Goal: Task Accomplishment & Management: Complete application form

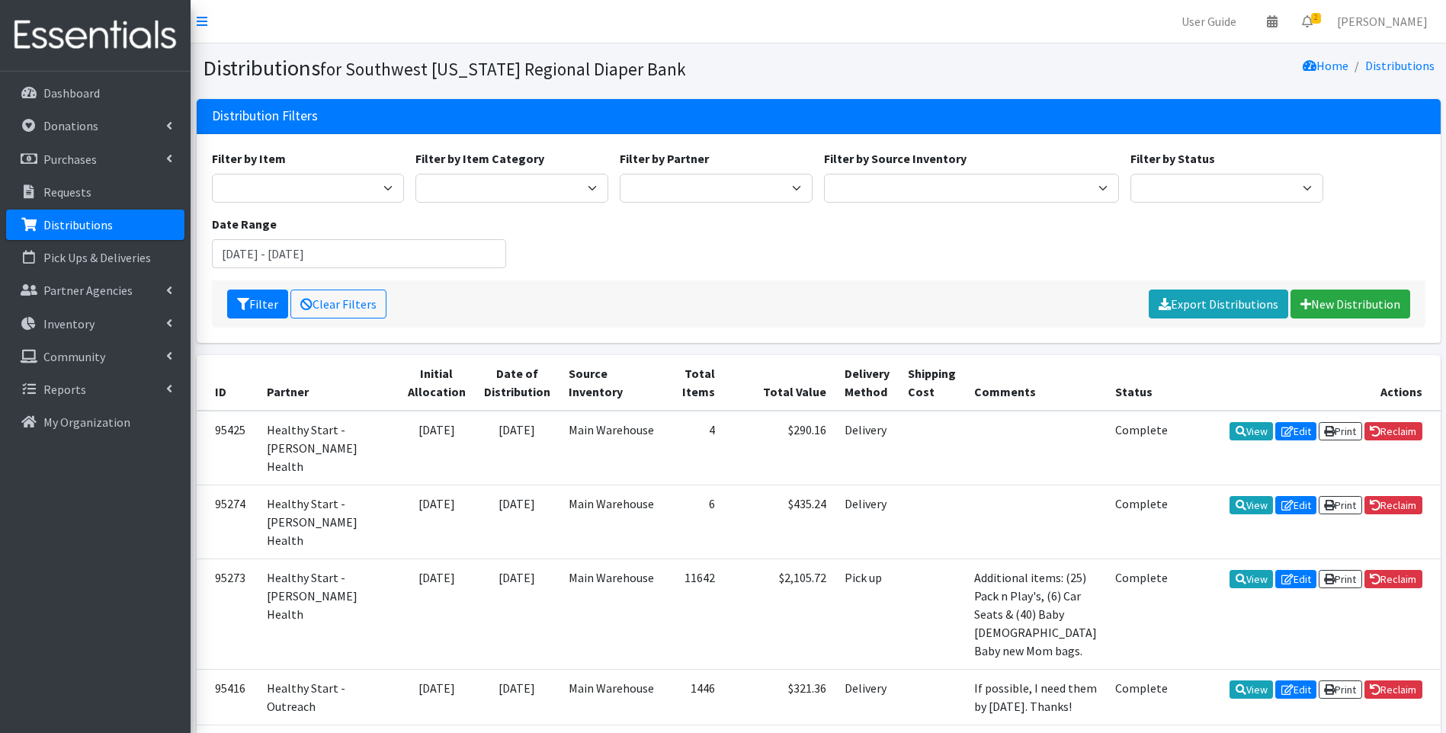
click at [864, 258] on div "Filter by Item Baby Food Bed Pads (Cloth) Bibs (Adult & Child) Blood Pressure C…" at bounding box center [818, 214] width 1225 height 131
click at [913, 253] on div "Filter by Item Baby Food Bed Pads (Cloth) Bibs (Adult & Child) Blood Pressure C…" at bounding box center [818, 214] width 1225 height 131
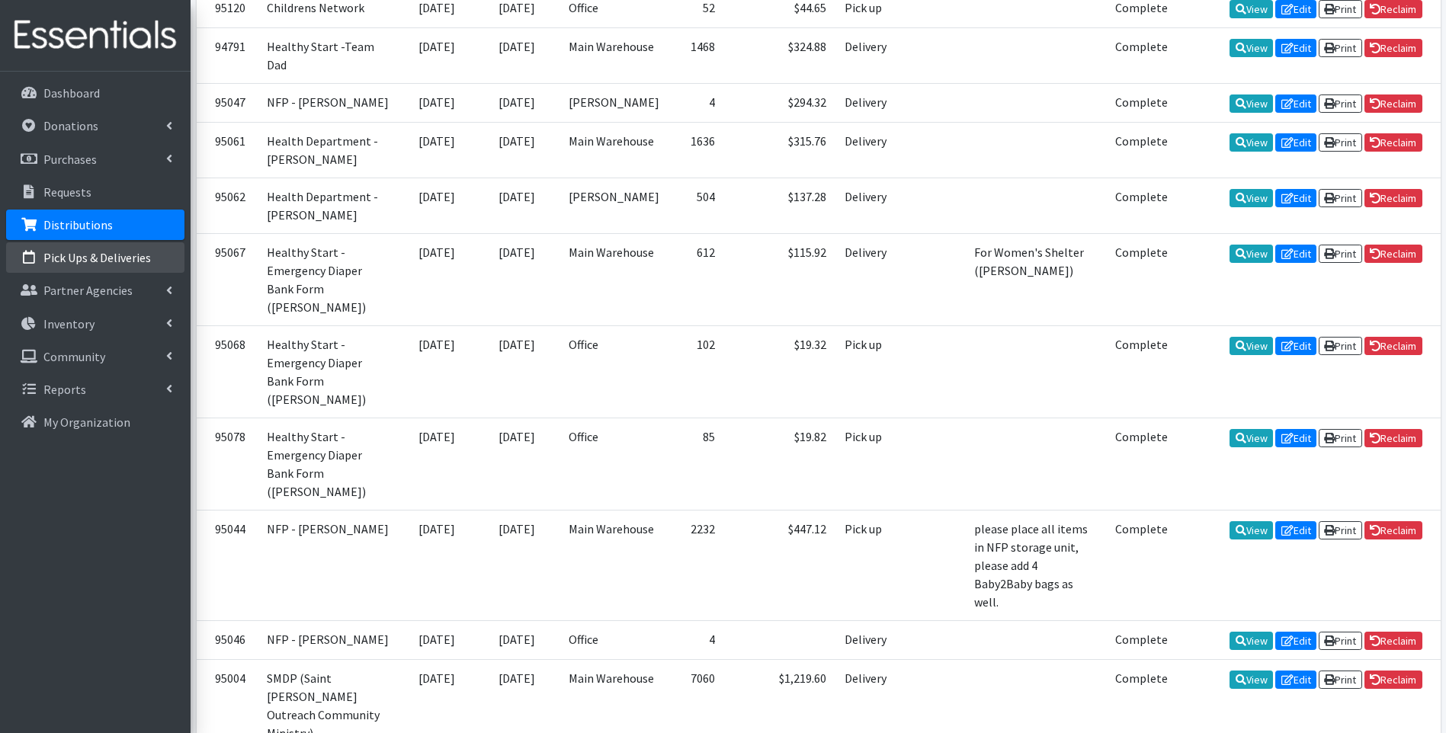
scroll to position [1372, 0]
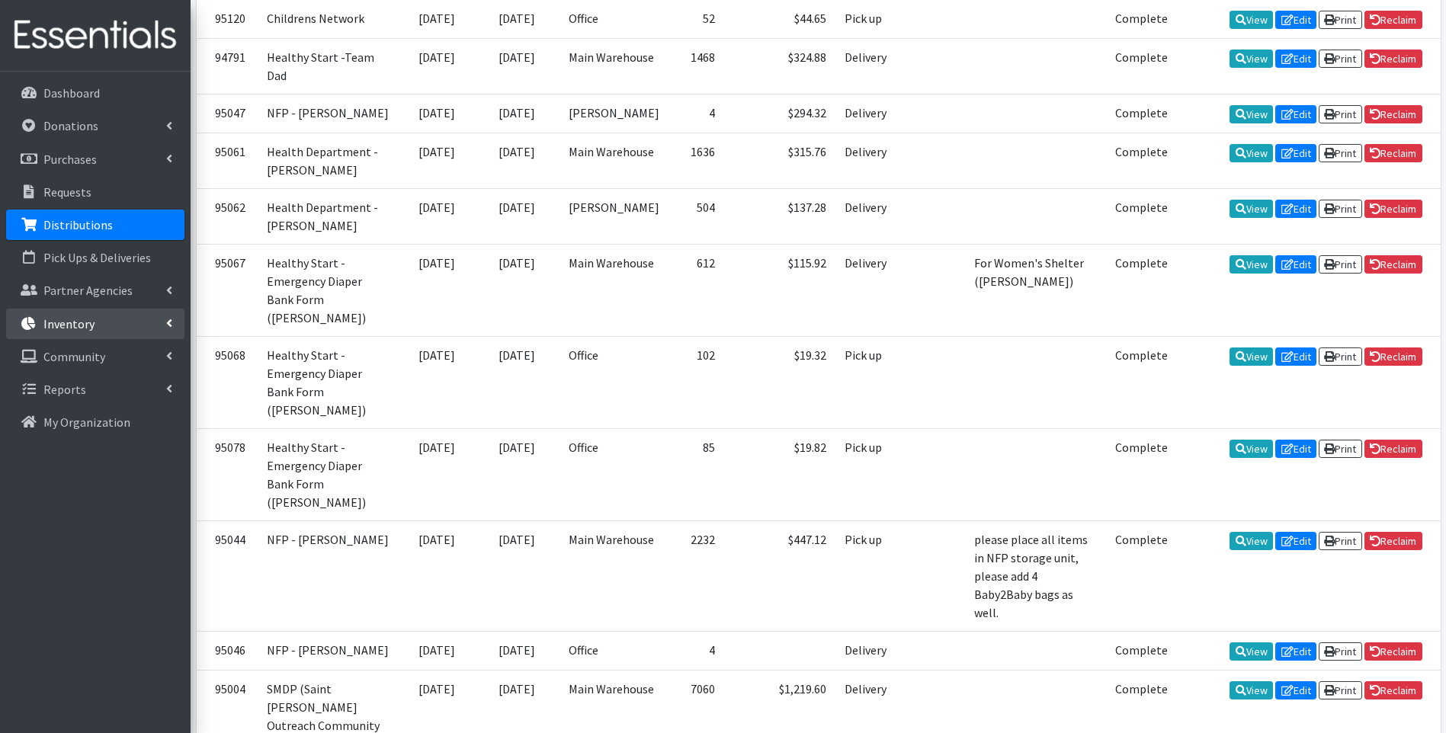
click at [74, 322] on p "Inventory" at bounding box center [68, 323] width 51 height 15
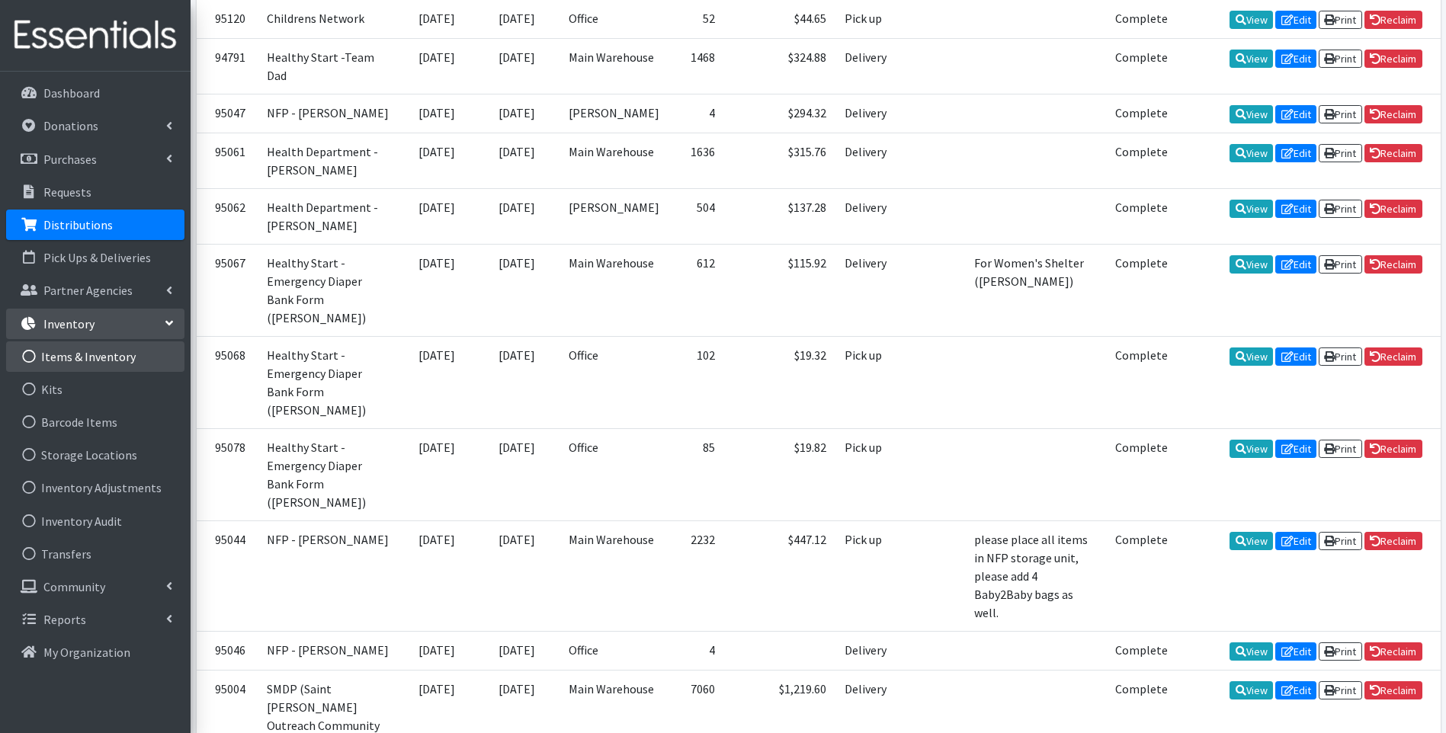
click at [86, 361] on link "Items & Inventory" at bounding box center [95, 357] width 178 height 30
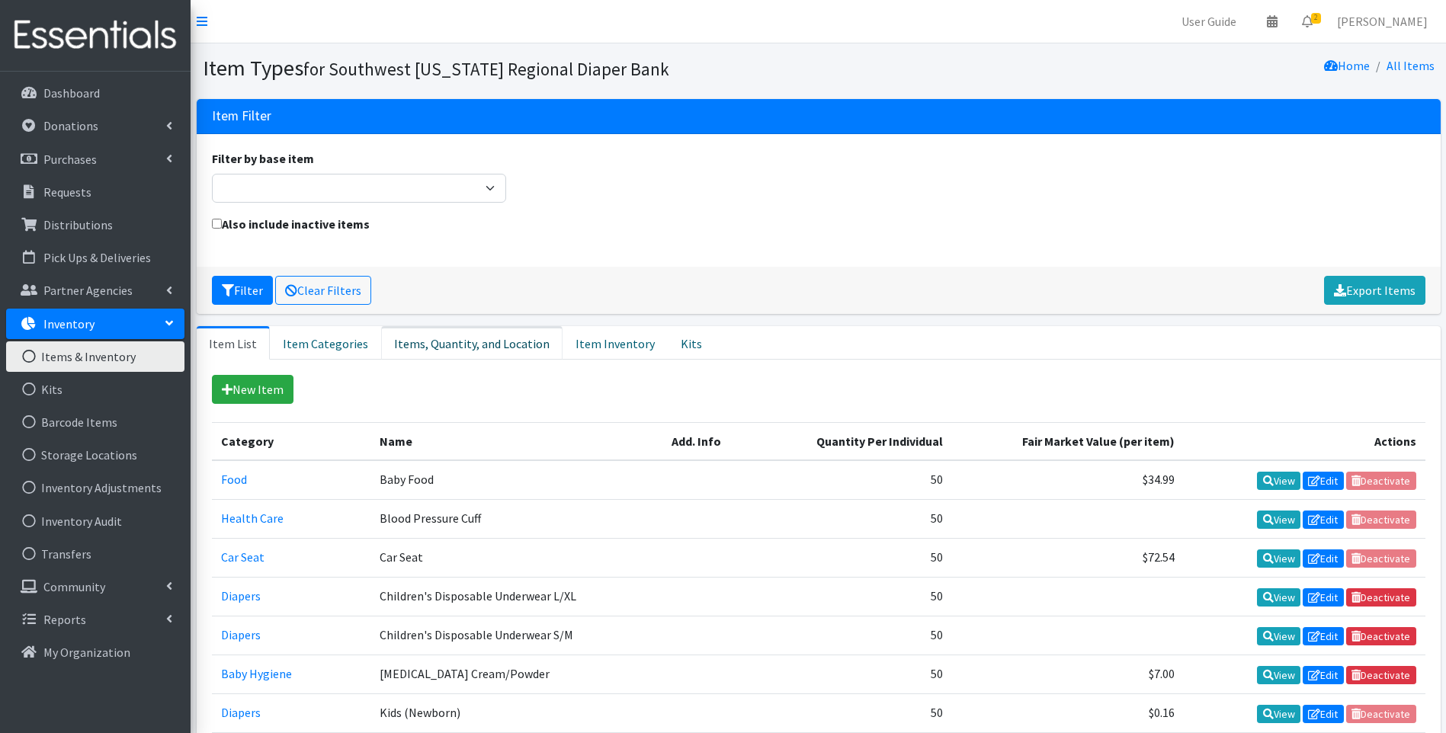
click at [427, 341] on link "Items, Quantity, and Location" at bounding box center [471, 343] width 181 height 34
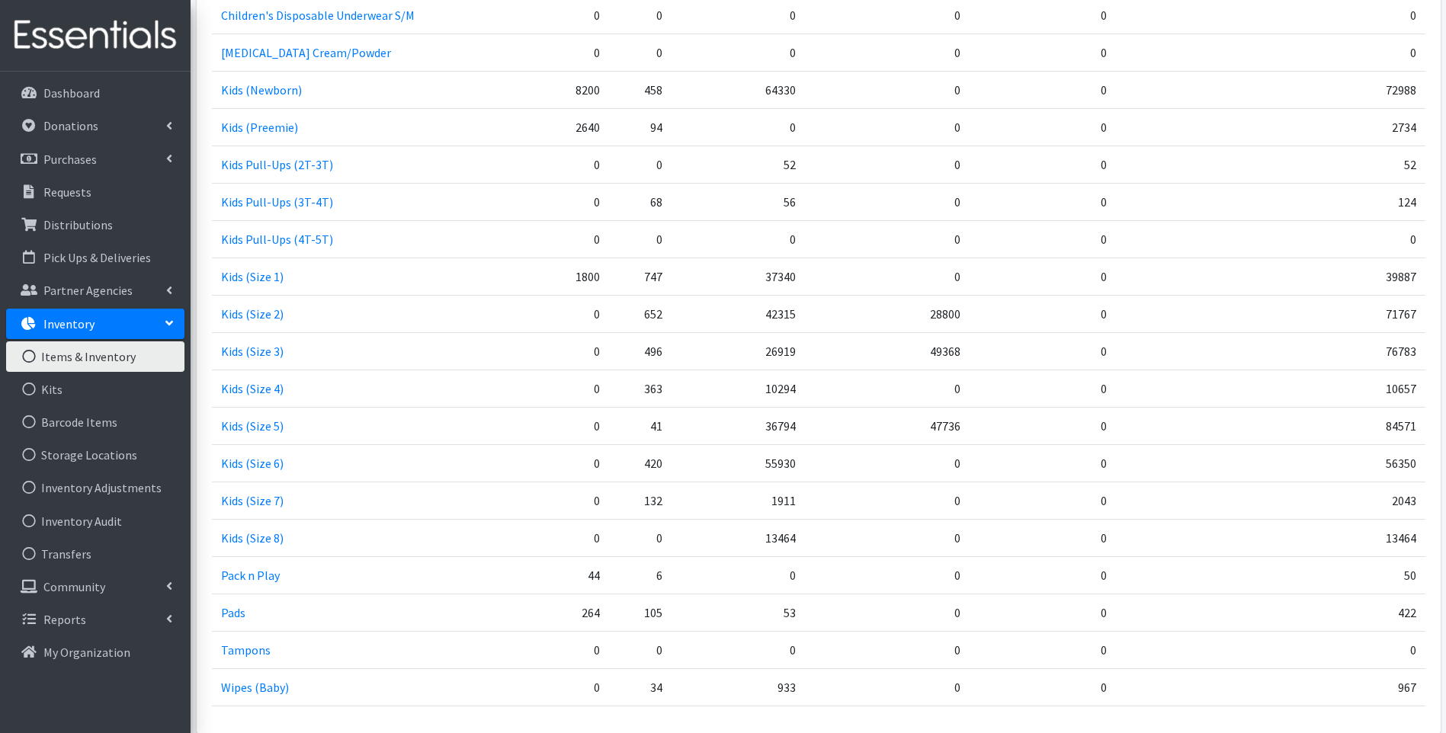
scroll to position [684, 0]
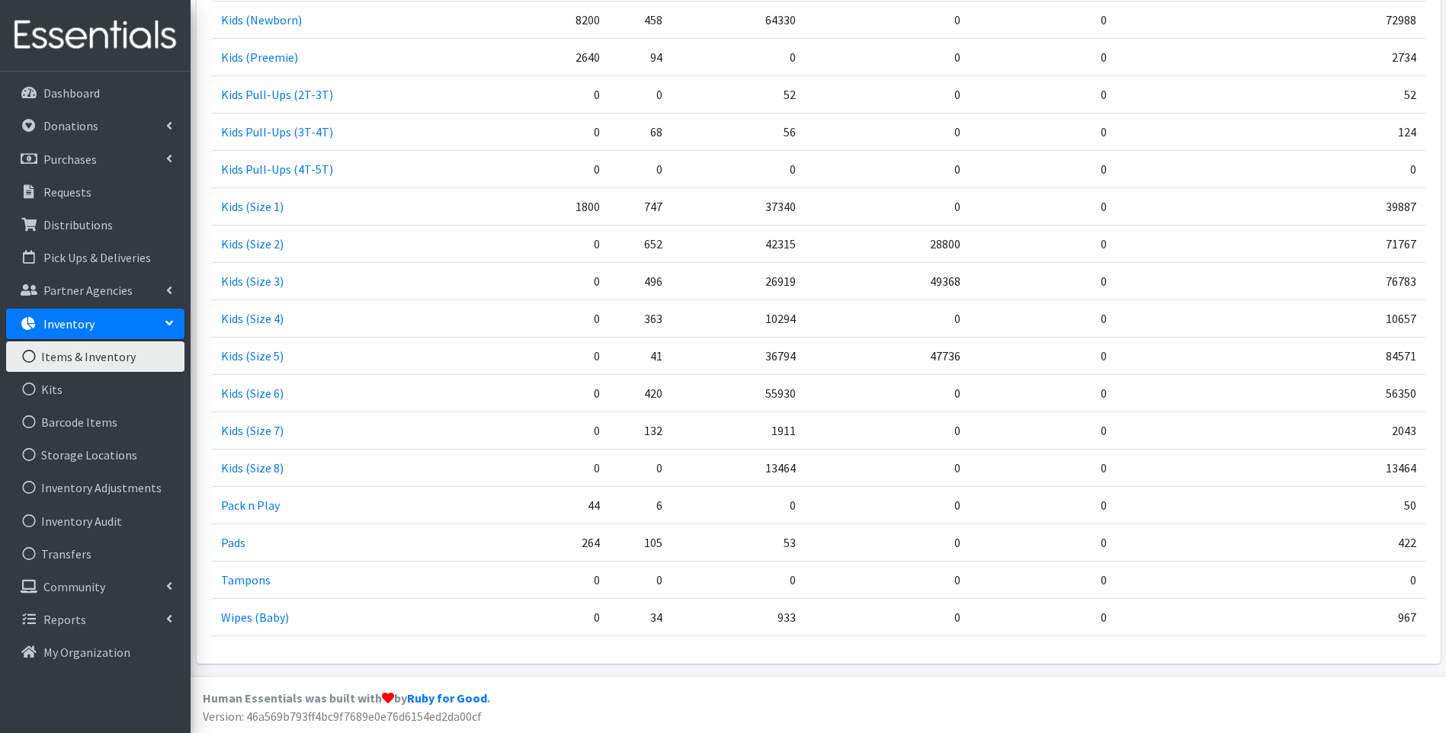
click at [139, 19] on img at bounding box center [95, 35] width 178 height 51
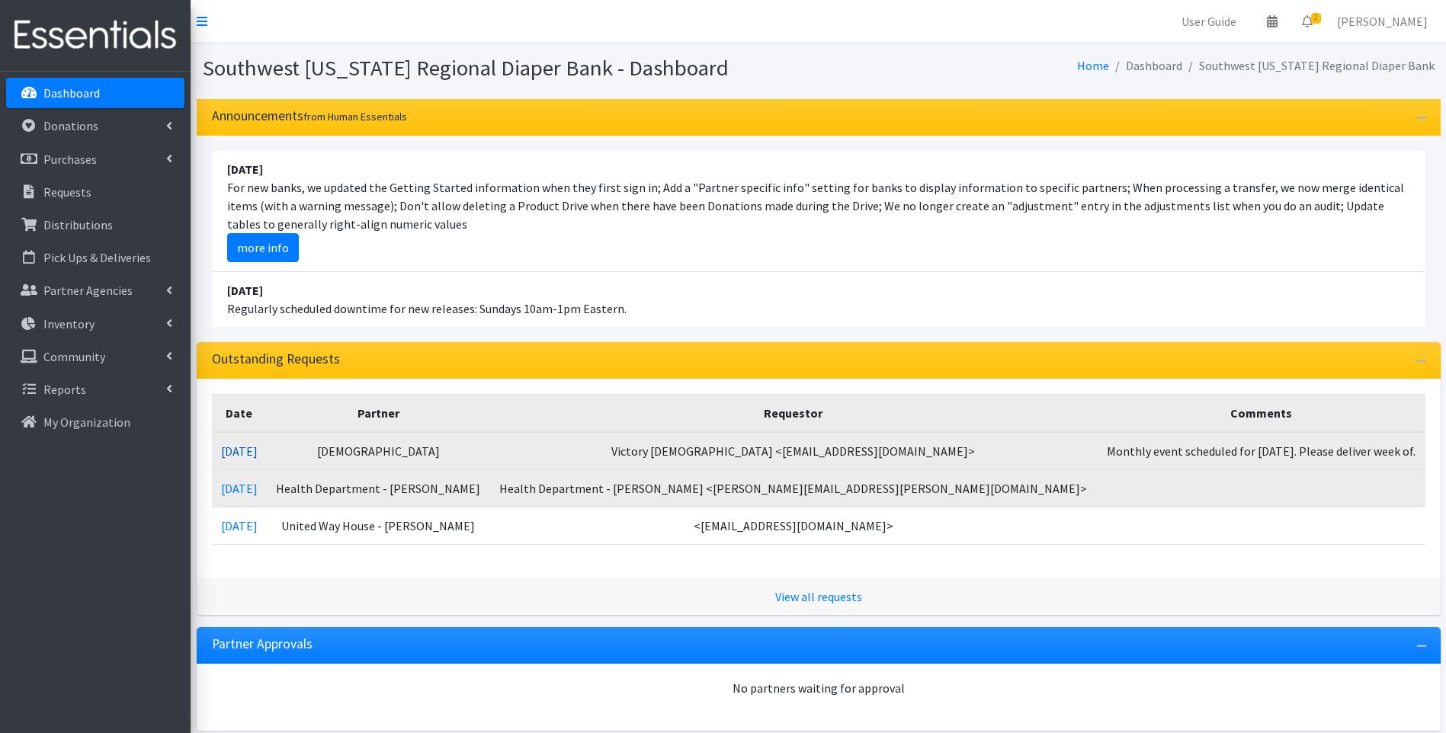
drag, startPoint x: 255, startPoint y: 445, endPoint x: 357, endPoint y: 414, distance: 106.1
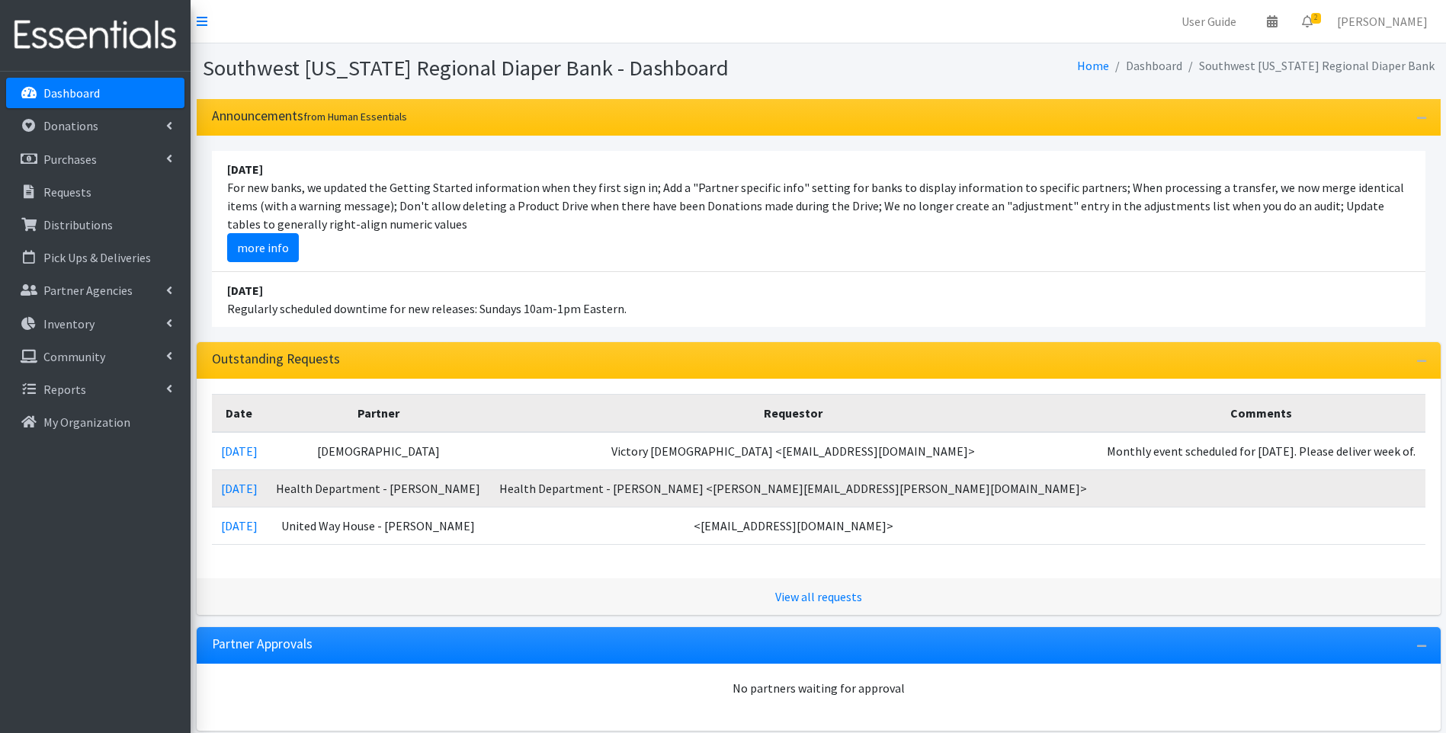
click at [255, 444] on link "[DATE]" at bounding box center [239, 451] width 37 height 15
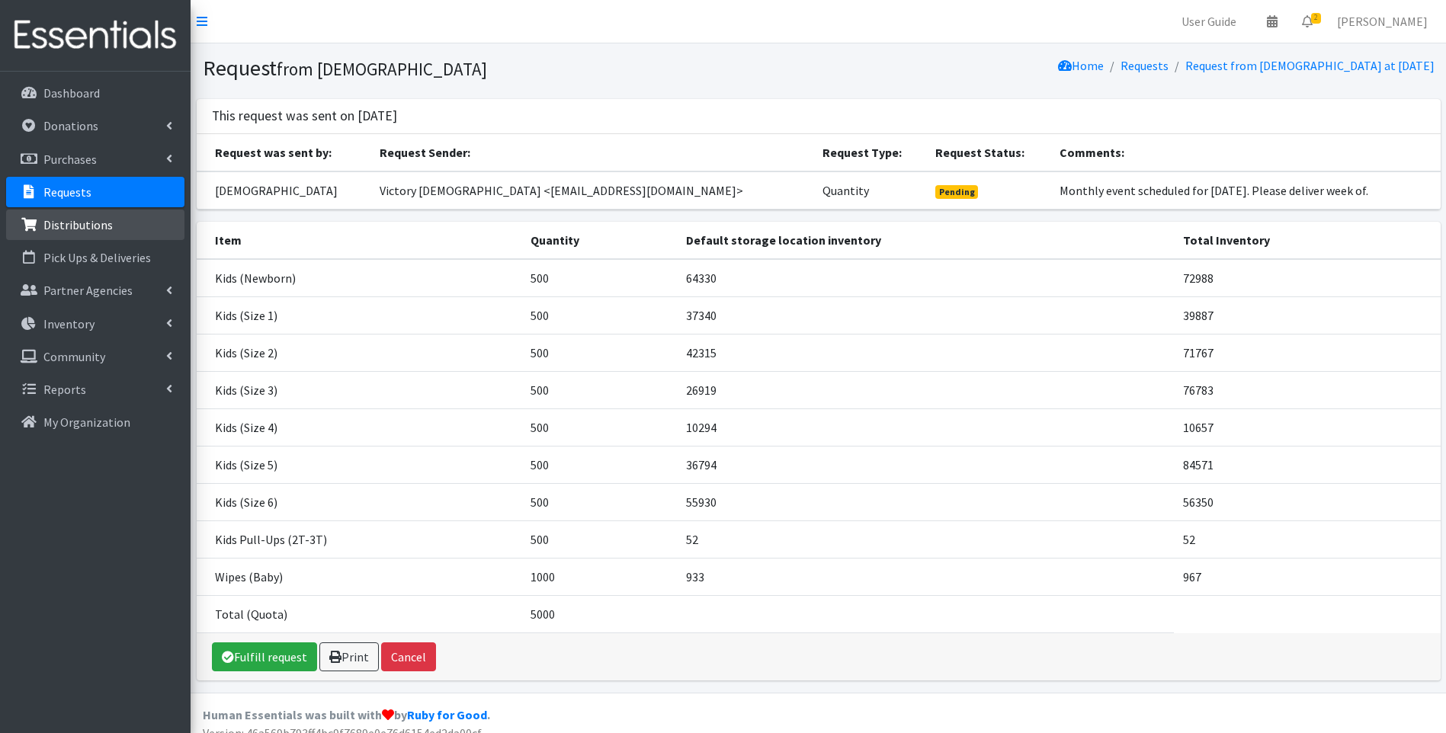
click at [86, 224] on p "Distributions" at bounding box center [77, 224] width 69 height 15
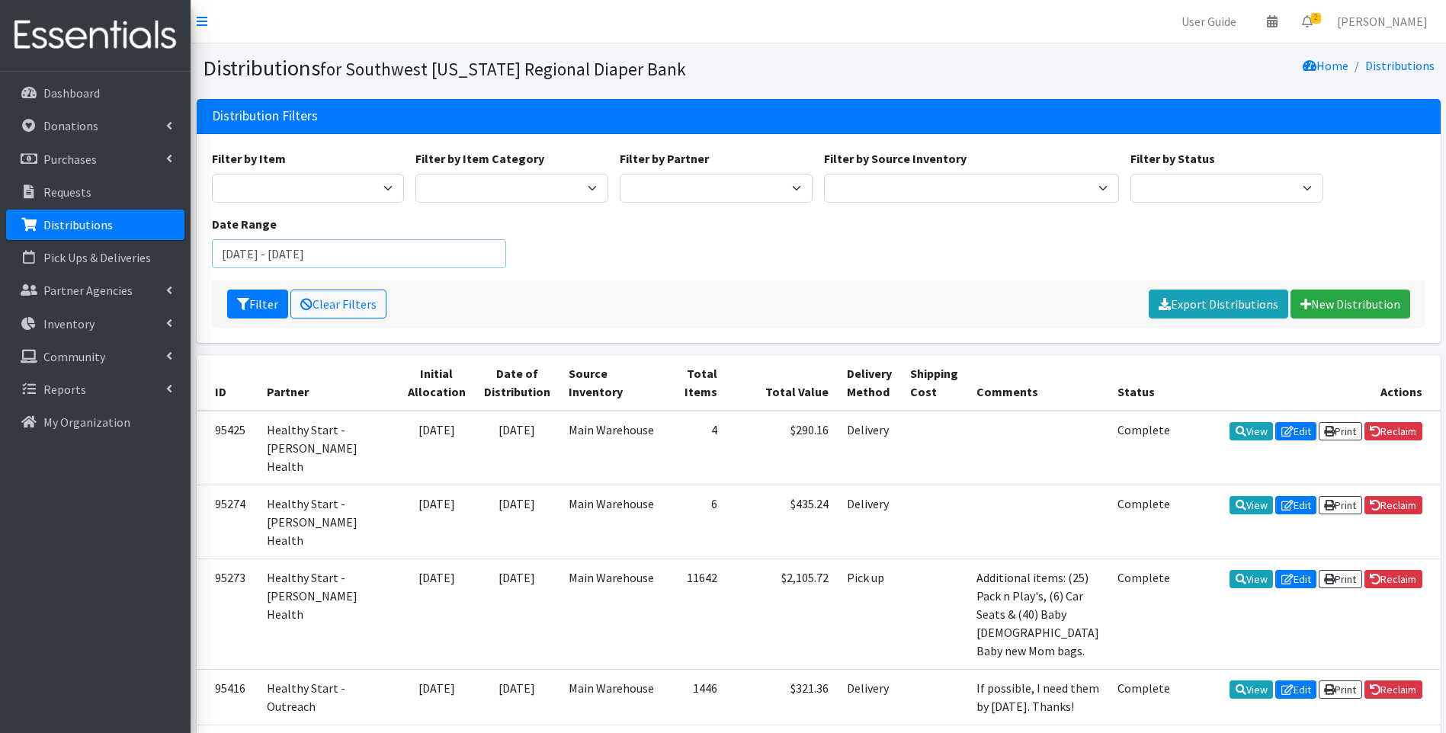
click at [447, 247] on input "[DATE] - [DATE]" at bounding box center [359, 253] width 295 height 29
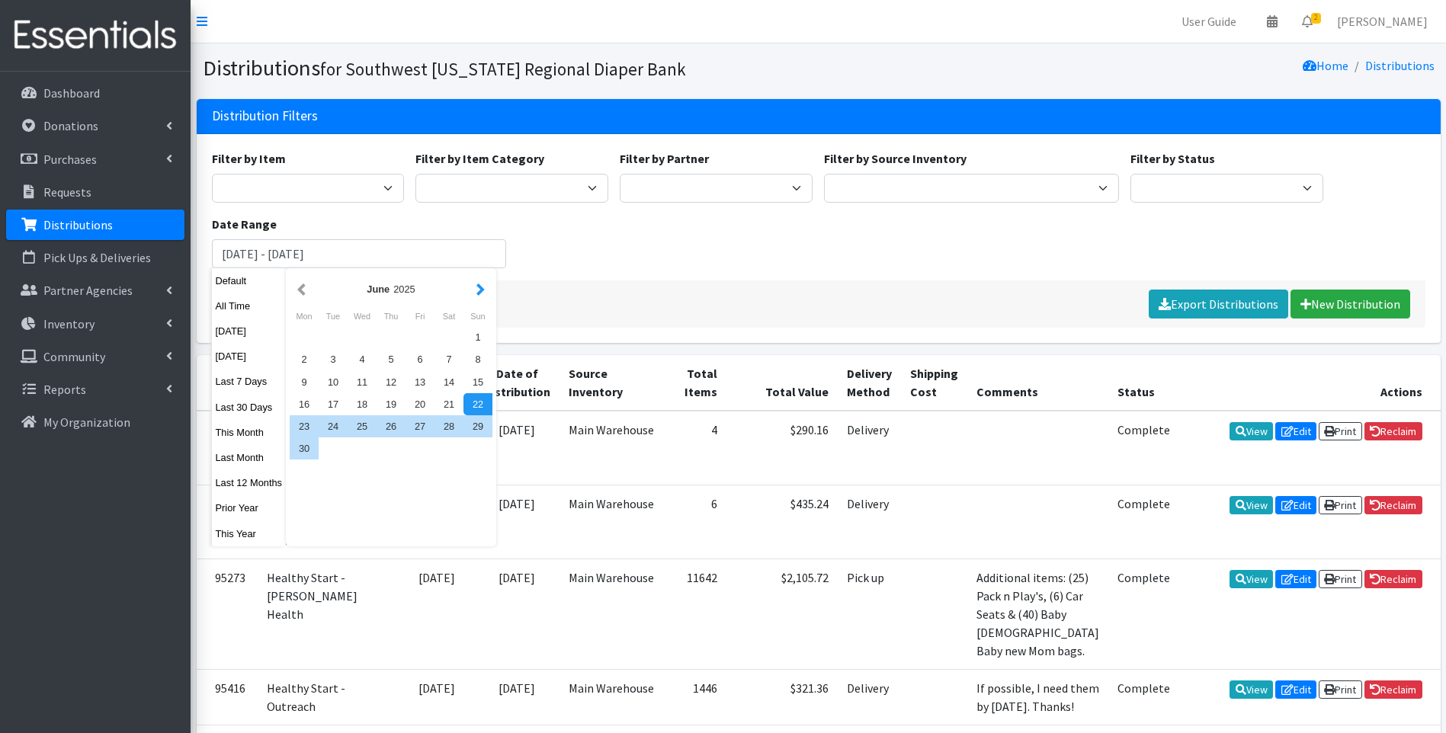
click at [479, 283] on button "button" at bounding box center [481, 289] width 16 height 19
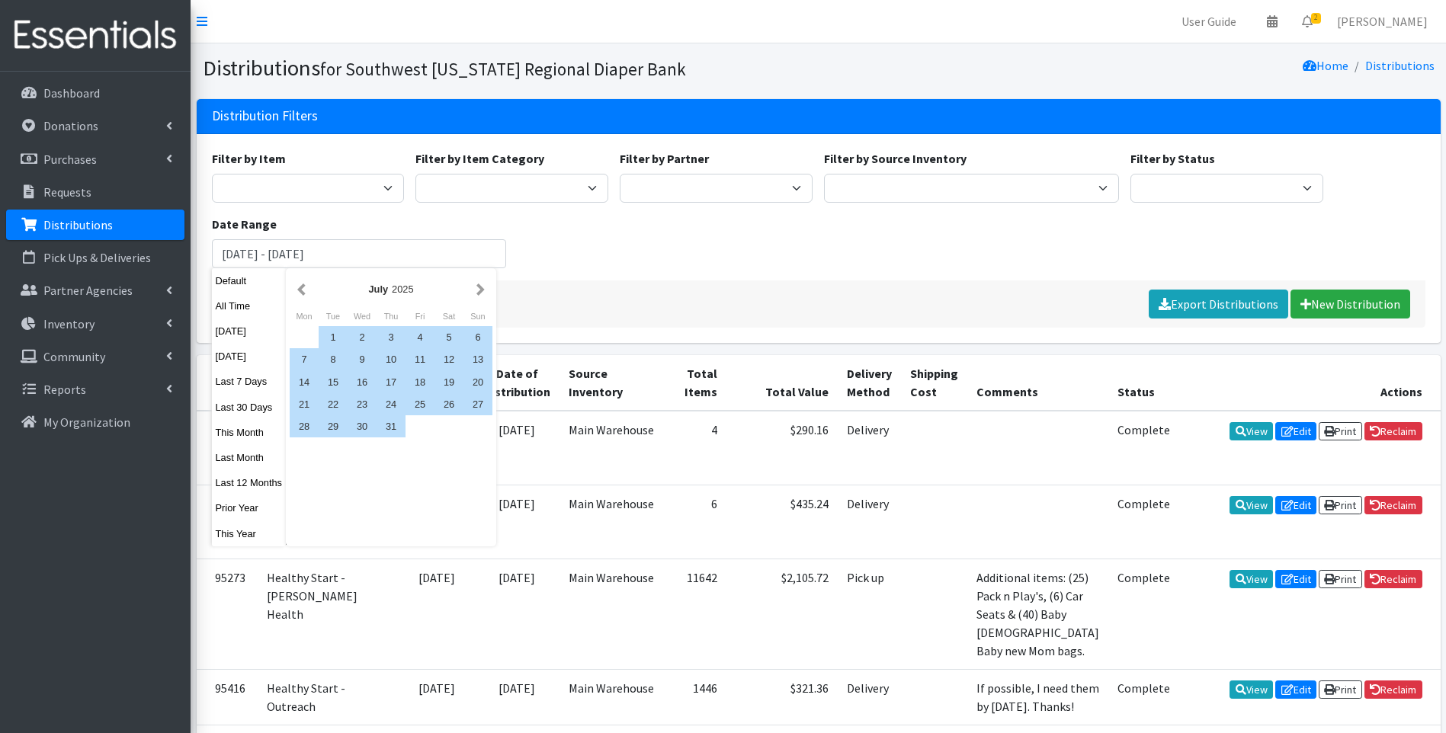
click at [479, 283] on button "button" at bounding box center [481, 289] width 16 height 19
click at [422, 332] on div "1" at bounding box center [420, 337] width 29 height 22
click at [482, 428] on div "31" at bounding box center [477, 426] width 29 height 22
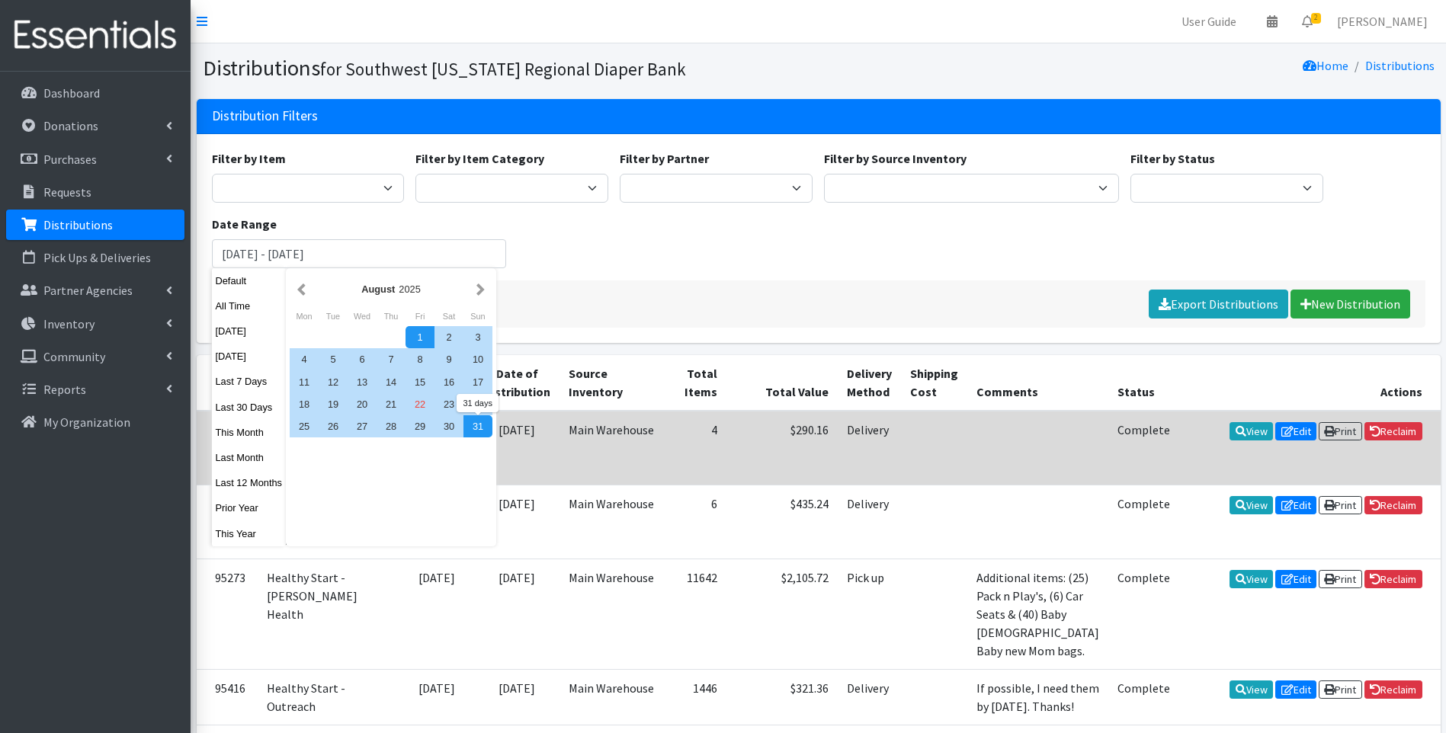
type input "August 1, 2025 - August 31, 2025"
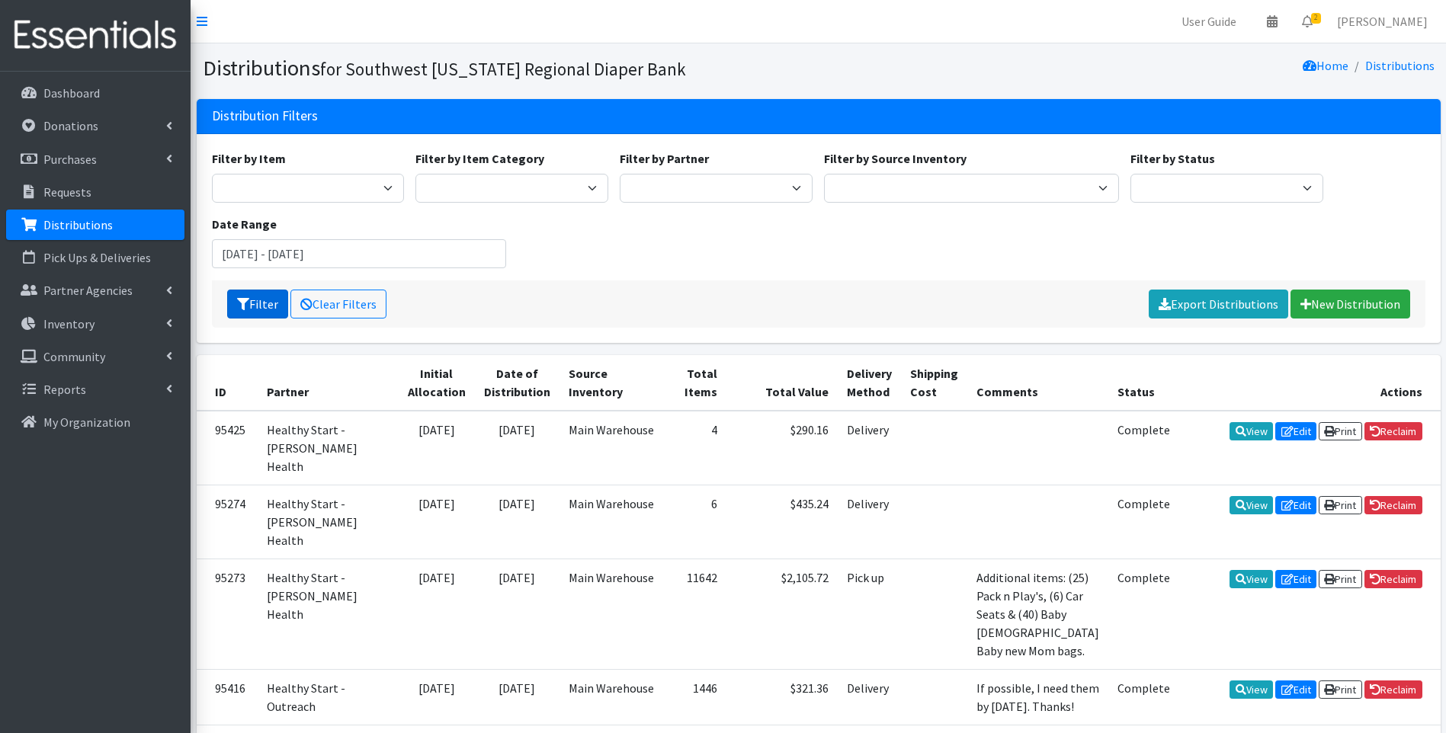
click at [270, 303] on button "Filter" at bounding box center [257, 304] width 61 height 29
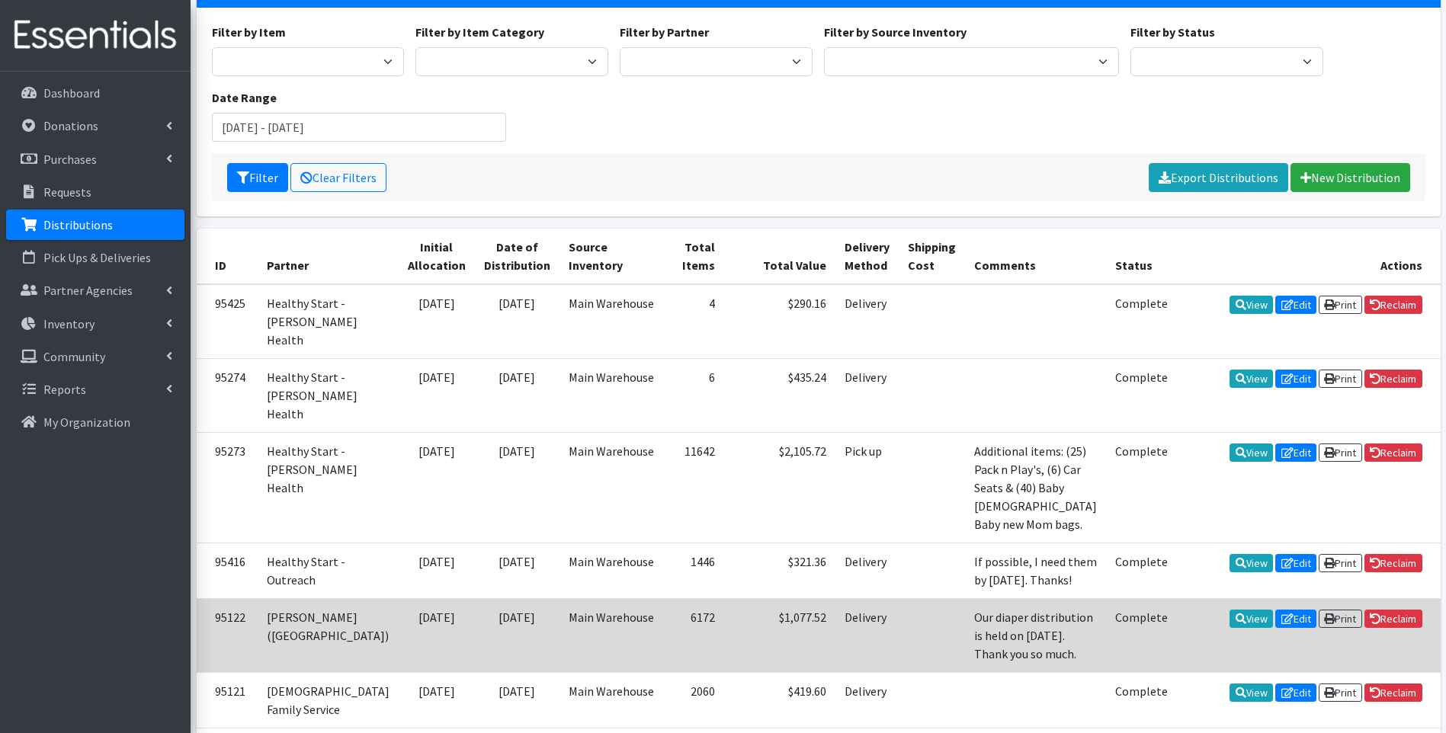
scroll to position [204, 0]
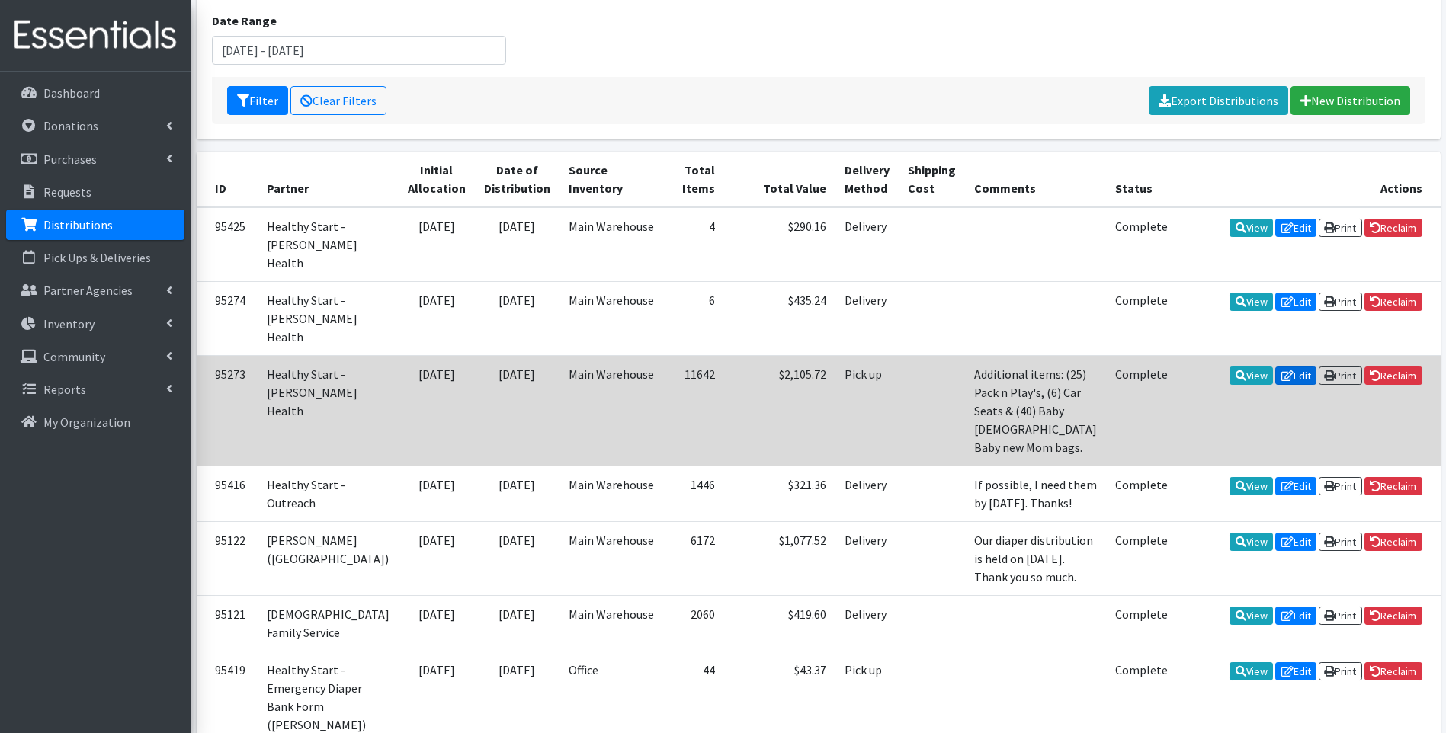
click at [1277, 367] on link "Edit" at bounding box center [1295, 376] width 41 height 18
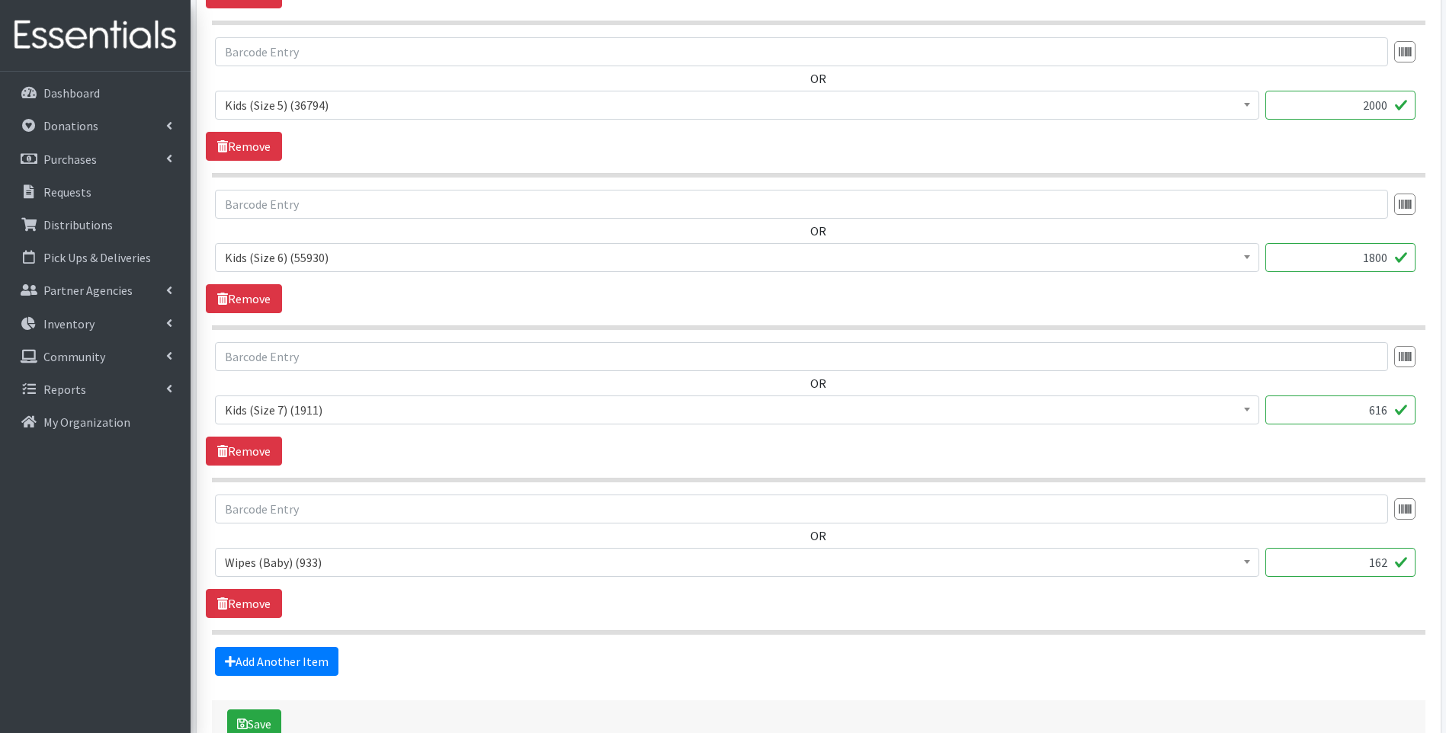
scroll to position [1372, 0]
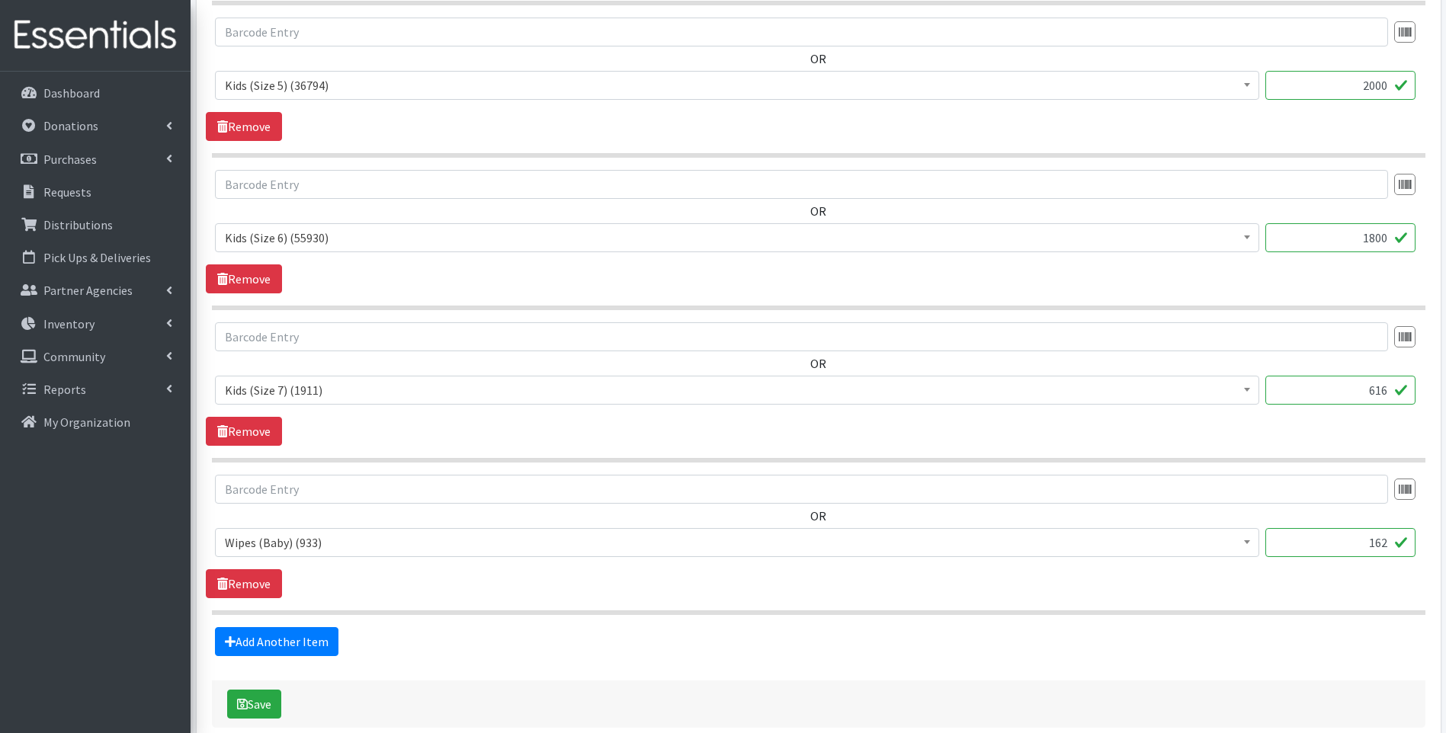
drag, startPoint x: 1374, startPoint y: 238, endPoint x: 1390, endPoint y: 239, distance: 16.0
click at [1390, 239] on input "1800" at bounding box center [1340, 237] width 150 height 29
type input "1890"
click at [1096, 277] on div "OR Baby Food (2690) Blood Pressure Cuff (0) Car Seat (20) Children's Disposable…" at bounding box center [818, 231] width 1225 height 123
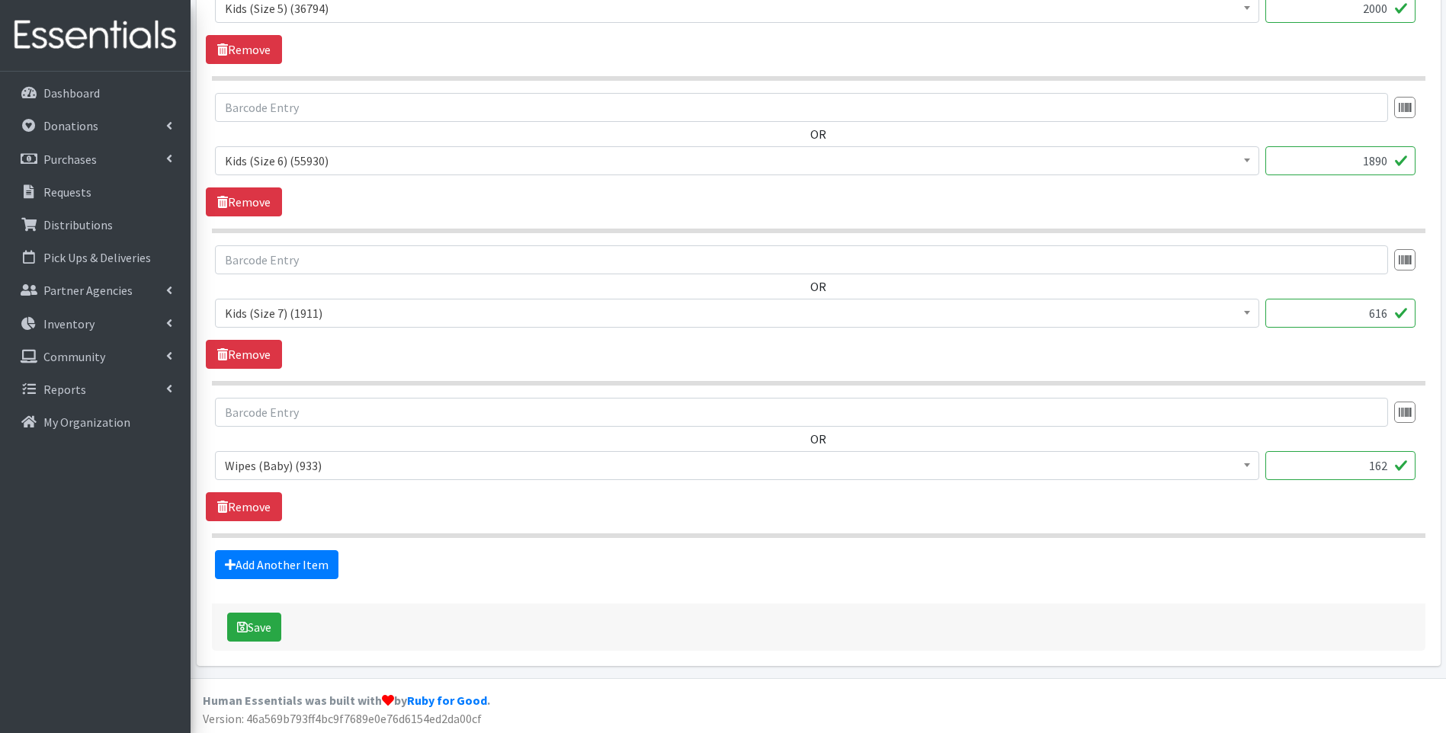
scroll to position [1451, 0]
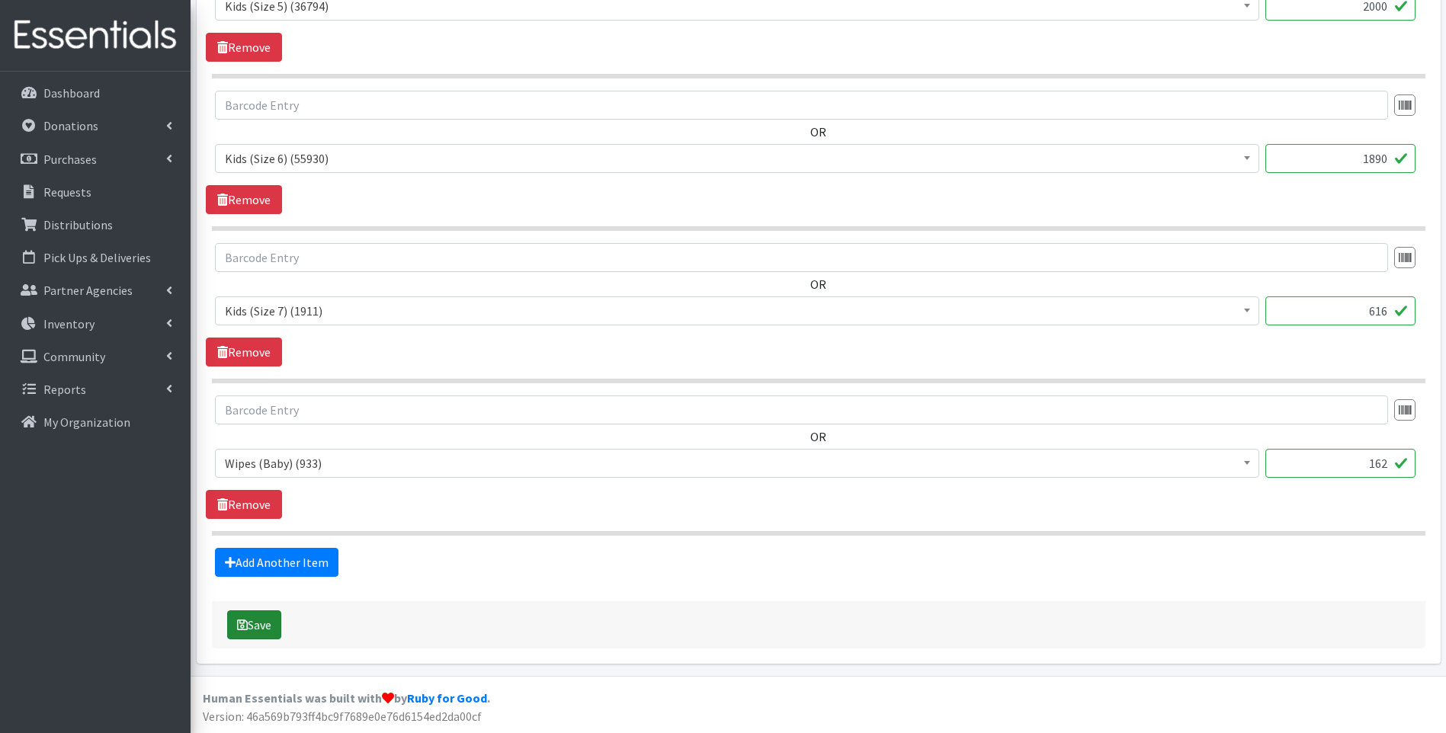
click at [246, 629] on icon "submit" at bounding box center [242, 625] width 11 height 12
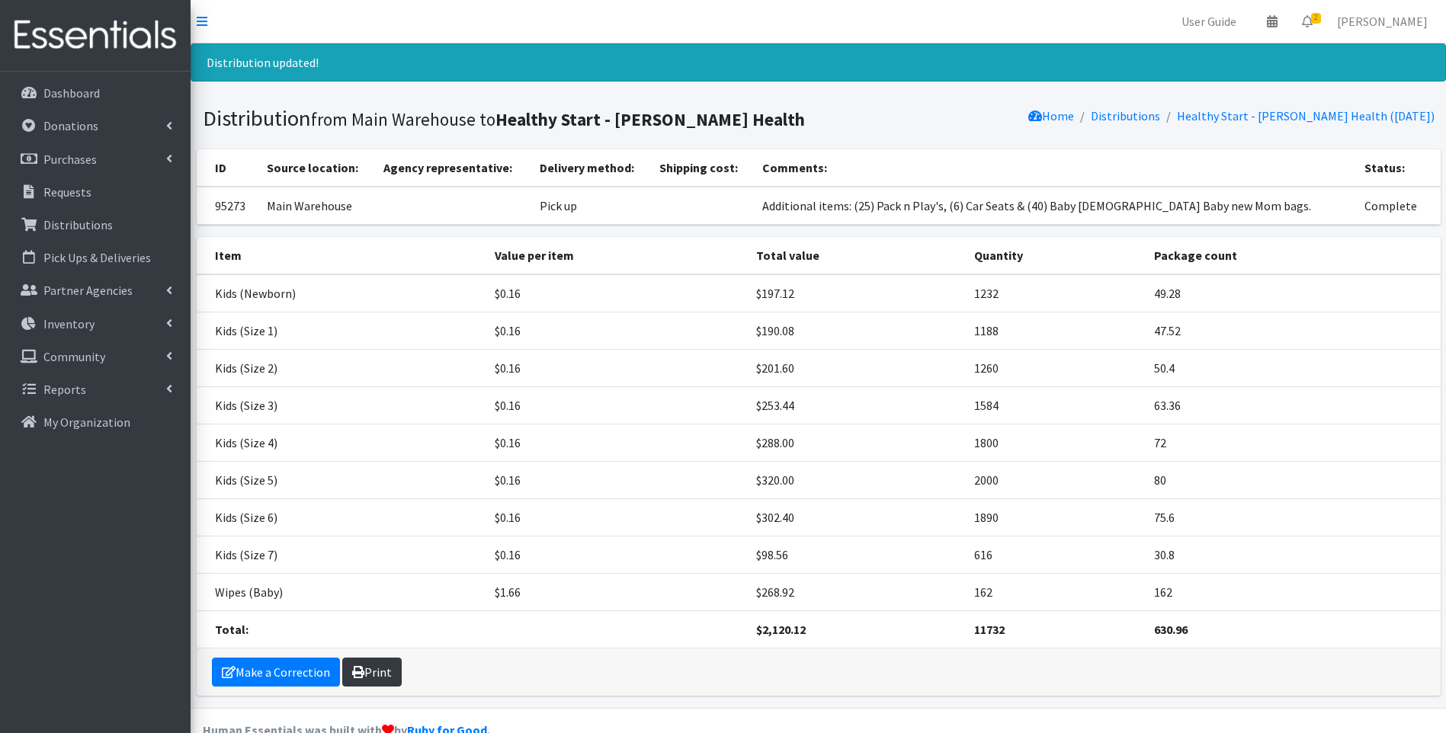
click at [369, 679] on link "Print" at bounding box center [371, 672] width 59 height 29
click at [101, 223] on p "Distributions" at bounding box center [77, 224] width 69 height 15
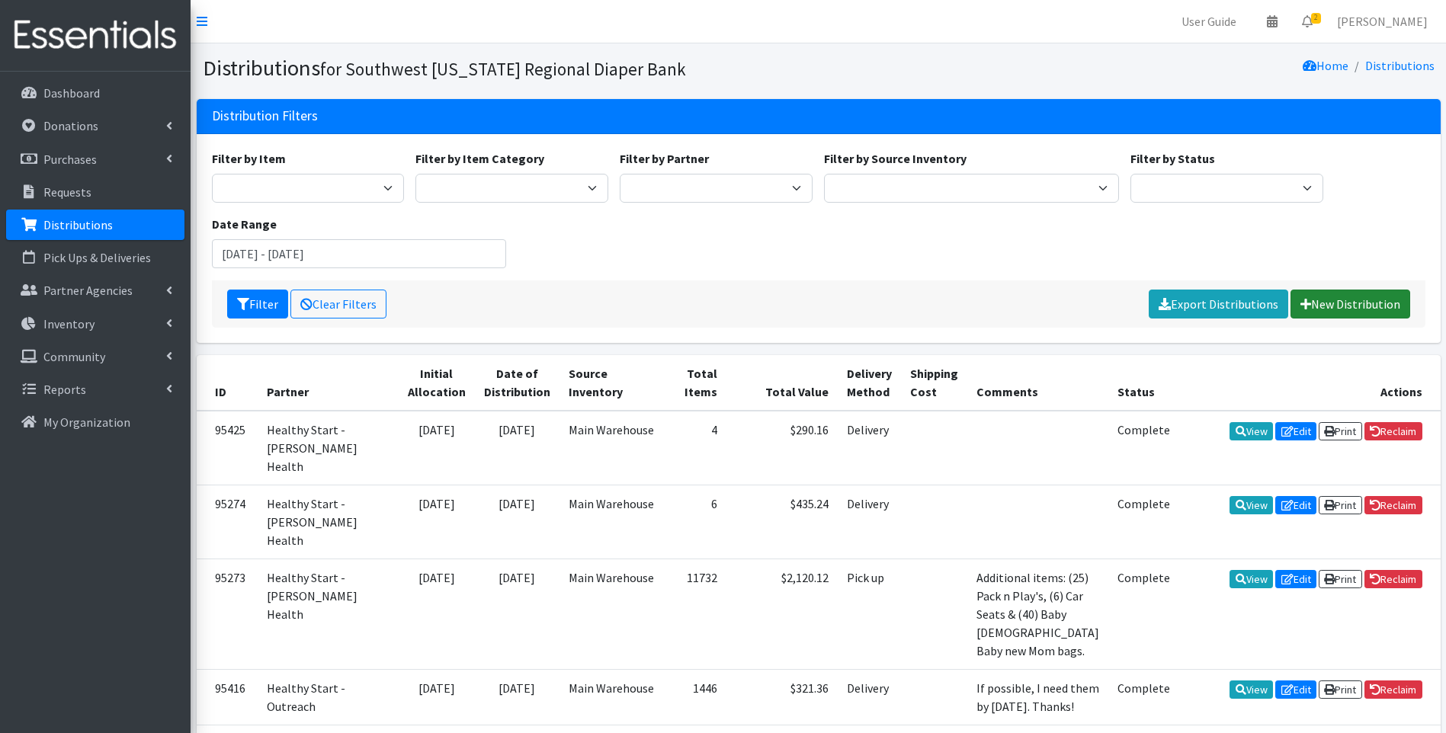
click at [1328, 297] on link "New Distribution" at bounding box center [1351, 304] width 120 height 29
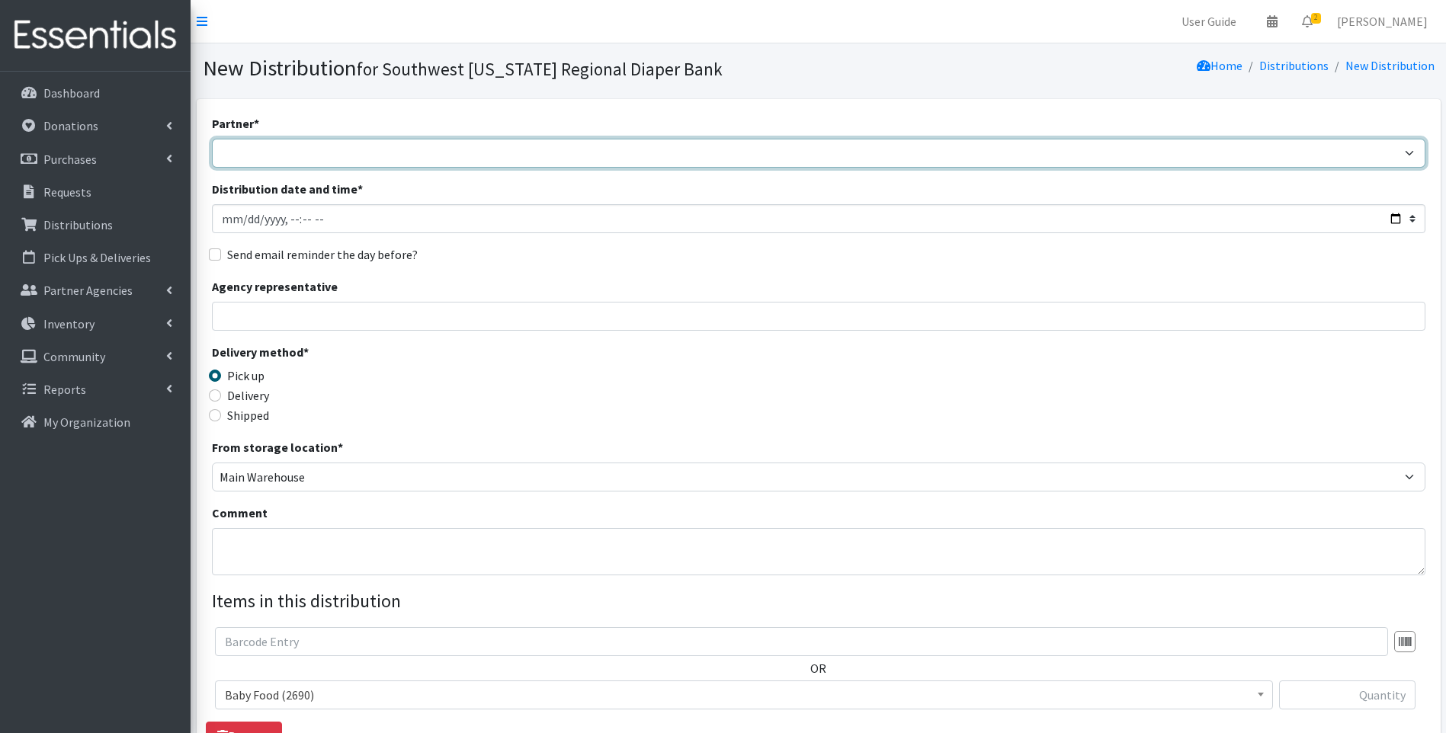
click at [420, 151] on select "ACT Abuse Counseling & Treatment Bayshore Fire Department [PERSON_NAME][GEOGRAP…" at bounding box center [819, 153] width 1214 height 29
select select "4749"
click at [212, 139] on select "ACT Abuse Counseling & Treatment Bayshore Fire Department [PERSON_NAME][GEOGRAP…" at bounding box center [819, 153] width 1214 height 29
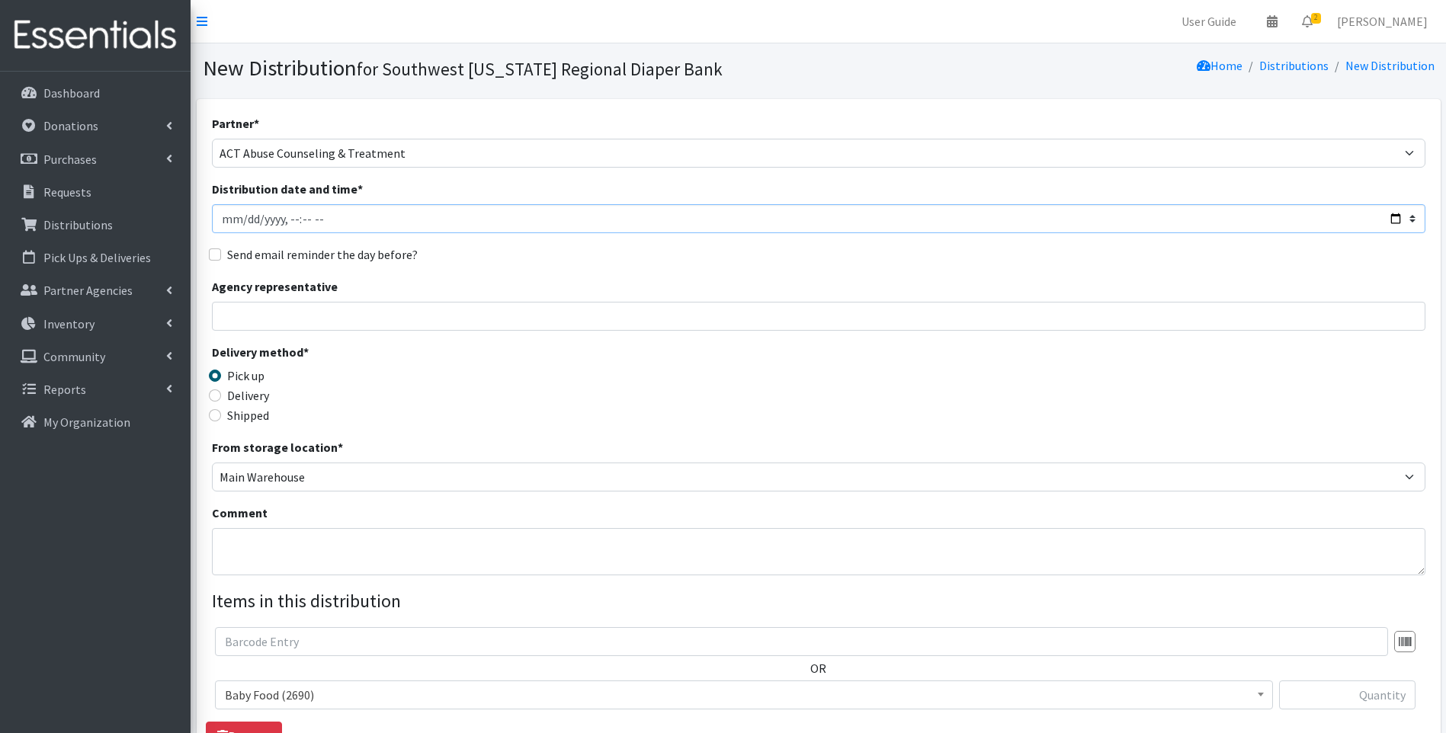
click at [1398, 218] on input "Distribution date and time *" at bounding box center [819, 218] width 1214 height 29
type input "[DATE]T11:59"
click at [540, 405] on div "Delivery method * Pick up Delivery Shipped Shipping cost" at bounding box center [819, 390] width 1214 height 95
click at [318, 537] on textarea "Comment" at bounding box center [819, 551] width 1214 height 47
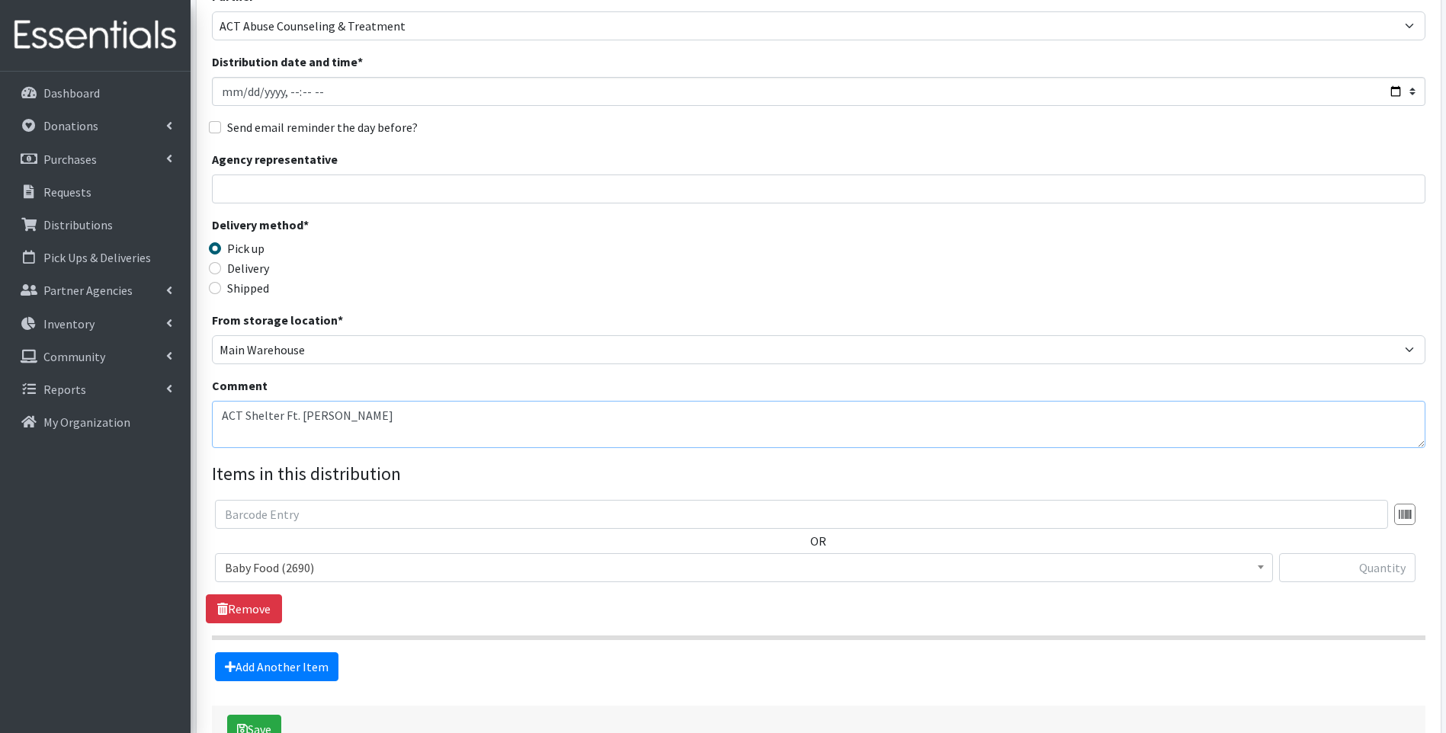
scroll to position [152, 0]
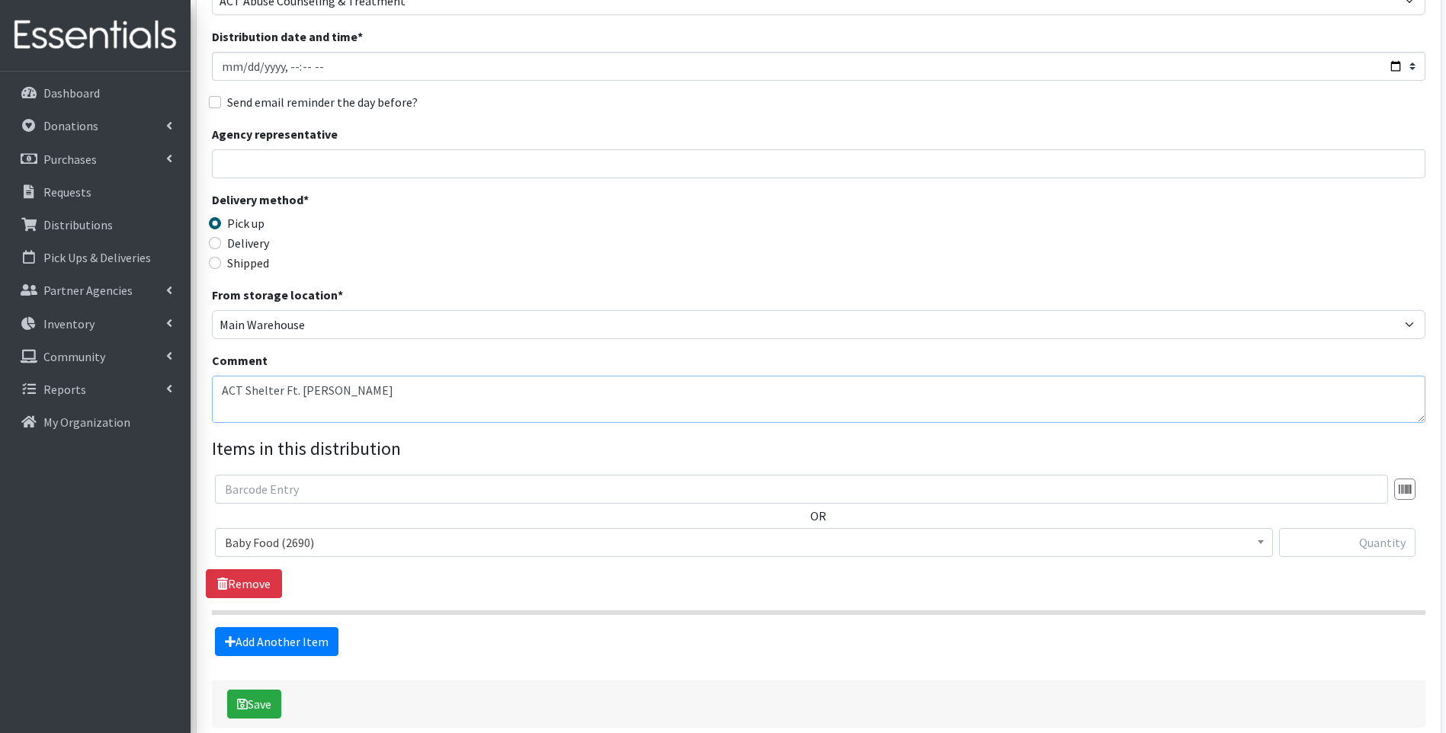
type textarea "ACT Shelter Ft. [PERSON_NAME]"
click at [467, 545] on span "Baby Food (2690)" at bounding box center [744, 542] width 1038 height 21
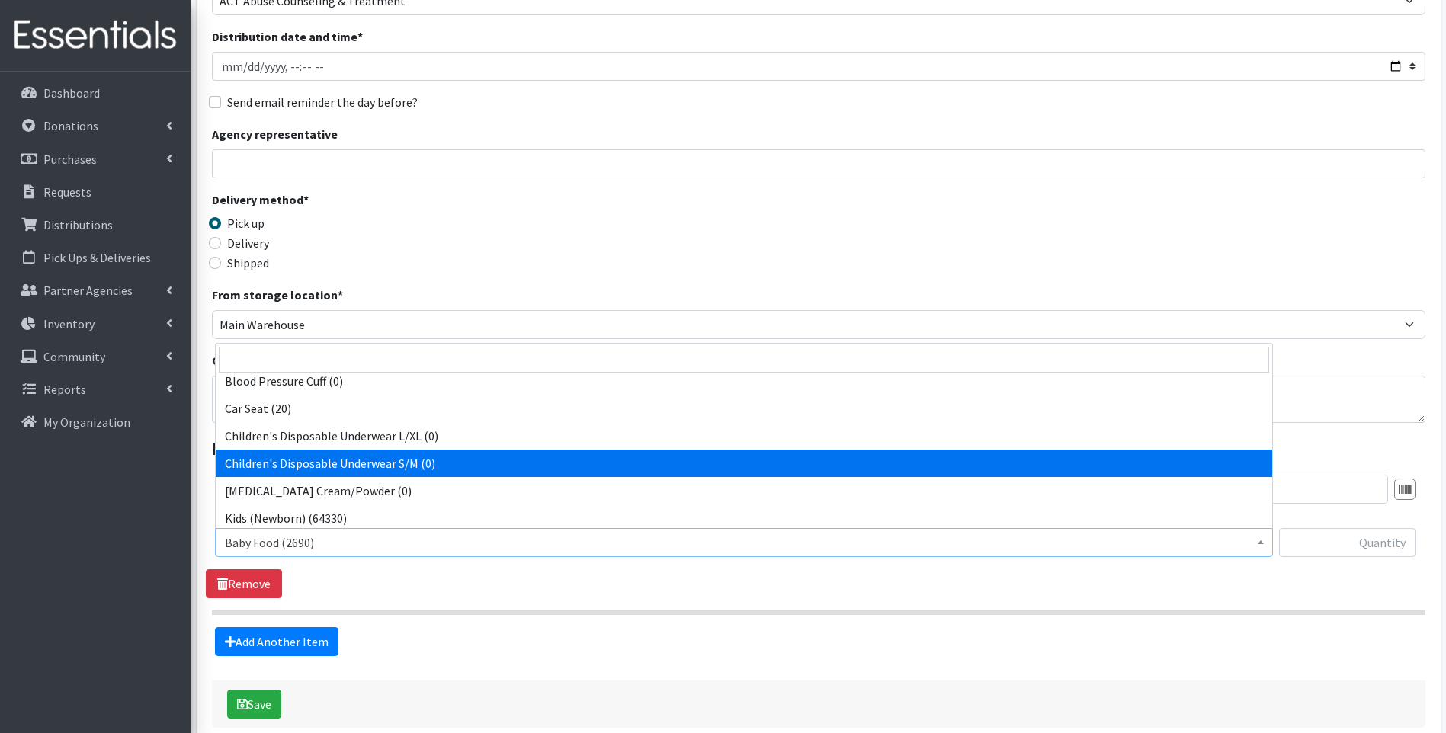
scroll to position [204, 0]
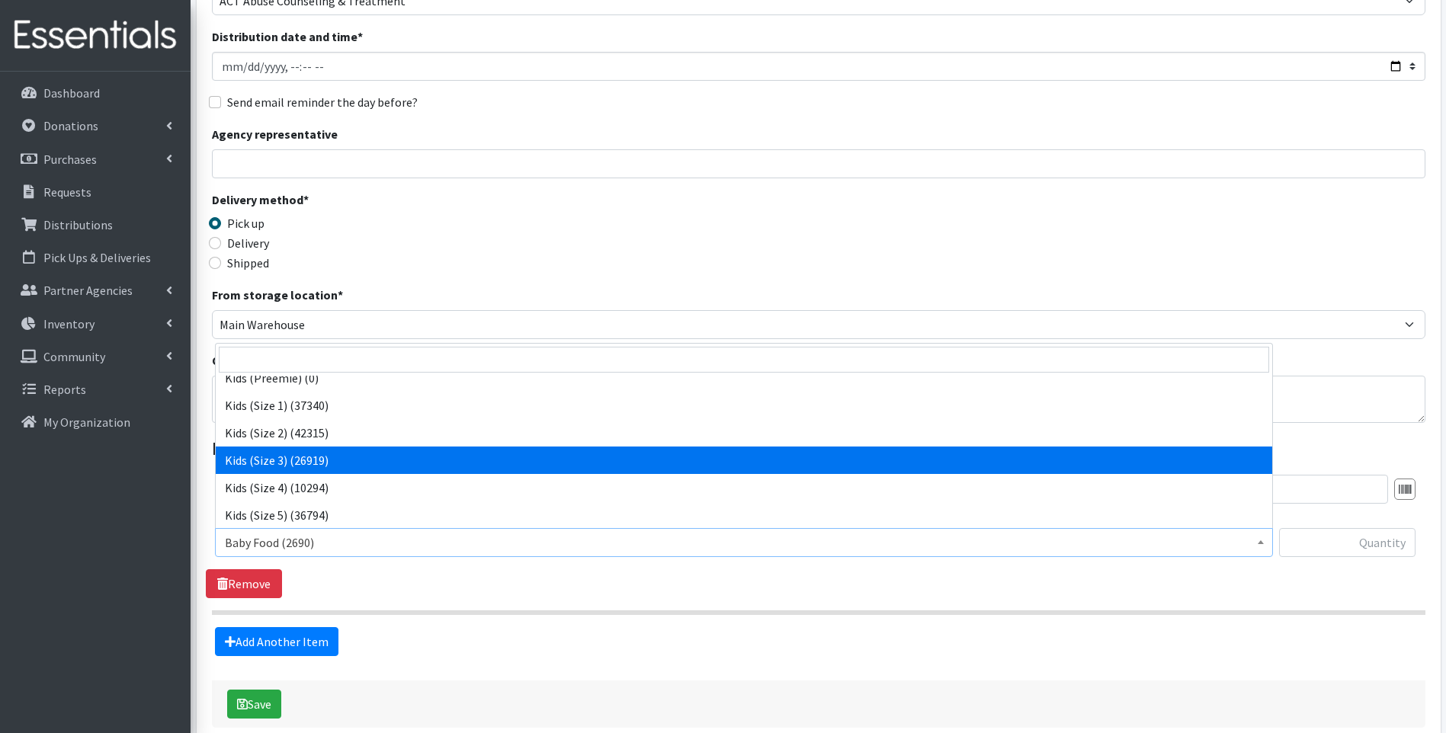
select select "10061"
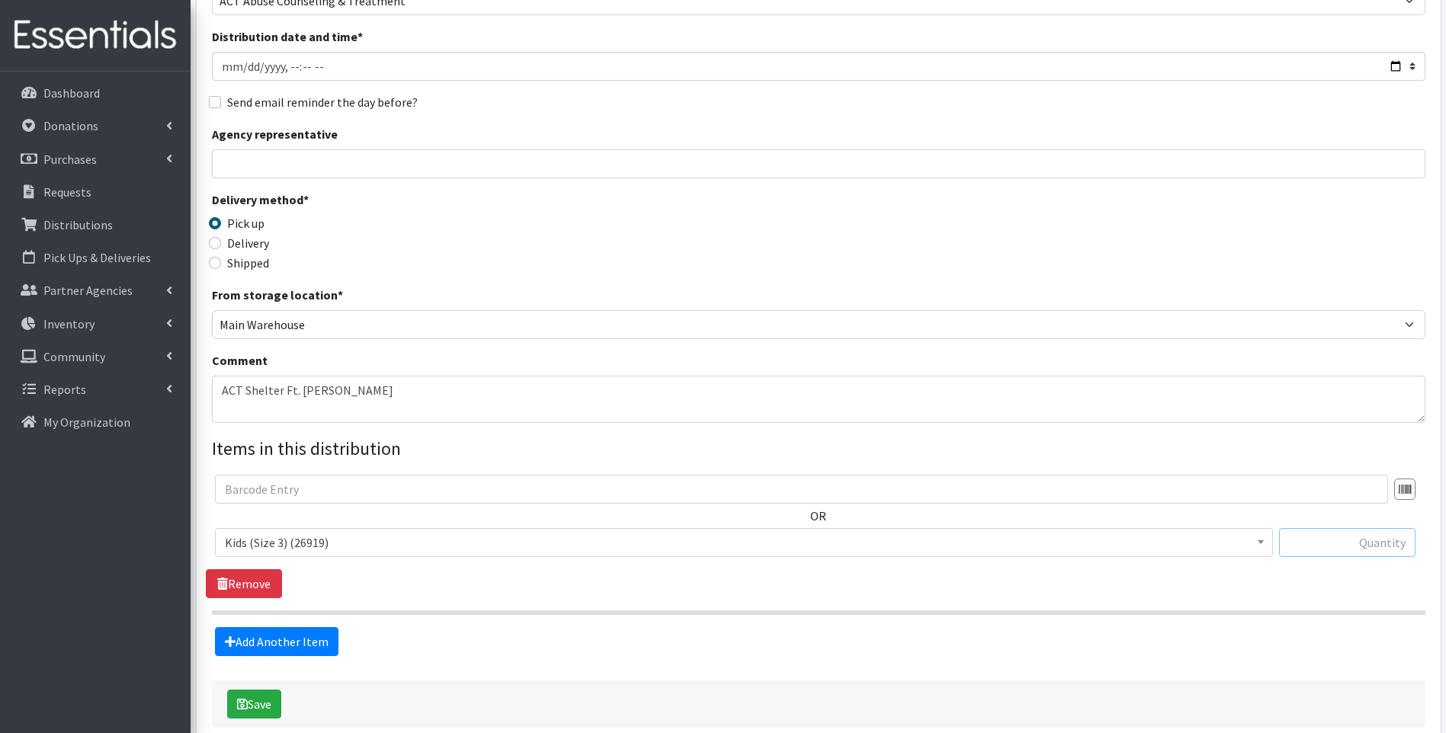
click at [1365, 536] on input "text" at bounding box center [1347, 542] width 136 height 29
type input "400"
click at [288, 649] on link "Add Another Item" at bounding box center [276, 641] width 123 height 29
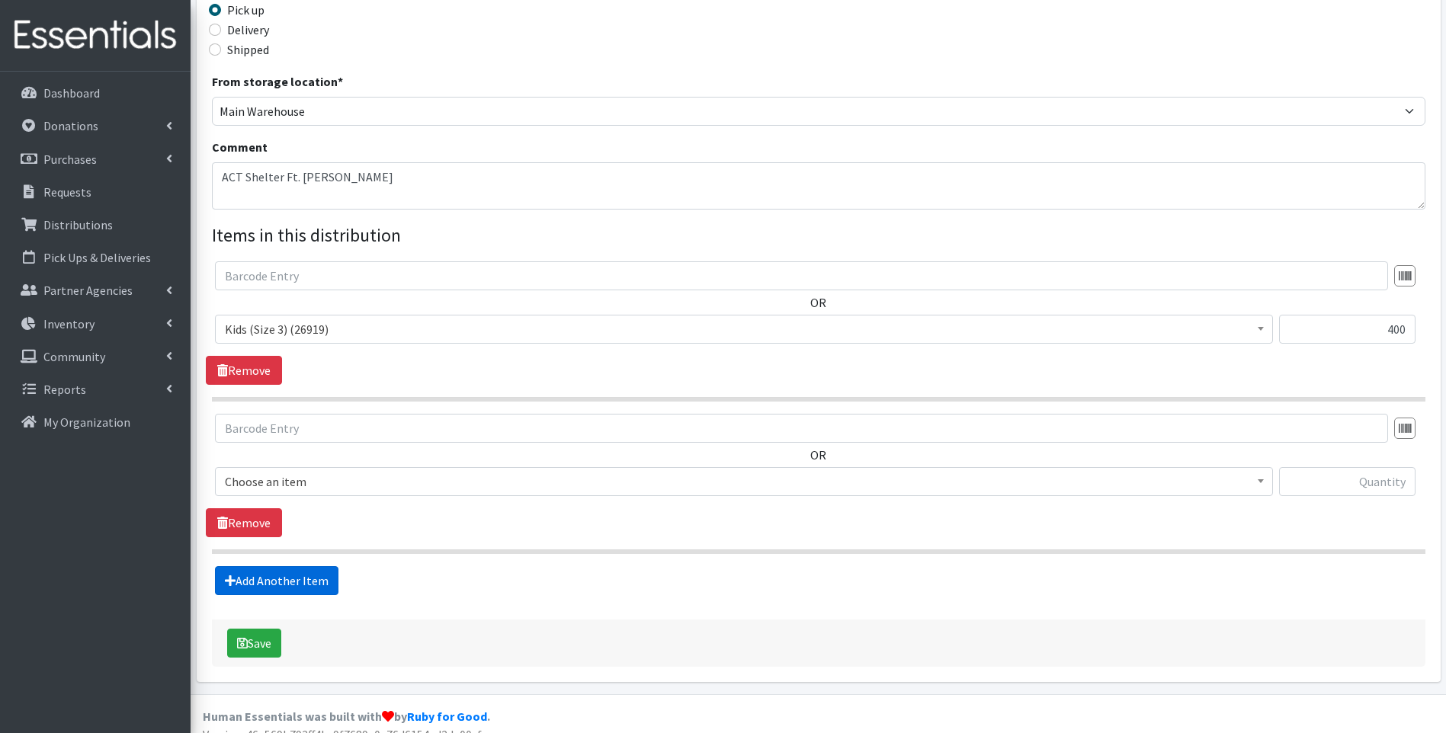
scroll to position [384, 0]
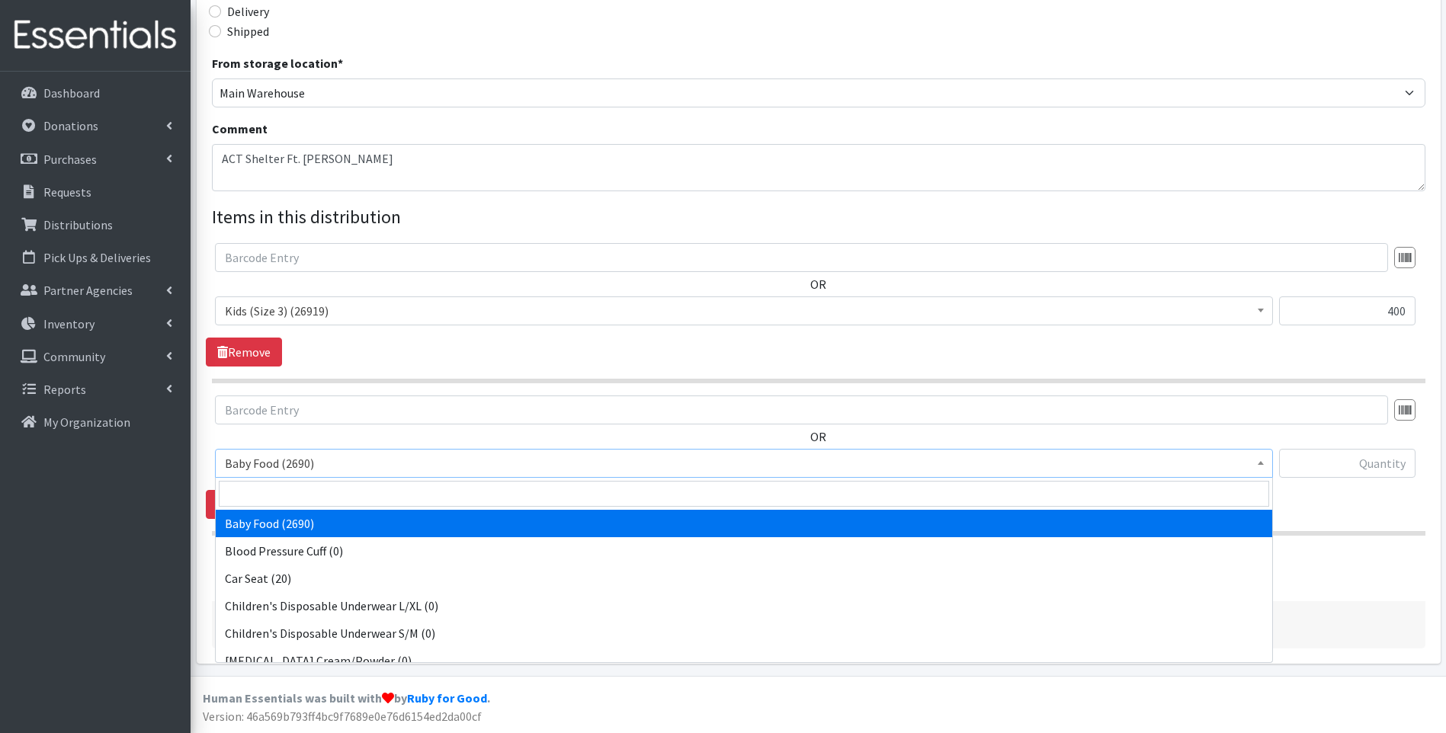
click at [397, 468] on span "Baby Food (2690)" at bounding box center [744, 463] width 1038 height 21
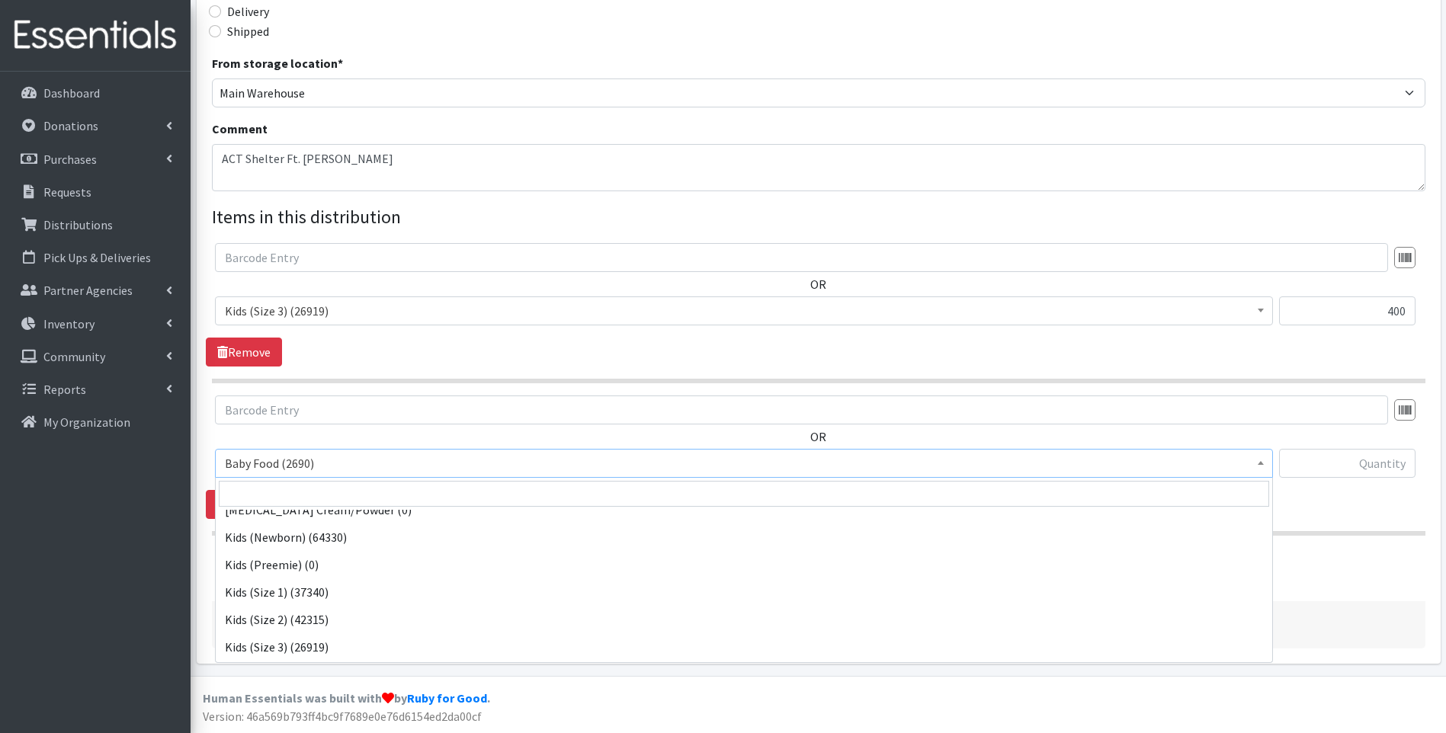
scroll to position [204, 0]
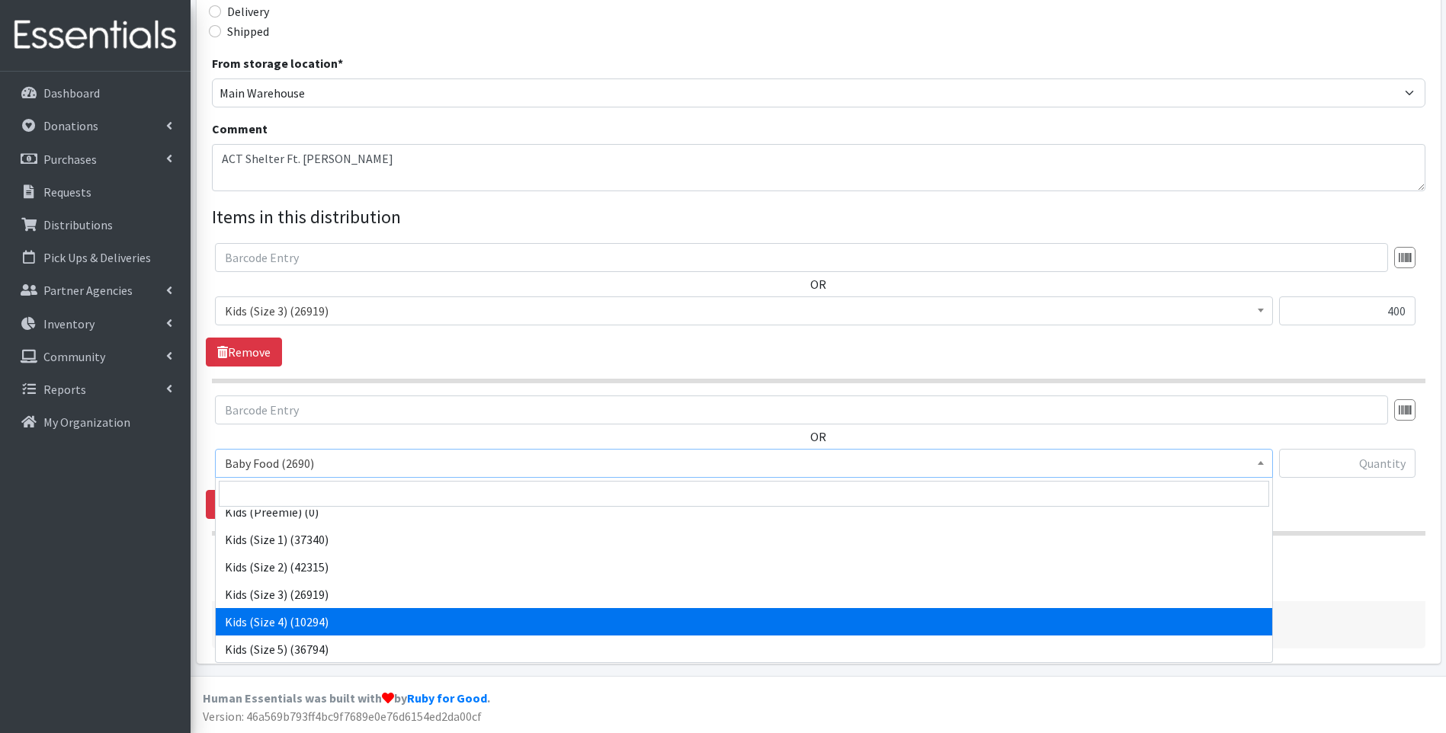
select select "10078"
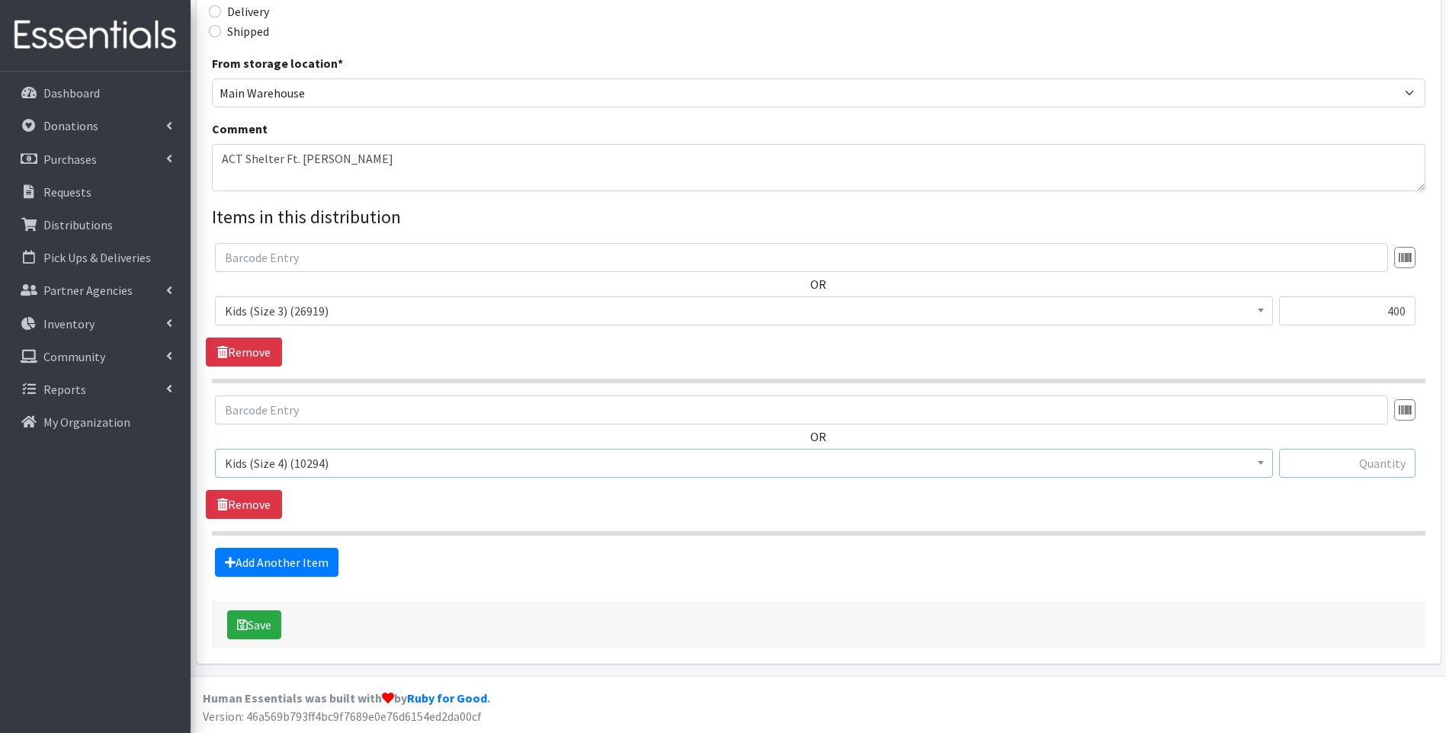
click at [1371, 466] on input "text" at bounding box center [1347, 463] width 136 height 29
type input "400"
click at [293, 564] on link "Add Another Item" at bounding box center [276, 562] width 123 height 29
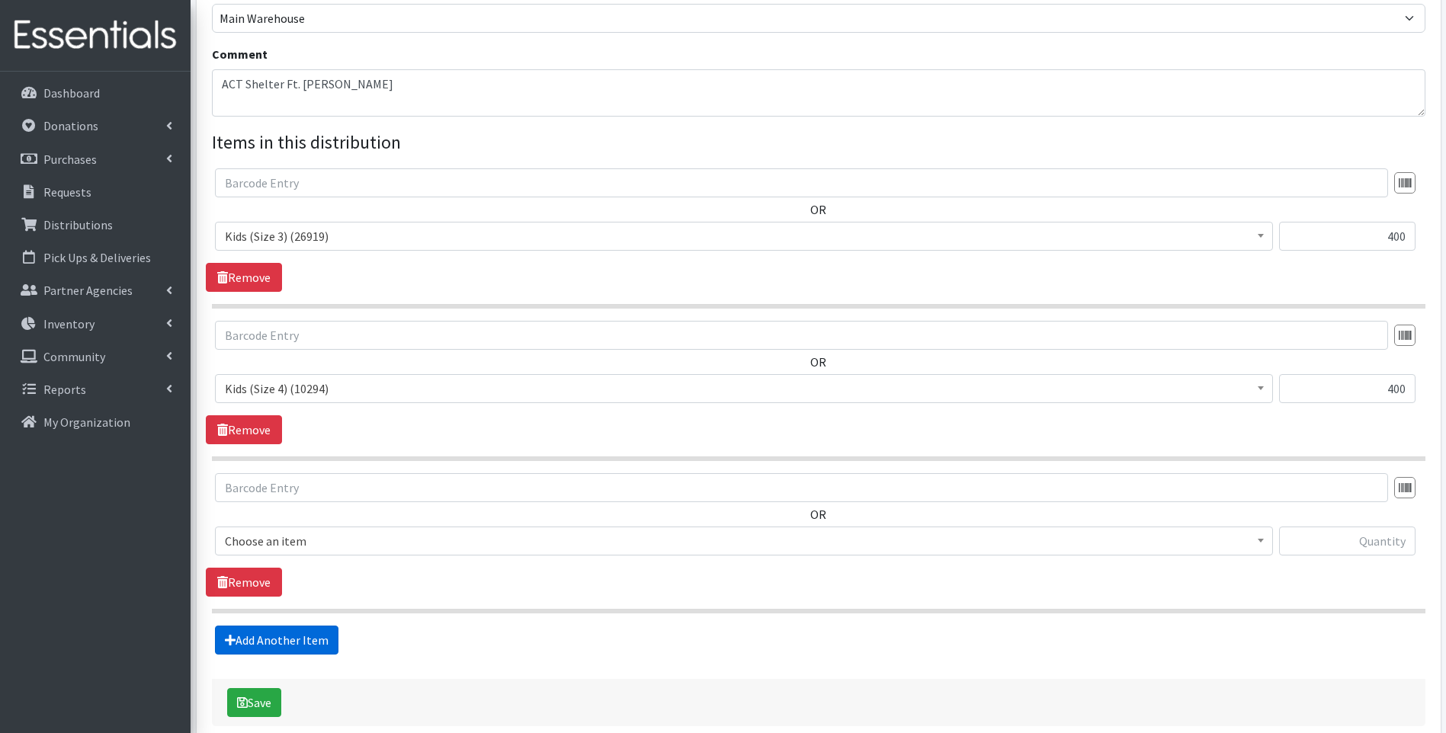
scroll to position [537, 0]
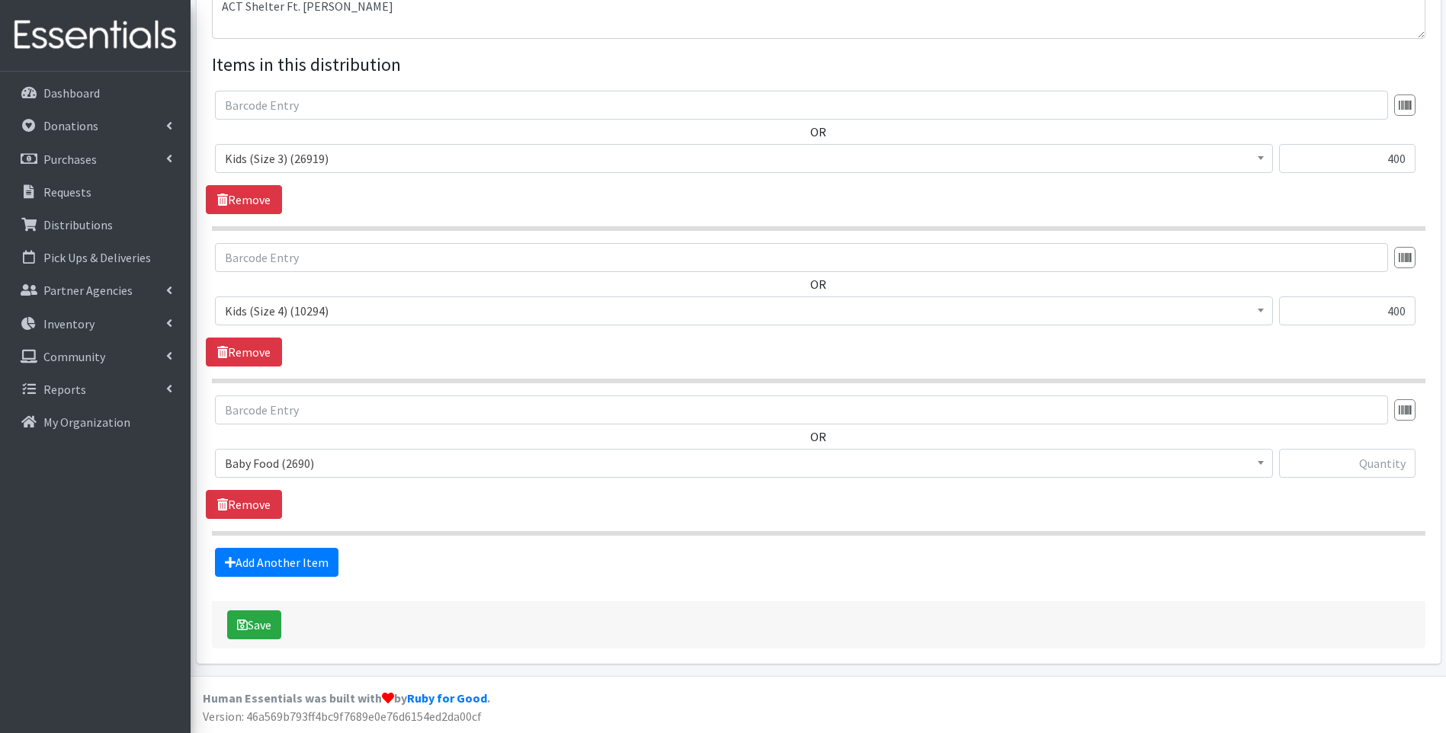
click at [364, 458] on span "Baby Food (2690)" at bounding box center [744, 463] width 1038 height 21
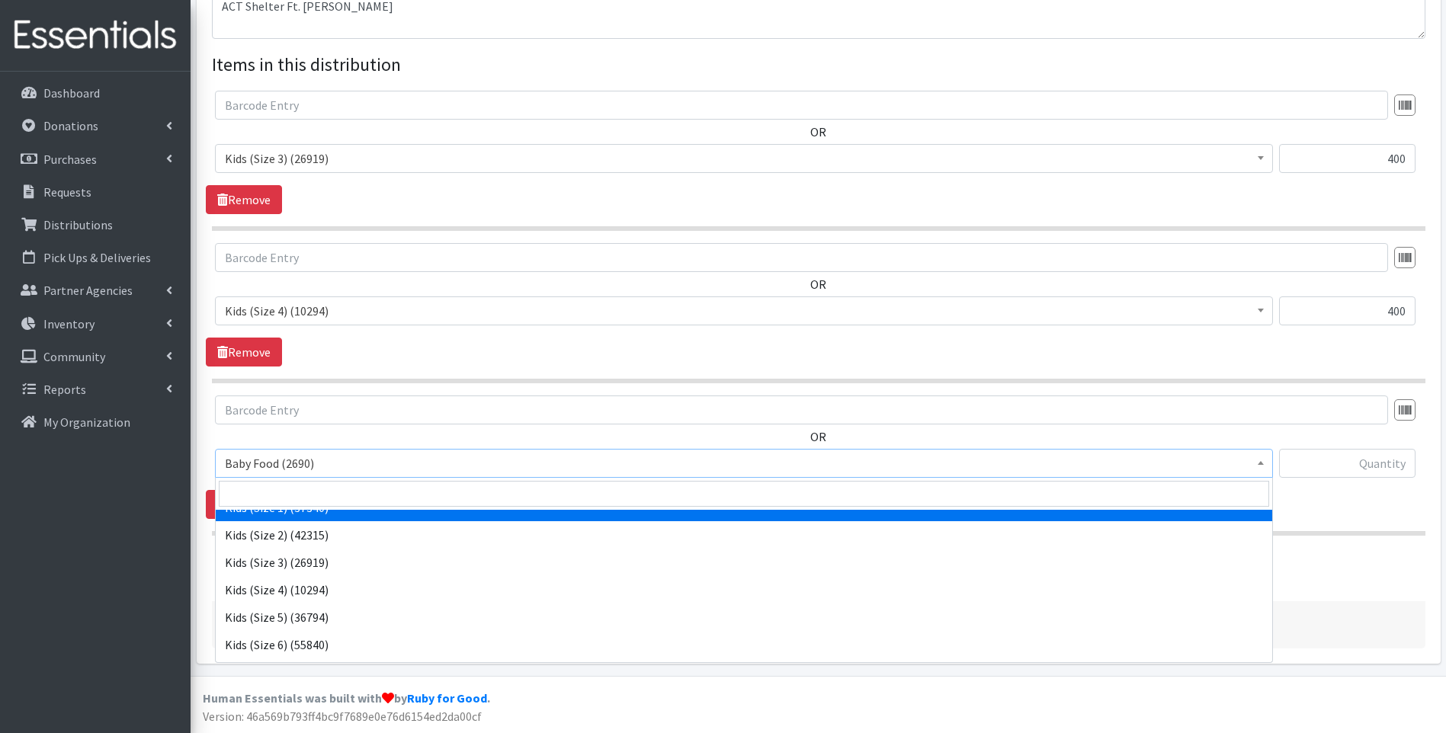
scroll to position [254, 0]
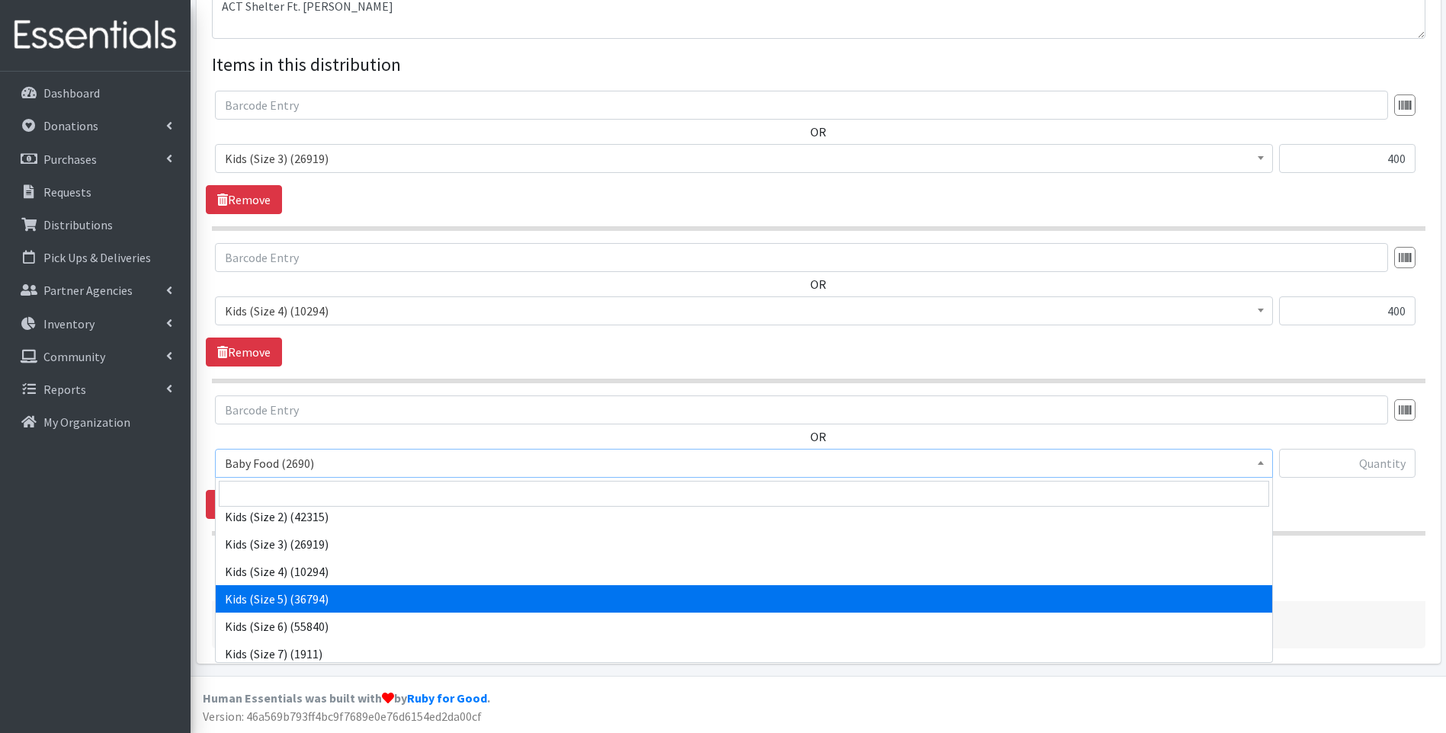
select select "10042"
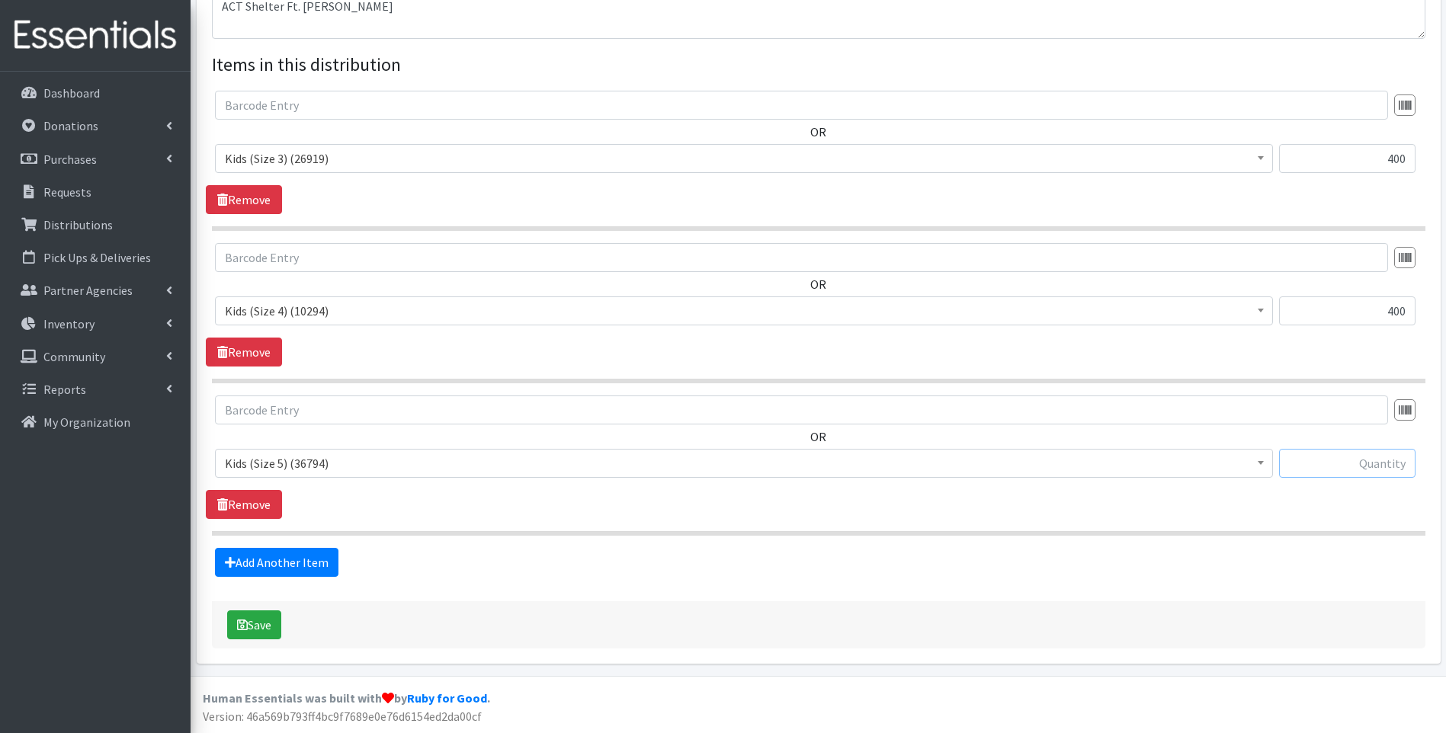
click at [1364, 458] on input "text" at bounding box center [1347, 463] width 136 height 29
type input "400"
click at [287, 567] on link "Add Another Item" at bounding box center [276, 562] width 123 height 29
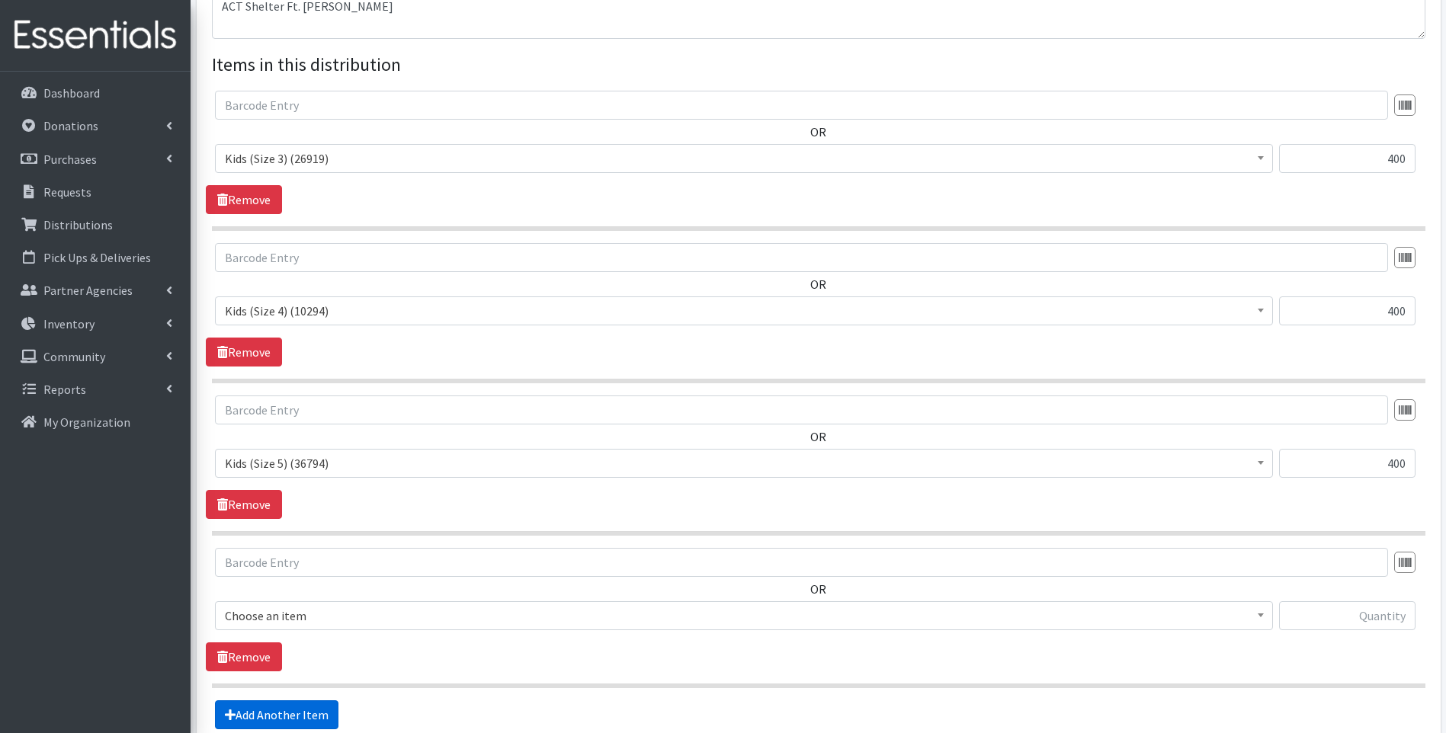
scroll to position [689, 0]
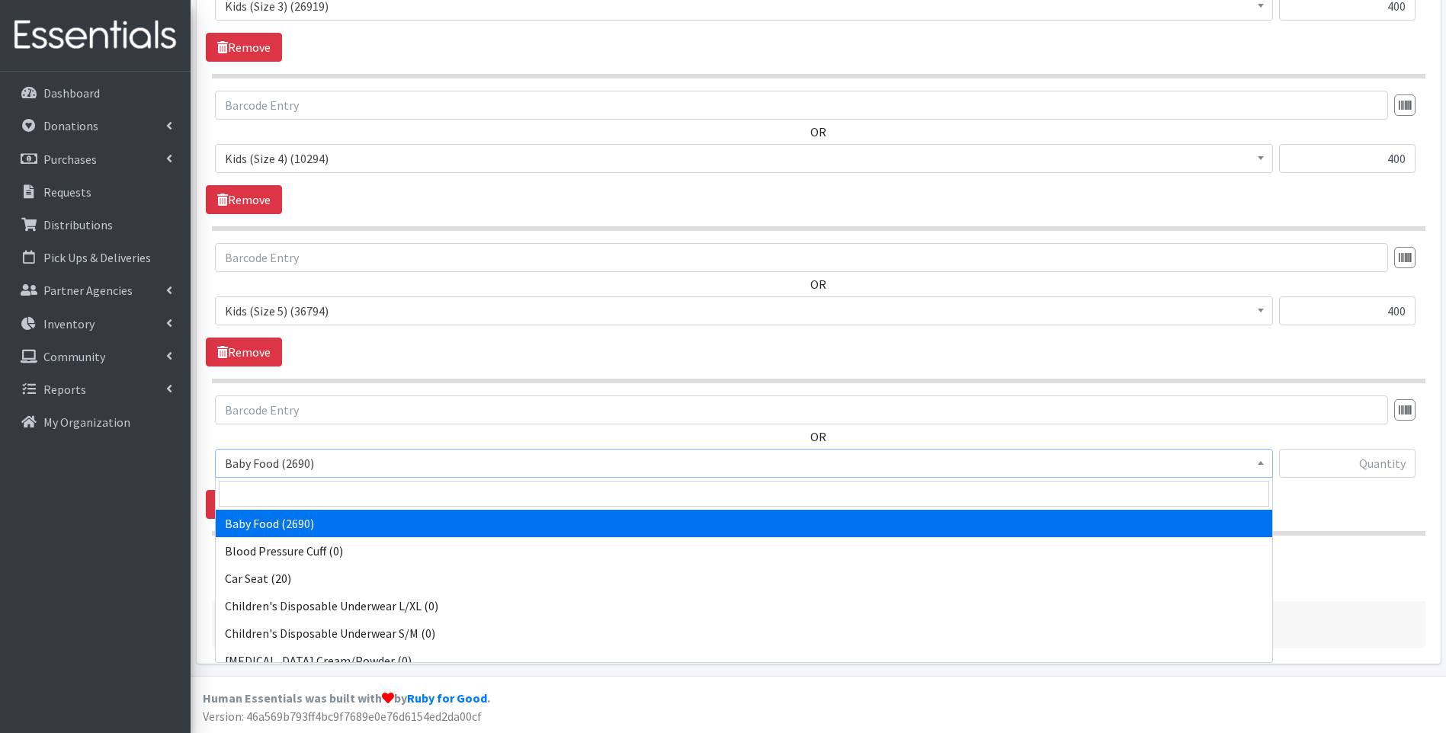
click at [350, 468] on span "Baby Food (2690)" at bounding box center [744, 463] width 1038 height 21
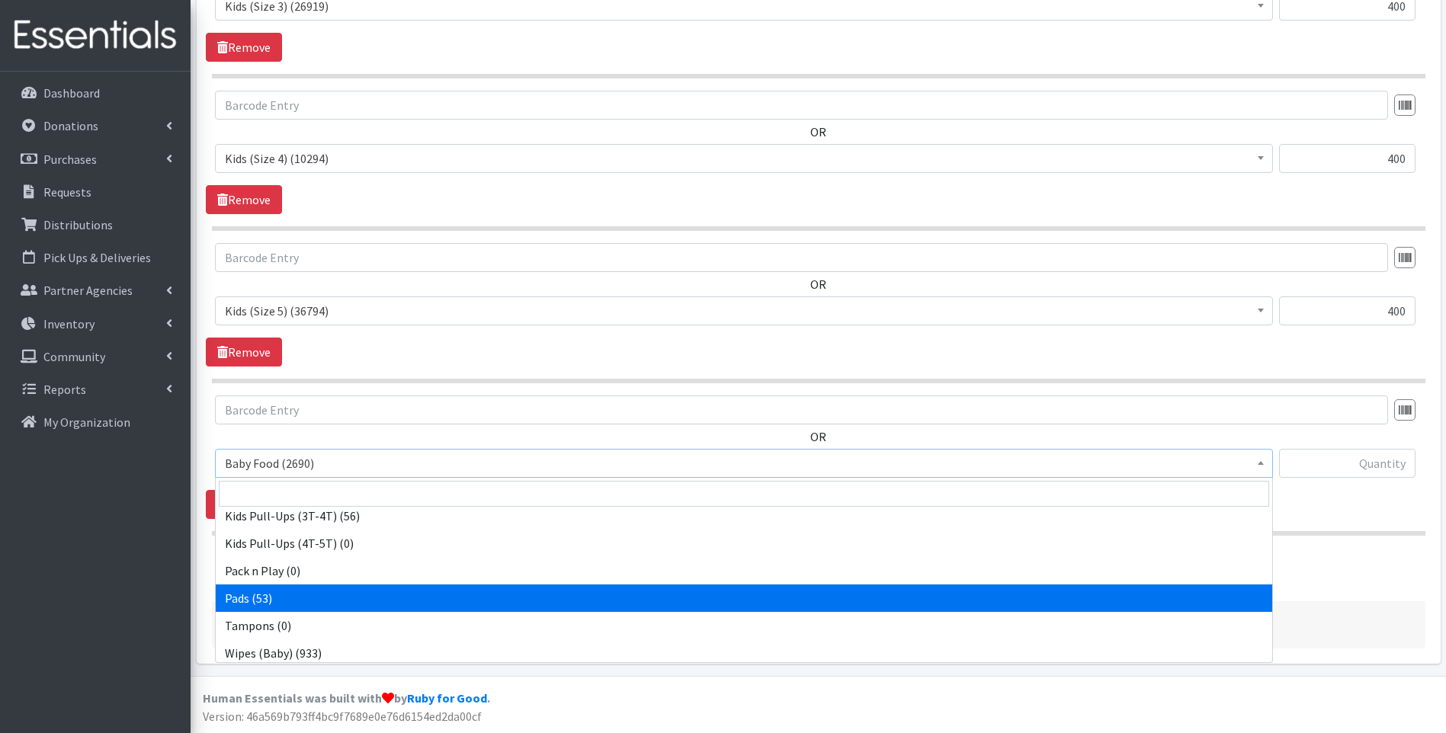
scroll to position [479, 0]
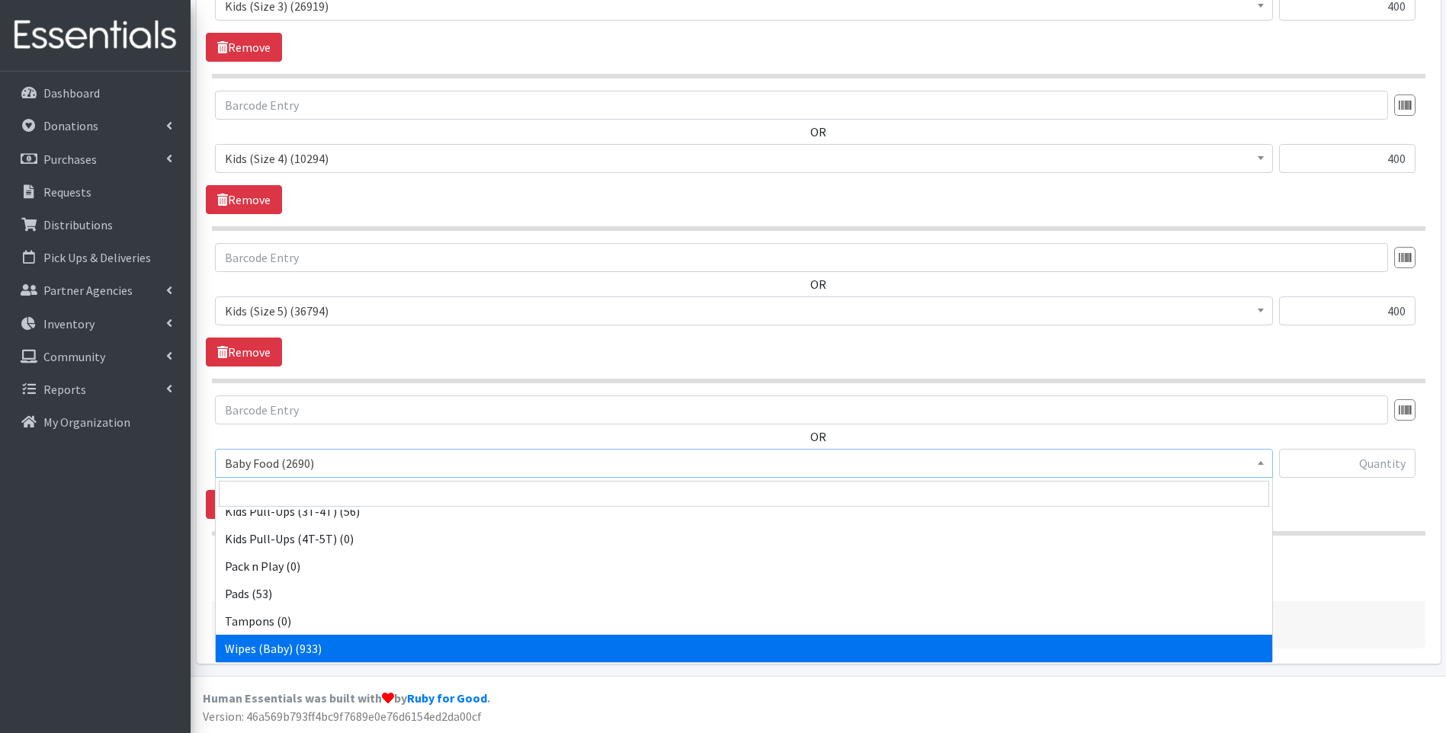
select select "10041"
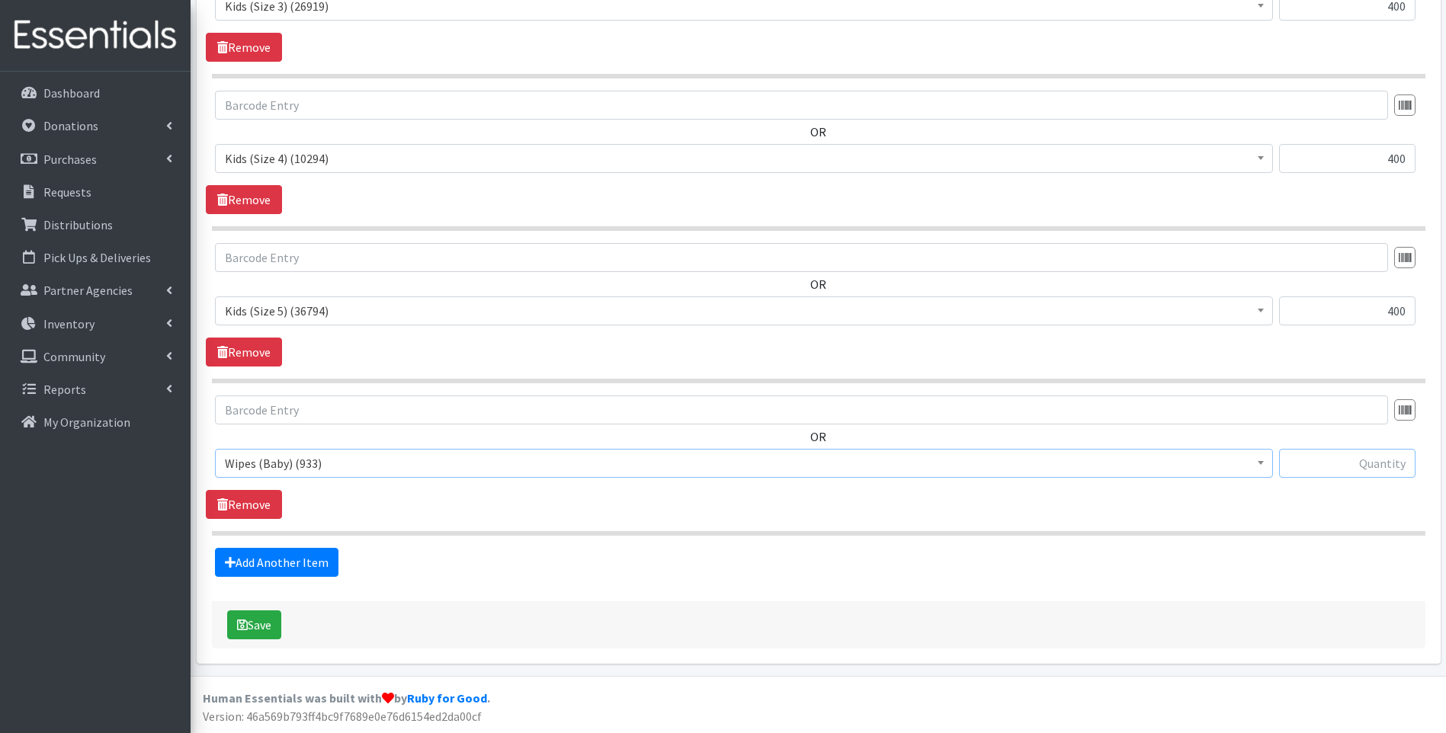
click at [1378, 465] on input "text" at bounding box center [1347, 463] width 136 height 29
type input "36"
click at [258, 630] on button "Save" at bounding box center [254, 625] width 54 height 29
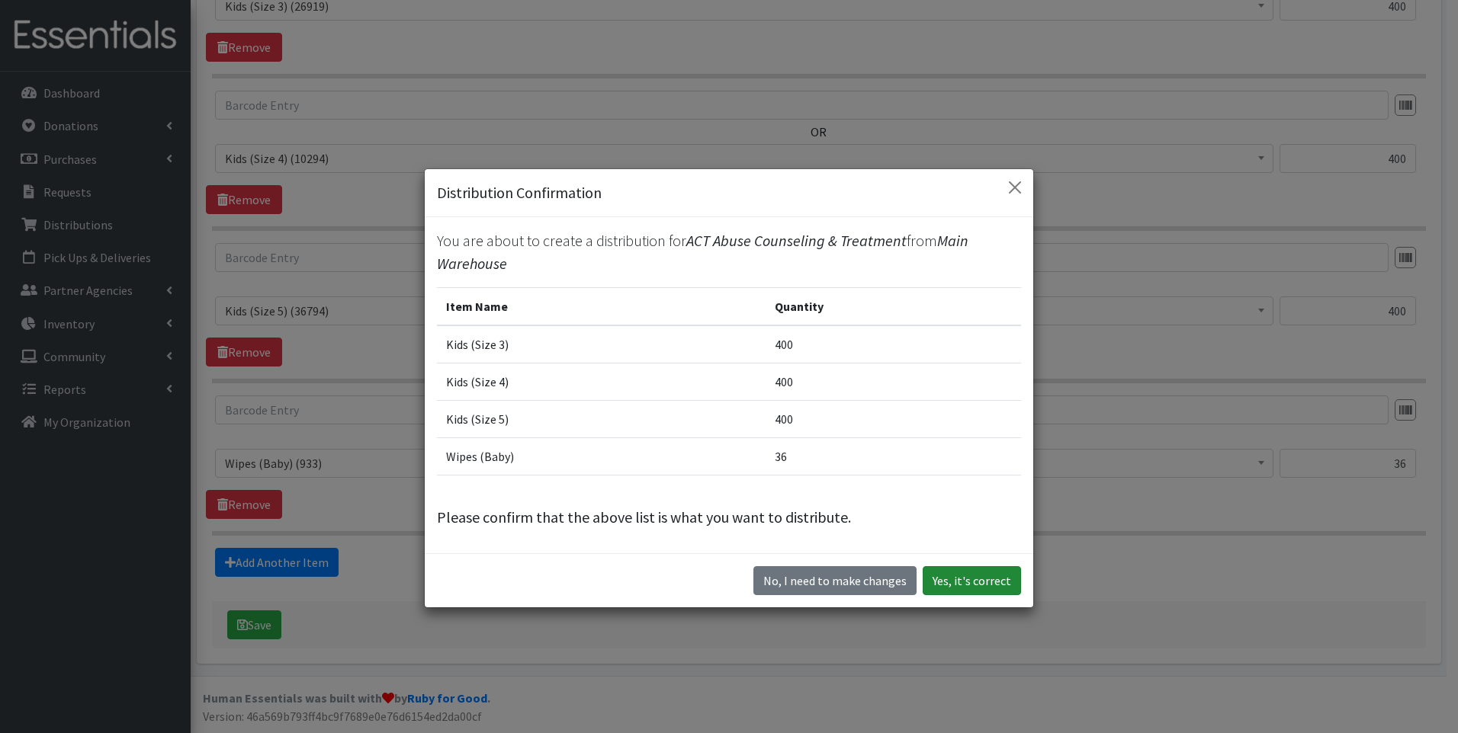
click at [947, 575] on button "Yes, it's correct" at bounding box center [971, 580] width 98 height 29
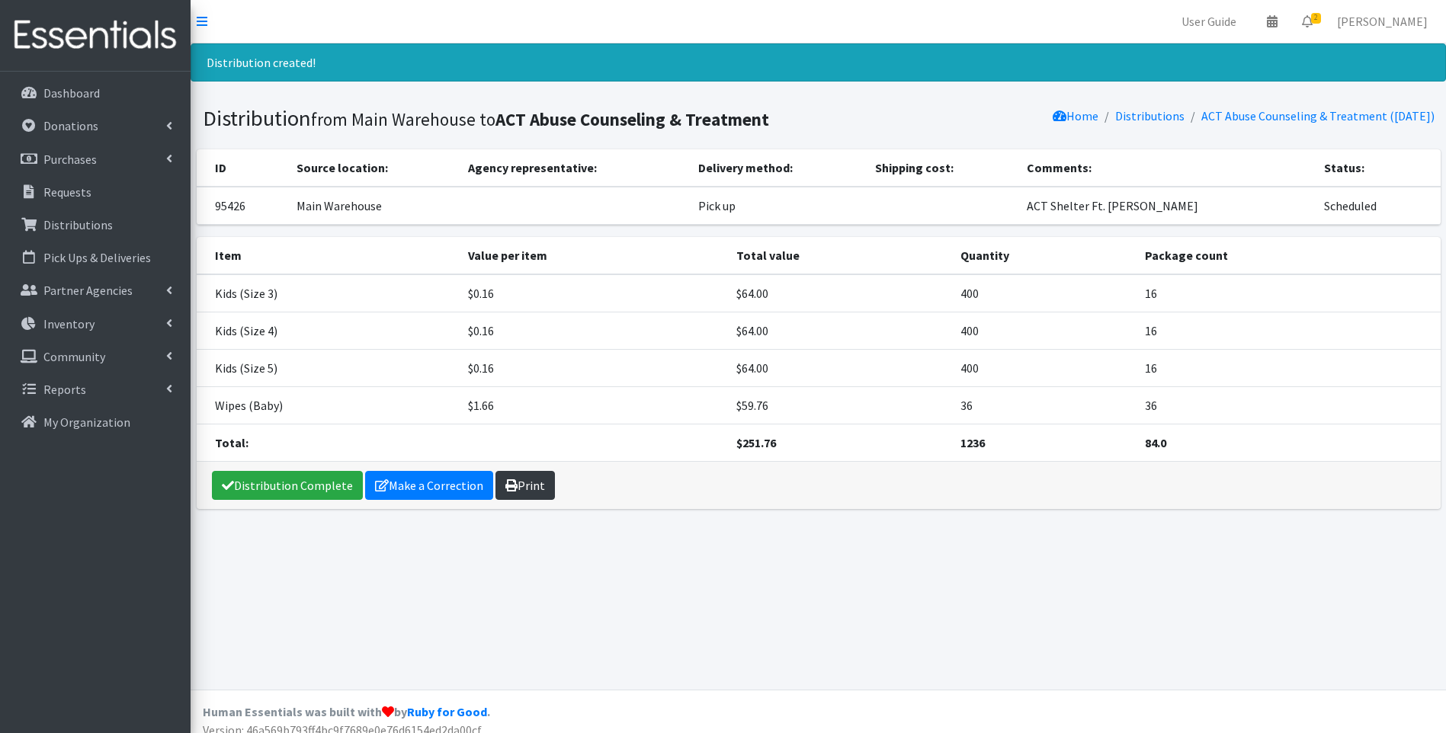
click at [531, 496] on link "Print" at bounding box center [525, 485] width 59 height 29
click at [326, 479] on link "Distribution Complete" at bounding box center [287, 485] width 151 height 29
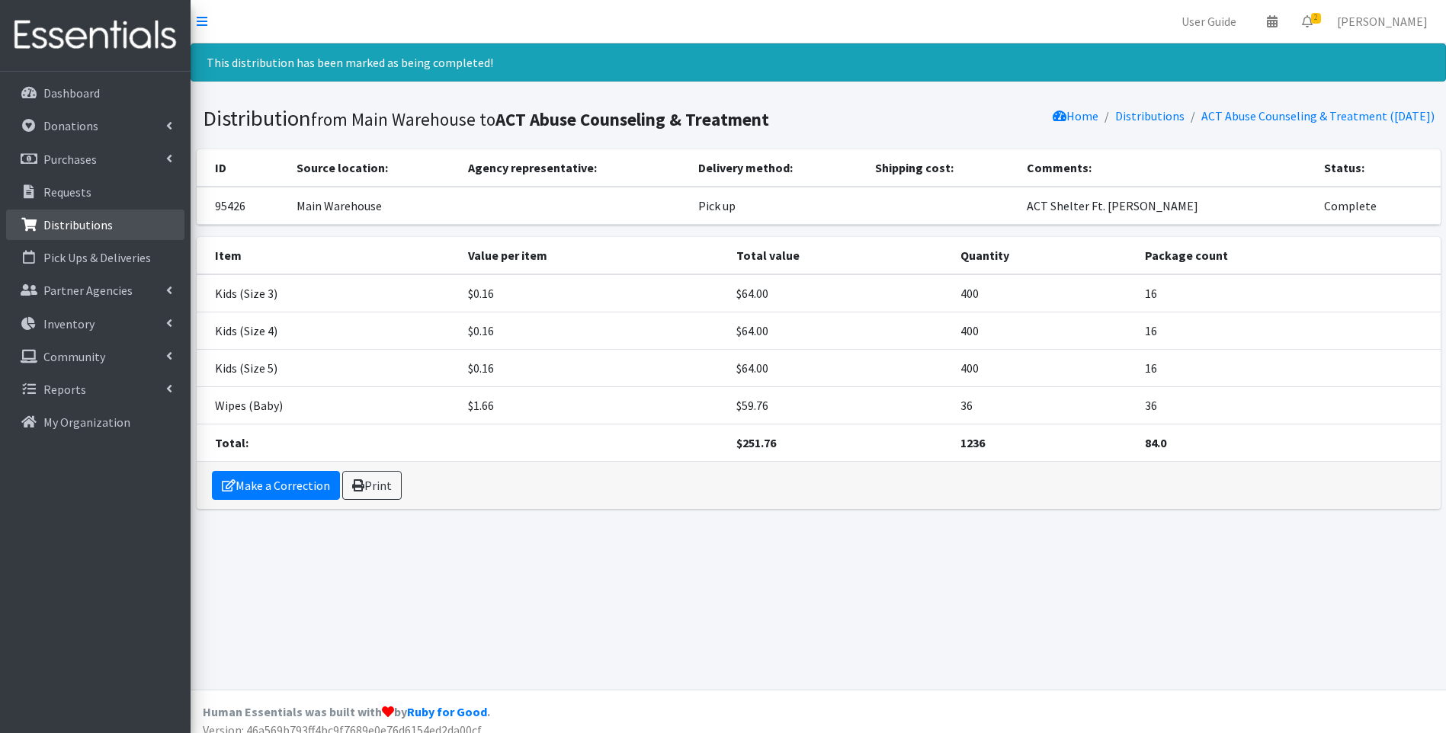
click at [53, 222] on p "Distributions" at bounding box center [77, 224] width 69 height 15
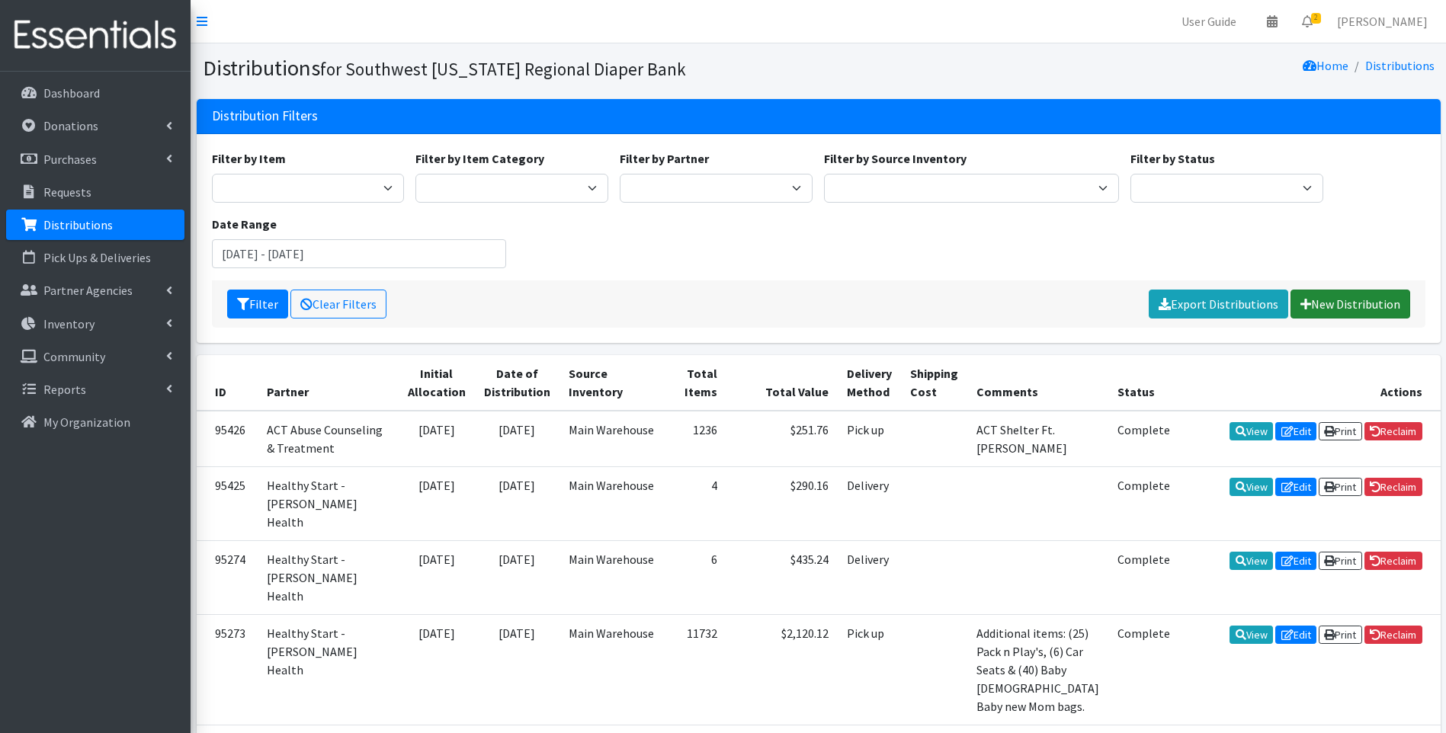
drag, startPoint x: 1359, startPoint y: 297, endPoint x: 1352, endPoint y: 300, distance: 8.5
click at [1358, 297] on link "New Distribution" at bounding box center [1351, 304] width 120 height 29
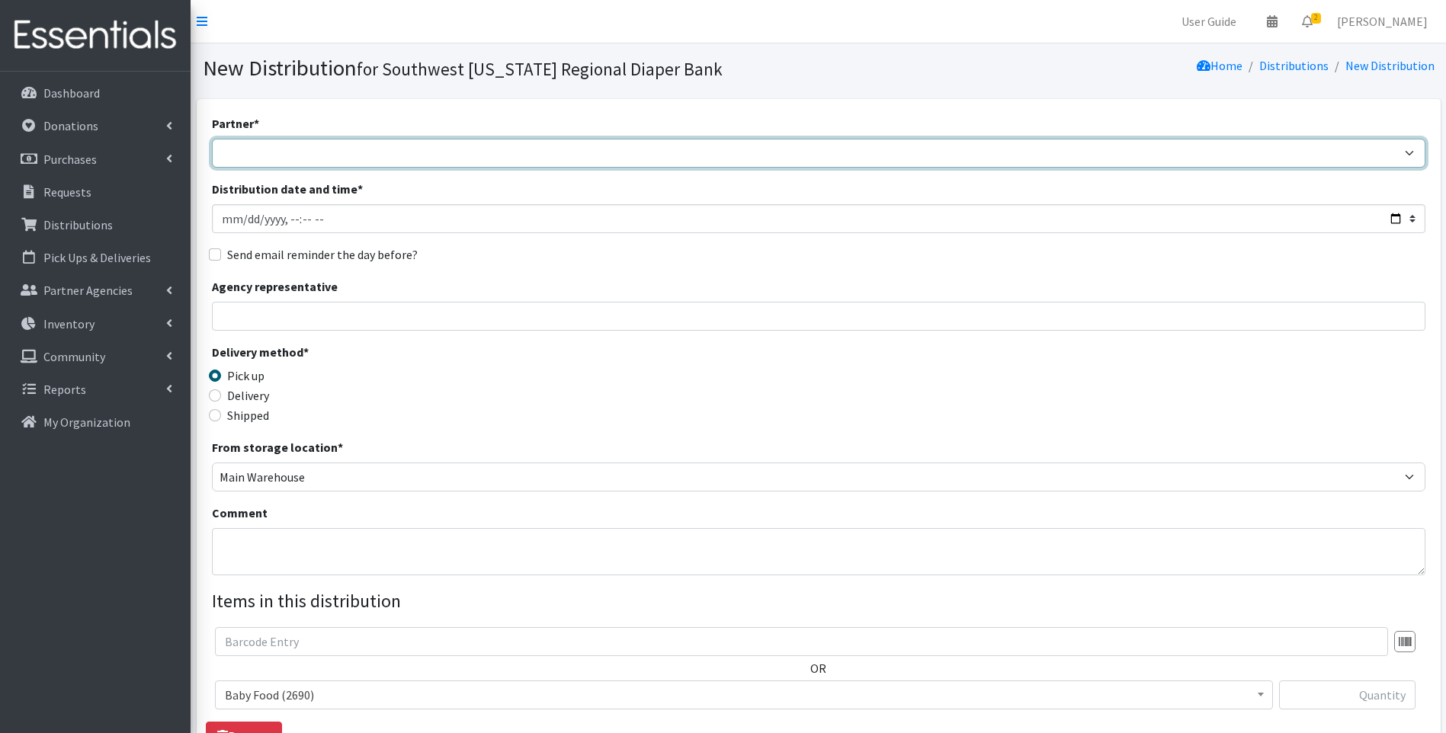
click at [467, 153] on select "ACT Abuse Counseling & Treatment Bayshore Fire Department [PERSON_NAME][GEOGRAP…" at bounding box center [819, 153] width 1214 height 29
select select "4749"
click at [212, 139] on select "ACT Abuse Counseling & Treatment Bayshore Fire Department [PERSON_NAME][GEOGRAP…" at bounding box center [819, 153] width 1214 height 29
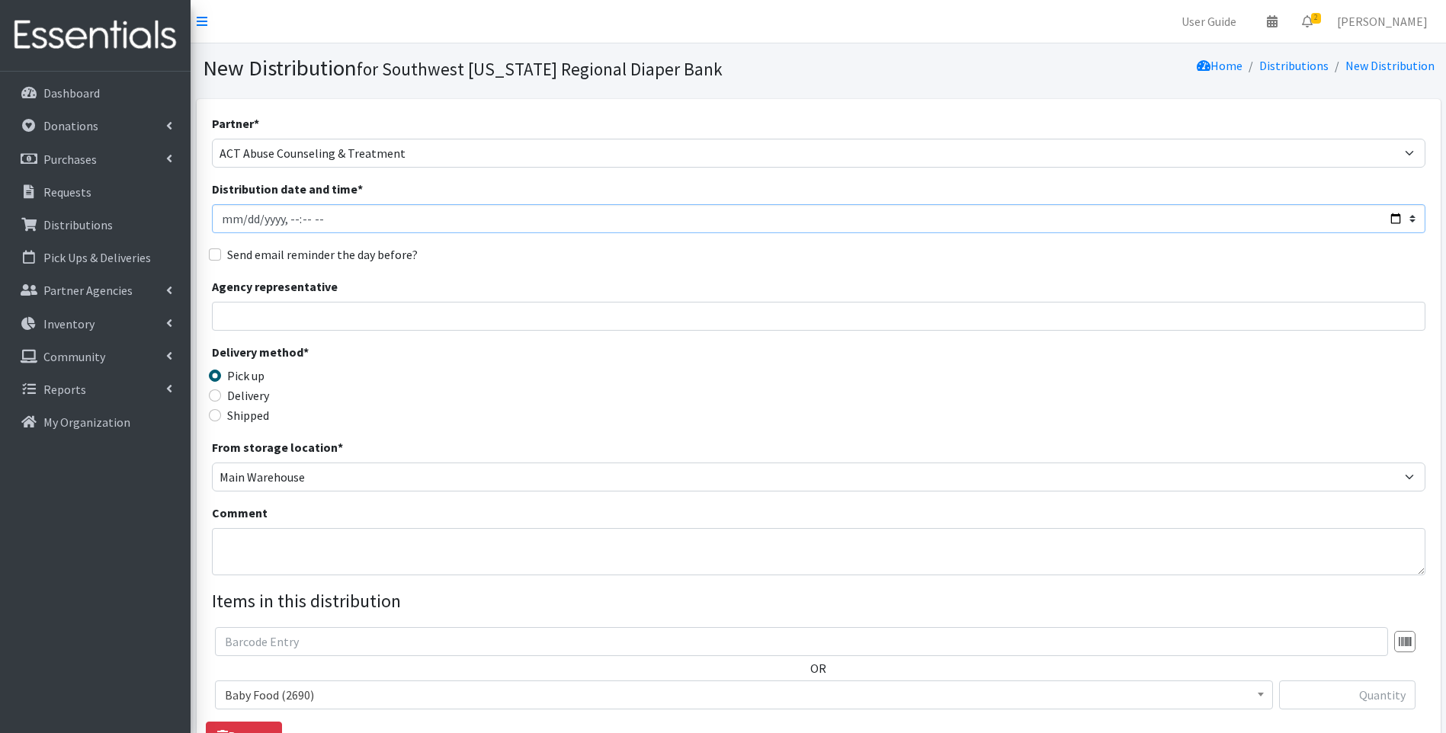
click at [1399, 220] on input "Distribution date and time *" at bounding box center [819, 218] width 1214 height 29
type input "2025-08-25T11:59"
click at [595, 380] on div "Delivery method * Pick up Delivery Shipped Shipping cost" at bounding box center [819, 390] width 1214 height 95
click at [314, 535] on textarea "Comment" at bounding box center [819, 551] width 1214 height 47
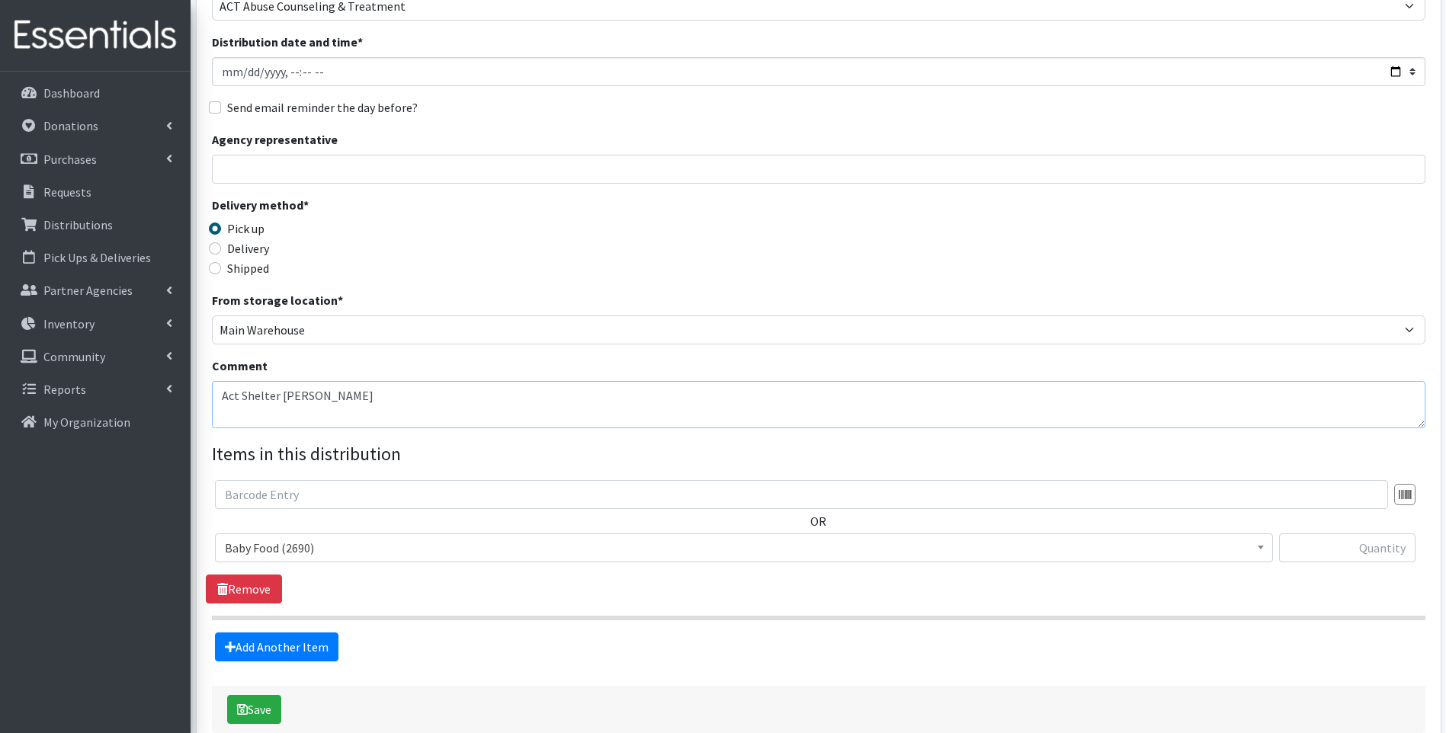
scroll to position [152, 0]
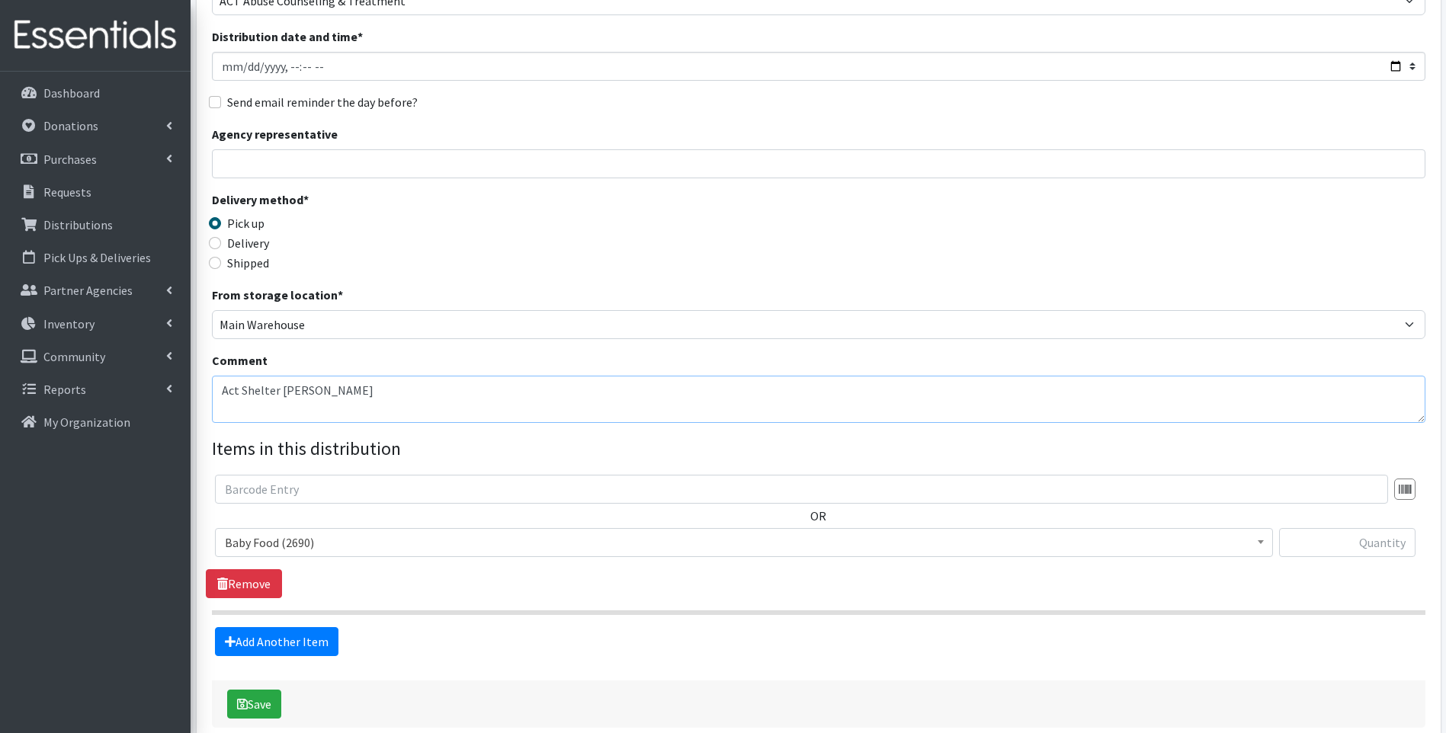
type textarea "Act Shelter [PERSON_NAME]"
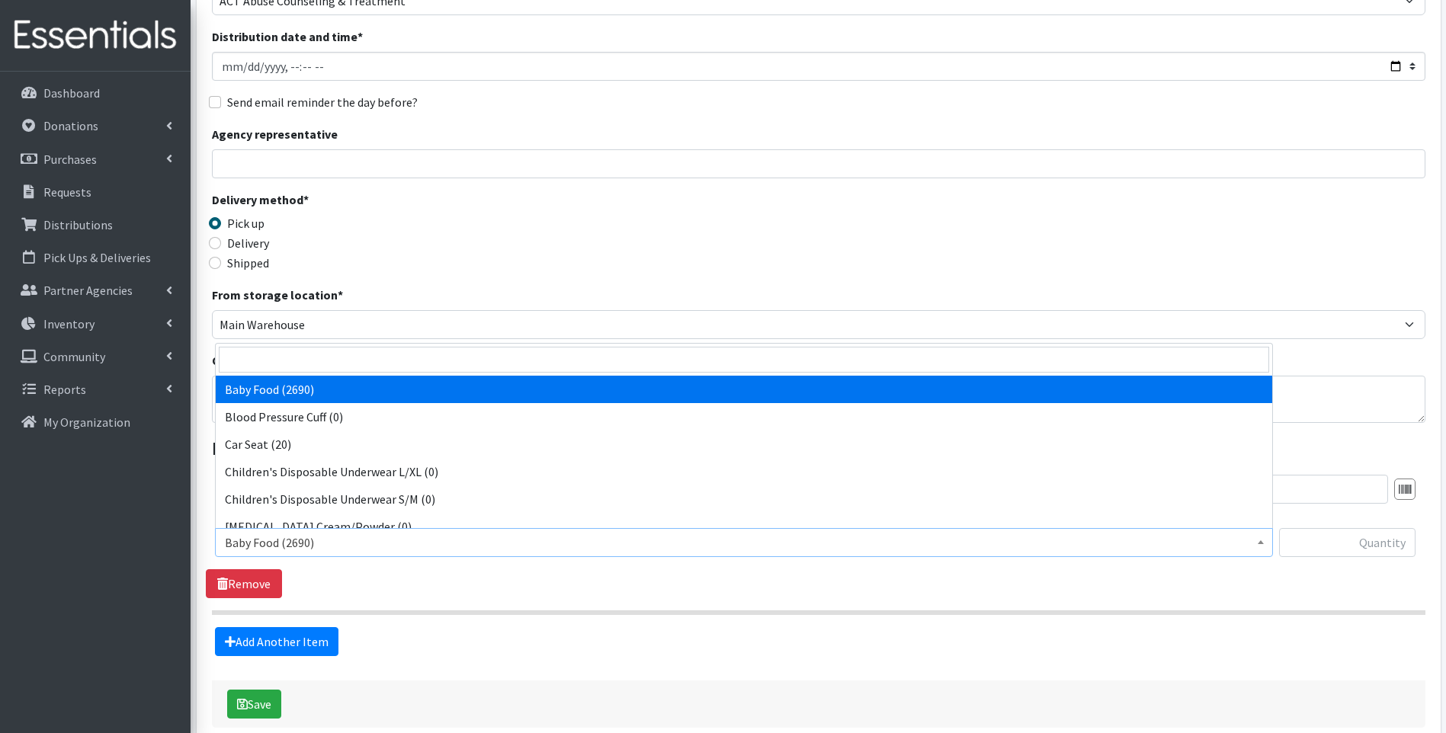
click at [361, 536] on span "Baby Food (2690)" at bounding box center [744, 542] width 1038 height 21
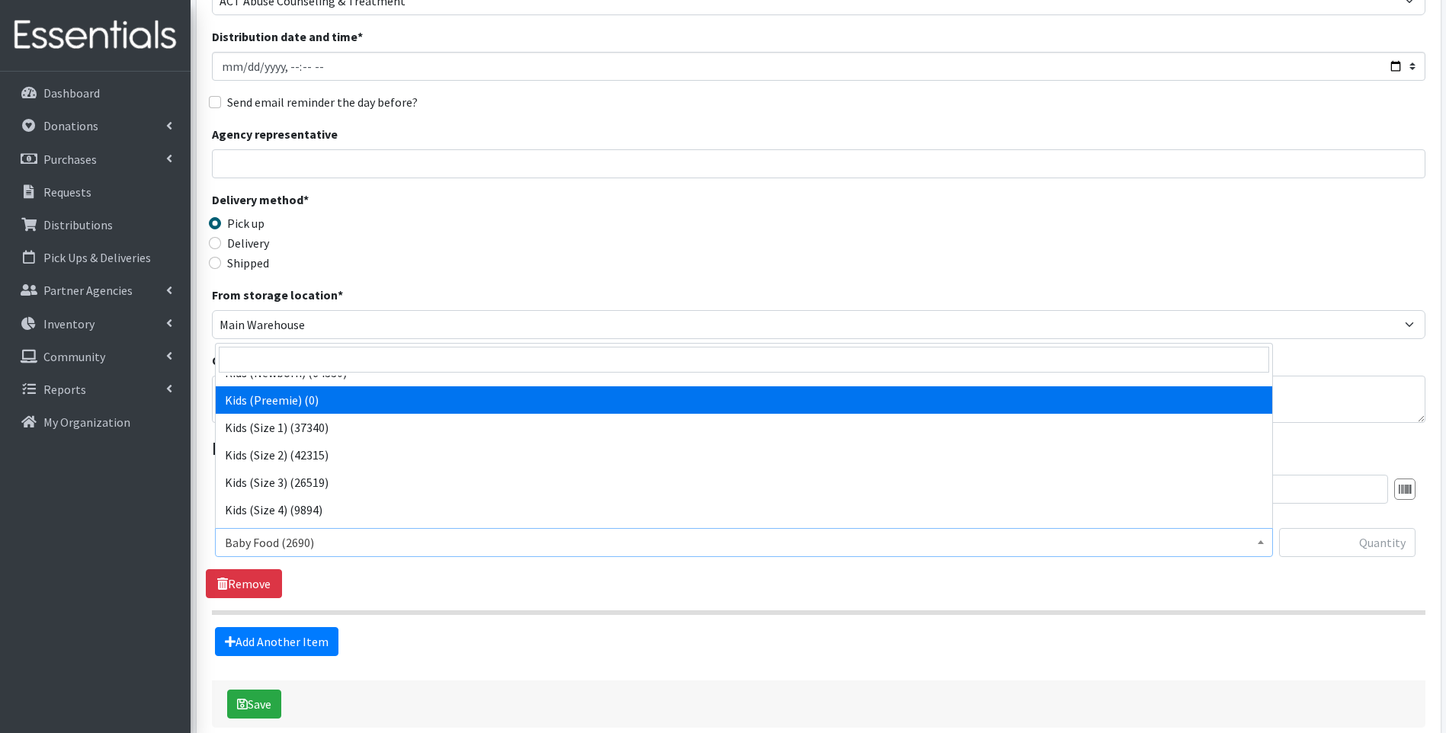
scroll to position [204, 0]
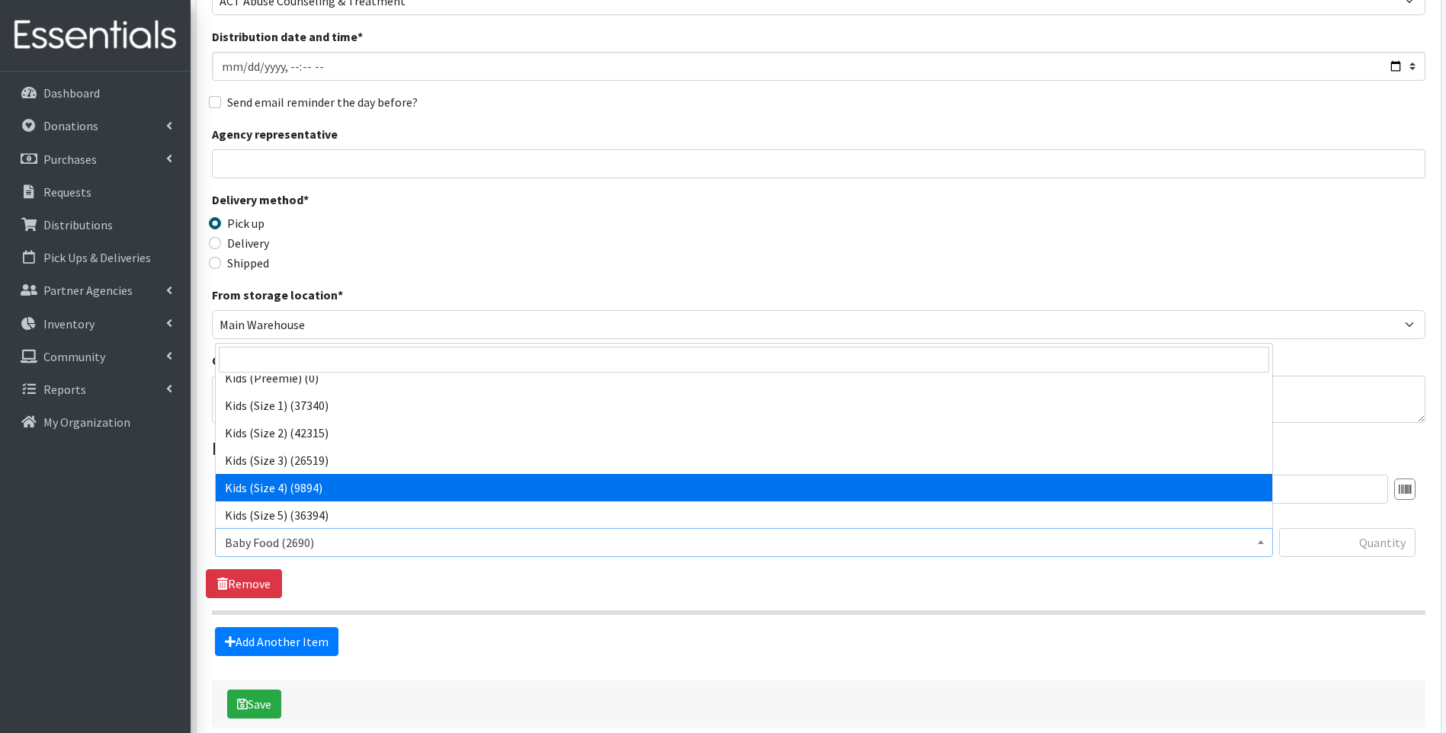
select select "10078"
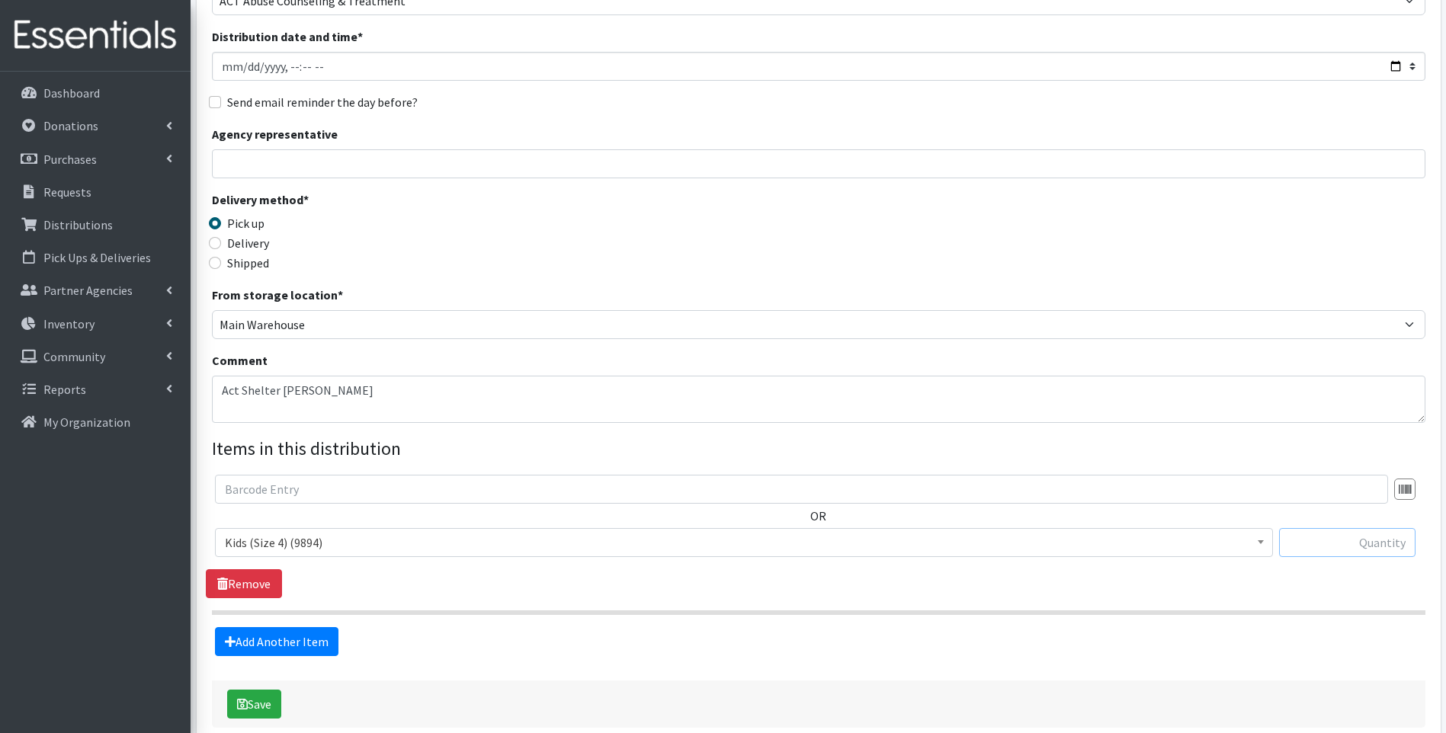
click at [1334, 549] on input "text" at bounding box center [1347, 542] width 136 height 29
type input "200"
click at [245, 646] on link "Add Another Item" at bounding box center [276, 641] width 123 height 29
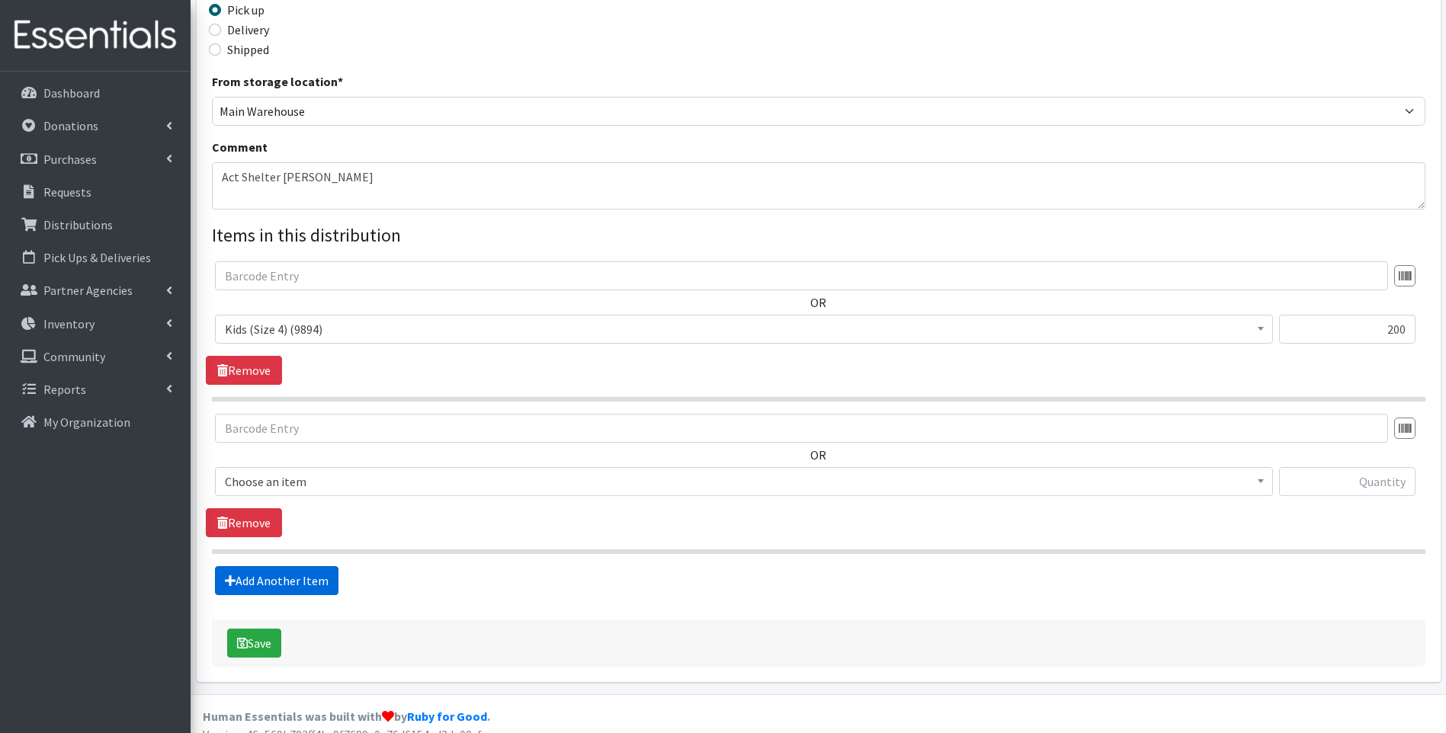
scroll to position [384, 0]
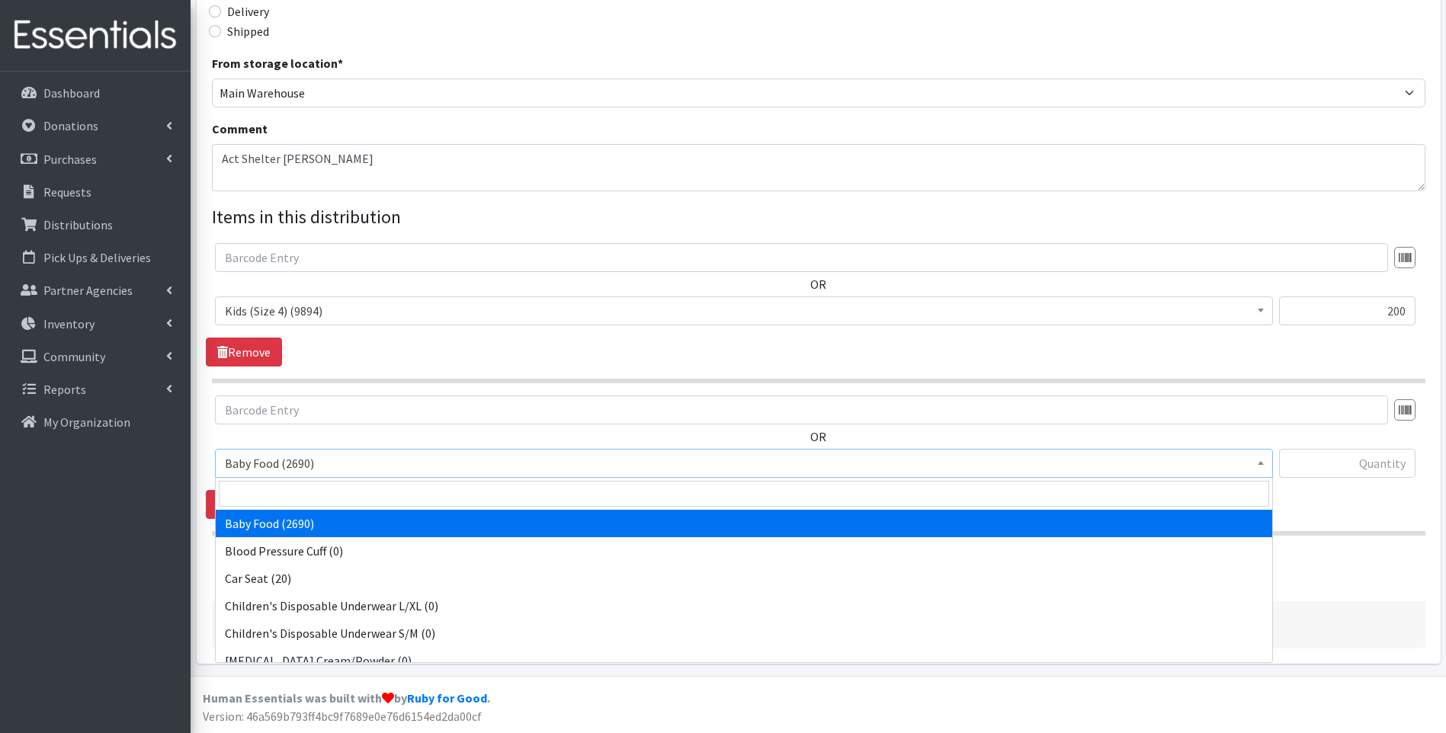
drag, startPoint x: 349, startPoint y: 464, endPoint x: 348, endPoint y: 474, distance: 9.9
click at [349, 465] on span "Baby Food (2690)" at bounding box center [744, 463] width 1038 height 21
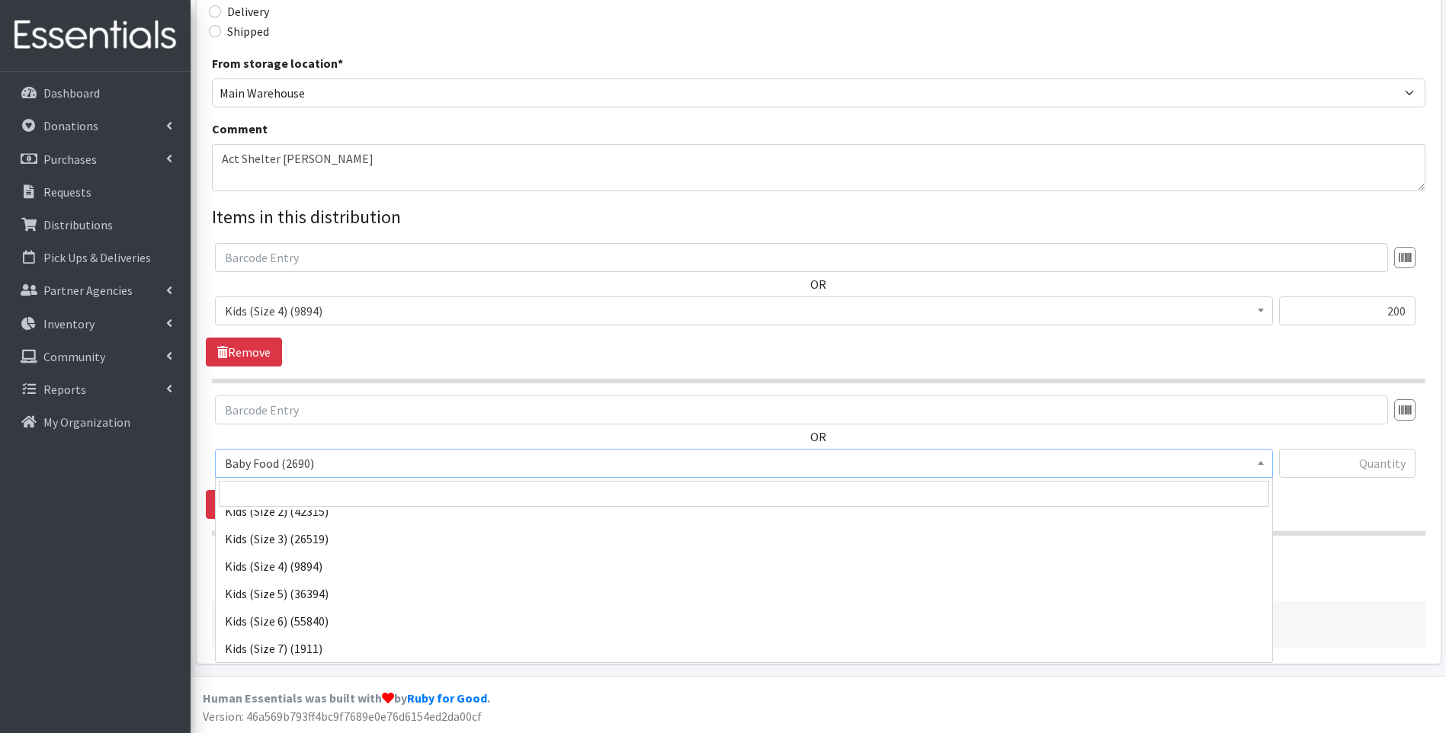
scroll to position [305, 0]
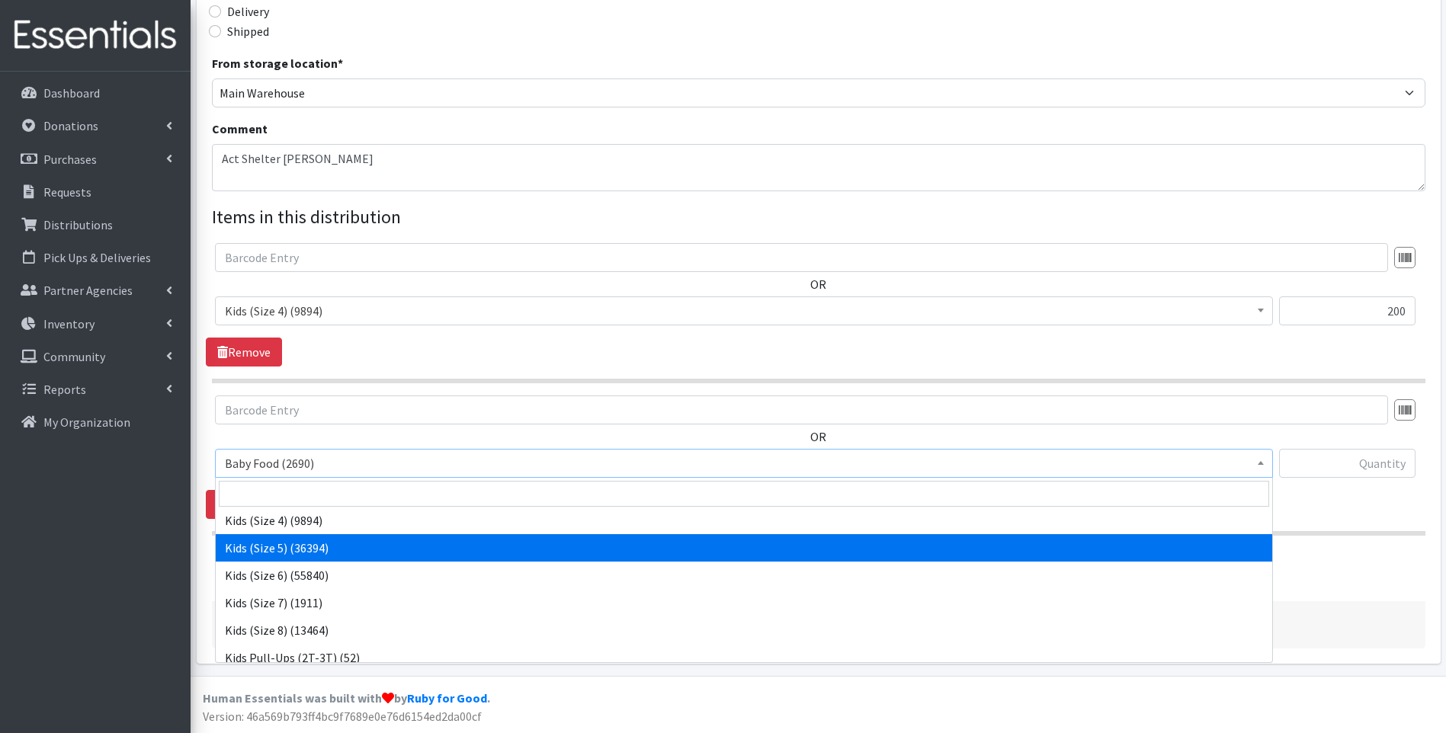
select select "10042"
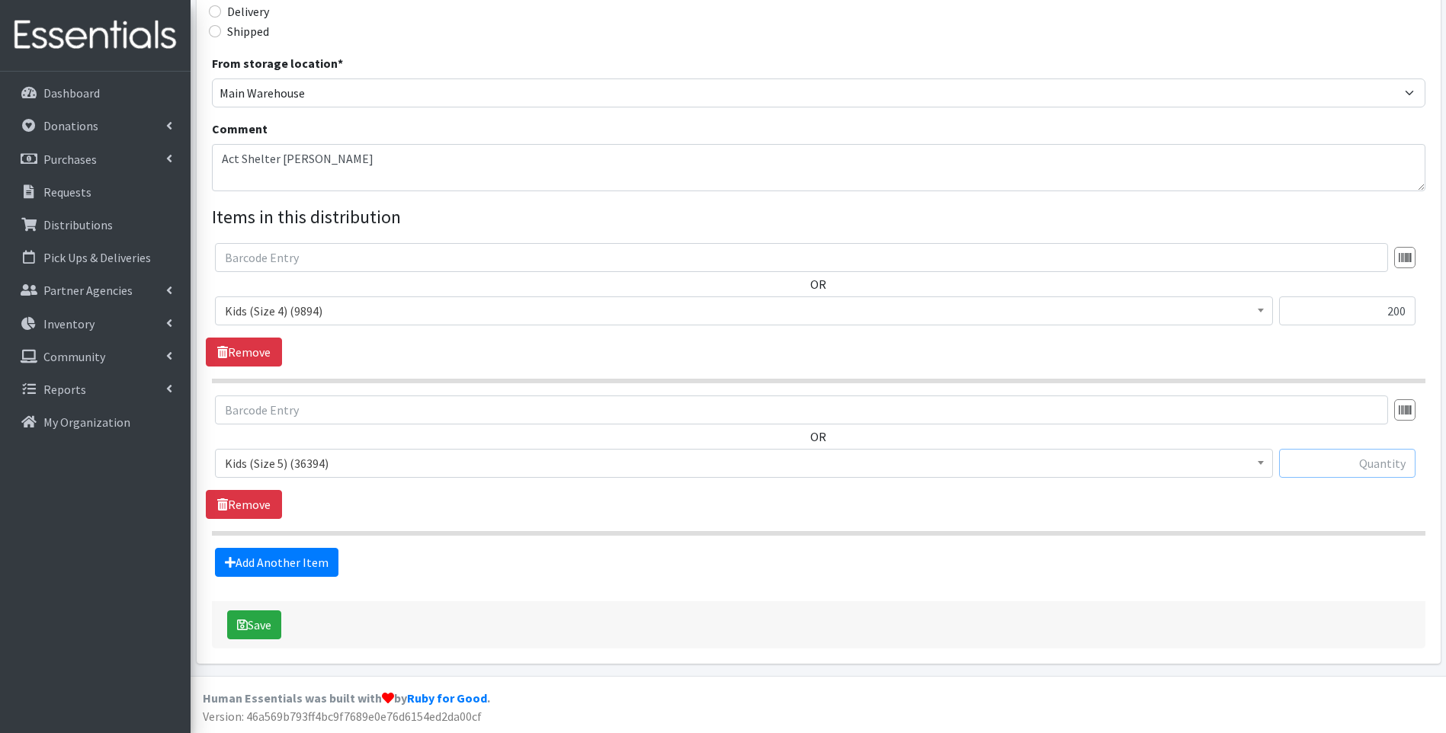
click at [1361, 470] on input "text" at bounding box center [1347, 463] width 136 height 29
type input "5"
type input "200"
click at [321, 572] on link "Add Another Item" at bounding box center [276, 562] width 123 height 29
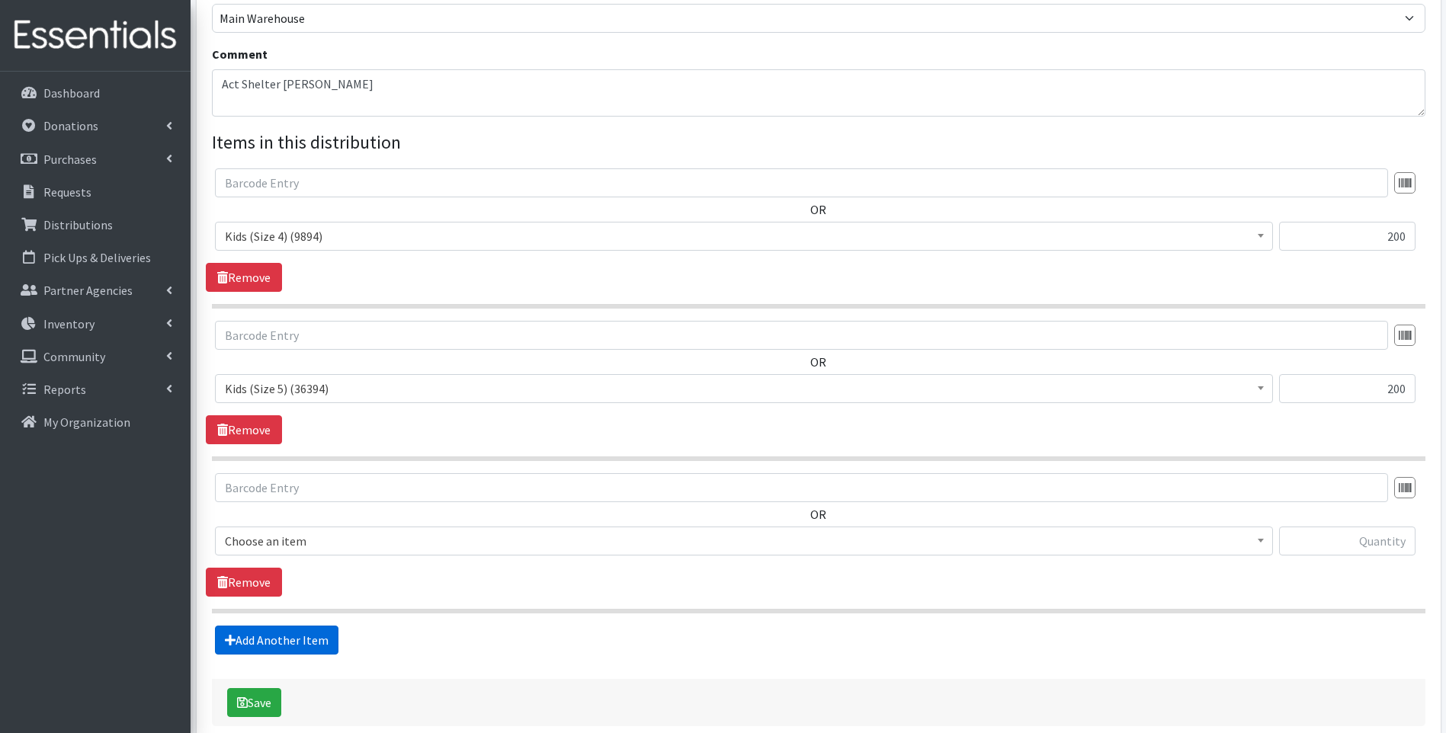
scroll to position [537, 0]
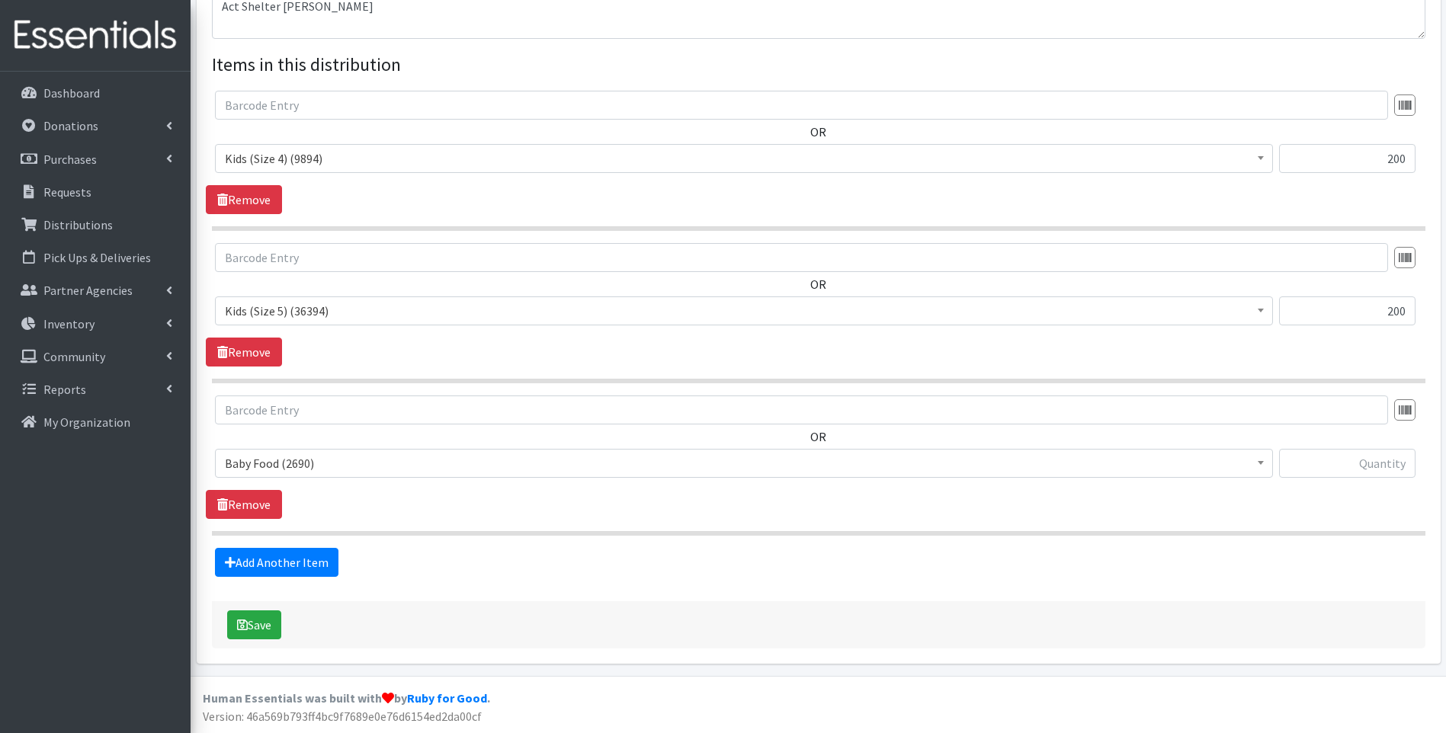
click at [399, 477] on body "User Guide 0 Pick-ups remaining this week View Calendar 2 2 Requests 0 Partner …" at bounding box center [723, 98] width 1446 height 1270
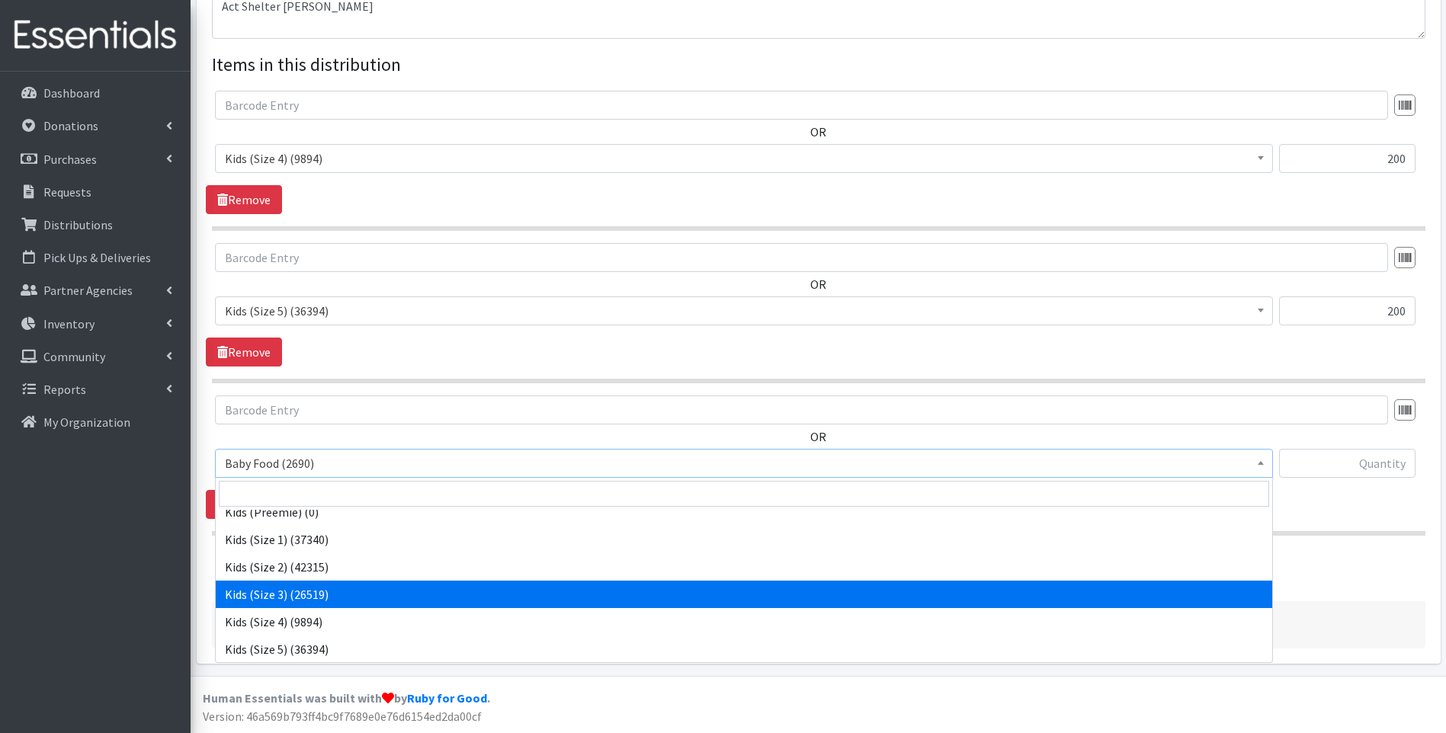
scroll to position [254, 0]
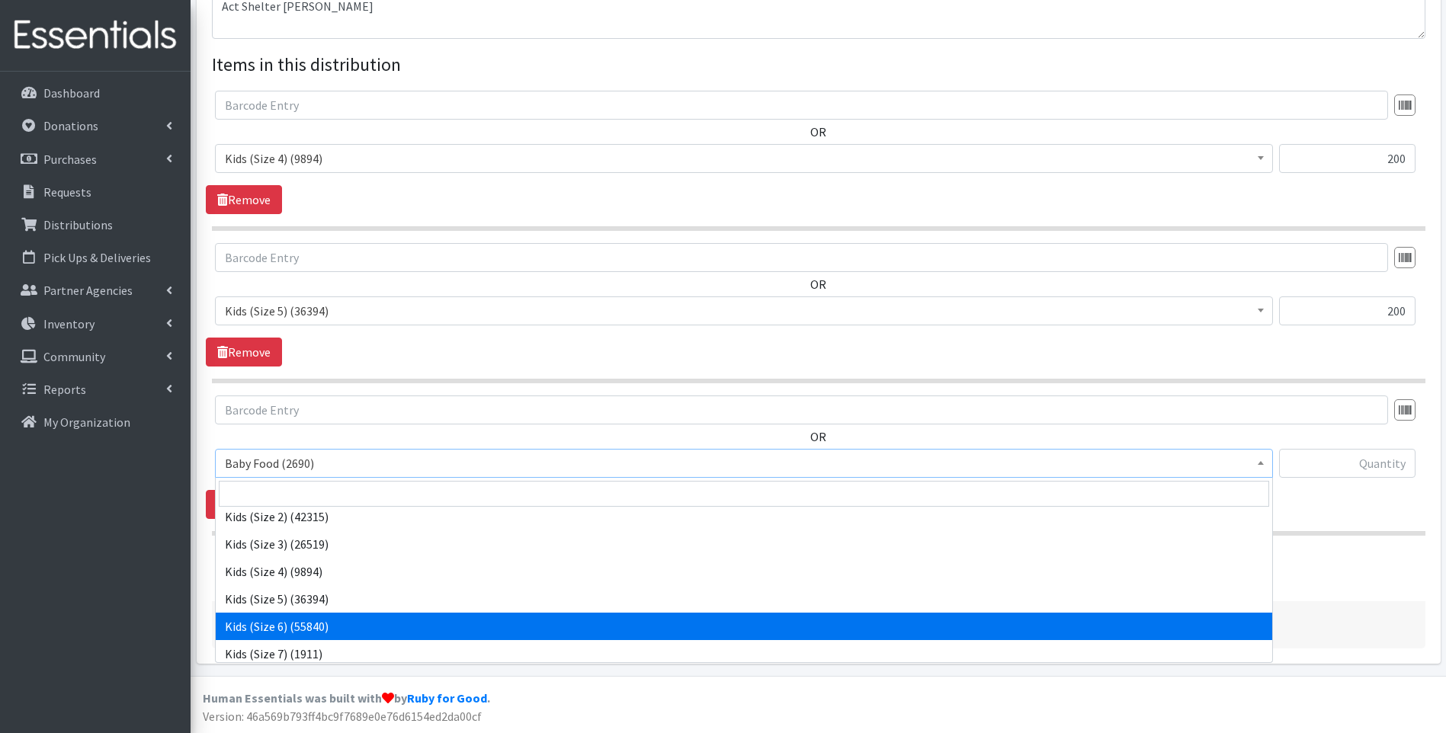
select select "10062"
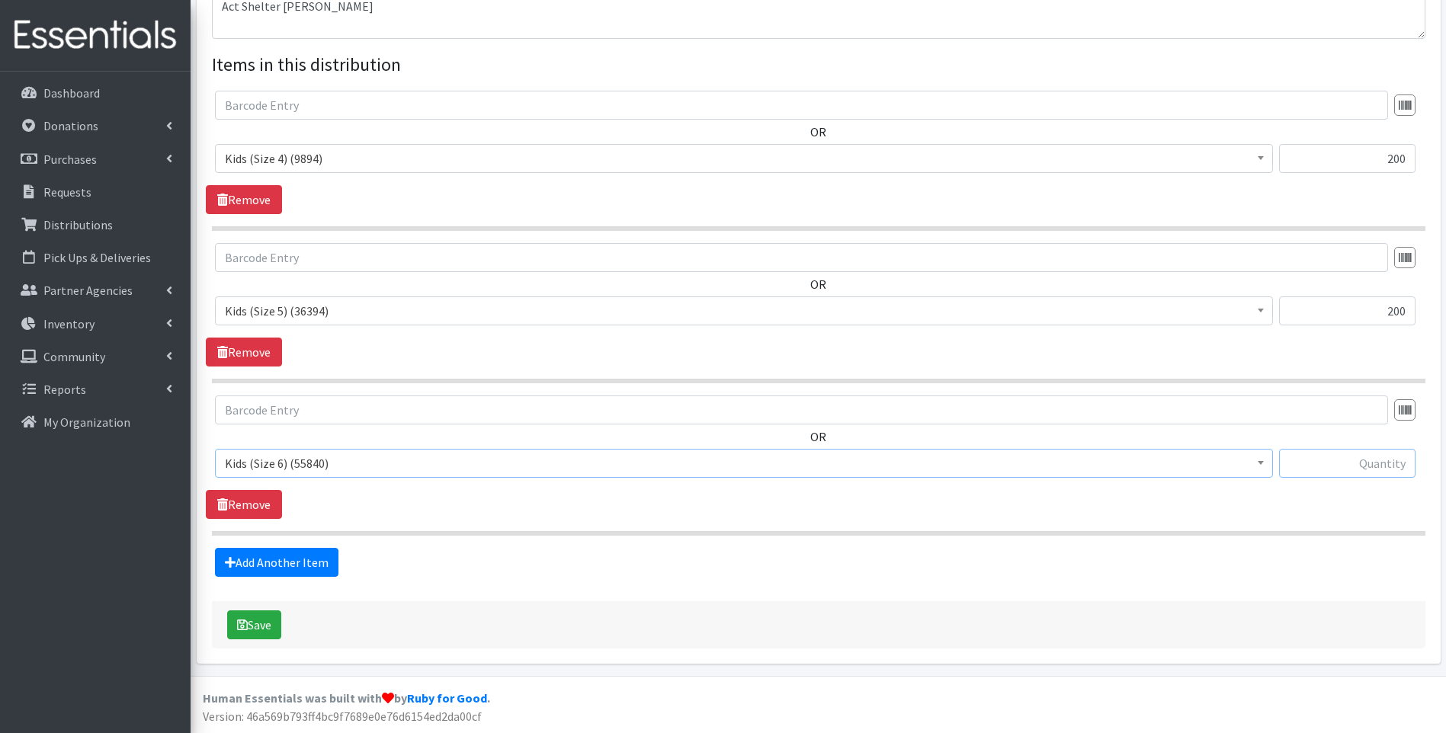
click at [1339, 470] on input "text" at bounding box center [1347, 463] width 136 height 29
type input "200"
click at [291, 561] on link "Add Another Item" at bounding box center [276, 562] width 123 height 29
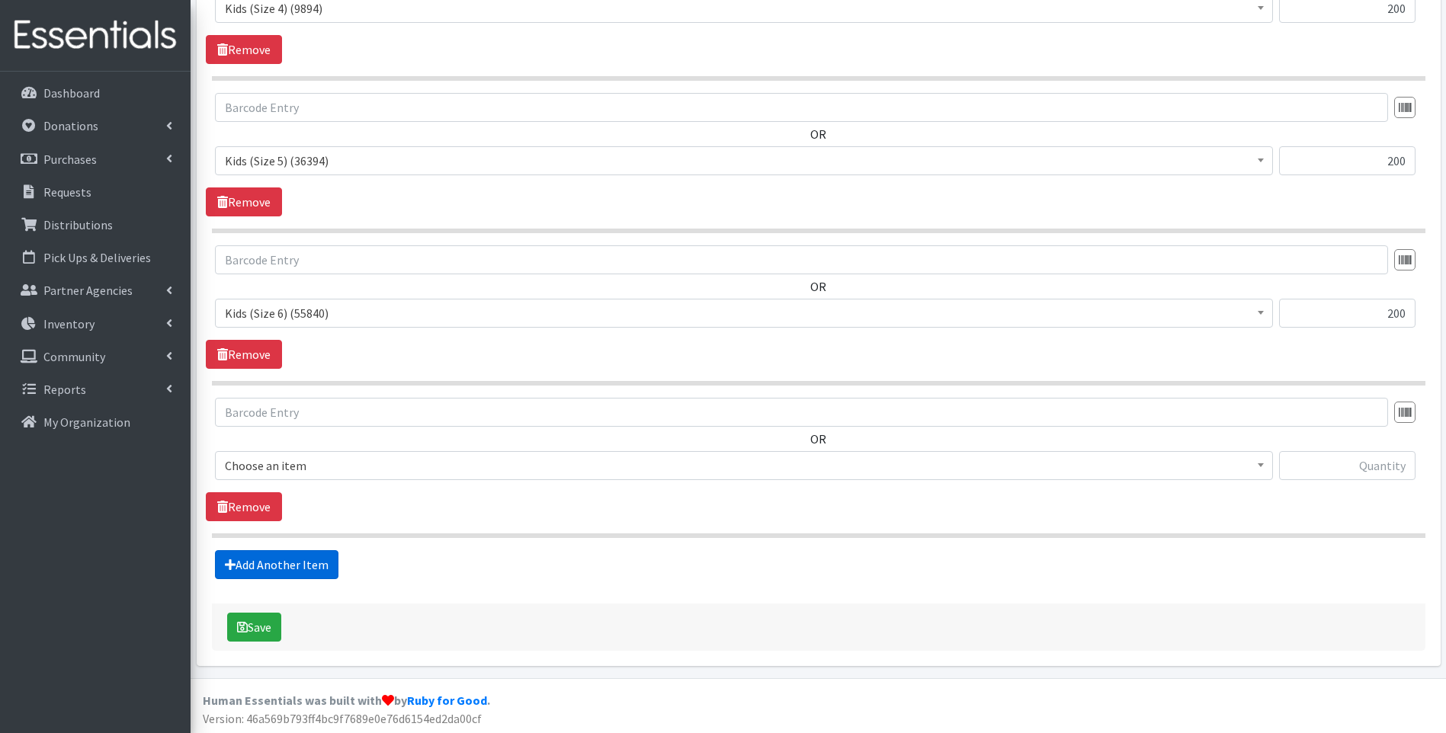
scroll to position [689, 0]
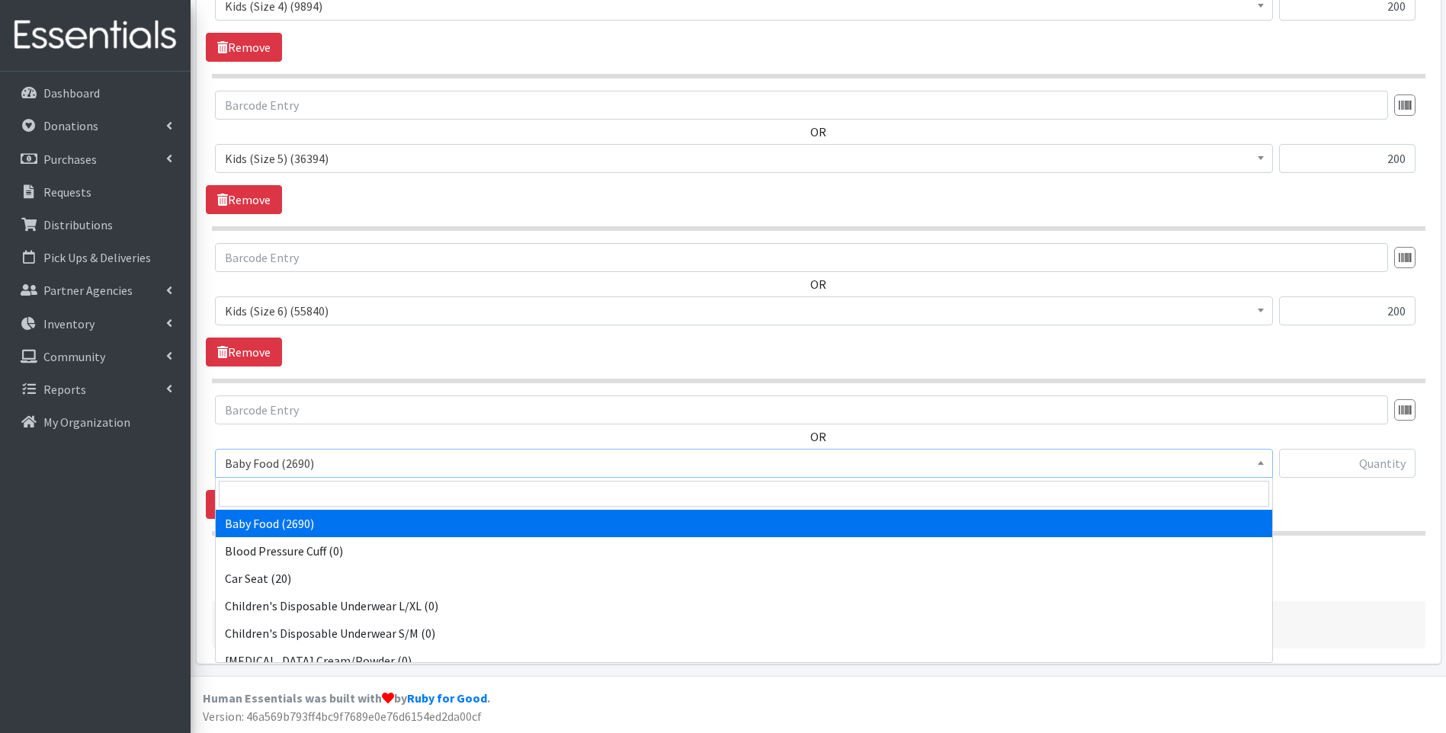
click at [346, 463] on span "Baby Food (2690)" at bounding box center [744, 463] width 1038 height 21
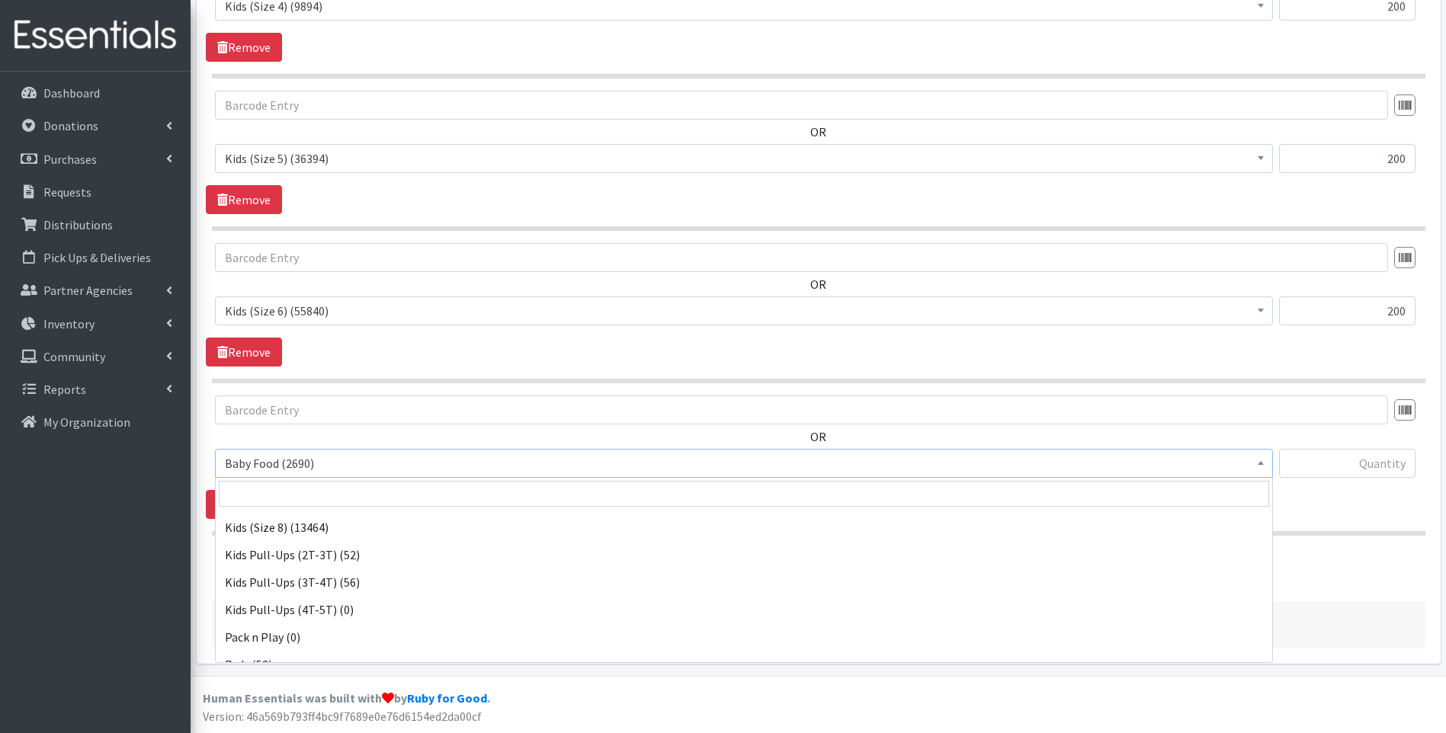
scroll to position [479, 0]
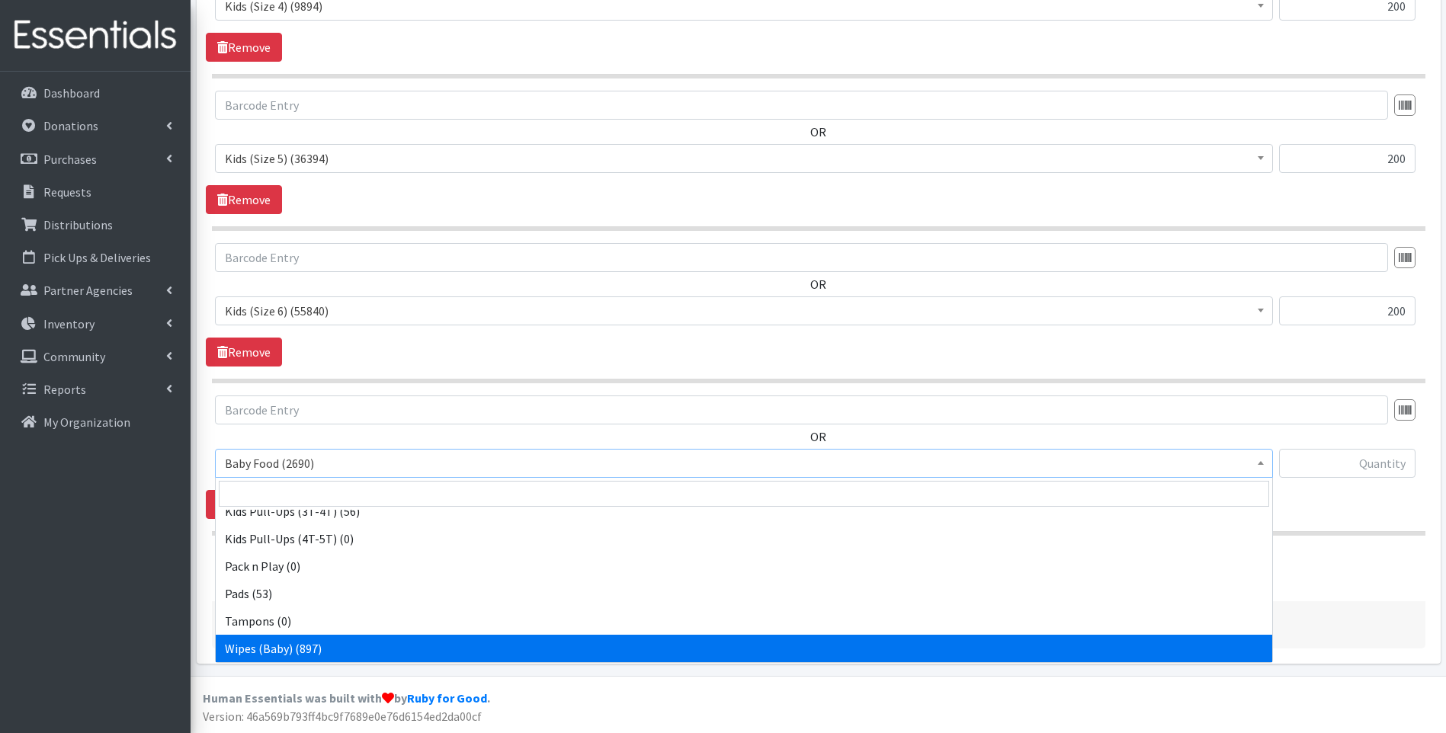
select select "10041"
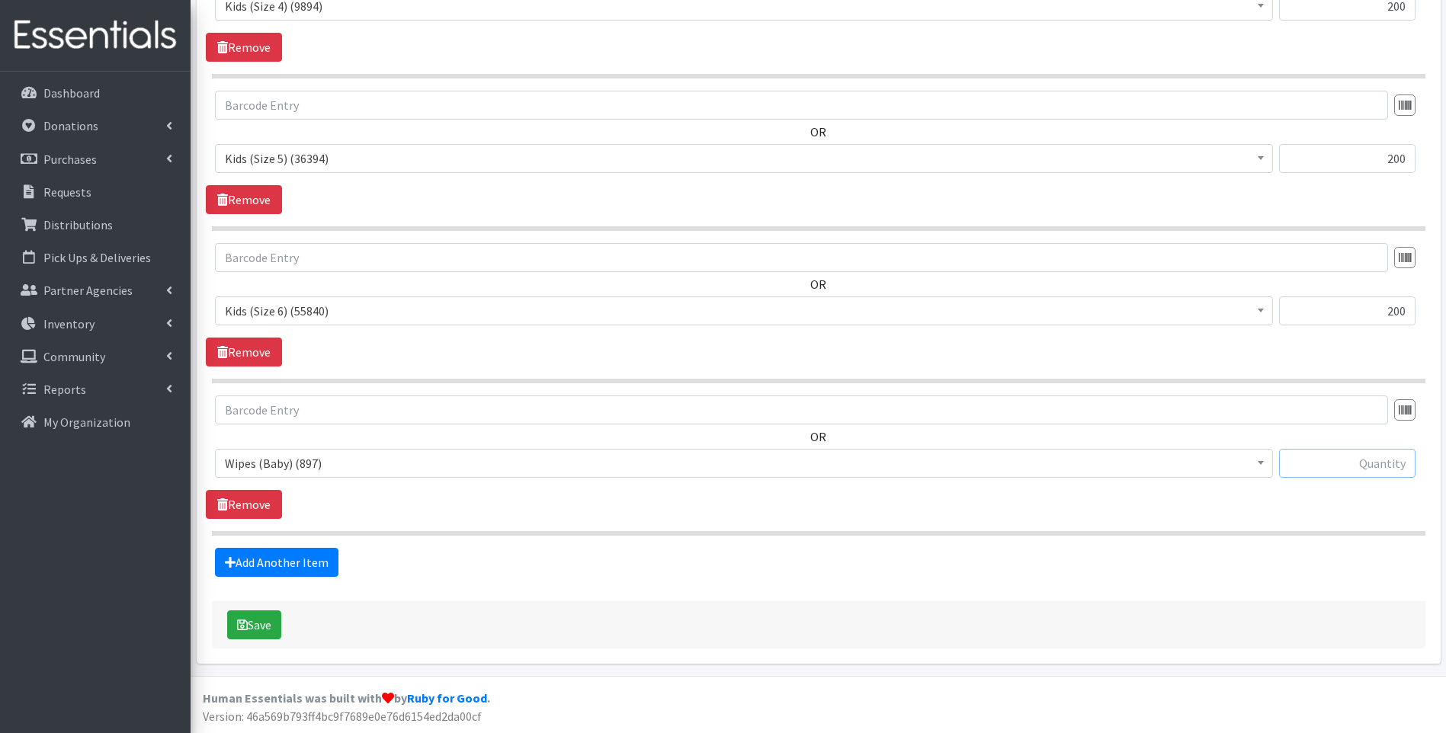
click at [1342, 457] on input "text" at bounding box center [1347, 463] width 136 height 29
type input "18"
click at [258, 621] on button "Save" at bounding box center [254, 625] width 54 height 29
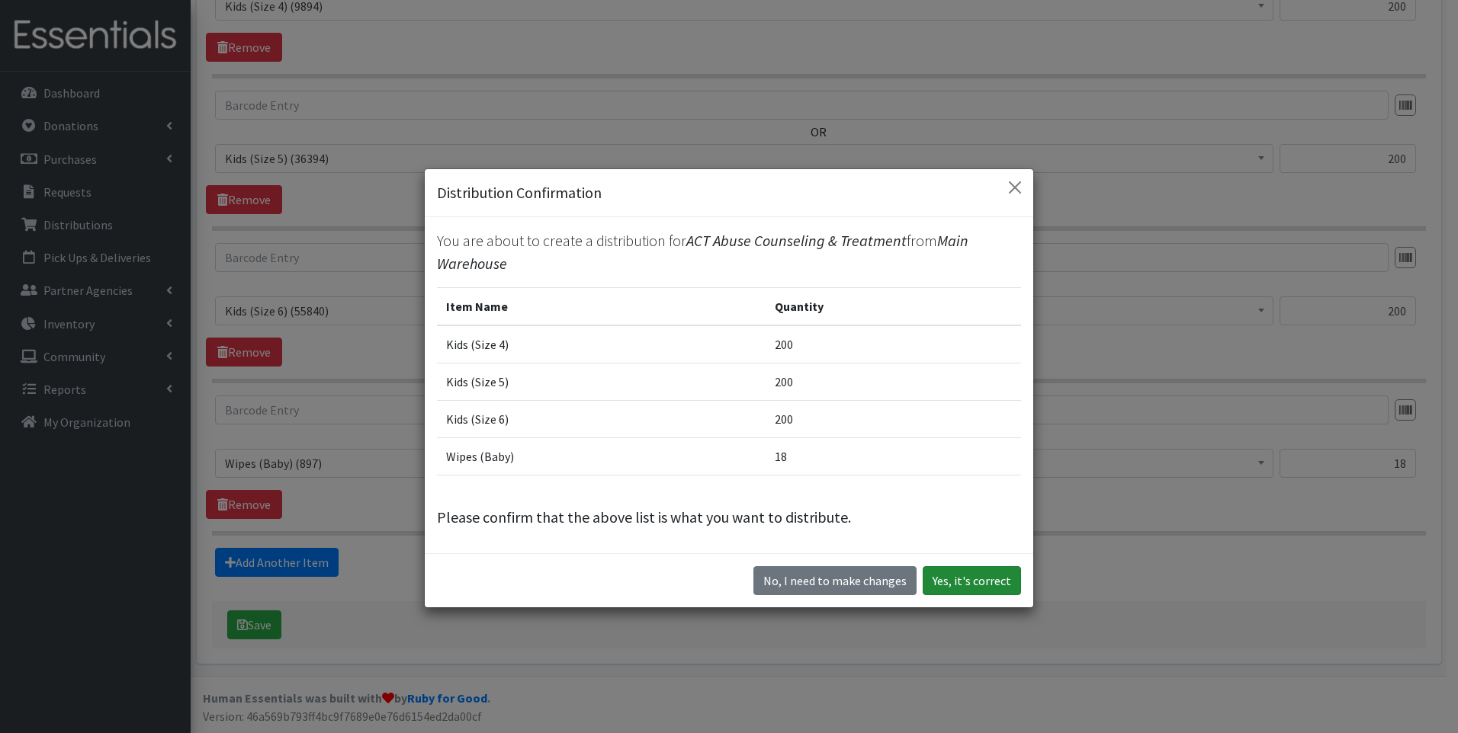
click at [957, 572] on button "Yes, it's correct" at bounding box center [971, 580] width 98 height 29
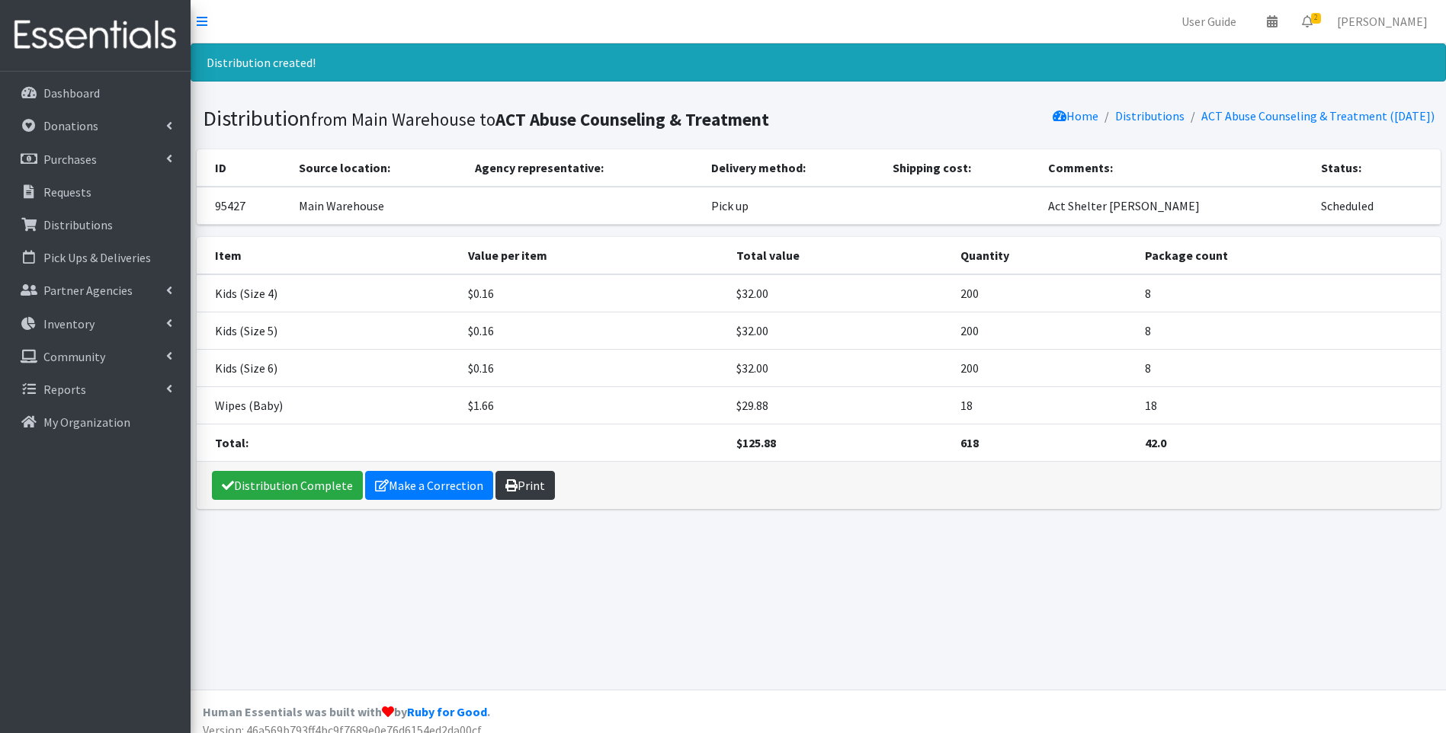
click at [535, 486] on link "Print" at bounding box center [525, 485] width 59 height 29
click at [249, 479] on link "Distribution Complete" at bounding box center [287, 485] width 151 height 29
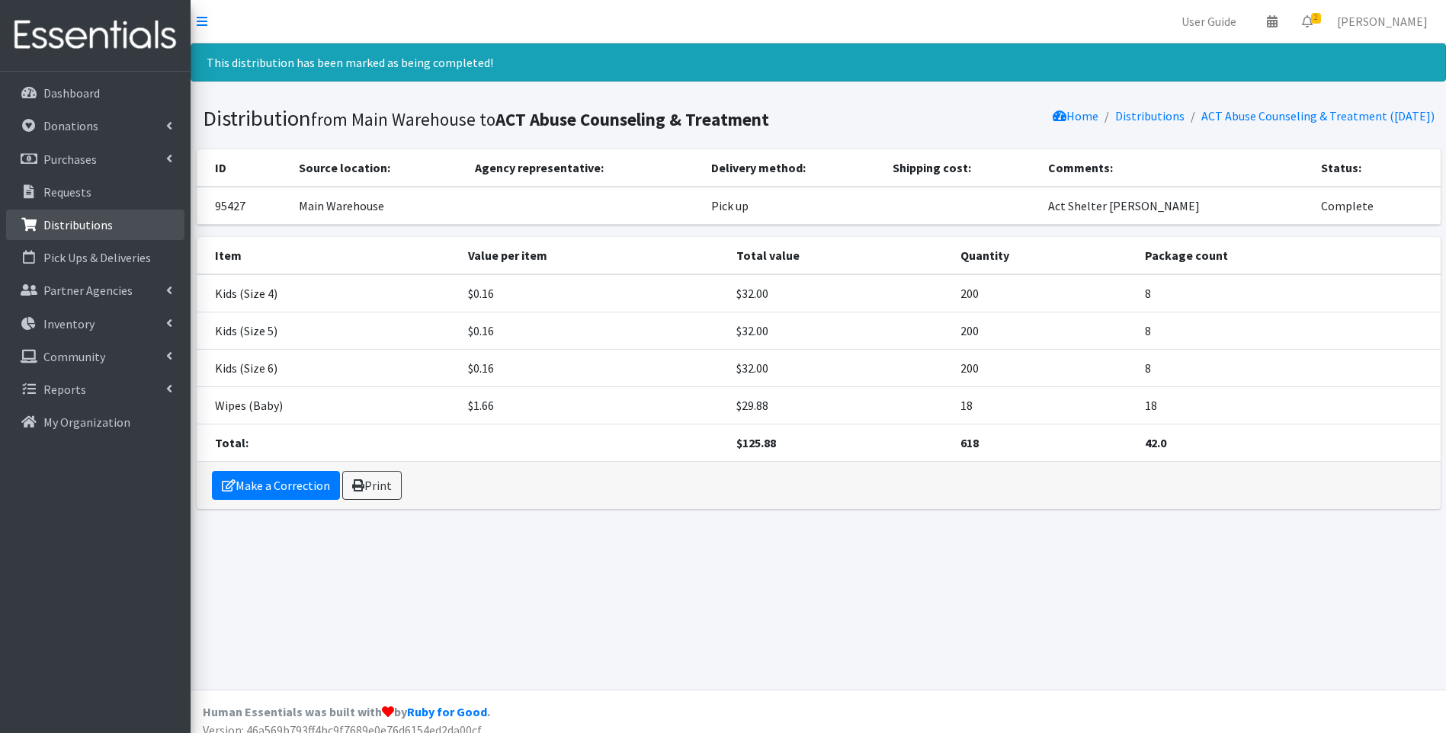
click at [88, 225] on p "Distributions" at bounding box center [77, 224] width 69 height 15
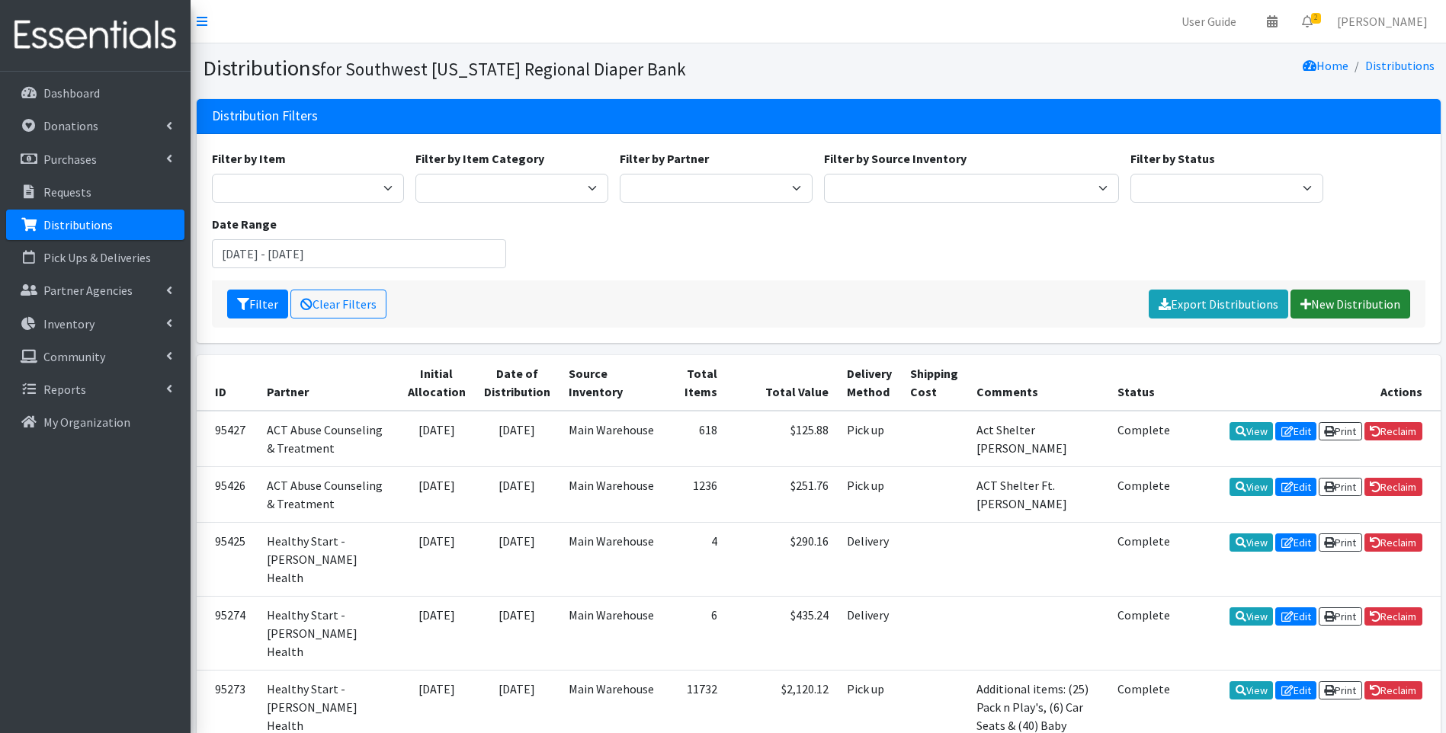
click at [1365, 303] on link "New Distribution" at bounding box center [1351, 304] width 120 height 29
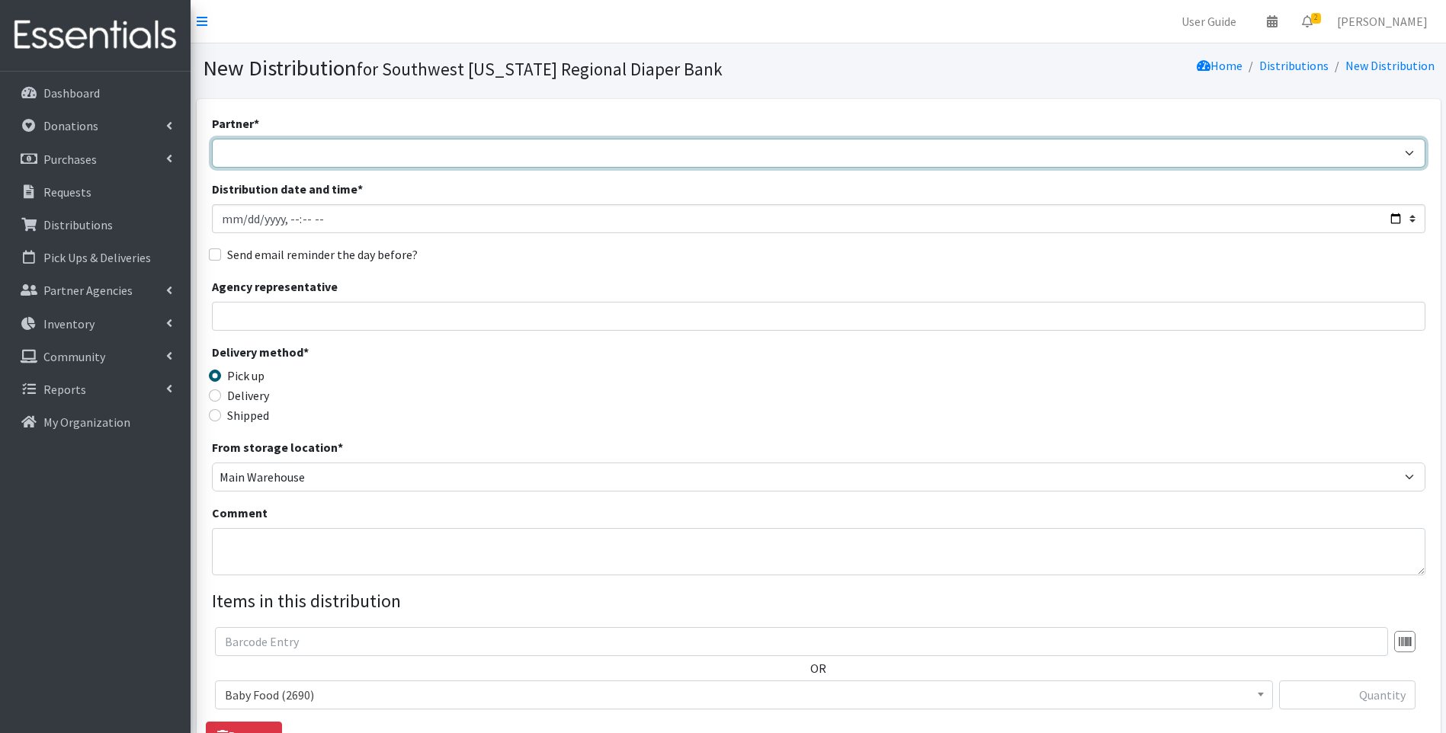
click at [474, 149] on select "ACT Abuse Counseling & Treatment Bayshore Fire Department [PERSON_NAME][GEOGRAP…" at bounding box center [819, 153] width 1214 height 29
select select "4749"
click at [212, 139] on select "ACT Abuse Counseling & Treatment Bayshore Fire Department [PERSON_NAME][GEOGRAP…" at bounding box center [819, 153] width 1214 height 29
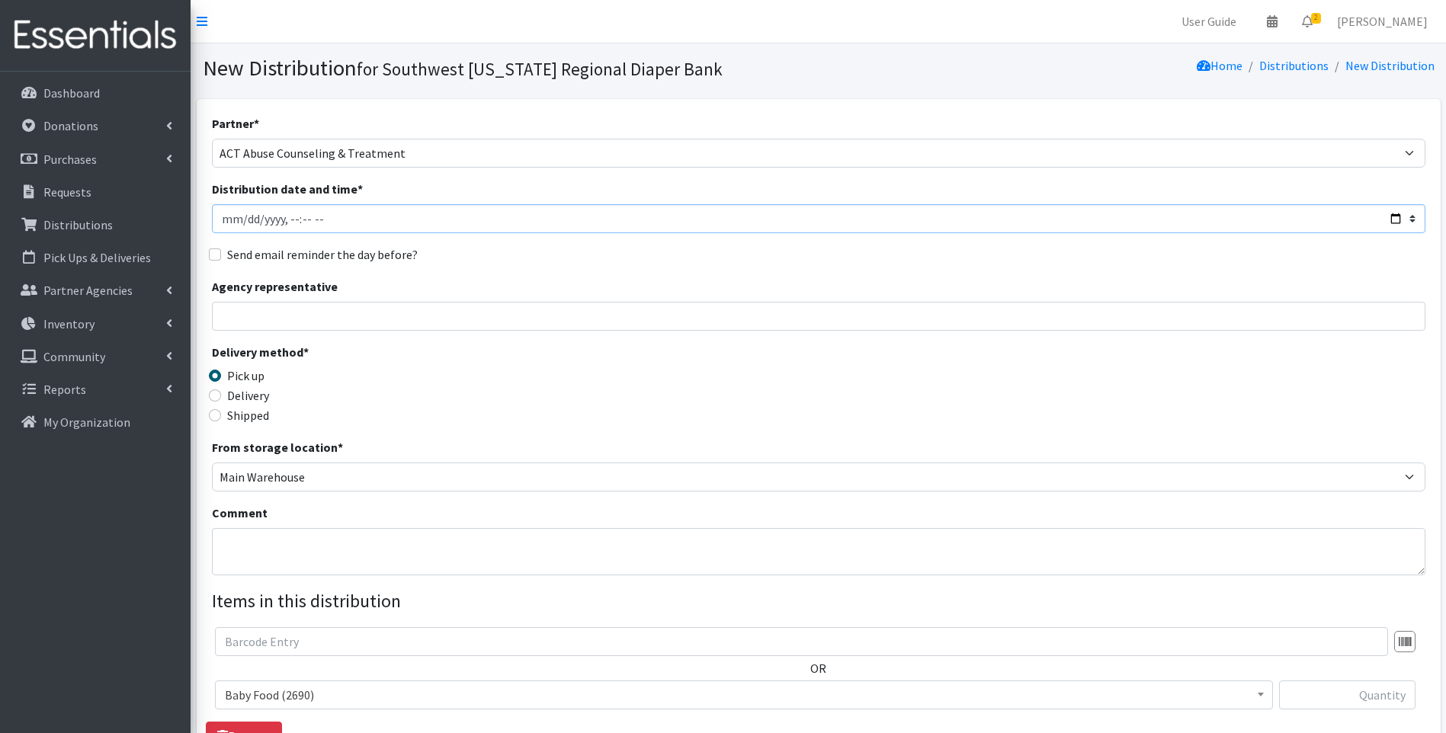
click at [1397, 221] on input "Distribution date and time *" at bounding box center [819, 218] width 1214 height 29
type input "[DATE]T11:59"
drag, startPoint x: 778, startPoint y: 401, endPoint x: 765, endPoint y: 405, distance: 14.2
click at [776, 401] on div "Delivery method * Pick up Delivery Shipped Shipping cost" at bounding box center [819, 390] width 1214 height 95
click at [358, 541] on textarea "Comment" at bounding box center [819, 551] width 1214 height 47
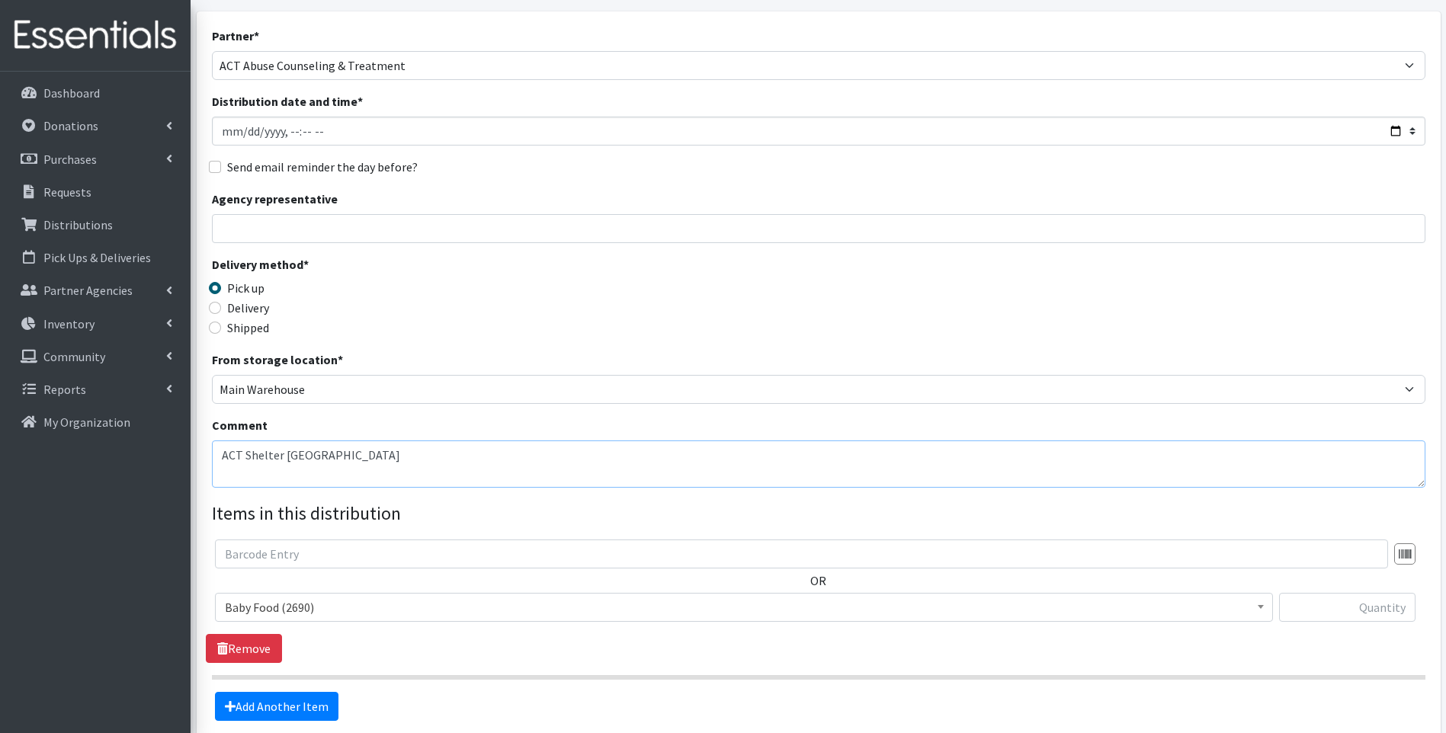
scroll to position [101, 0]
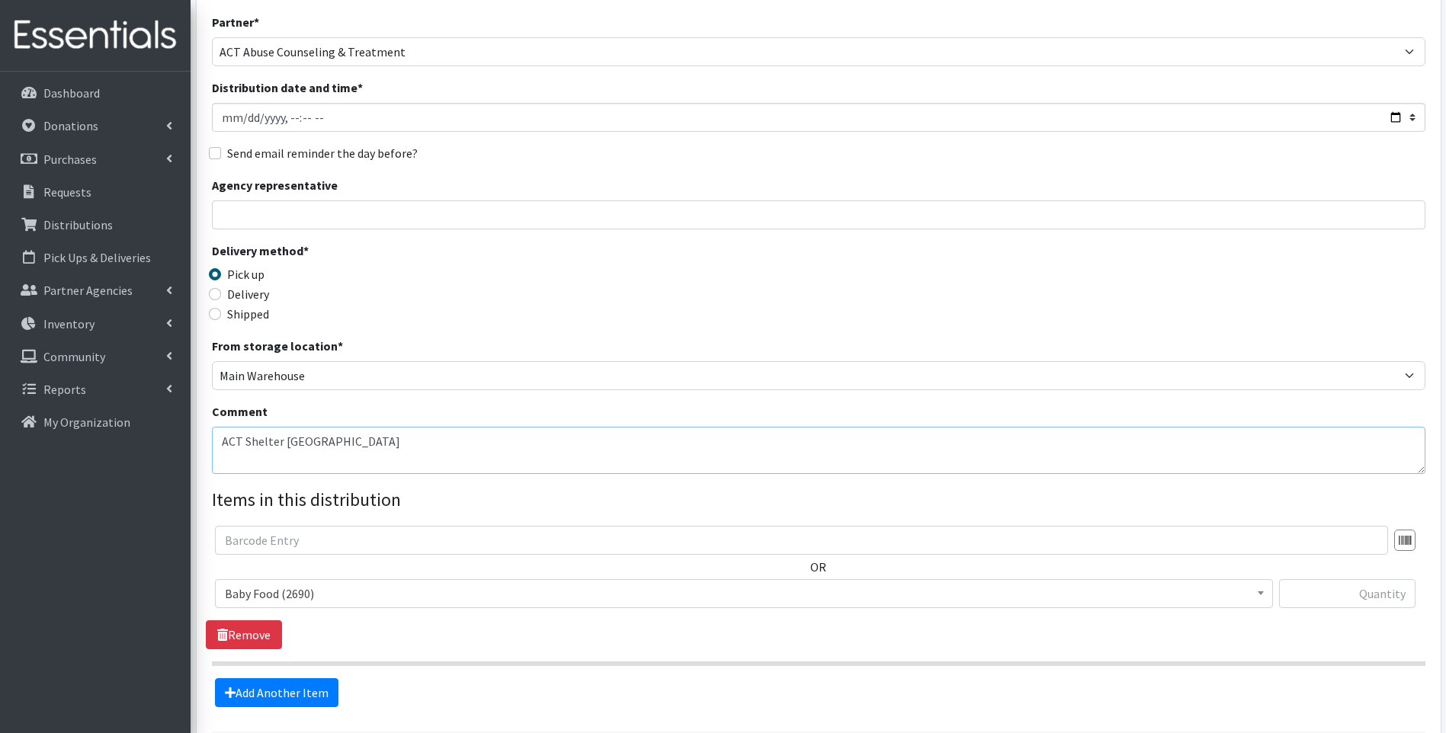
type textarea "ACT Shelter [GEOGRAPHIC_DATA]"
click at [386, 595] on span "Baby Food (2690)" at bounding box center [744, 593] width 1038 height 21
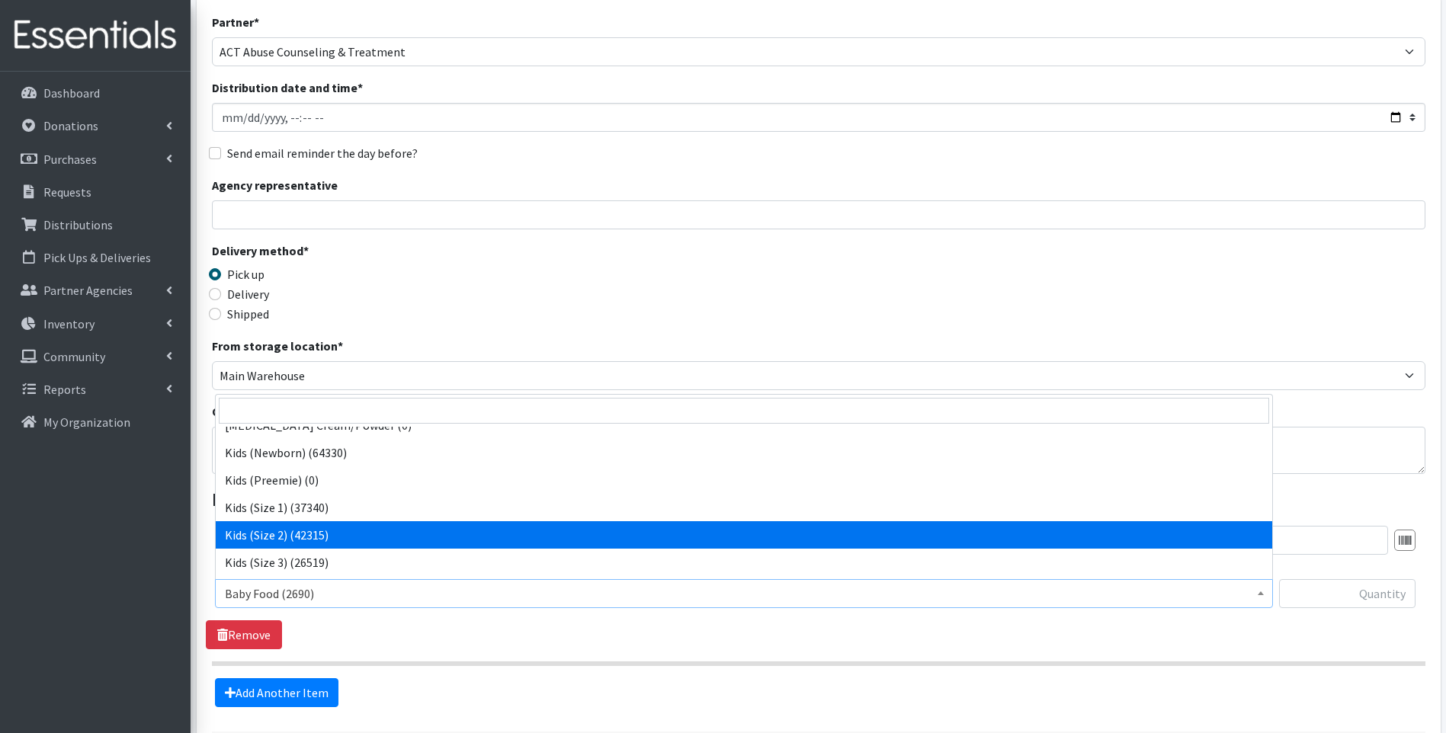
scroll to position [204, 0]
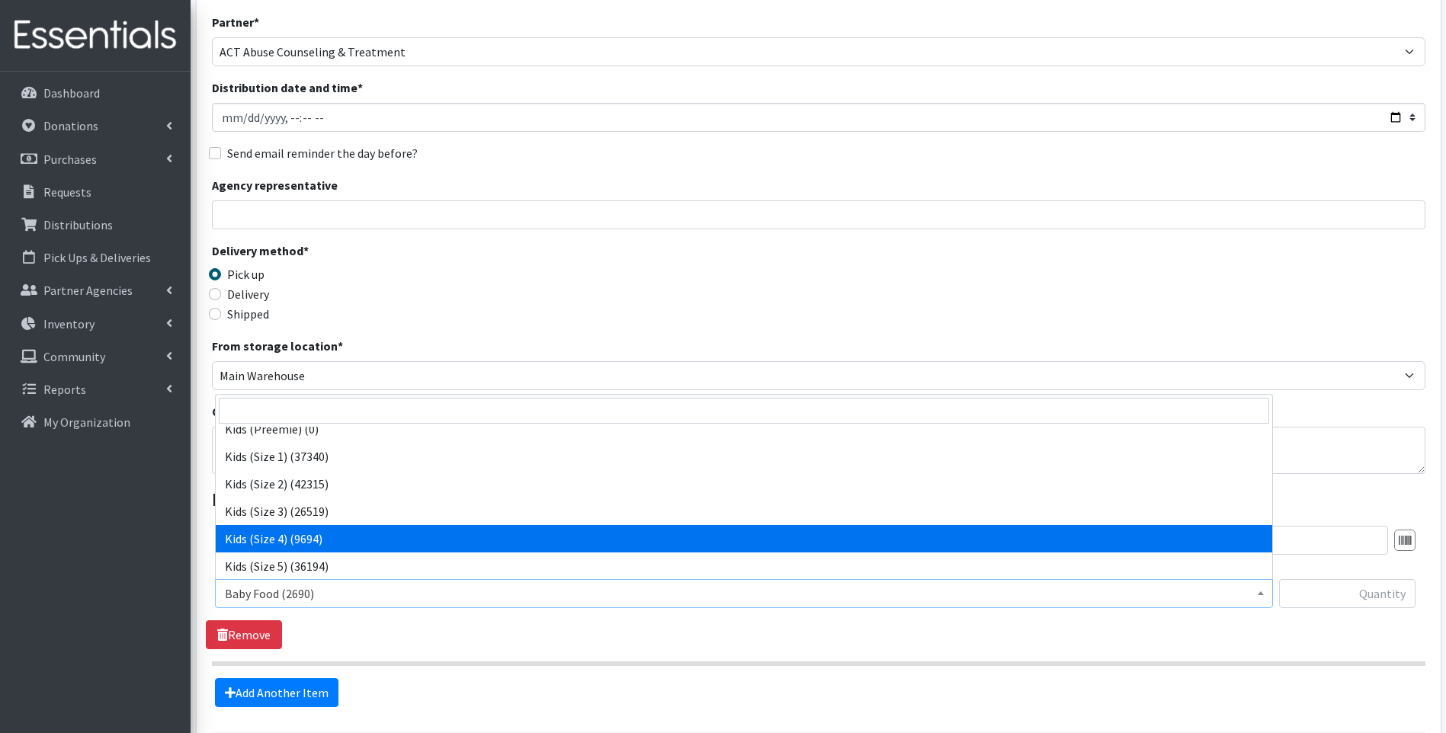
select select "10078"
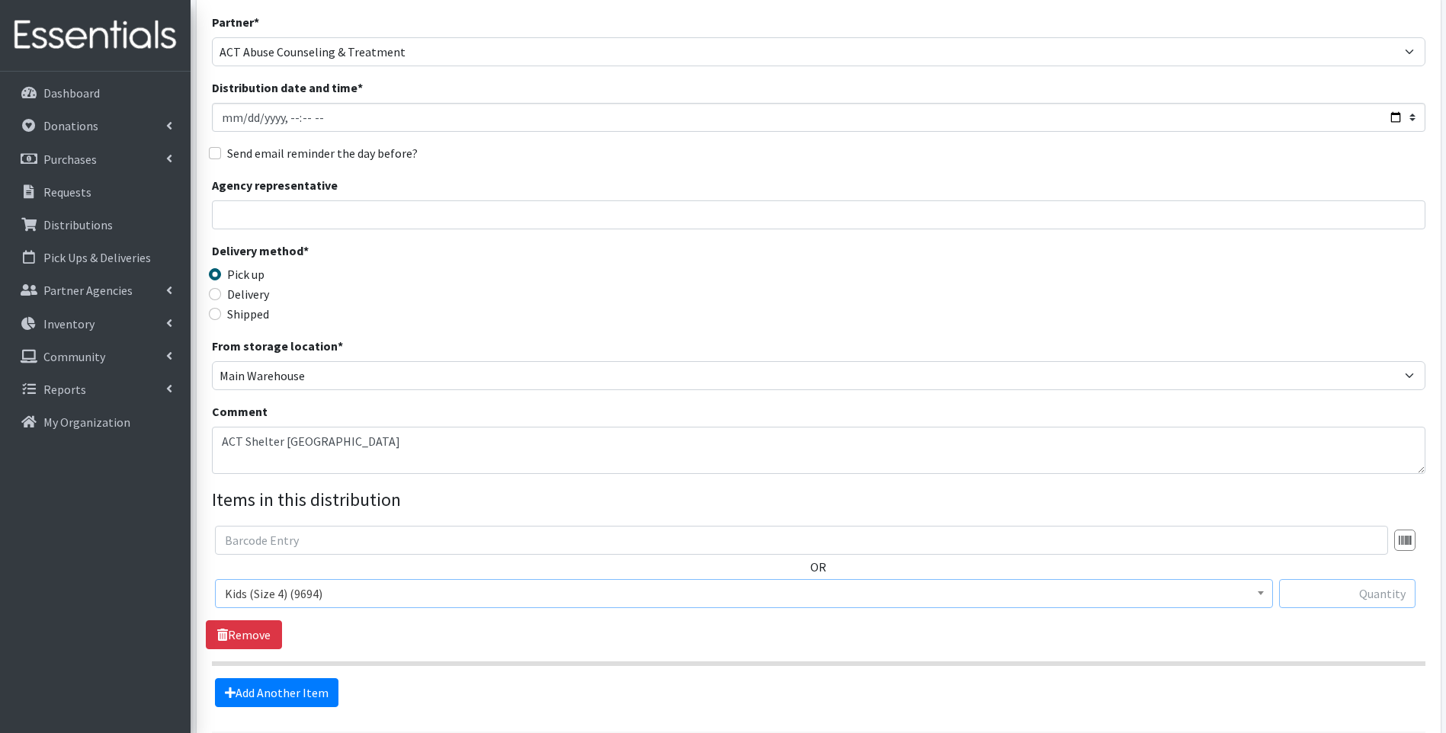
click at [1363, 605] on input "text" at bounding box center [1347, 593] width 136 height 29
type input "200"
click at [310, 688] on link "Add Another Item" at bounding box center [276, 692] width 123 height 29
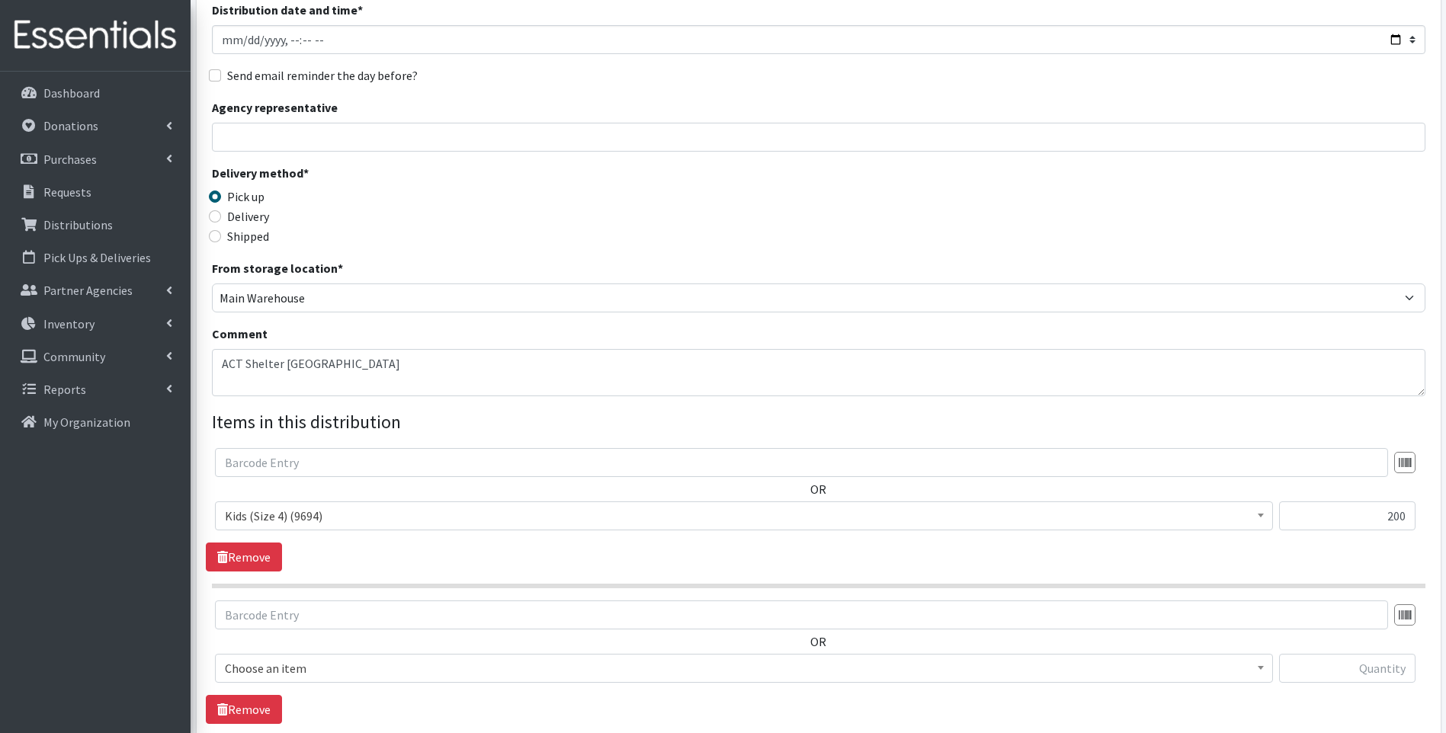
scroll to position [384, 0]
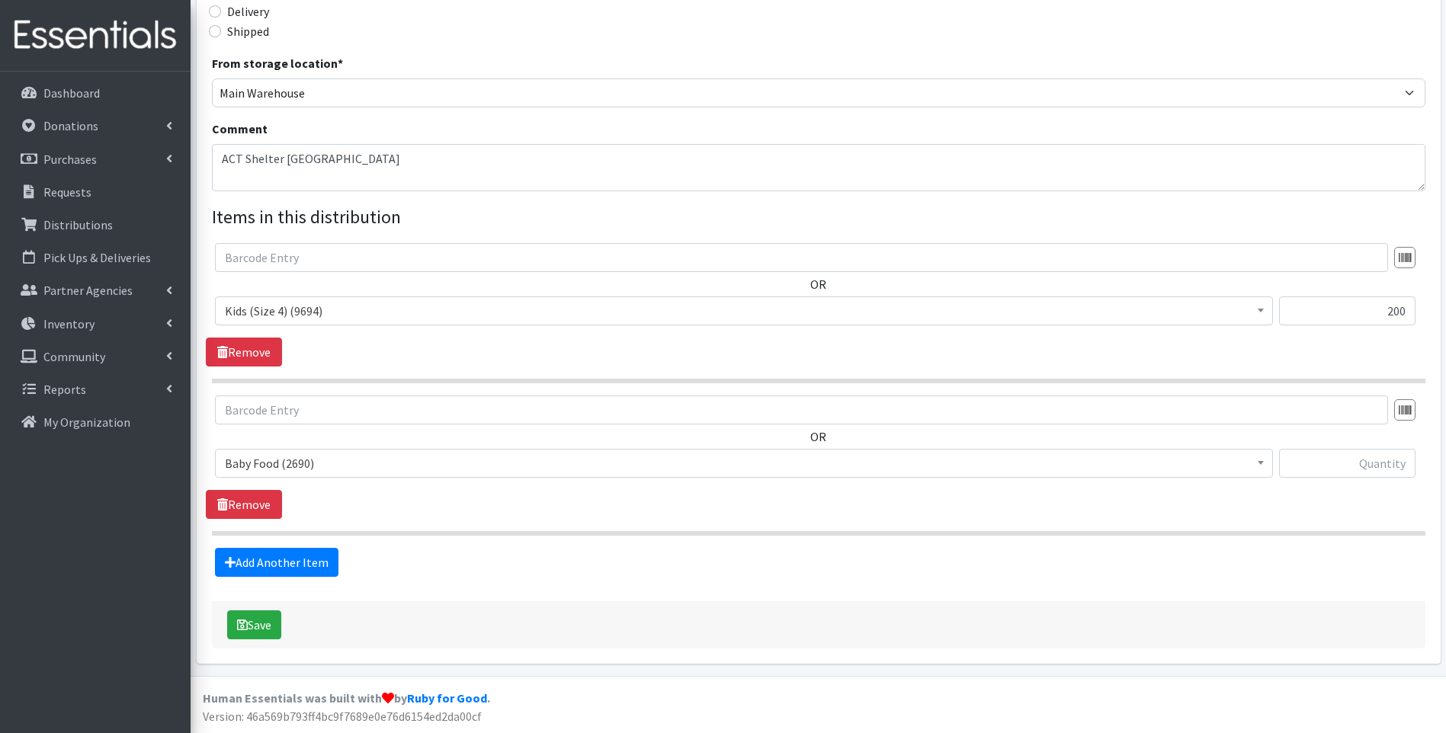
click at [343, 467] on span "Baby Food (2690)" at bounding box center [744, 463] width 1038 height 21
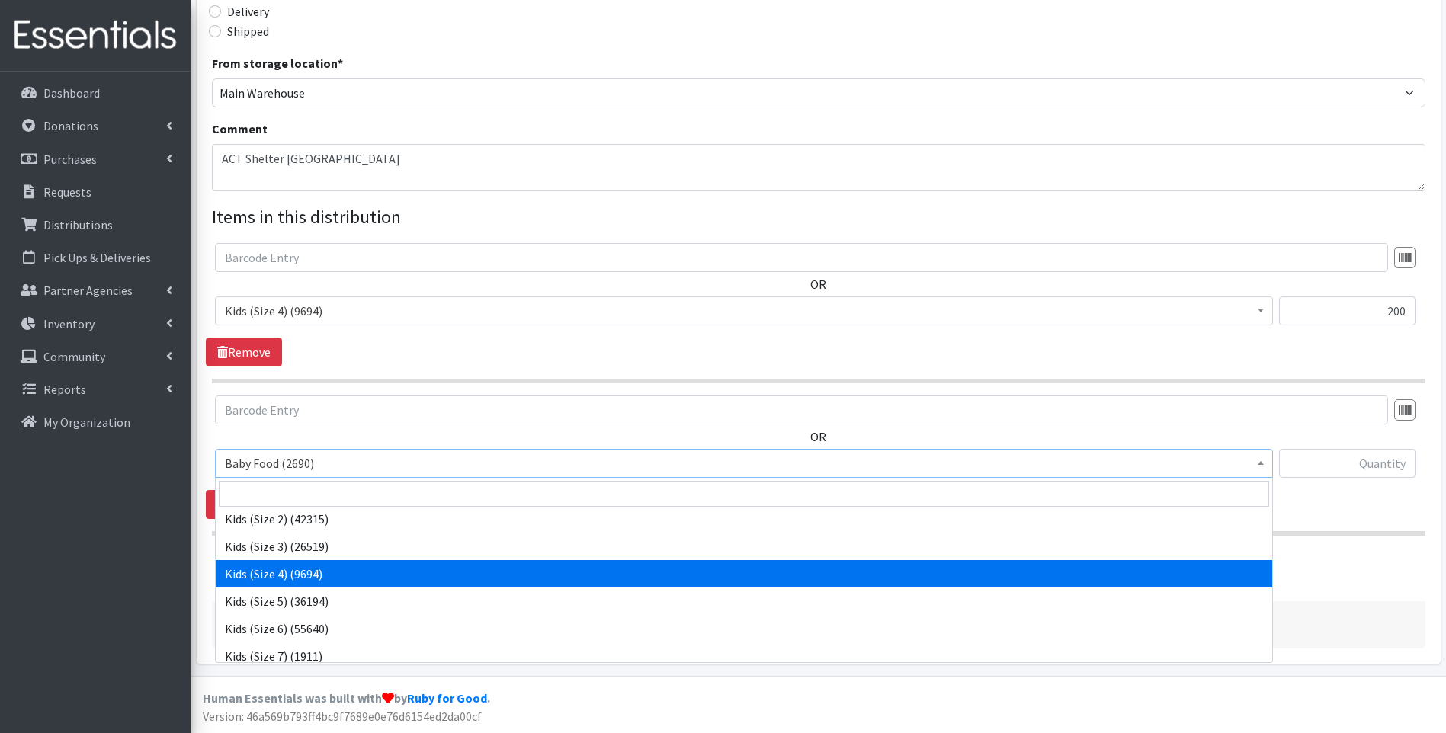
scroll to position [254, 0]
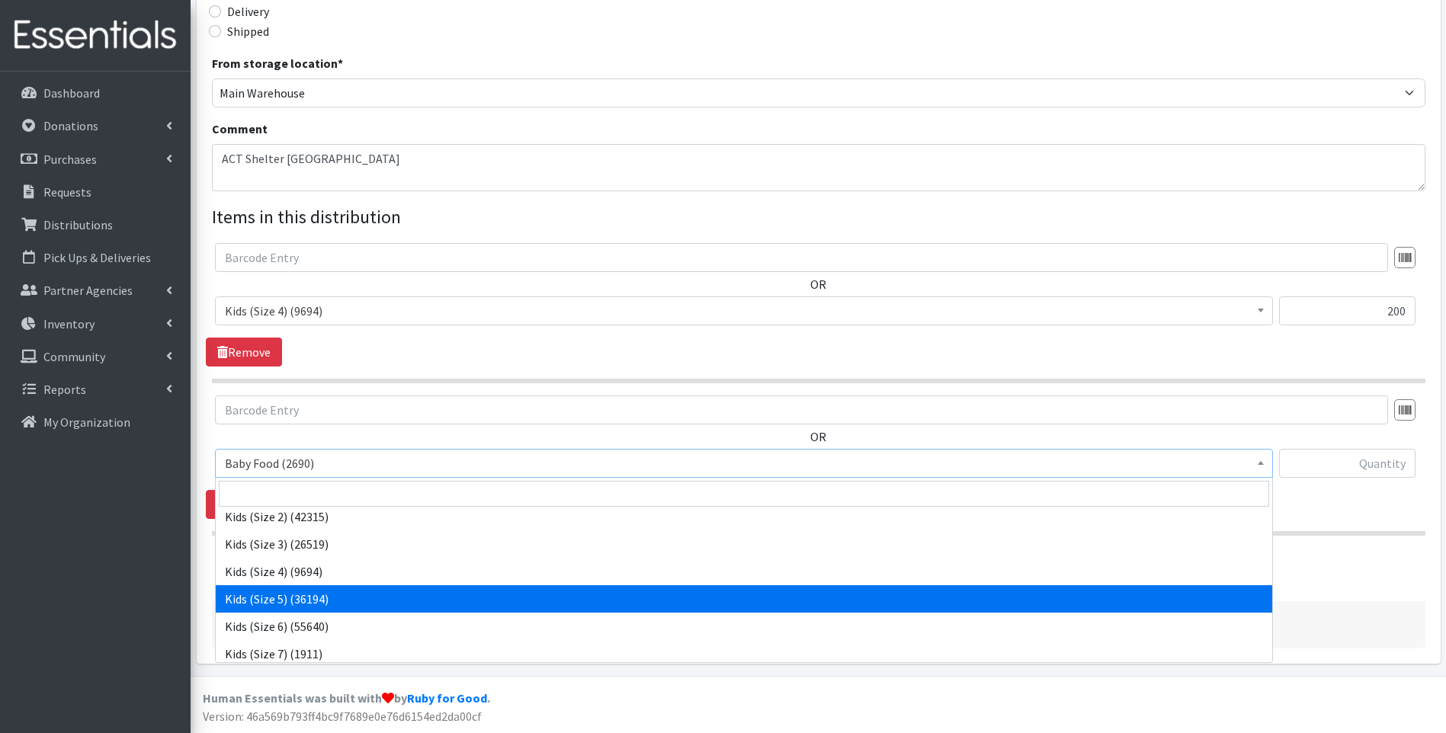
select select "10042"
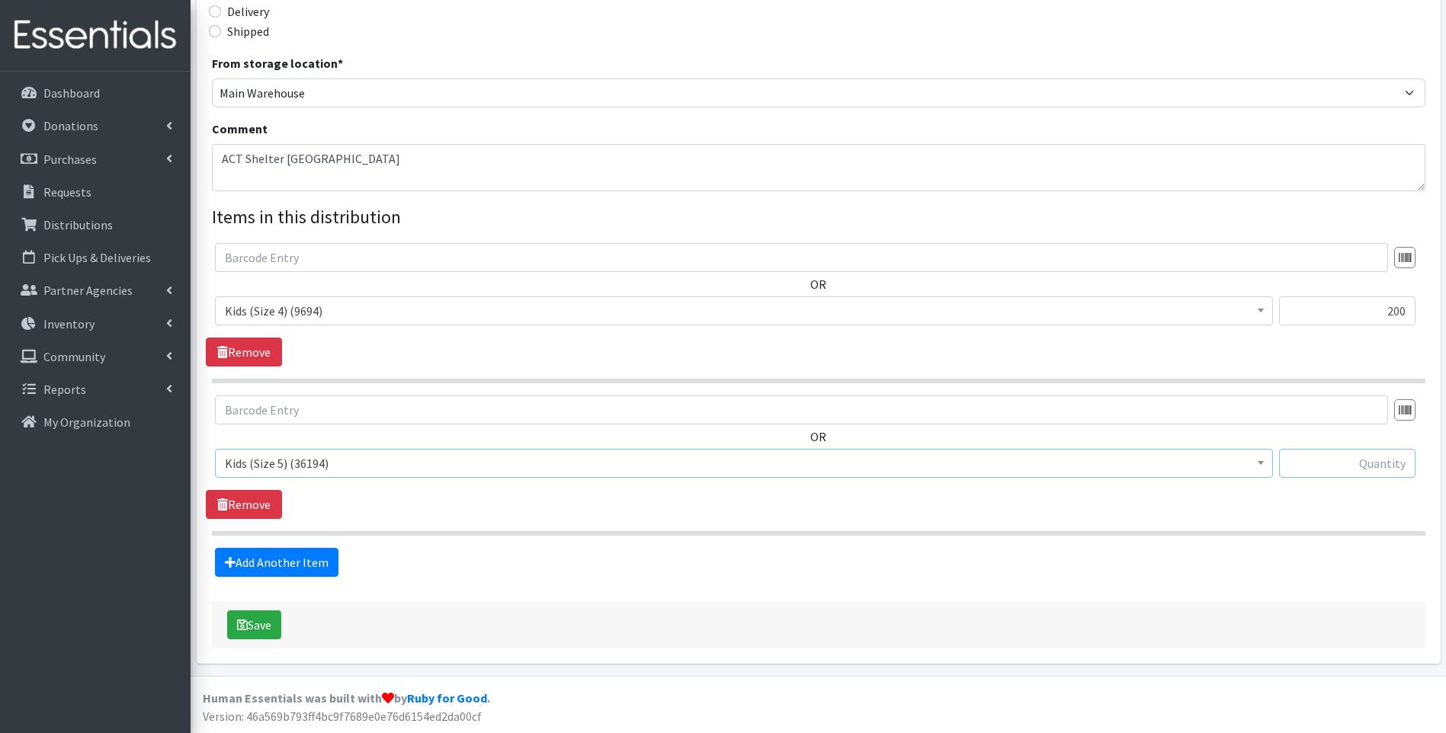
click at [1336, 460] on input "text" at bounding box center [1347, 463] width 136 height 29
type input "200"
click at [265, 570] on link "Add Another Item" at bounding box center [276, 562] width 123 height 29
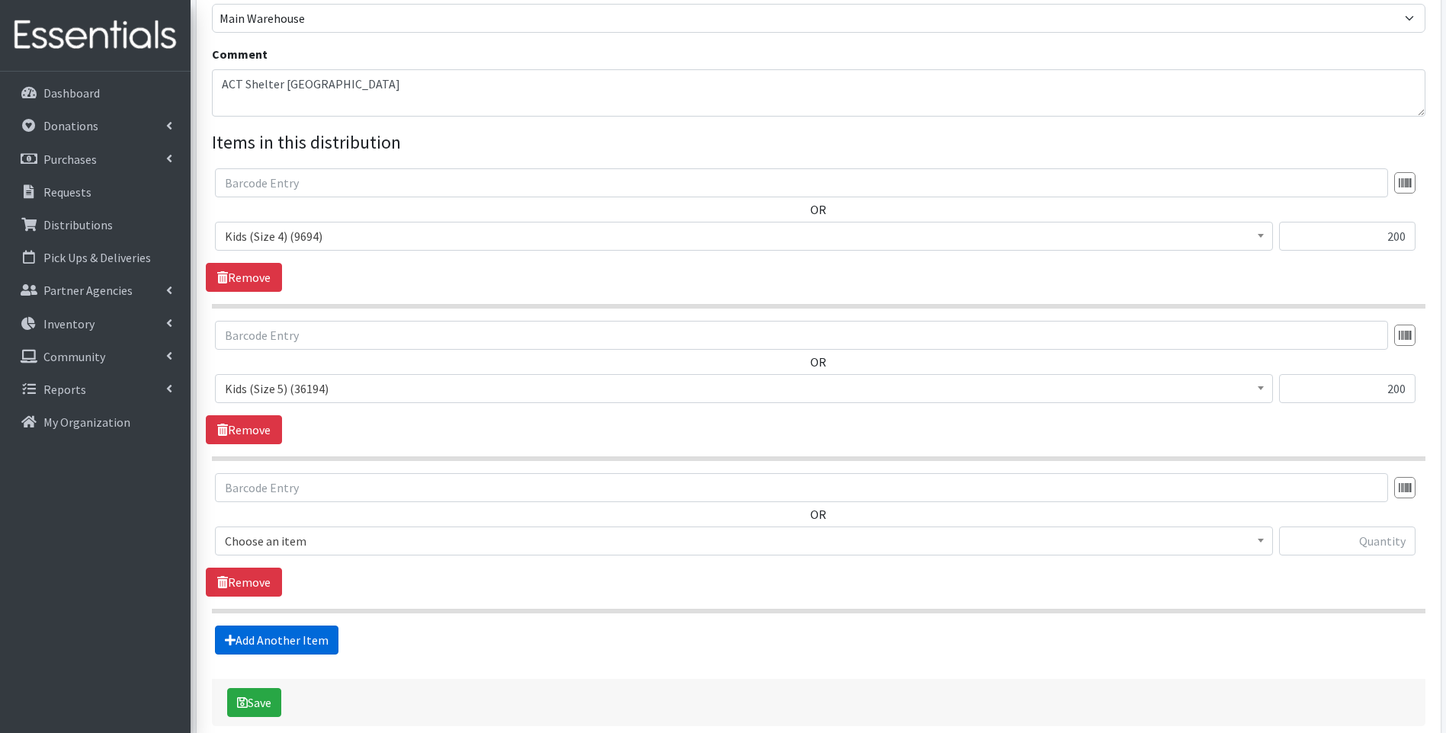
scroll to position [537, 0]
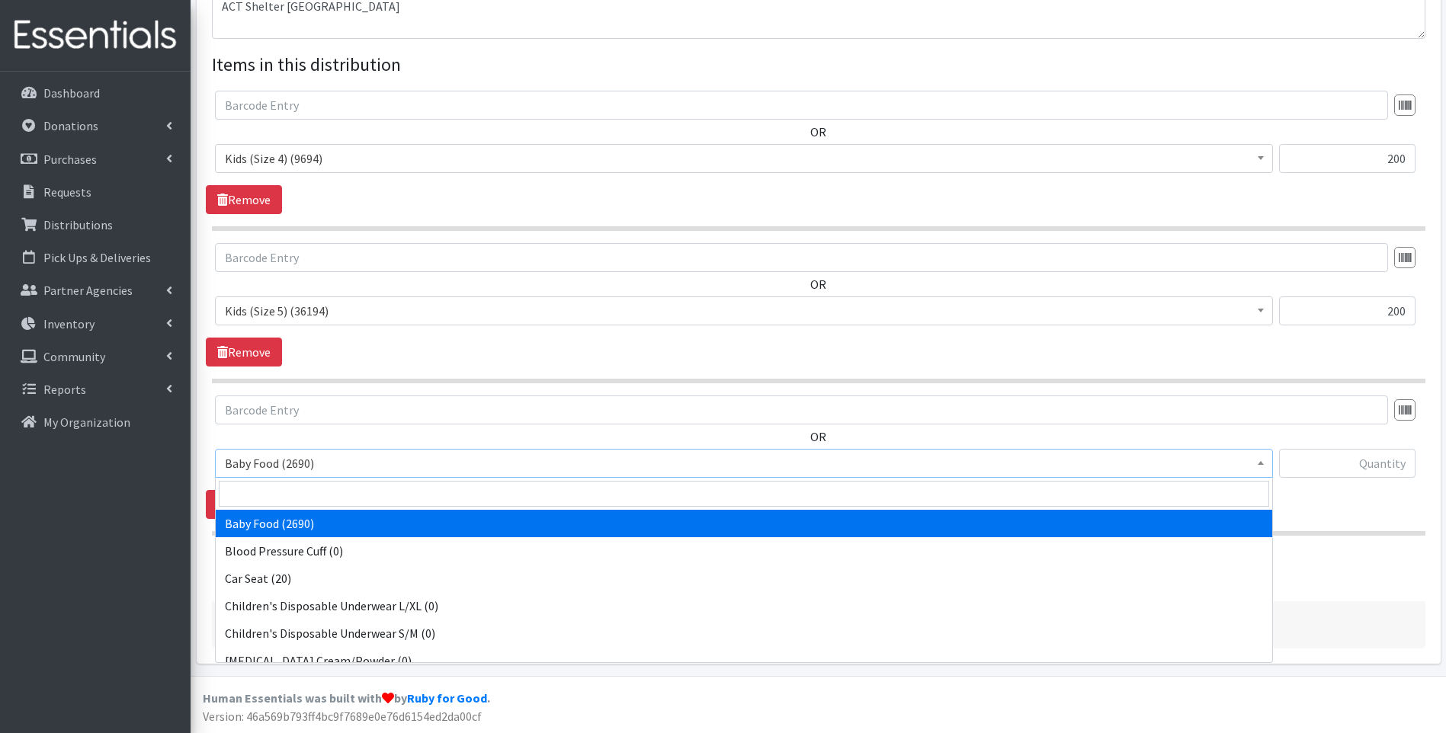
click at [374, 463] on span "Baby Food (2690)" at bounding box center [744, 463] width 1038 height 21
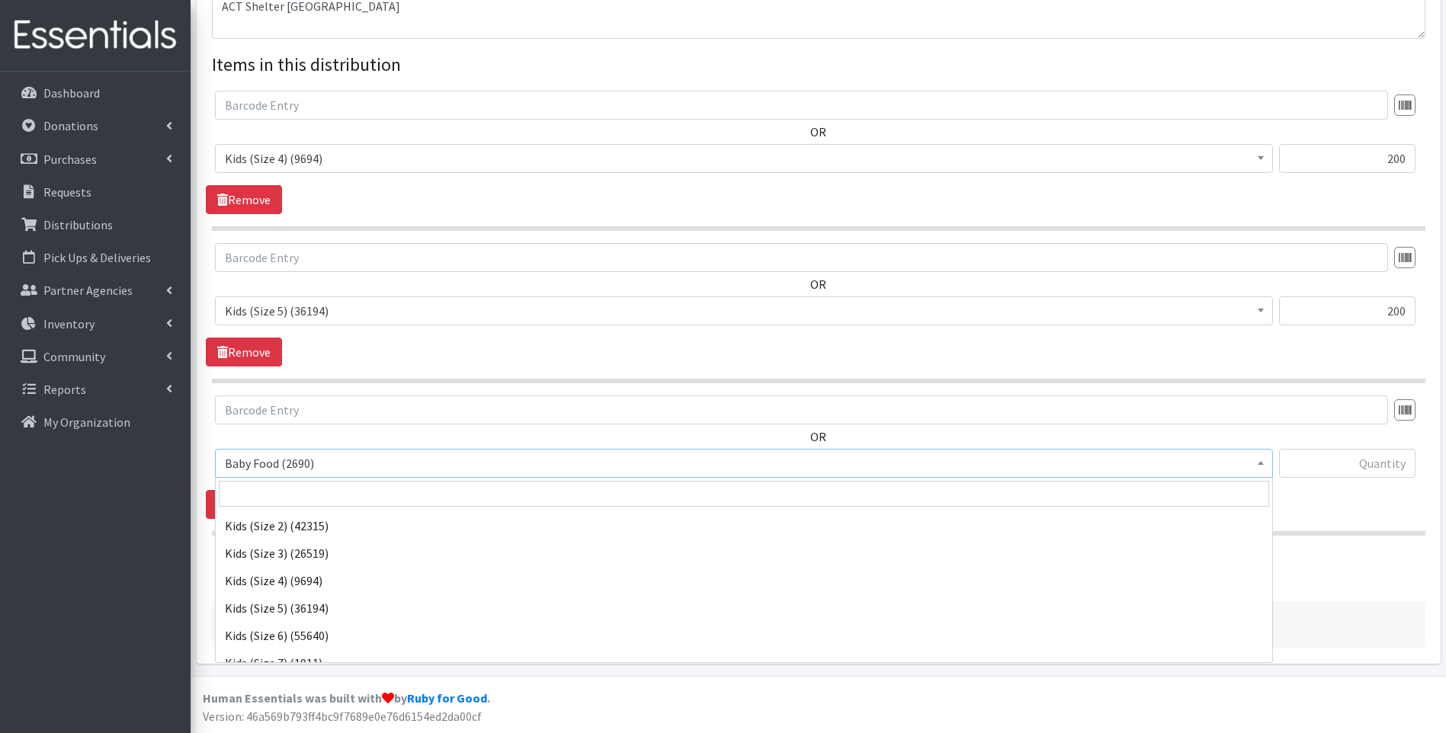
scroll to position [254, 0]
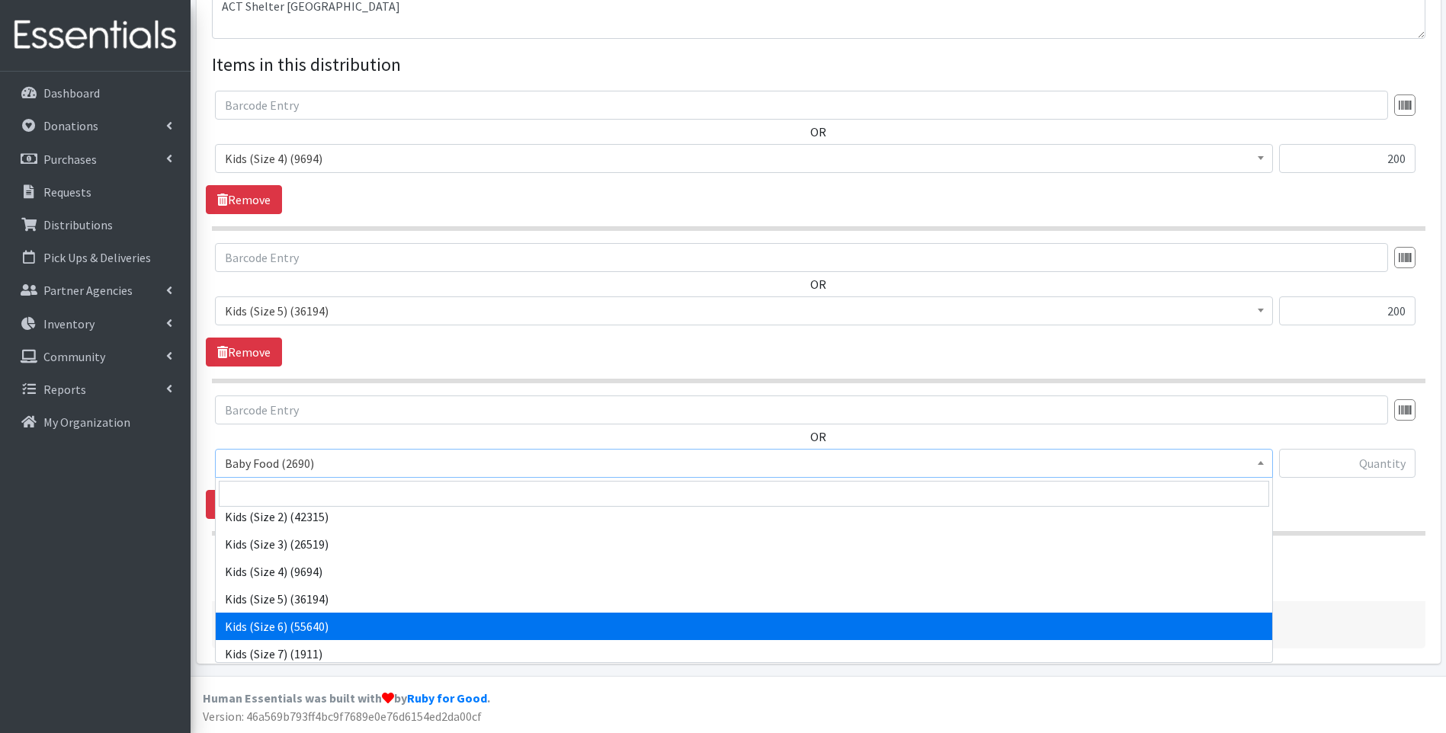
select select "10062"
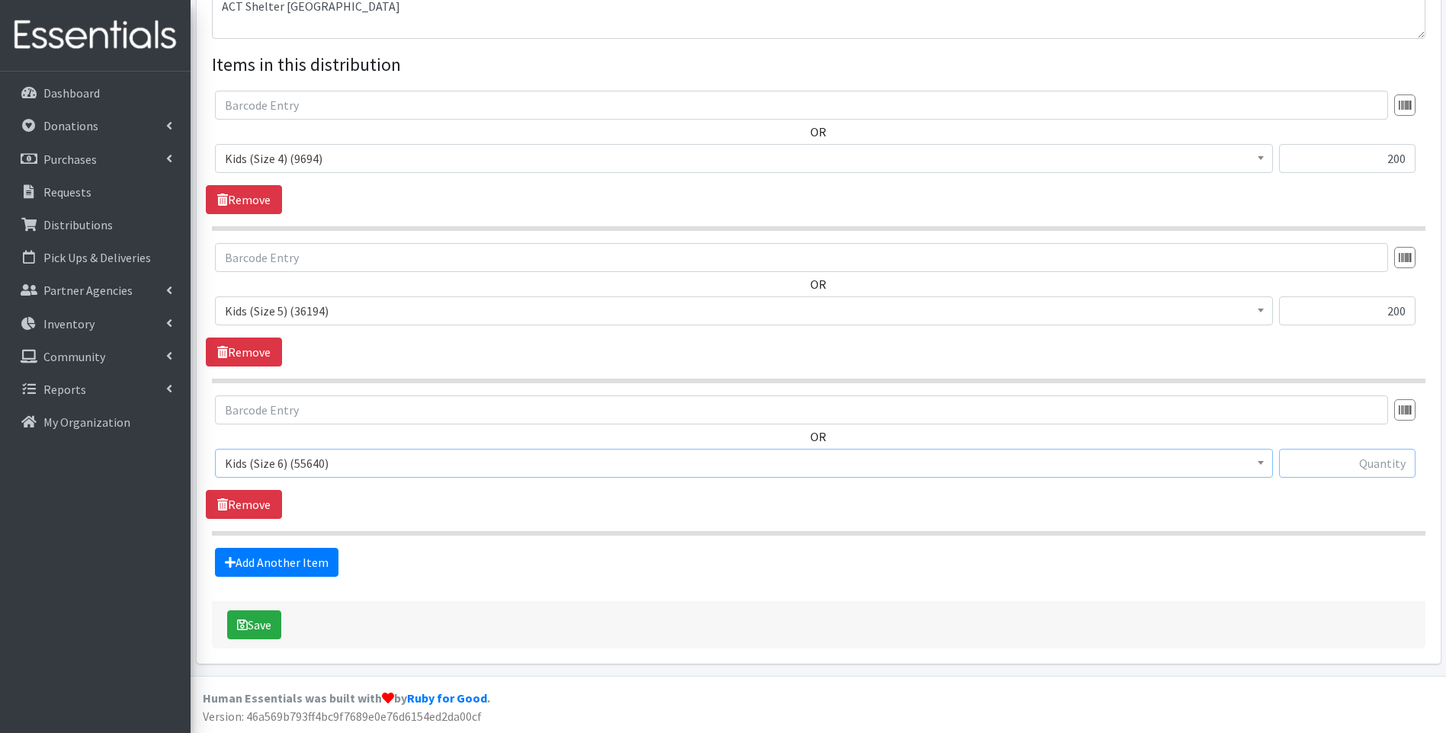
click at [1360, 462] on input "text" at bounding box center [1347, 463] width 136 height 29
type input "200"
click at [231, 565] on icon at bounding box center [230, 562] width 11 height 12
click at [309, 566] on link "Add Another Item" at bounding box center [276, 562] width 123 height 29
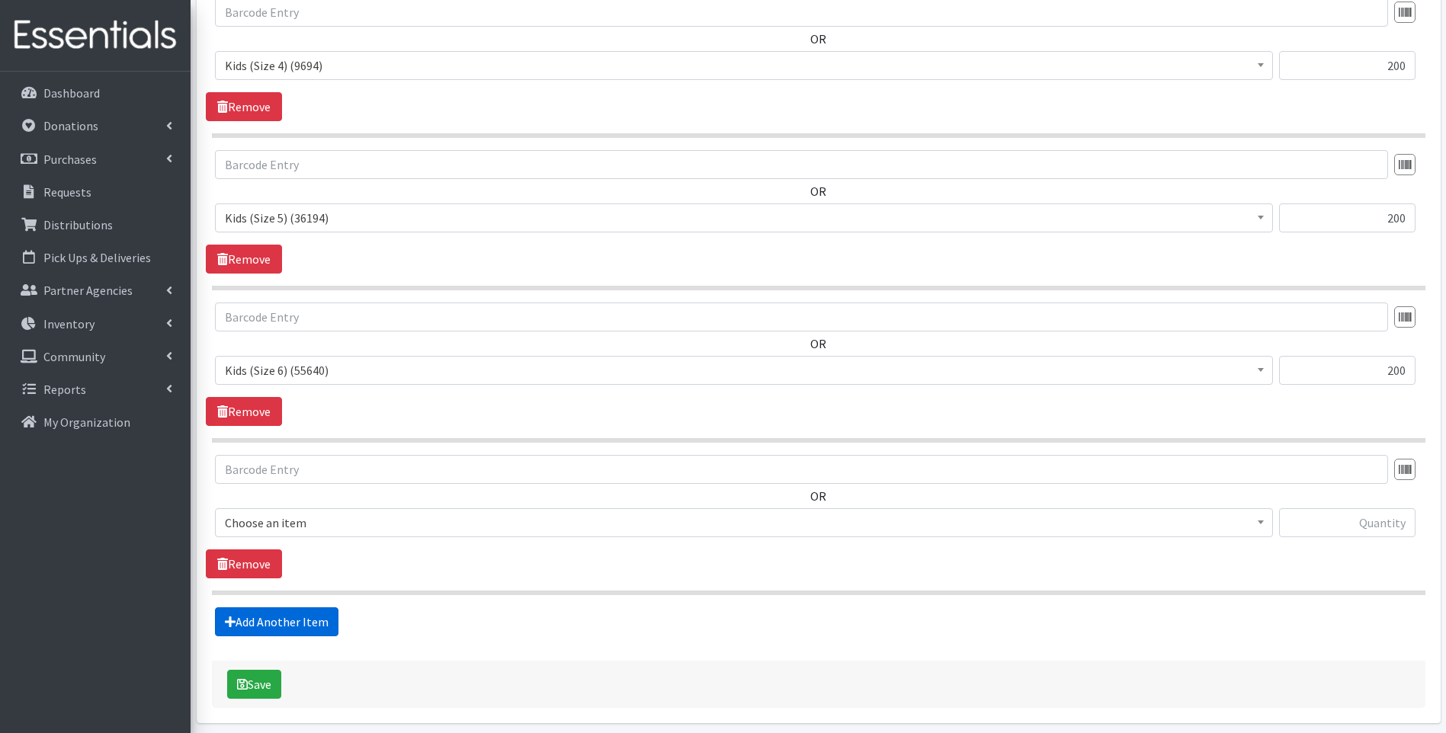
scroll to position [689, 0]
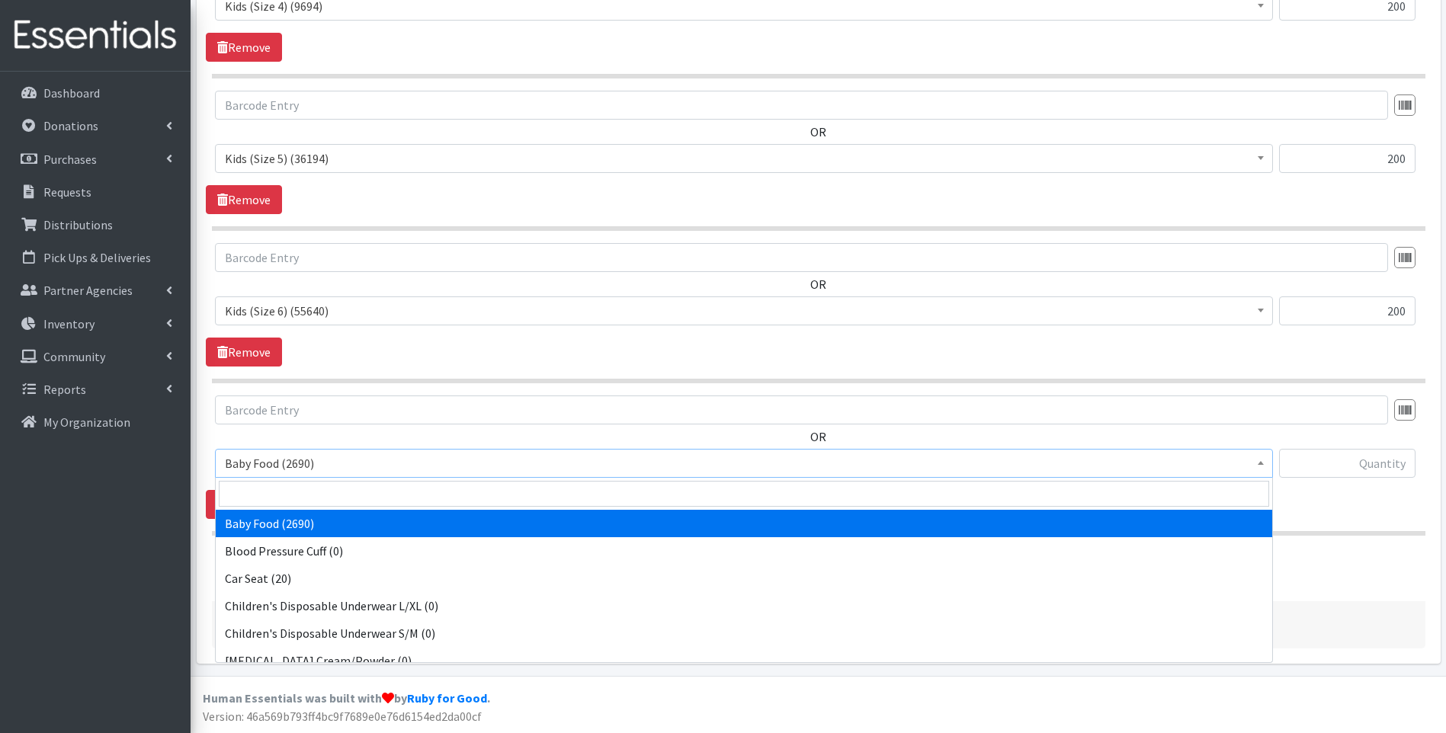
click at [407, 466] on span "Baby Food (2690)" at bounding box center [744, 463] width 1038 height 21
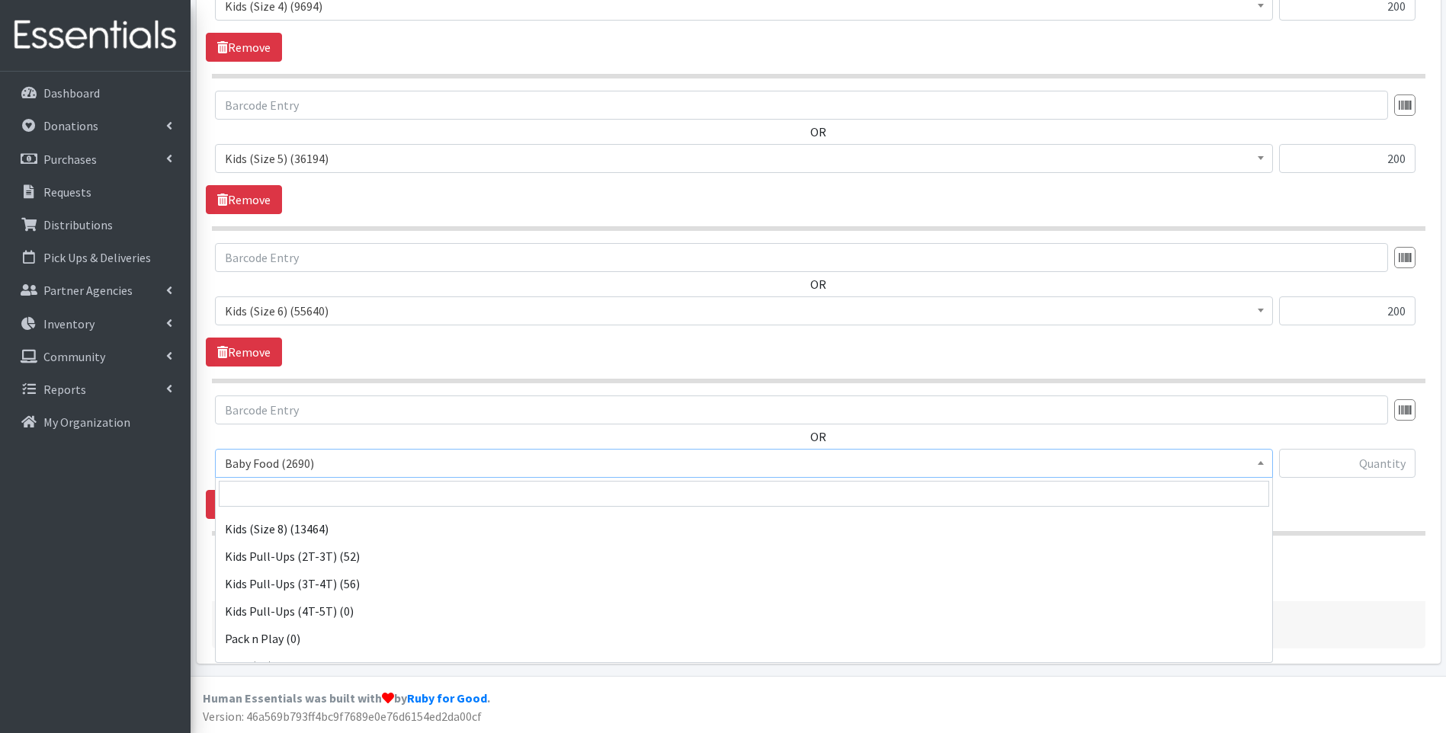
scroll to position [479, 0]
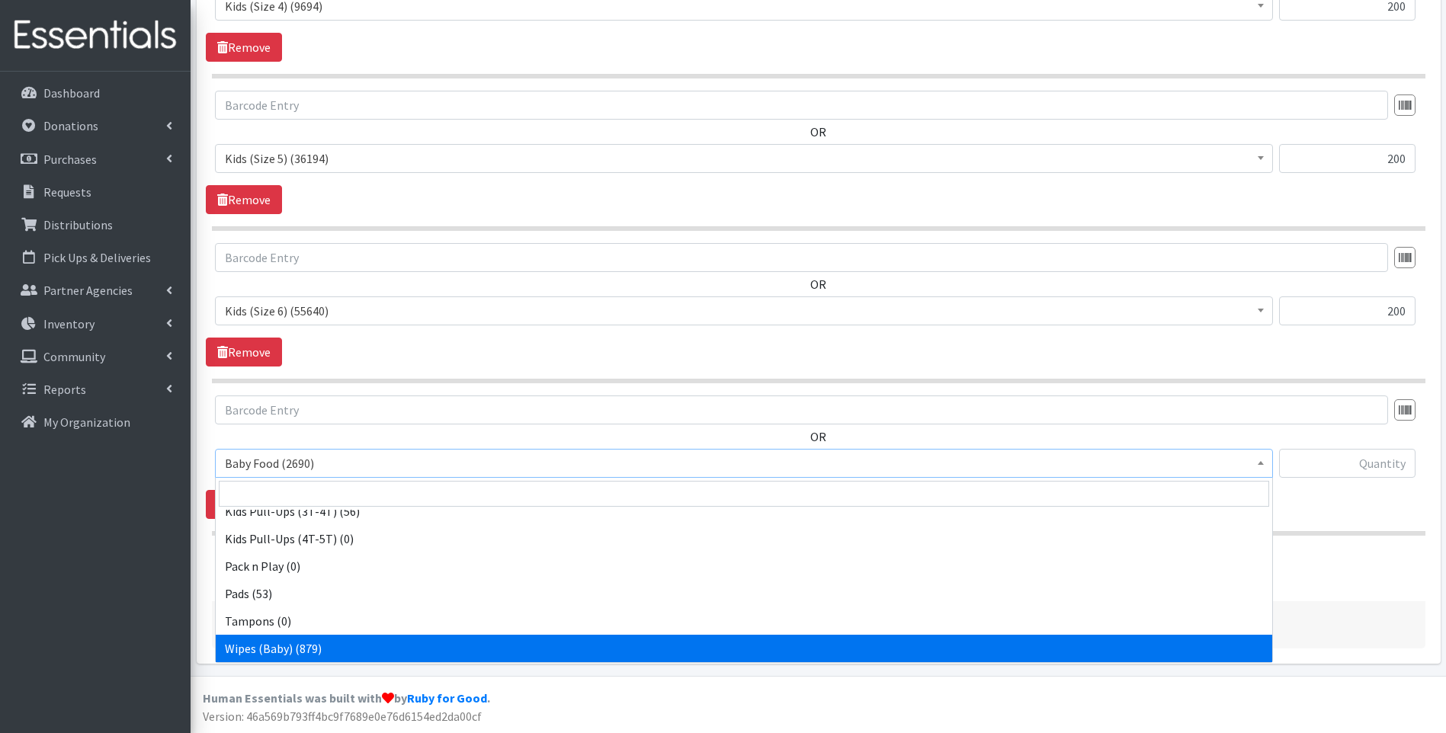
select select "10041"
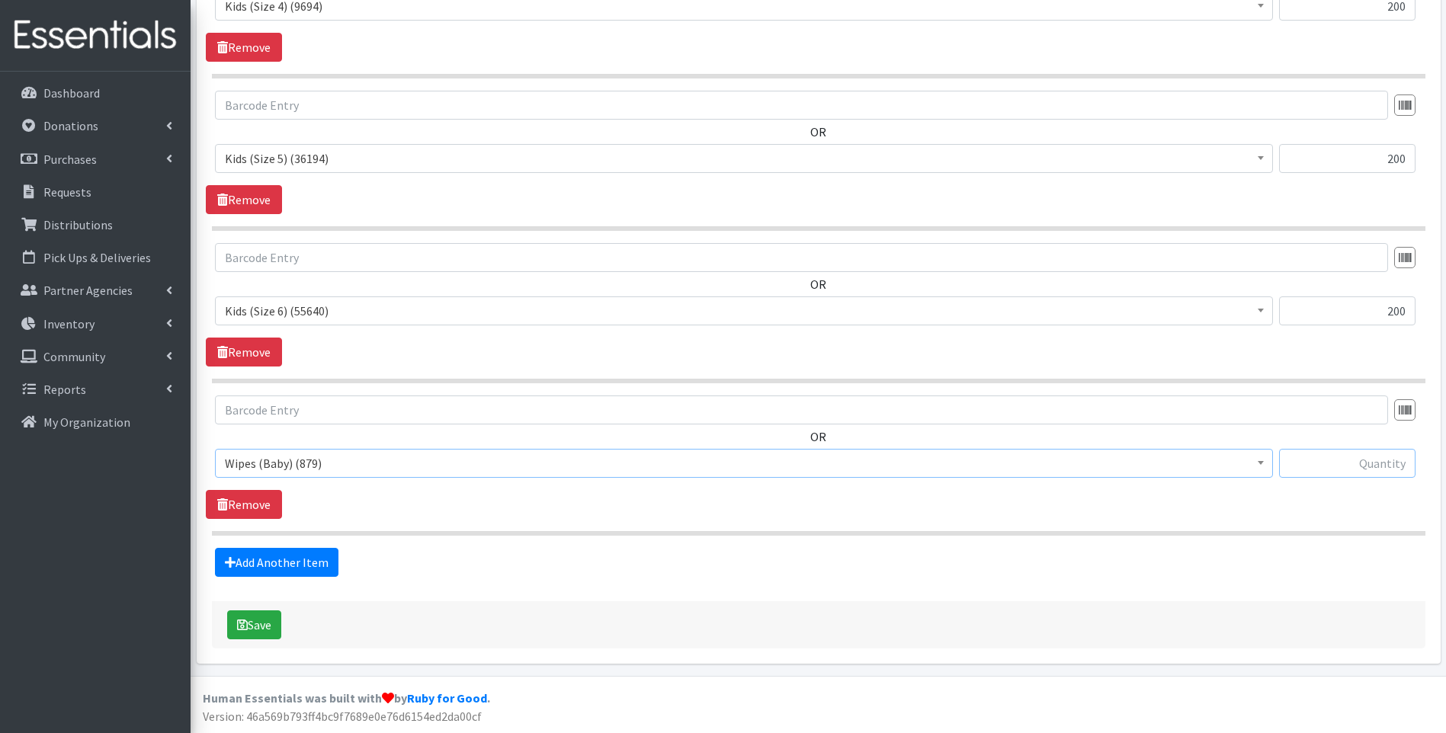
click at [1339, 470] on input "text" at bounding box center [1347, 463] width 136 height 29
type input "18"
click at [258, 625] on button "Save" at bounding box center [254, 625] width 54 height 29
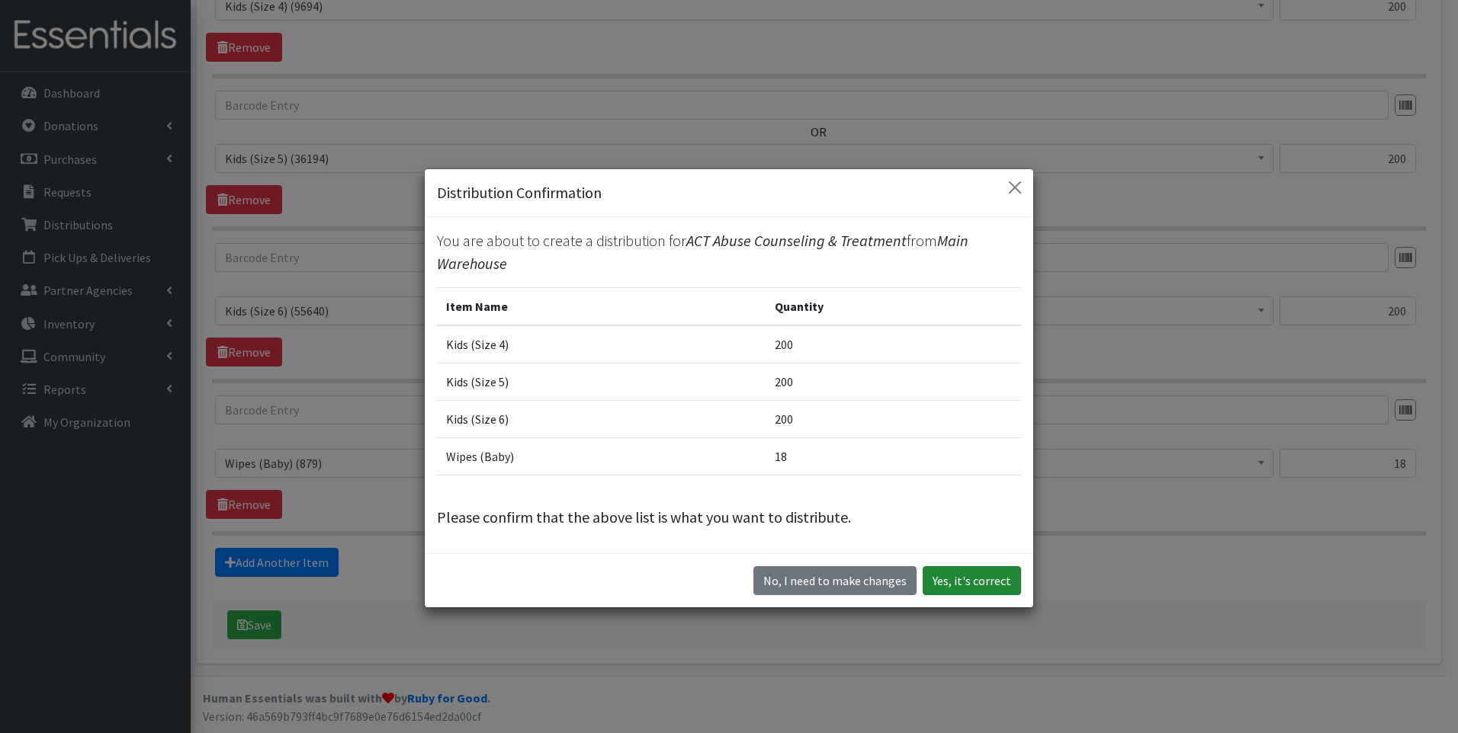
click at [975, 576] on button "Yes, it's correct" at bounding box center [971, 580] width 98 height 29
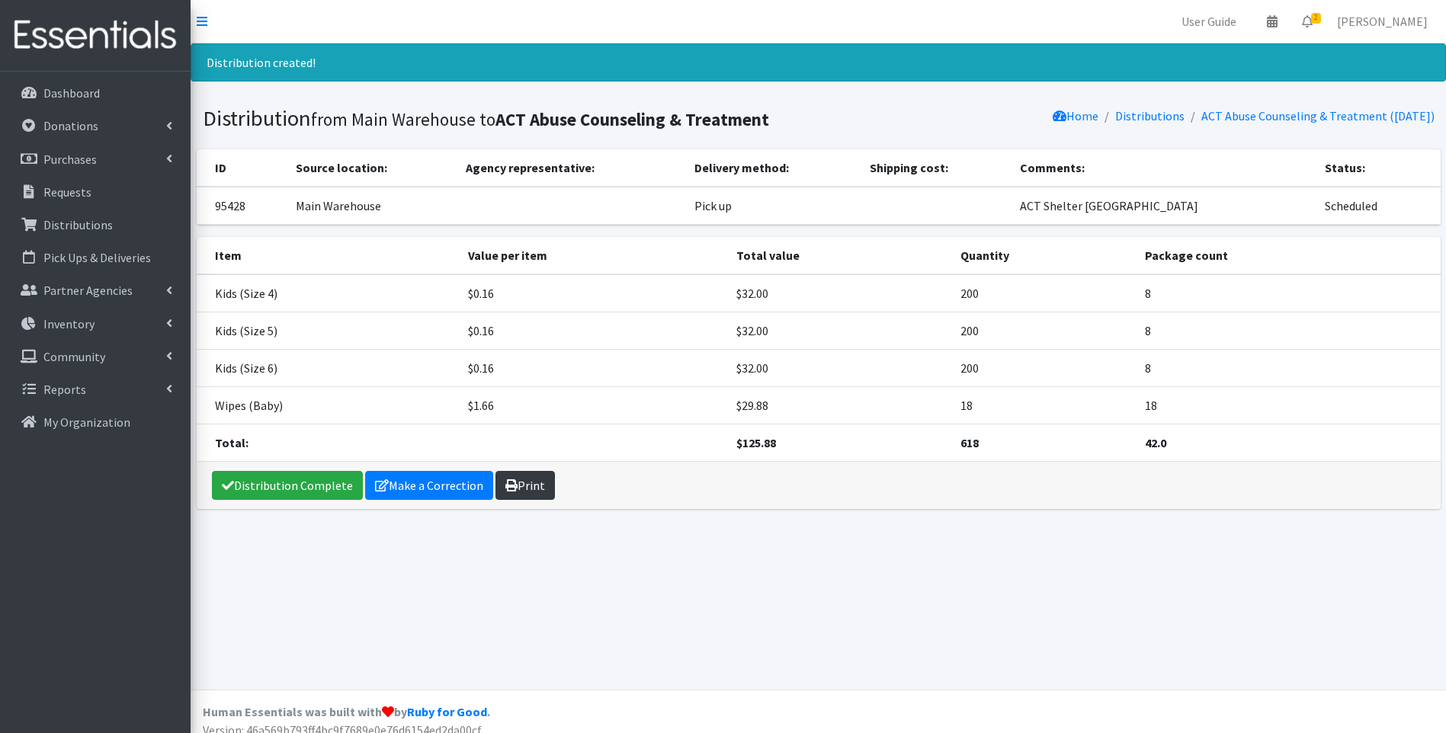
click at [514, 483] on link "Print" at bounding box center [525, 485] width 59 height 29
click at [274, 480] on link "Distribution Complete" at bounding box center [287, 485] width 151 height 29
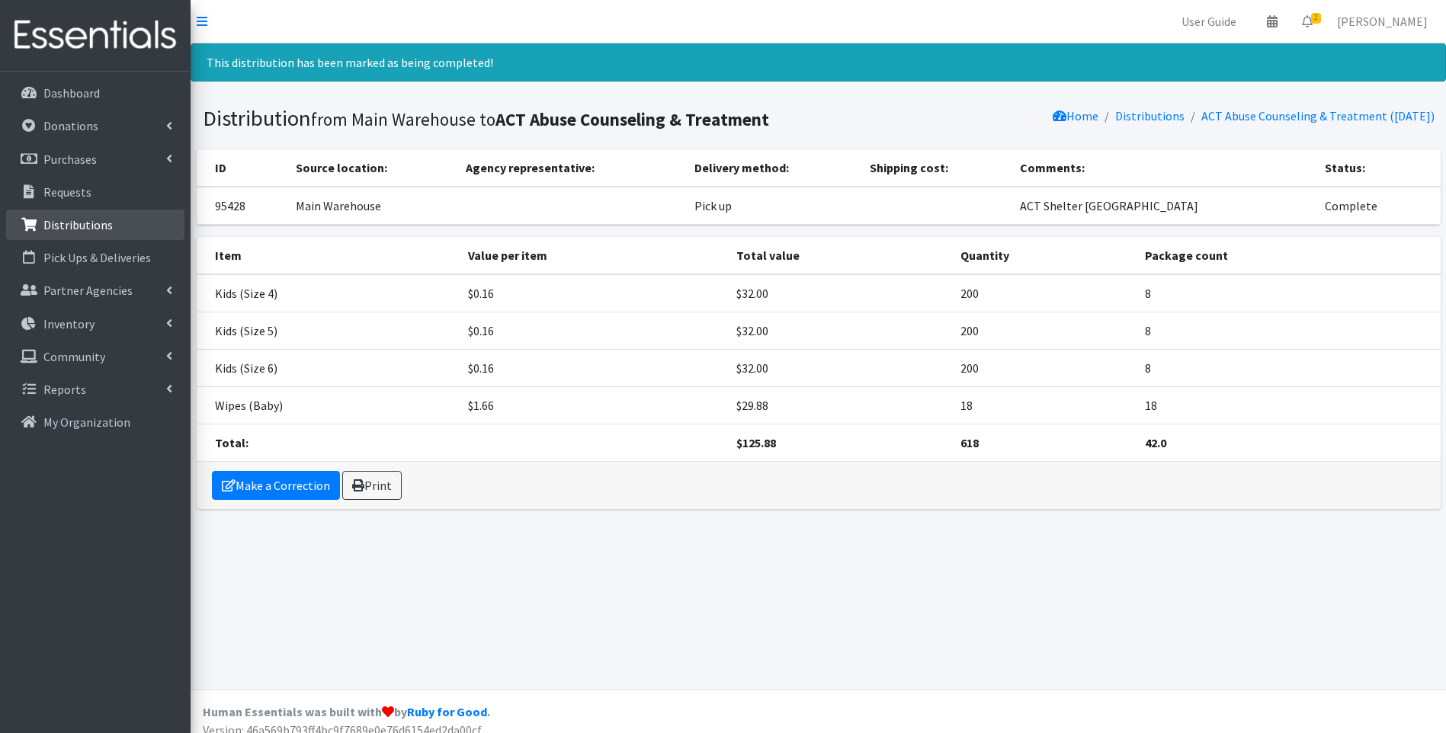
click at [115, 213] on link "Distributions" at bounding box center [95, 225] width 178 height 30
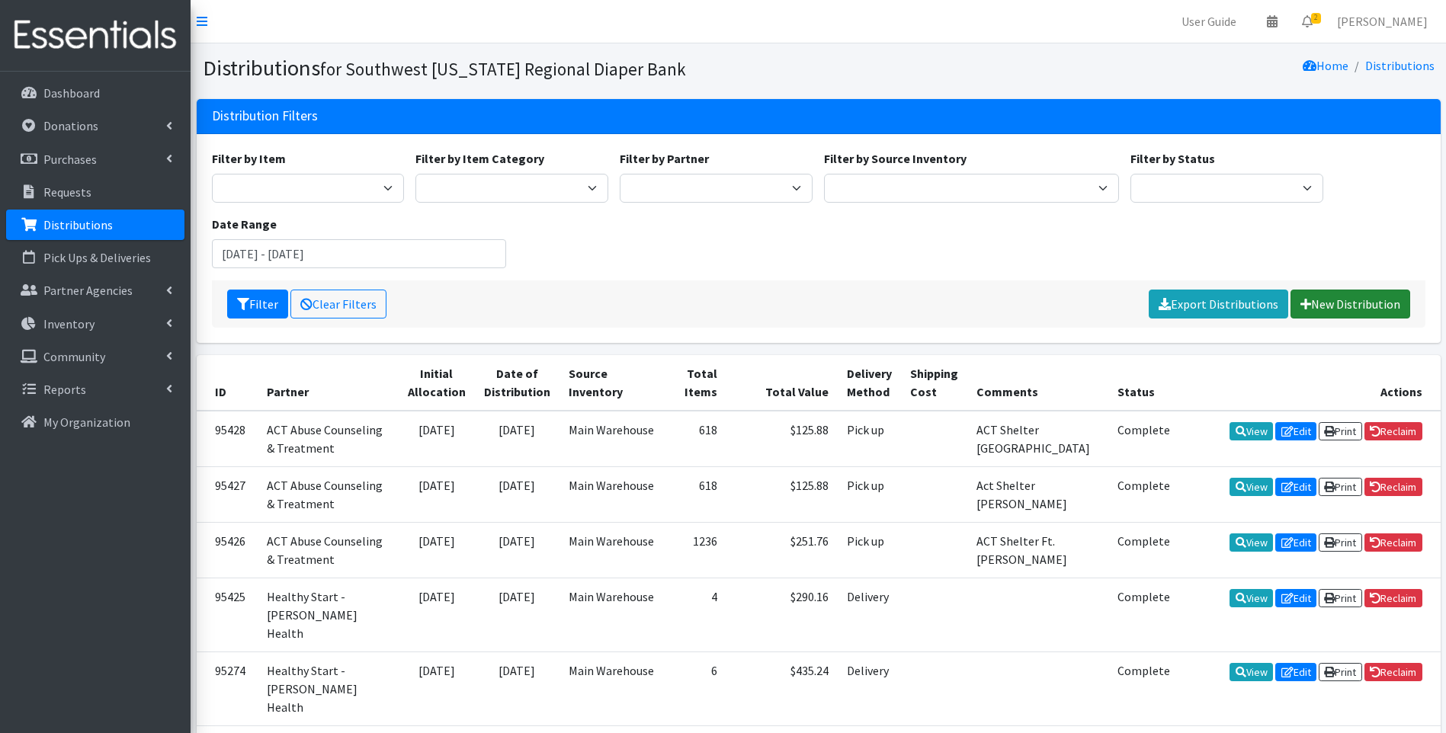
click at [1374, 300] on link "New Distribution" at bounding box center [1351, 304] width 120 height 29
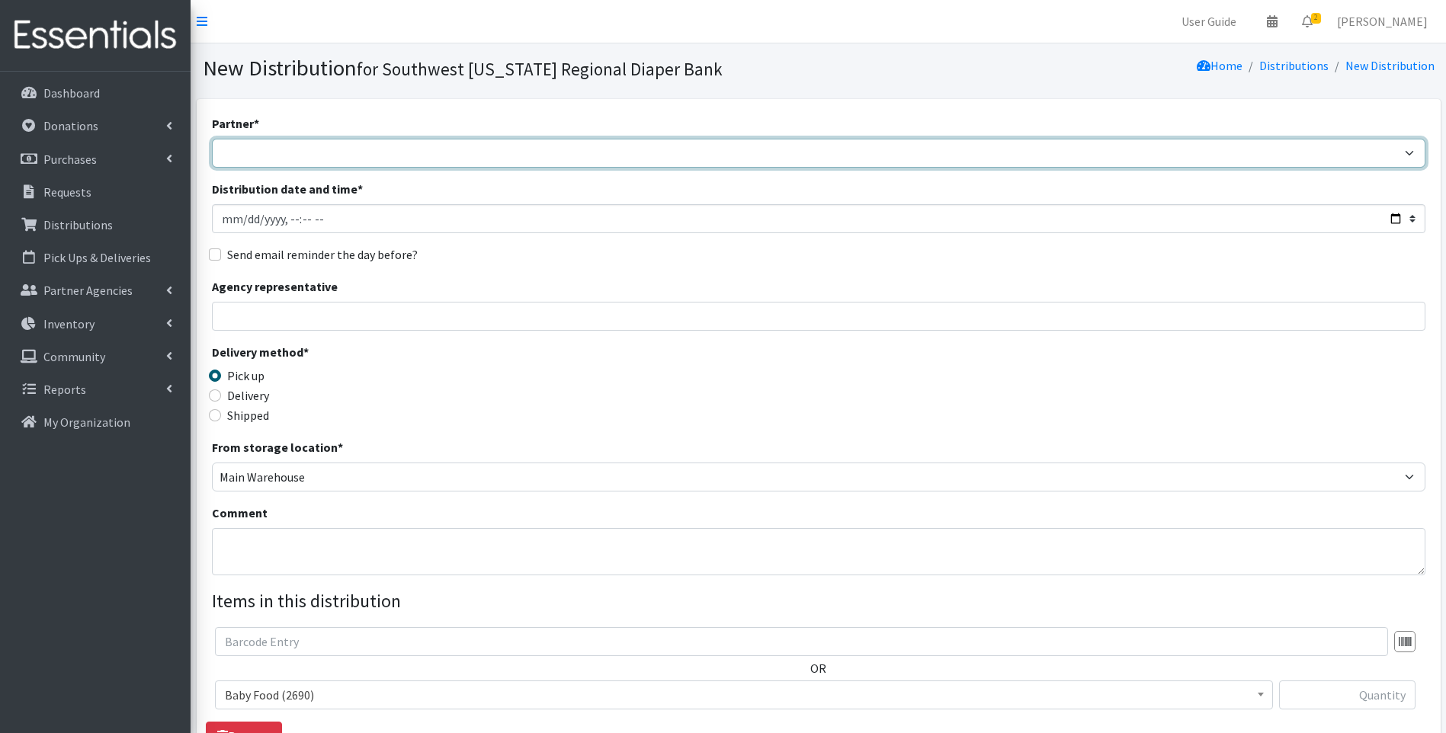
drag, startPoint x: 418, startPoint y: 143, endPoint x: 415, endPoint y: 152, distance: 8.9
click at [415, 151] on select "ACT Abuse Counseling & Treatment Bayshore Fire Department [PERSON_NAME][GEOGRAP…" at bounding box center [819, 153] width 1214 height 29
select select "6837"
click at [212, 139] on select "ACT Abuse Counseling & Treatment Bayshore Fire Department [PERSON_NAME][GEOGRAP…" at bounding box center [819, 153] width 1214 height 29
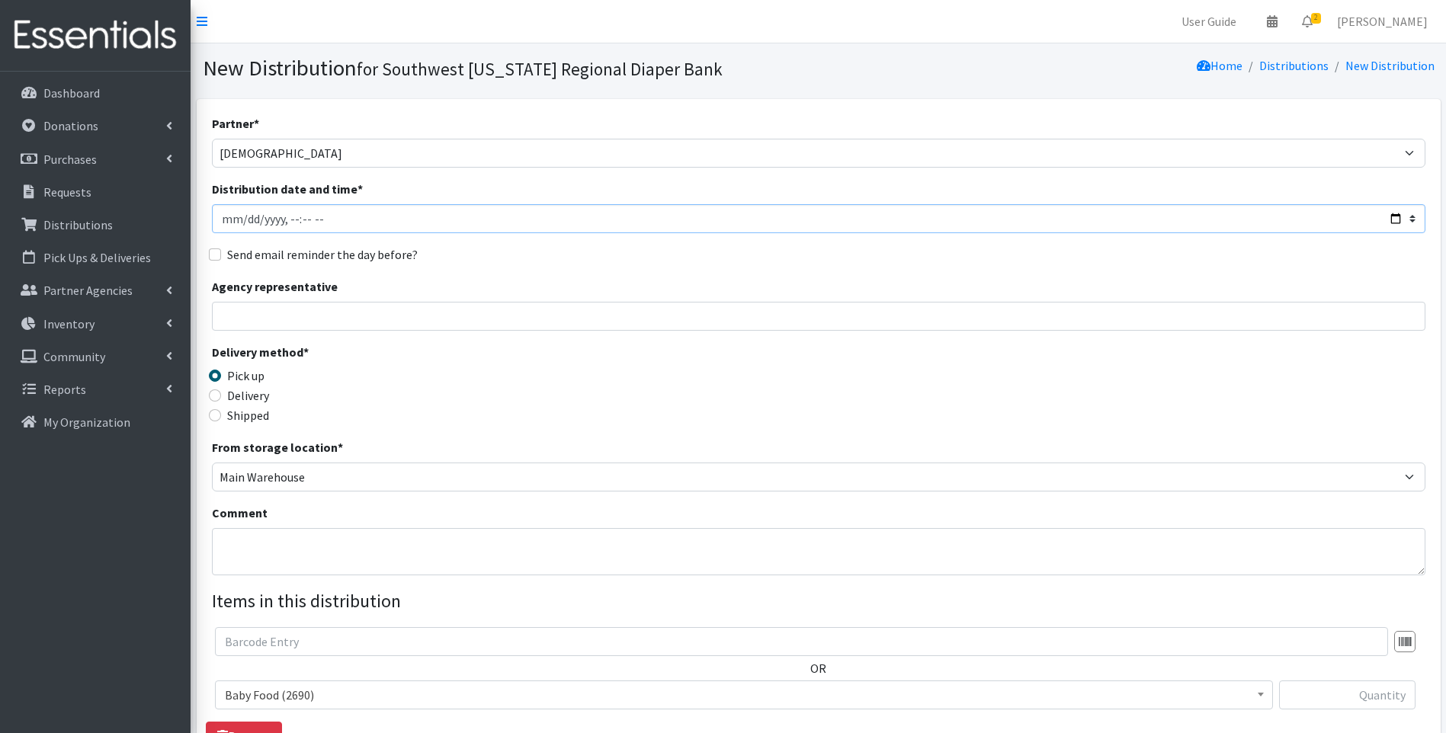
click at [1394, 217] on input "Distribution date and time *" at bounding box center [819, 218] width 1214 height 29
type input "2025-08-28T22:00"
click at [684, 397] on div "Delivery method * Pick up Delivery Shipped Shipping cost" at bounding box center [819, 390] width 1214 height 95
click at [224, 399] on div "Delivery" at bounding box center [363, 395] width 303 height 18
click at [212, 396] on input "Delivery" at bounding box center [215, 396] width 12 height 12
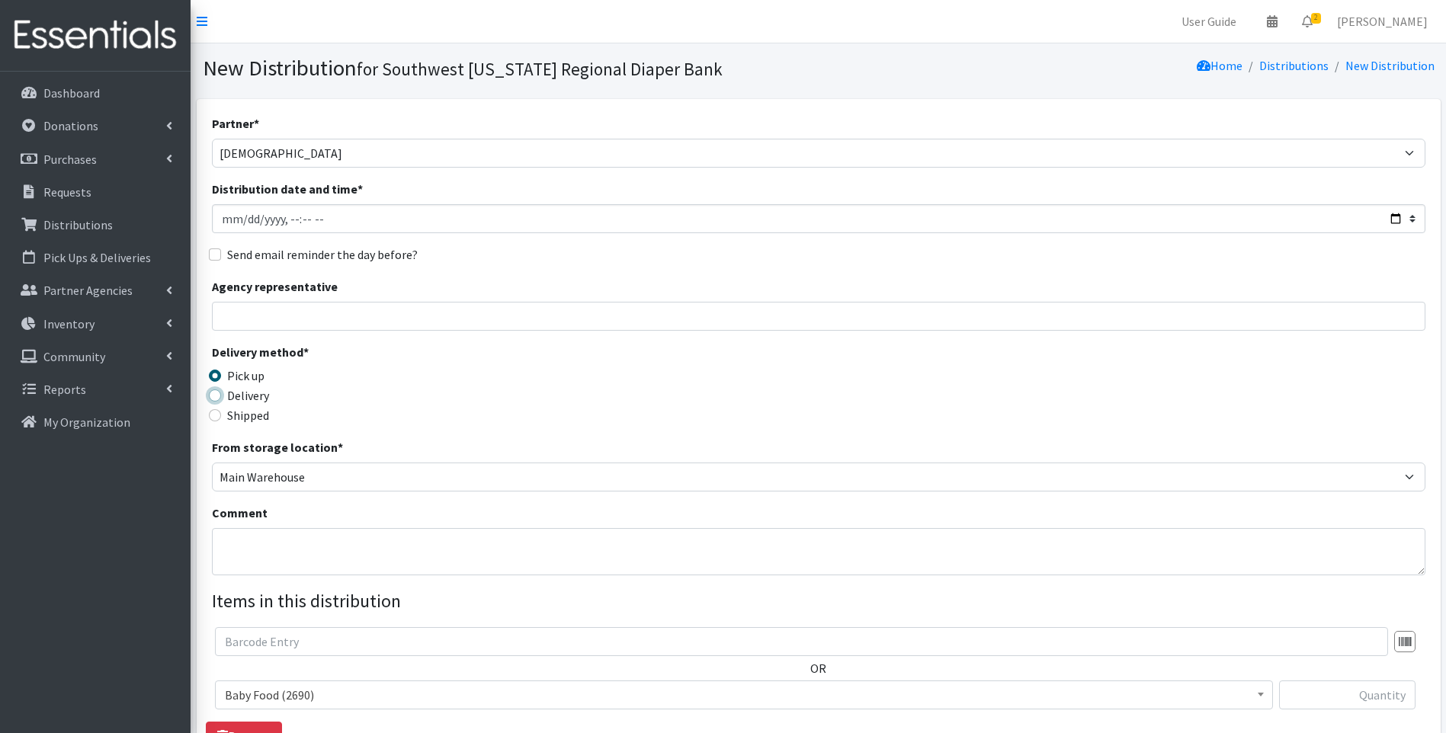
radio input "true"
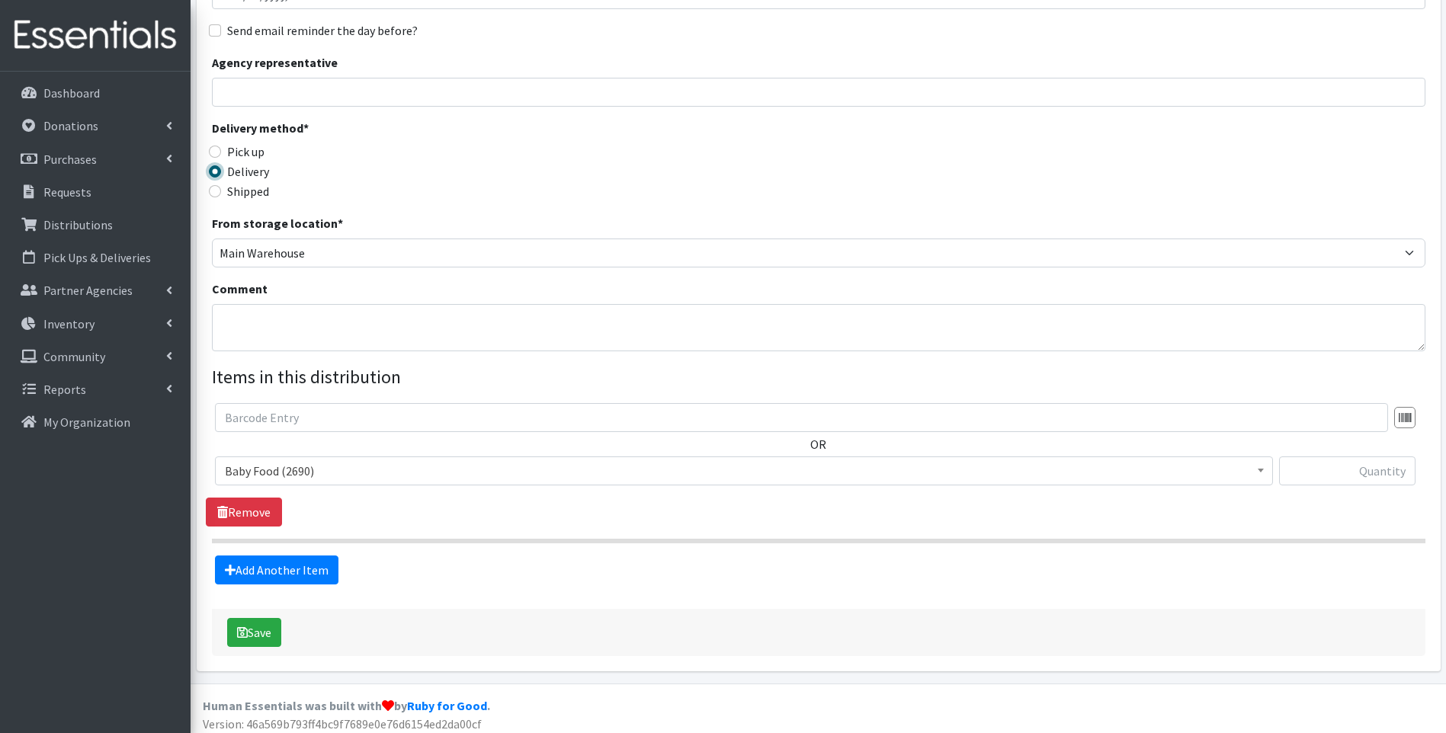
scroll to position [232, 0]
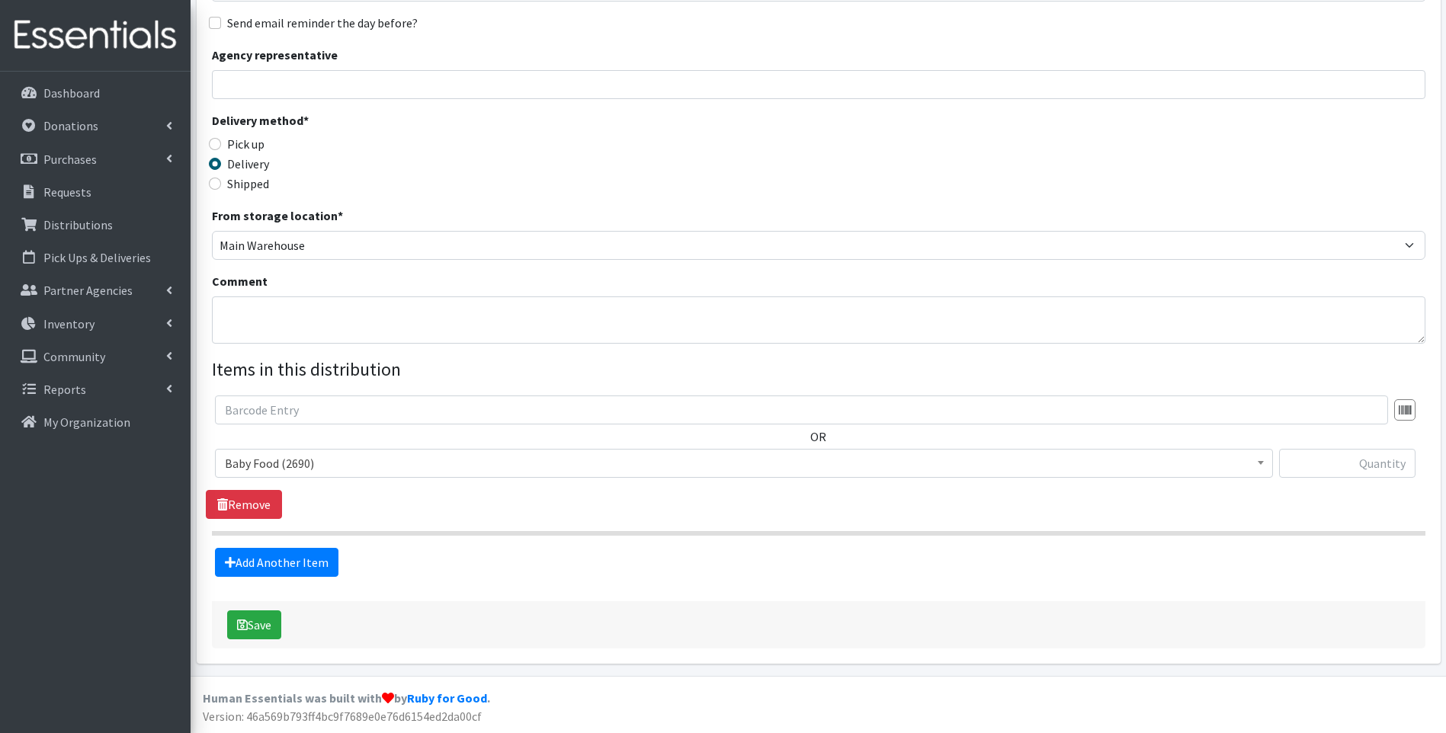
click at [335, 463] on span "Baby Food (2690)" at bounding box center [744, 463] width 1038 height 21
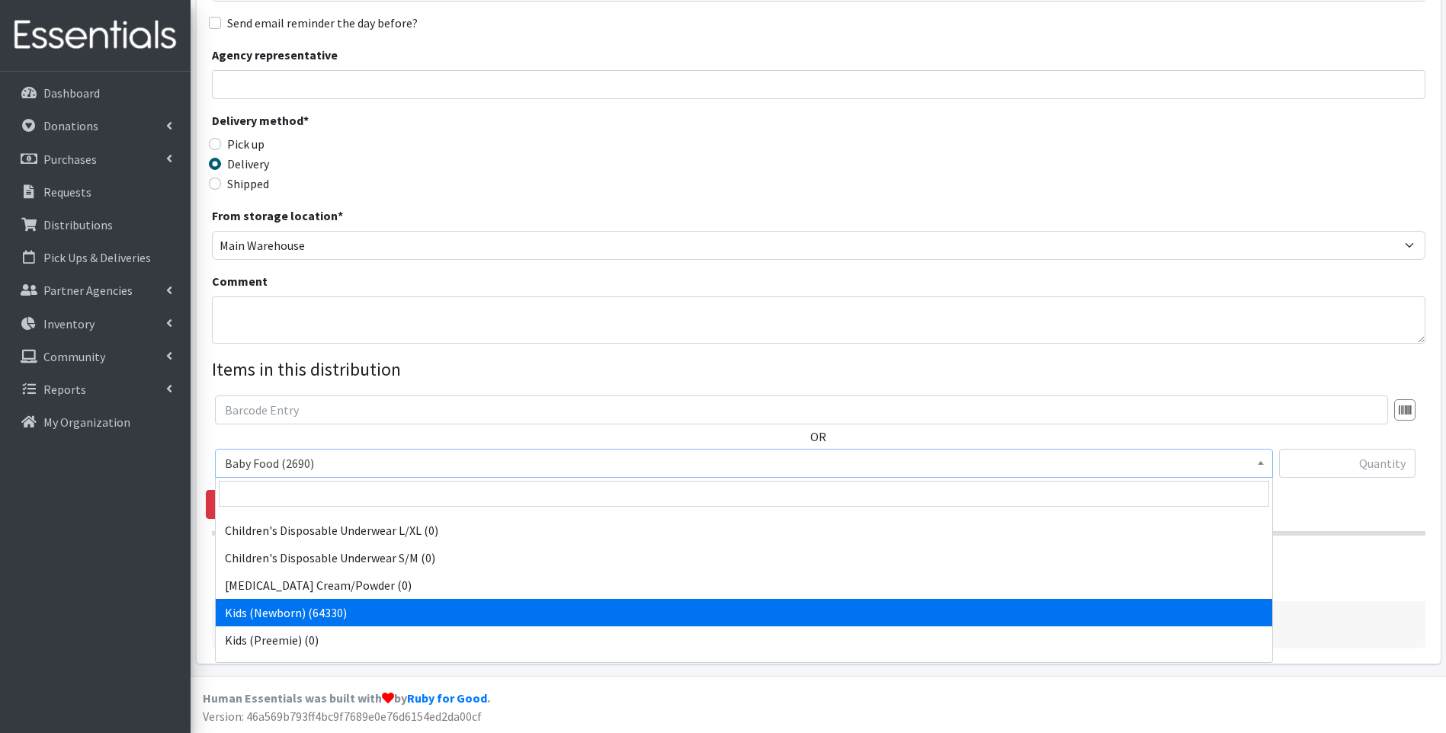
scroll to position [101, 0]
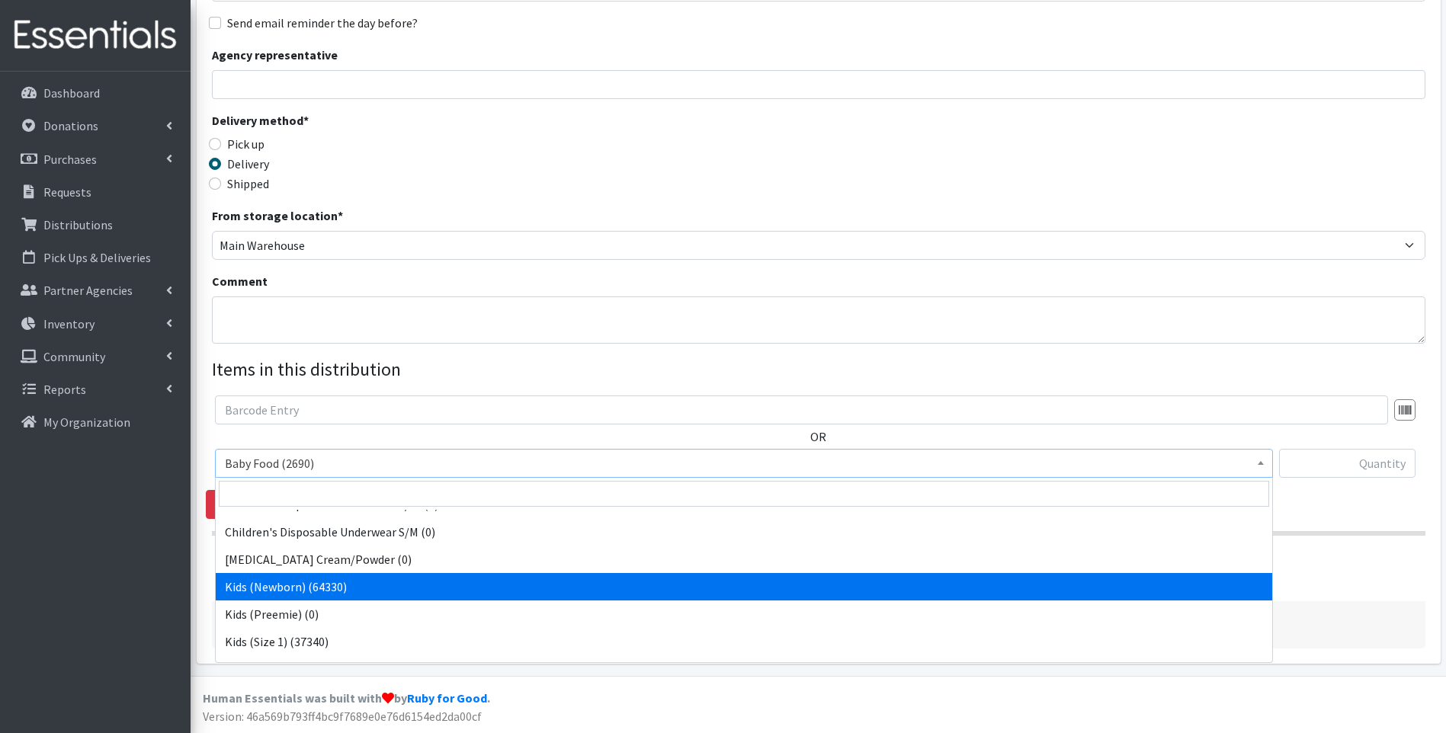
select select "10064"
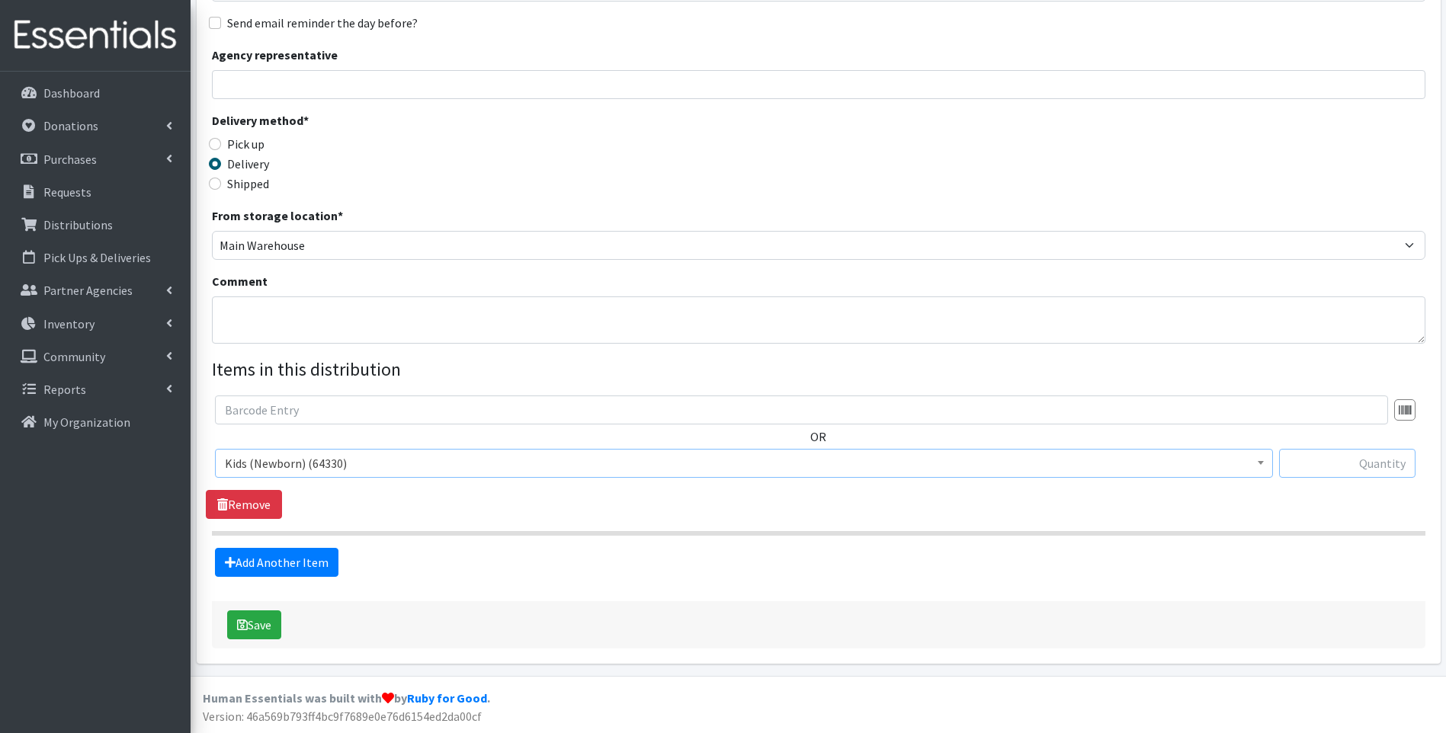
click at [1378, 467] on input "text" at bounding box center [1347, 463] width 136 height 29
type input "560"
click at [300, 567] on link "Add Another Item" at bounding box center [276, 562] width 123 height 29
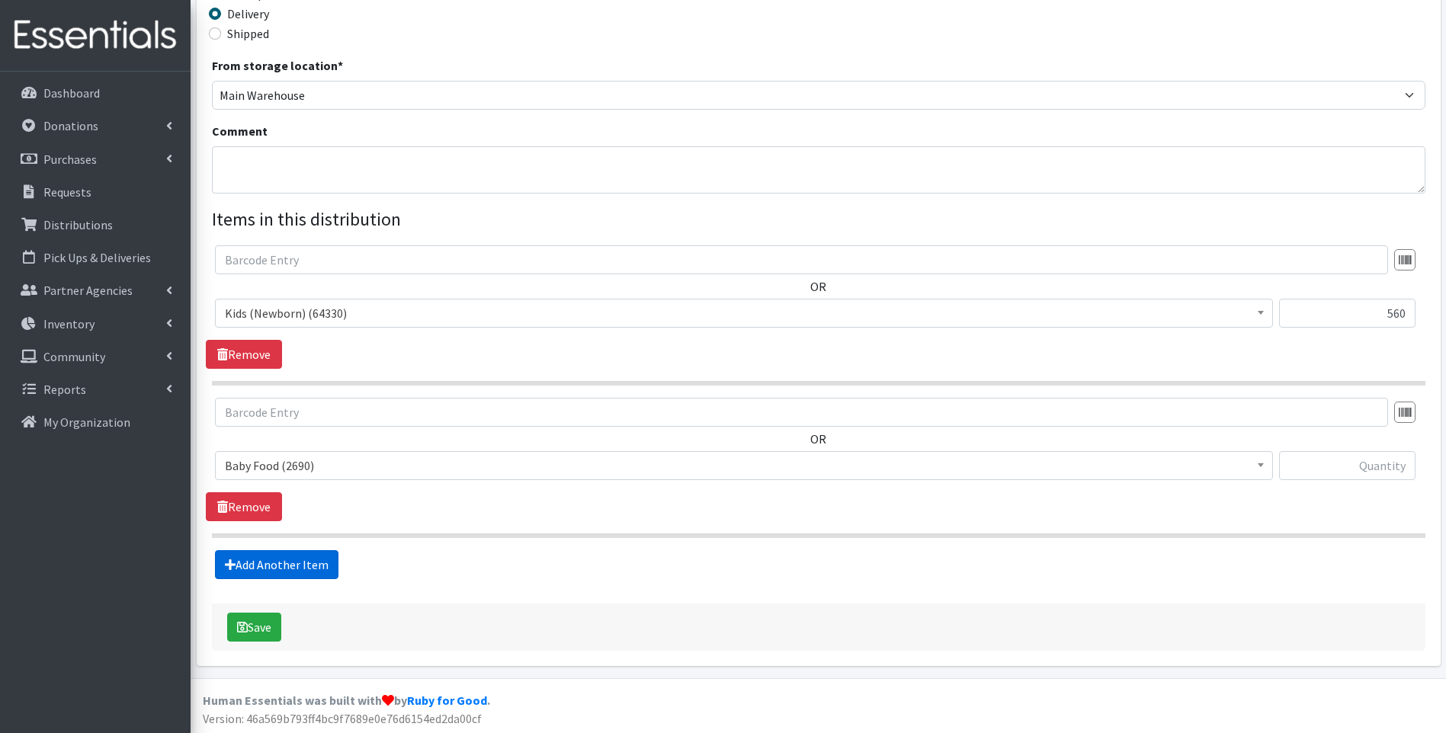
scroll to position [384, 0]
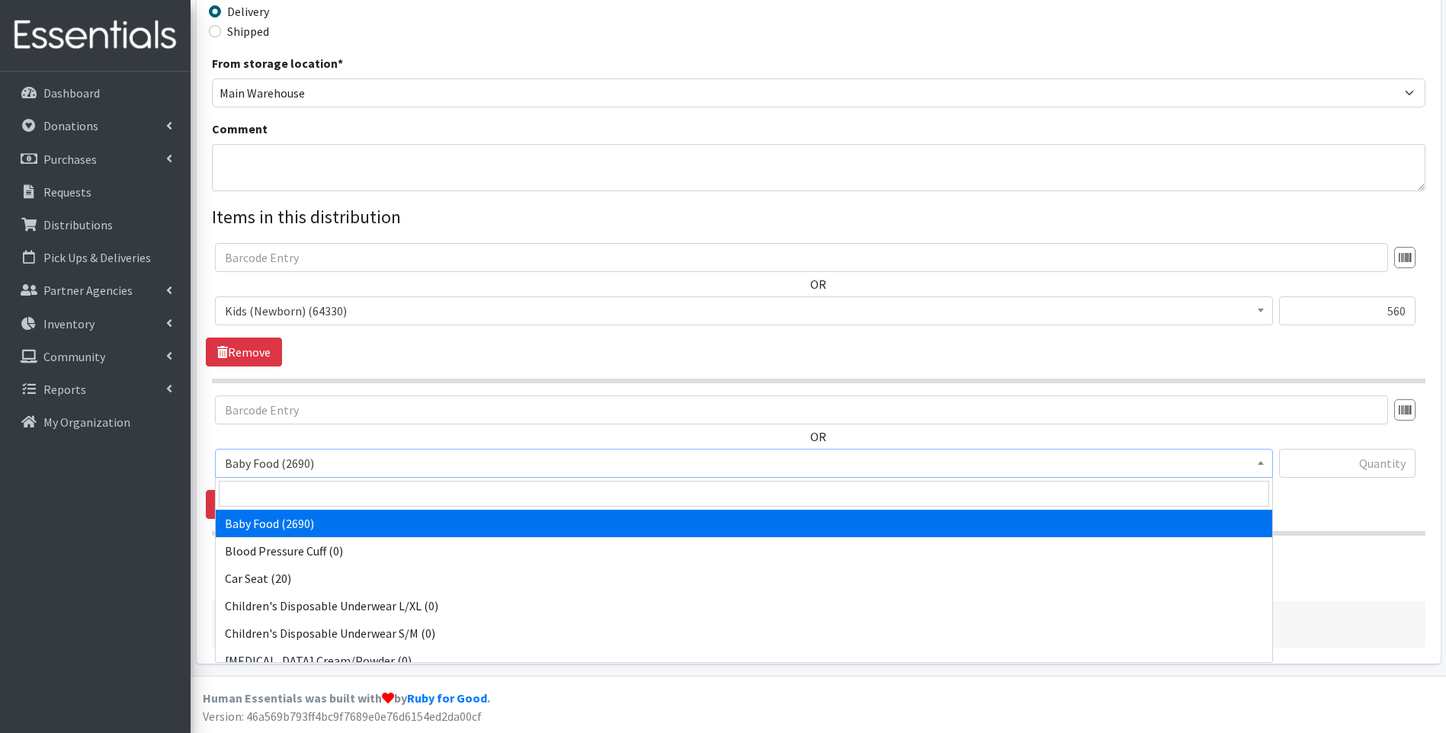
drag, startPoint x: 362, startPoint y: 471, endPoint x: 358, endPoint y: 482, distance: 11.3
click at [361, 472] on span "Baby Food (2690)" at bounding box center [744, 463] width 1038 height 21
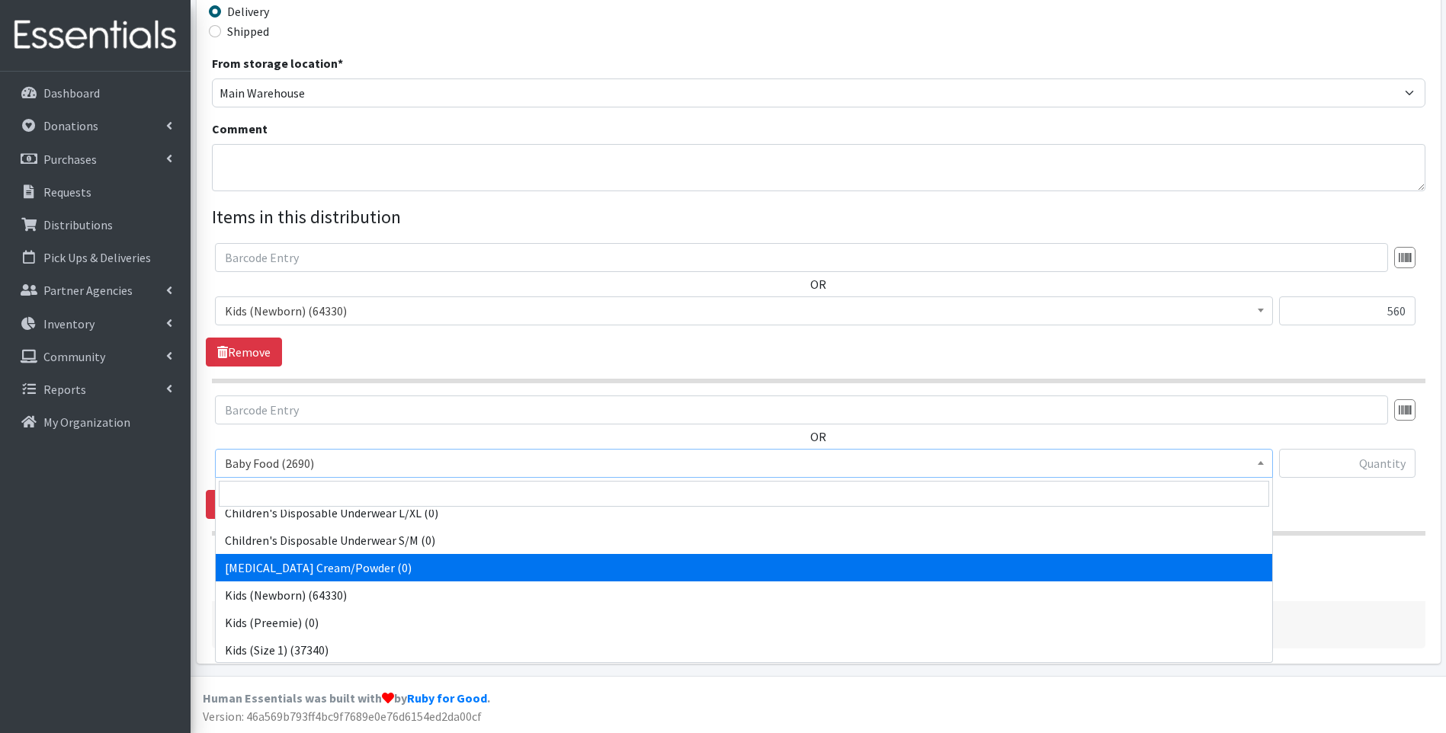
scroll to position [101, 0]
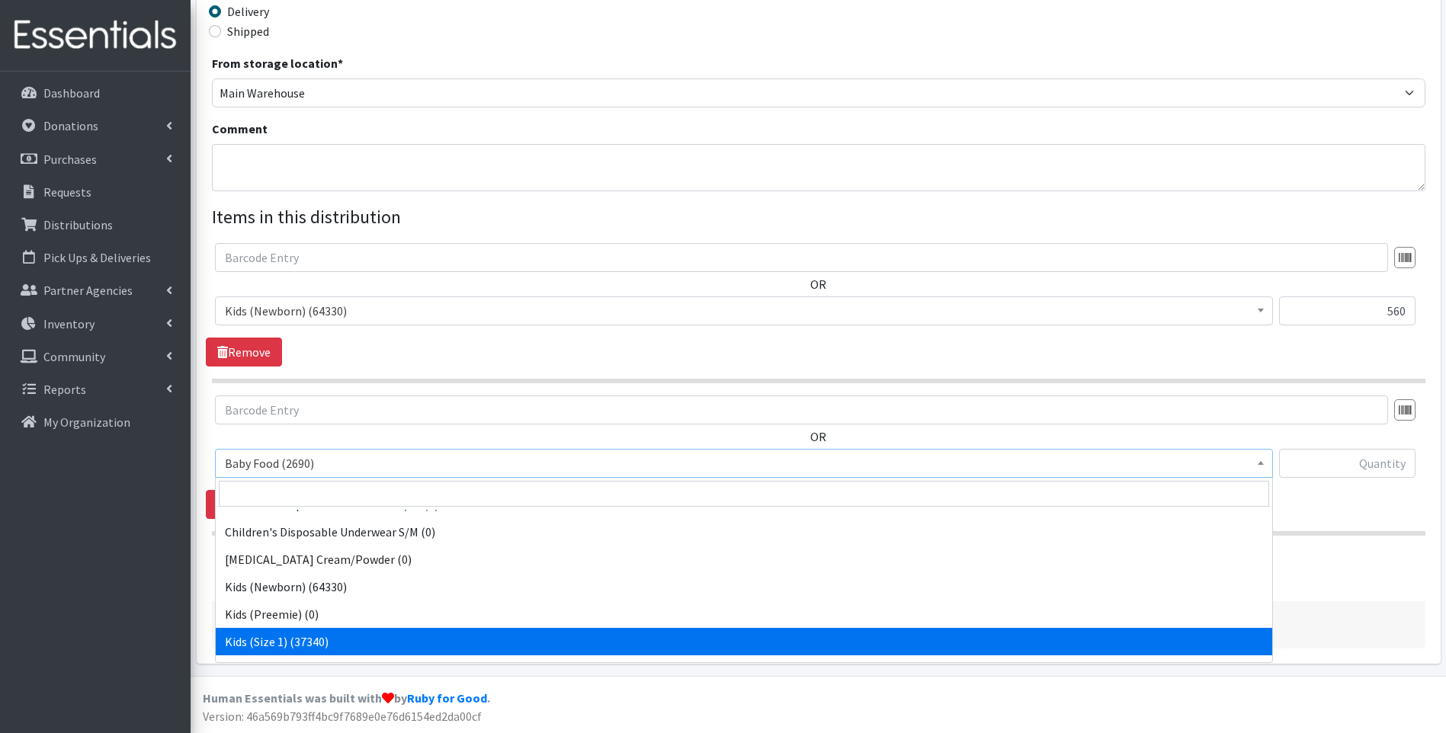
select select "10069"
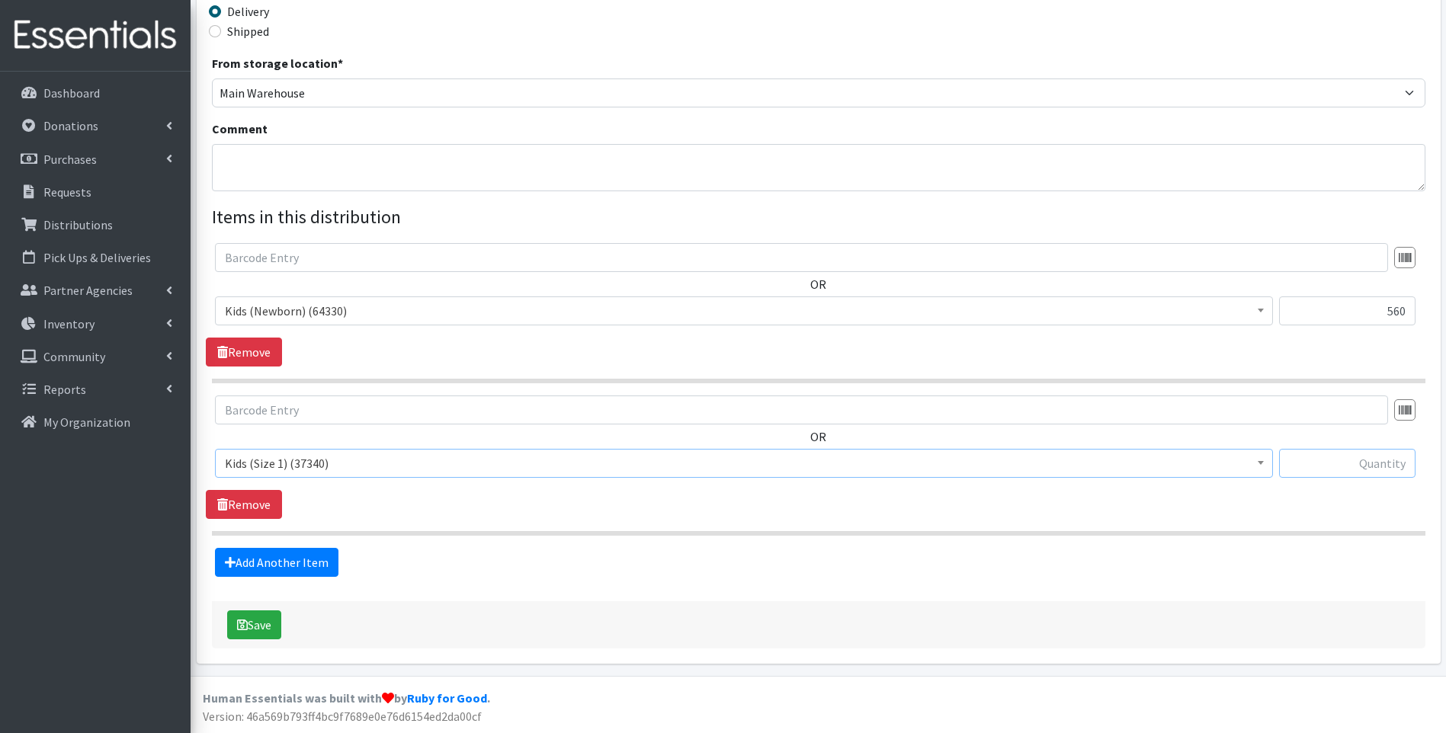
click at [1361, 468] on input "text" at bounding box center [1347, 463] width 136 height 29
type input "600"
click at [293, 565] on link "Add Another Item" at bounding box center [276, 562] width 123 height 29
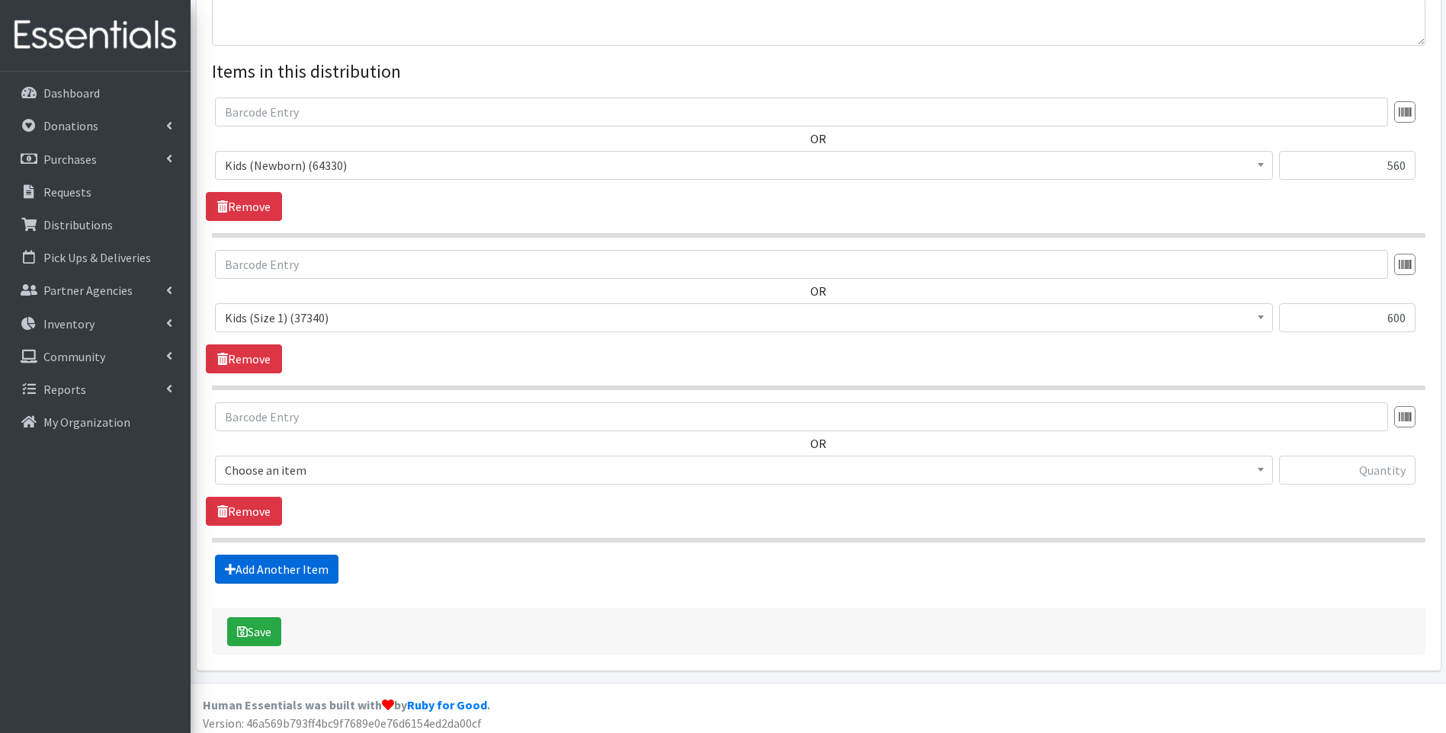
scroll to position [537, 0]
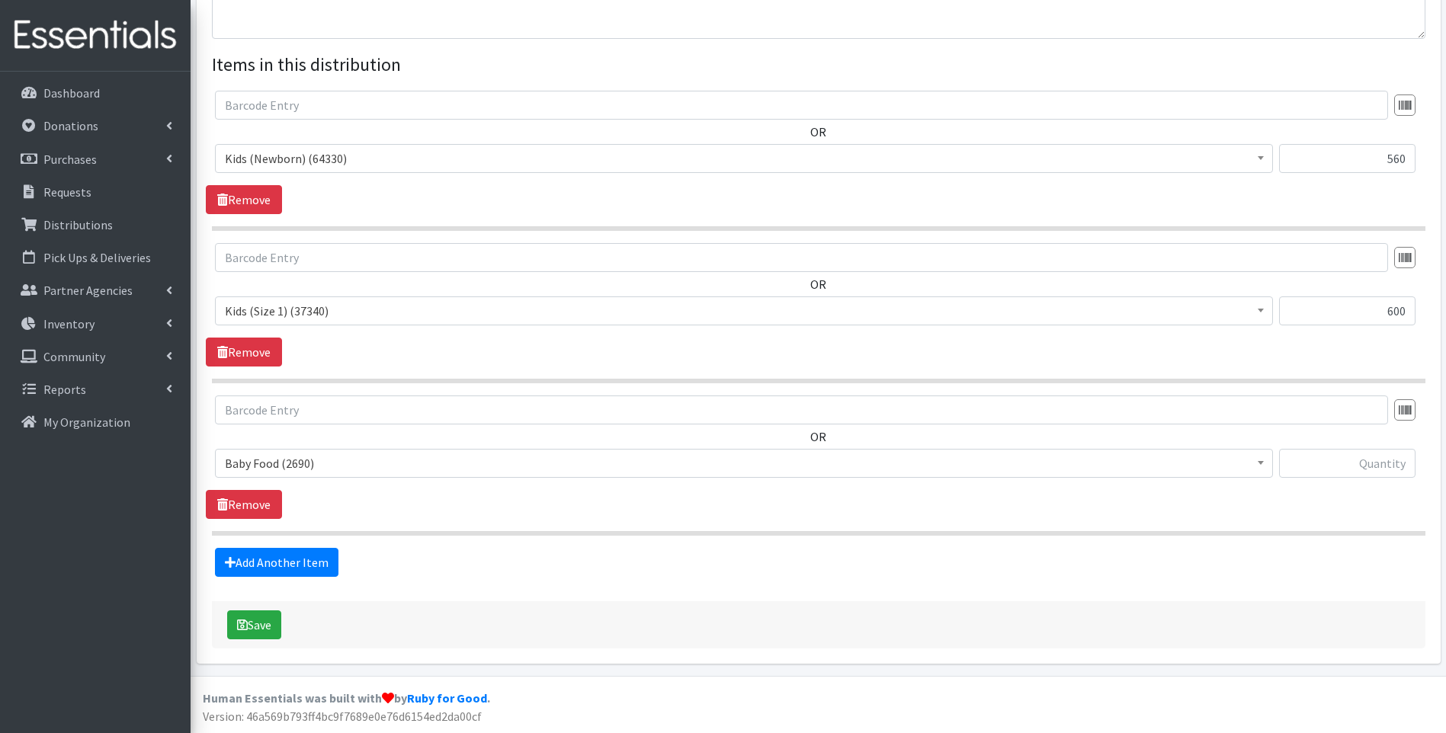
click at [536, 456] on span "Baby Food (2690)" at bounding box center [744, 463] width 1038 height 21
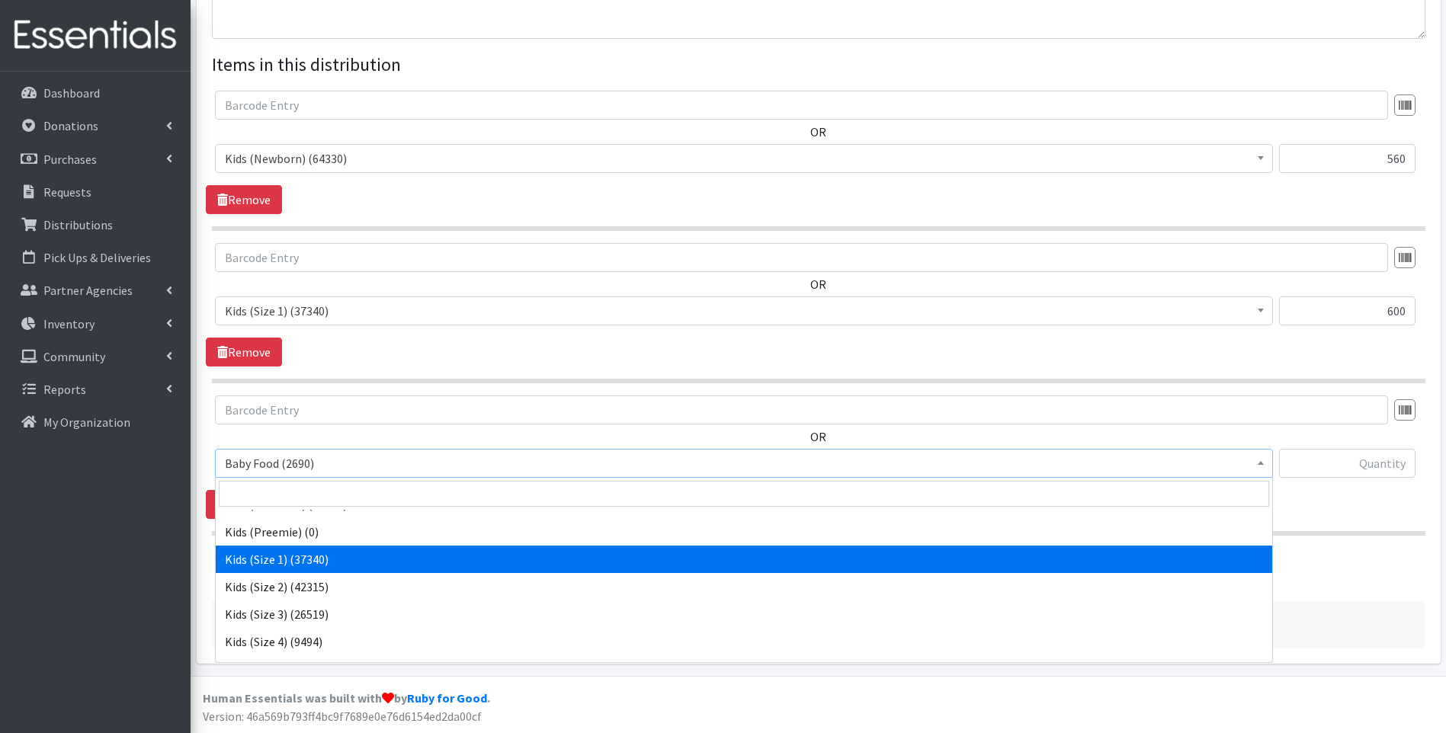
scroll to position [204, 0]
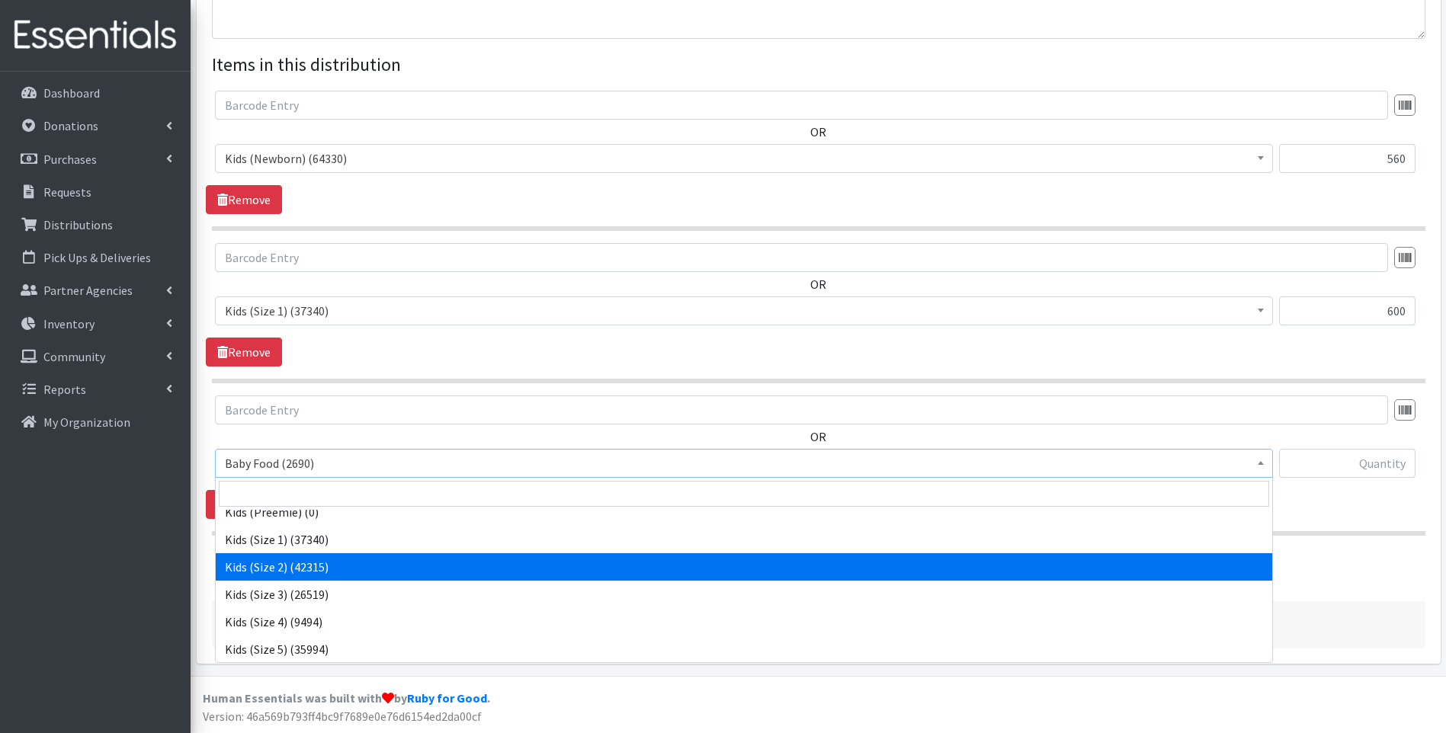
drag, startPoint x: 357, startPoint y: 567, endPoint x: 707, endPoint y: 518, distance: 354.1
select select "10068"
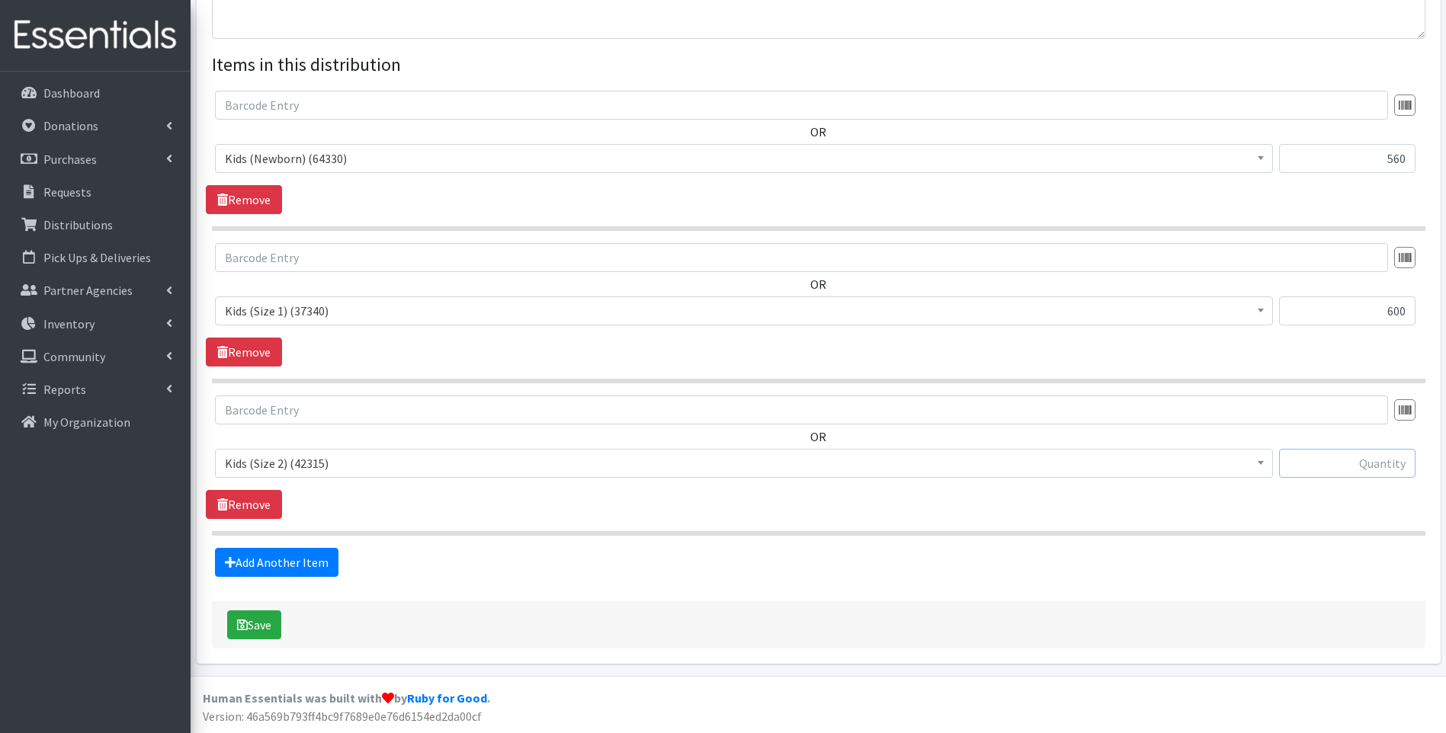
click at [1317, 465] on input "text" at bounding box center [1347, 463] width 136 height 29
type input "600"
click at [290, 553] on link "Add Another Item" at bounding box center [276, 562] width 123 height 29
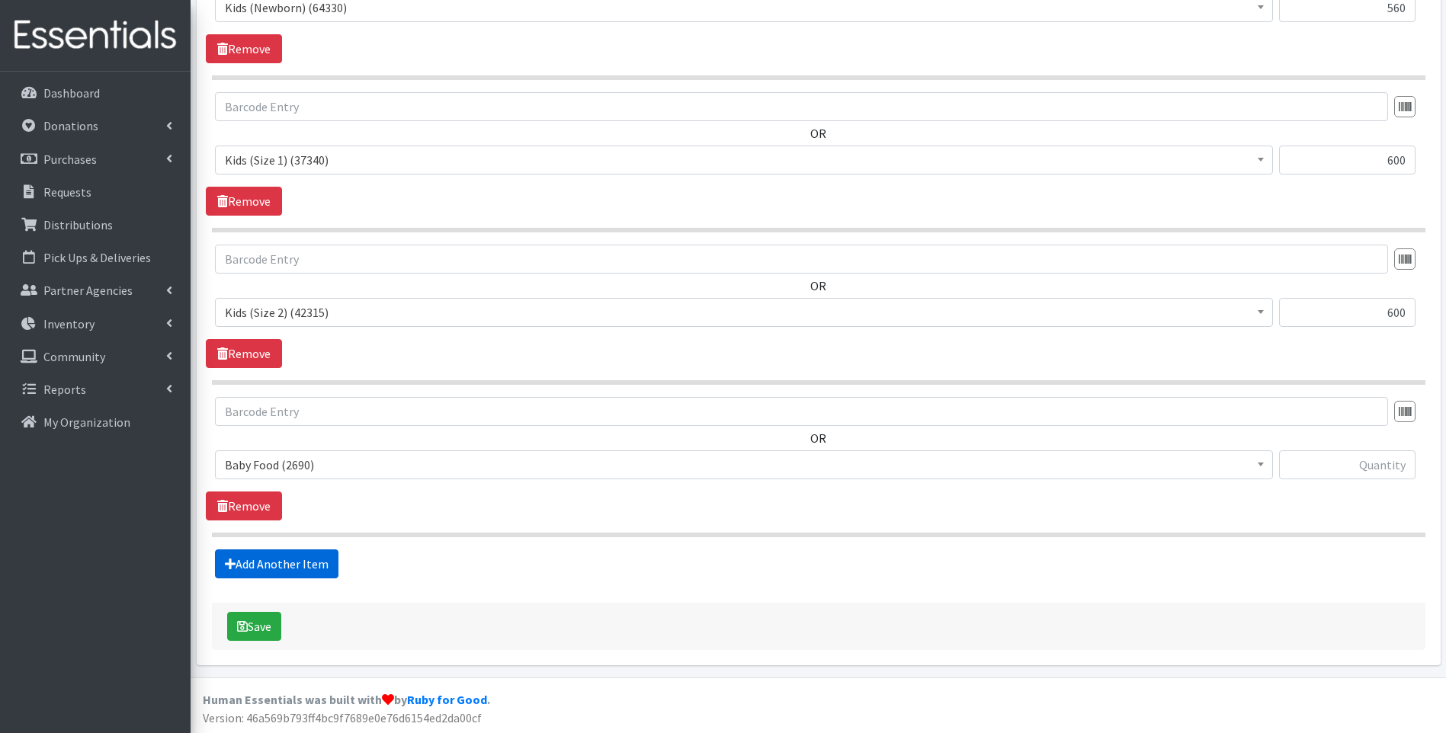
scroll to position [689, 0]
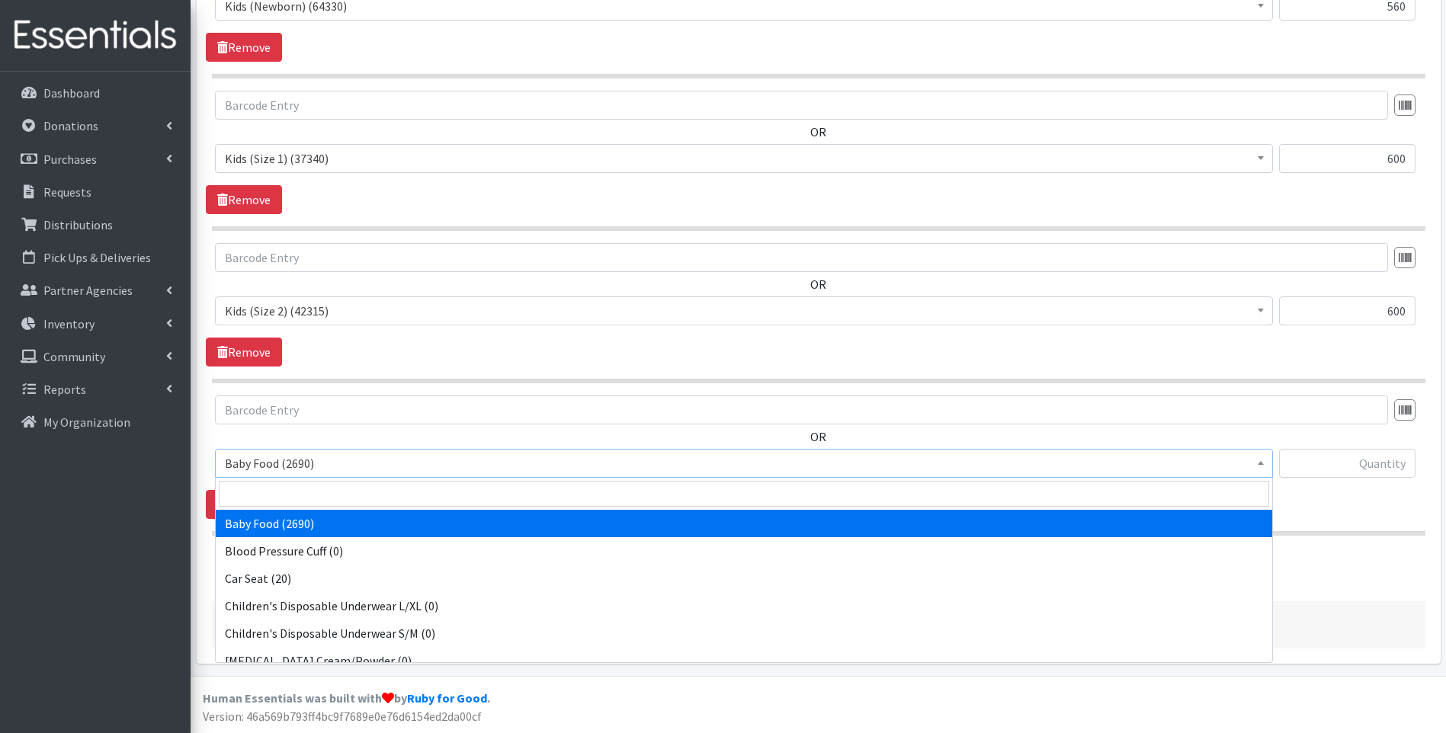
click at [369, 463] on span "Baby Food (2690)" at bounding box center [744, 463] width 1038 height 21
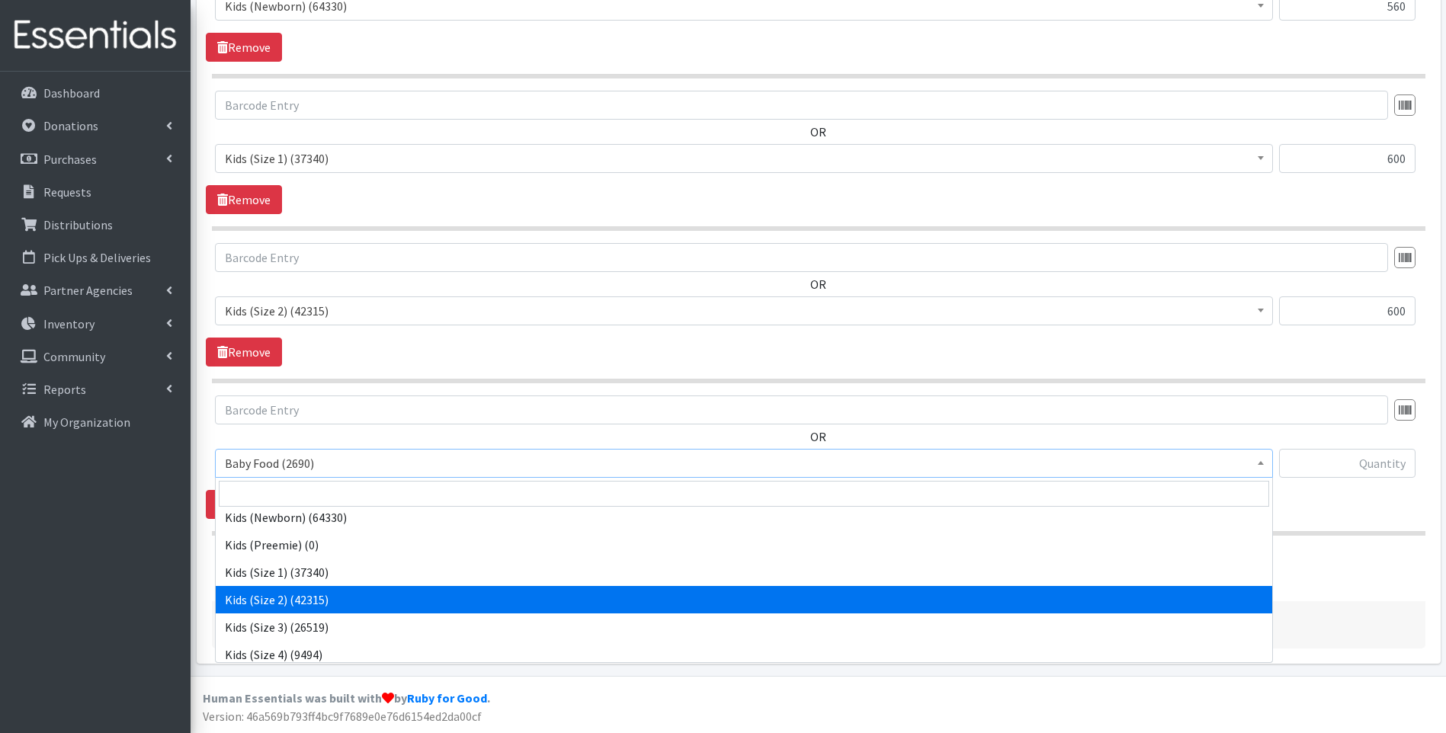
scroll to position [204, 0]
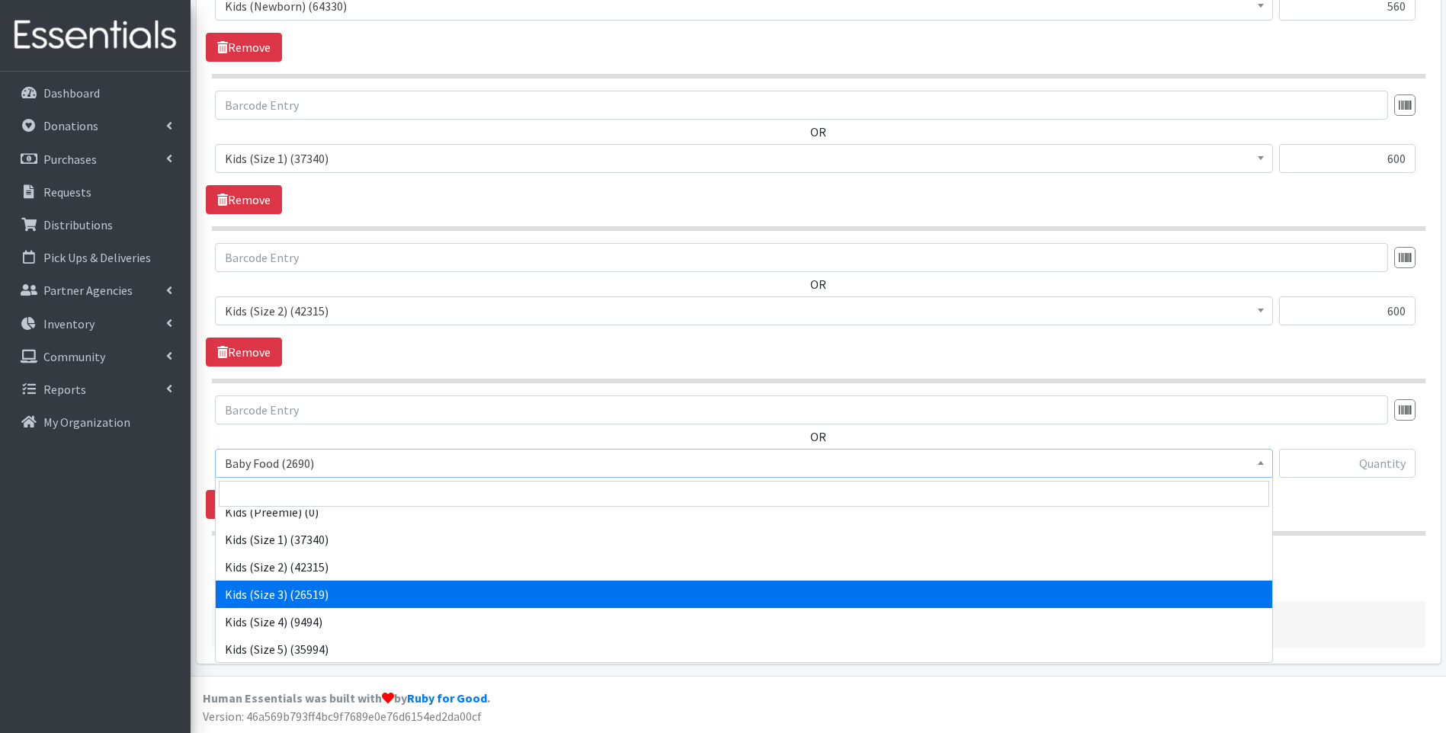
select select "10061"
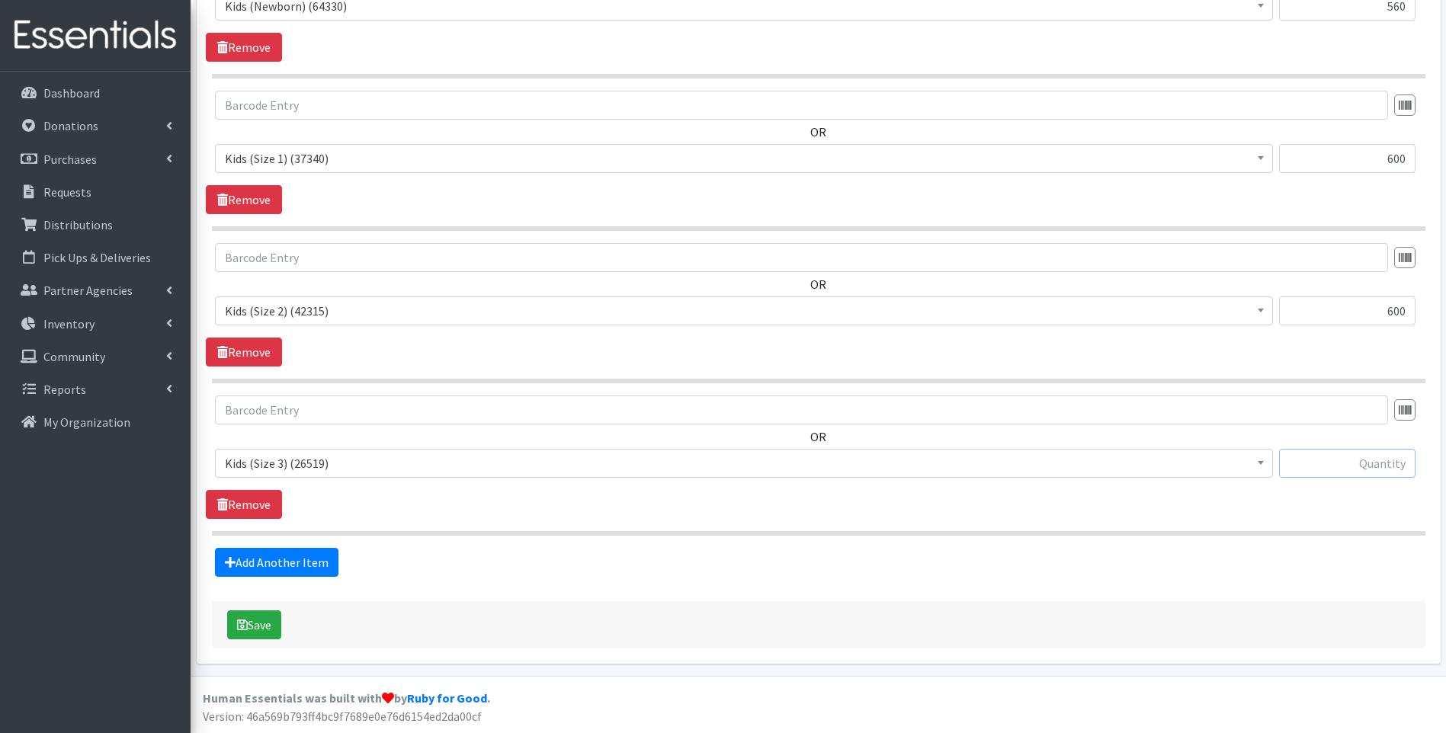
click at [1352, 467] on input "text" at bounding box center [1347, 463] width 136 height 29
type input "600"
click at [294, 568] on link "Add Another Item" at bounding box center [276, 562] width 123 height 29
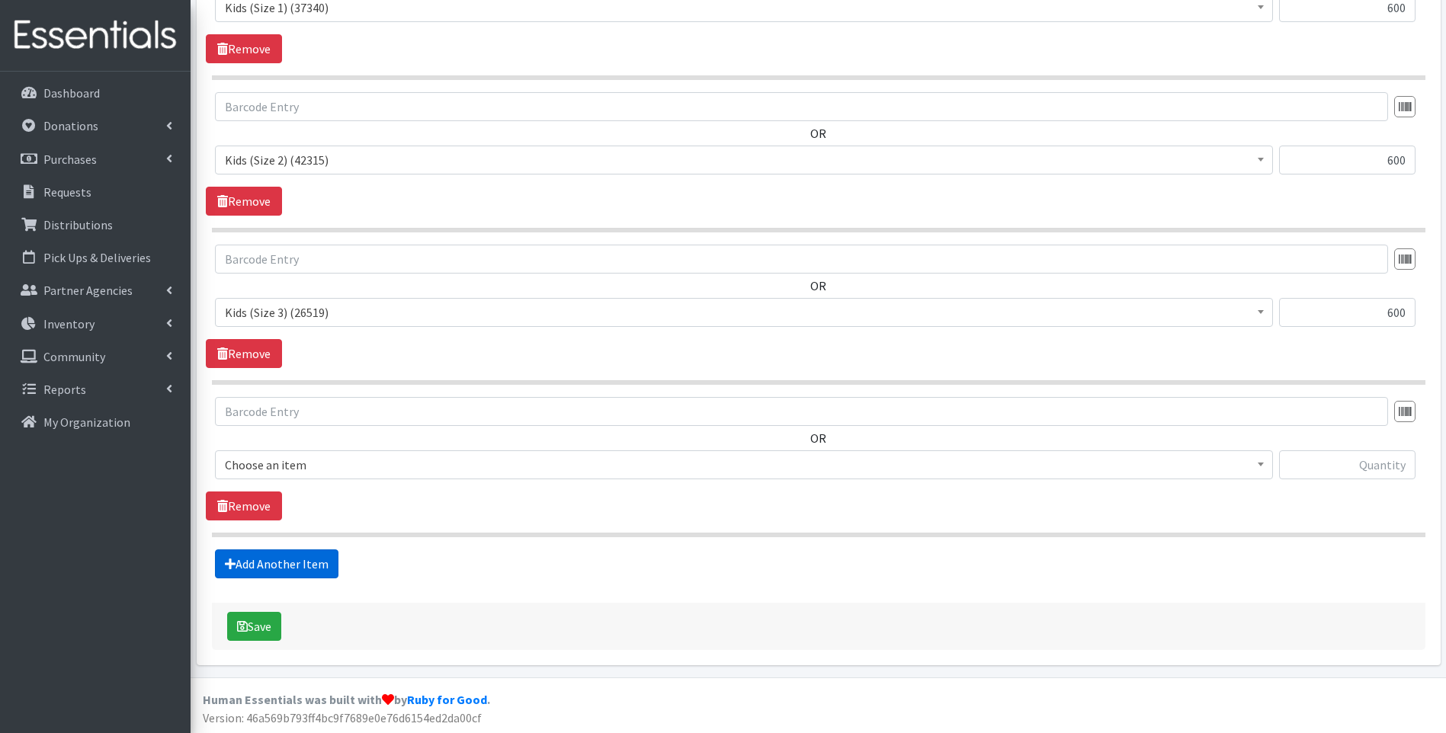
scroll to position [842, 0]
click at [419, 472] on span "Baby Food (2690)" at bounding box center [744, 463] width 1038 height 21
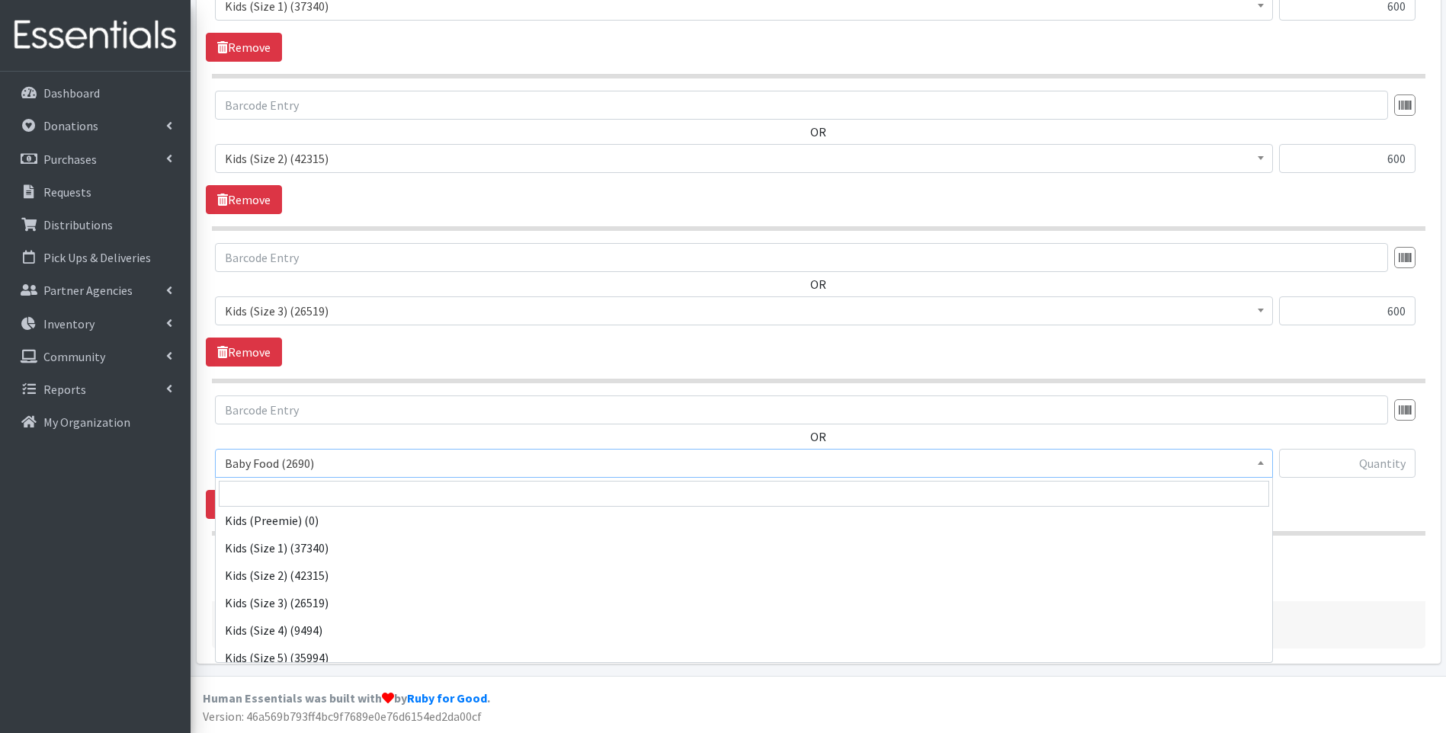
scroll to position [254, 0]
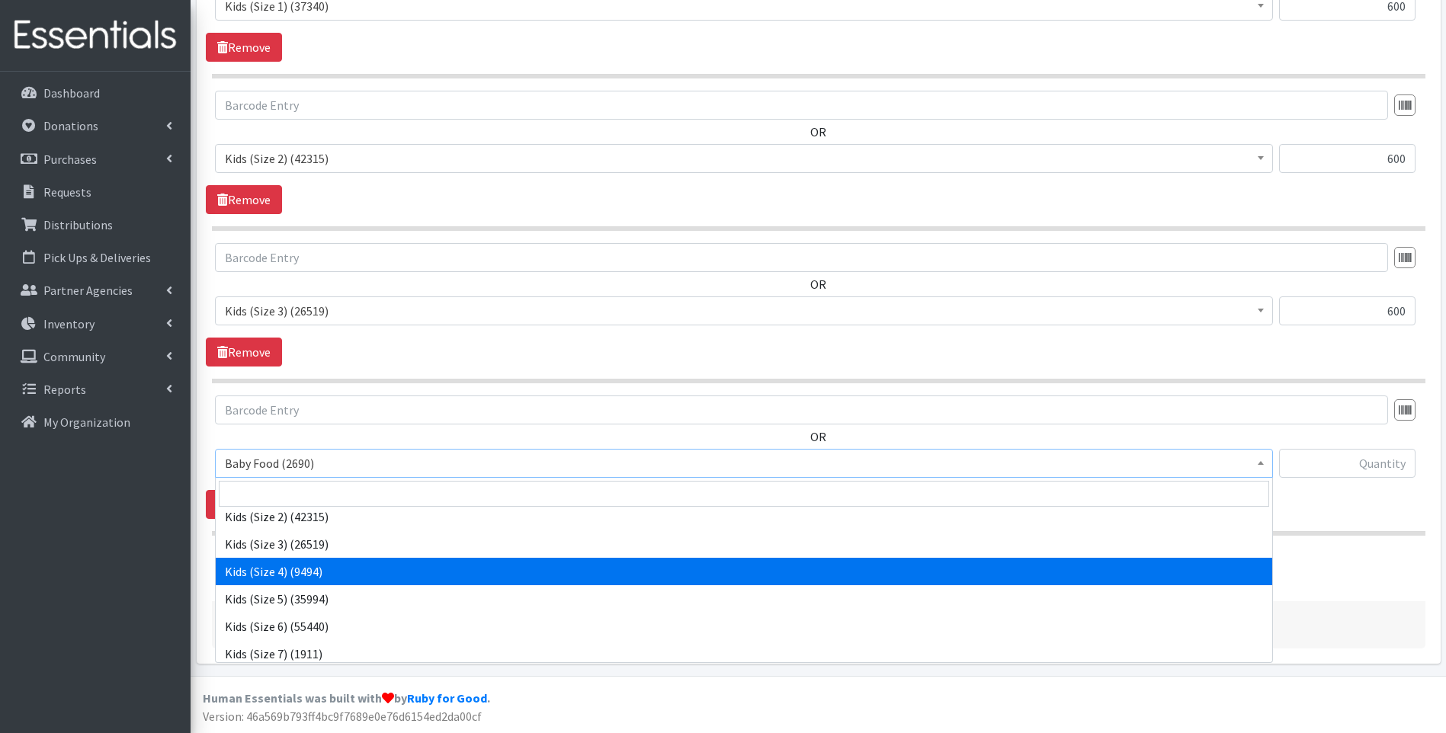
select select "10078"
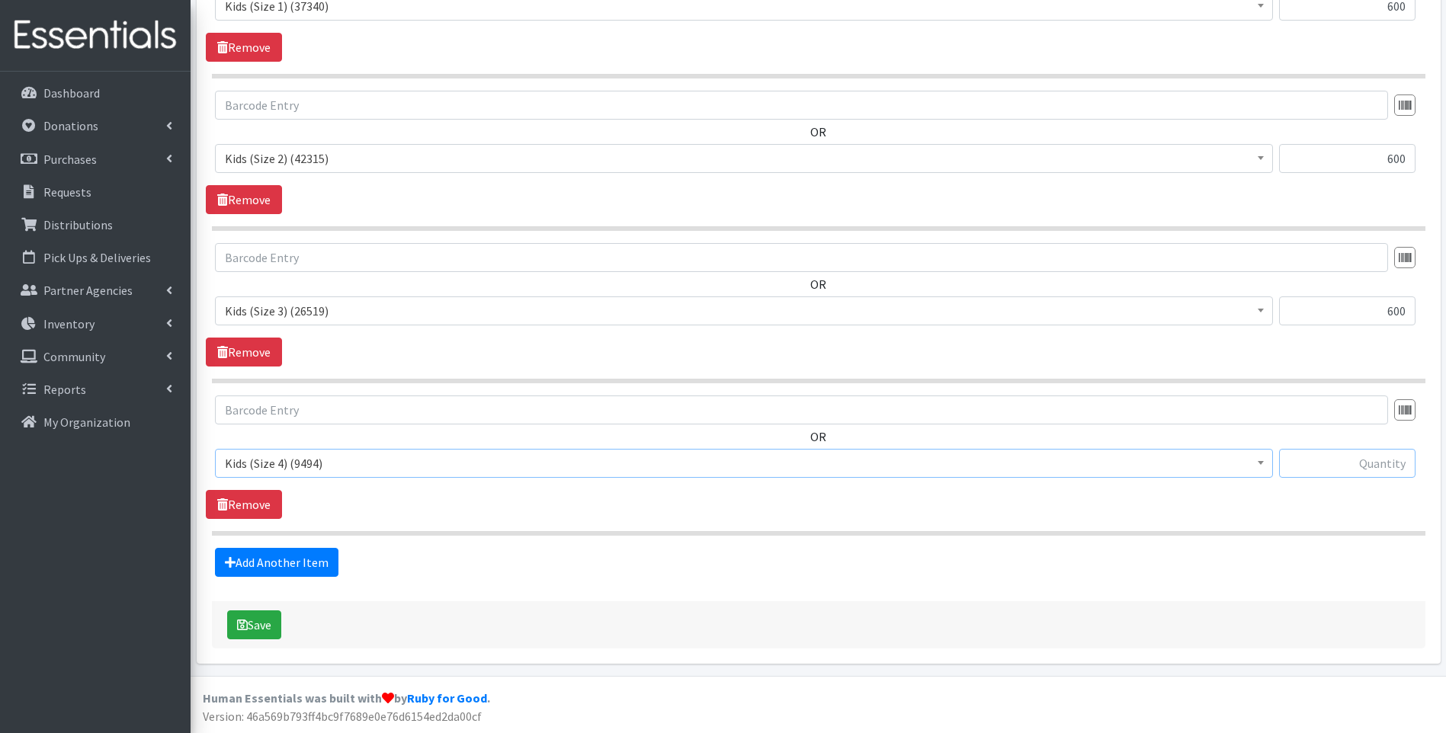
click at [1354, 470] on input "text" at bounding box center [1347, 463] width 136 height 29
type input "600"
click at [251, 553] on link "Add Another Item" at bounding box center [276, 562] width 123 height 29
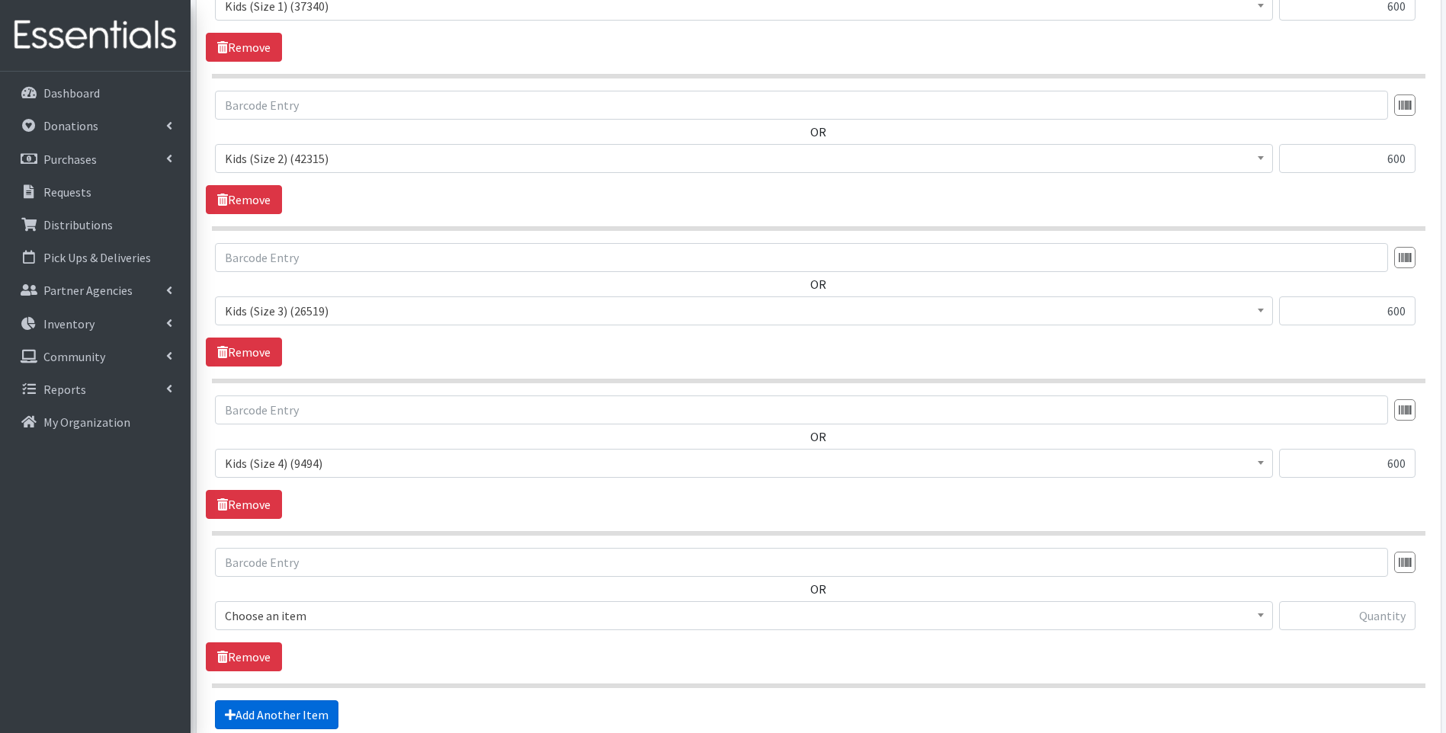
scroll to position [994, 0]
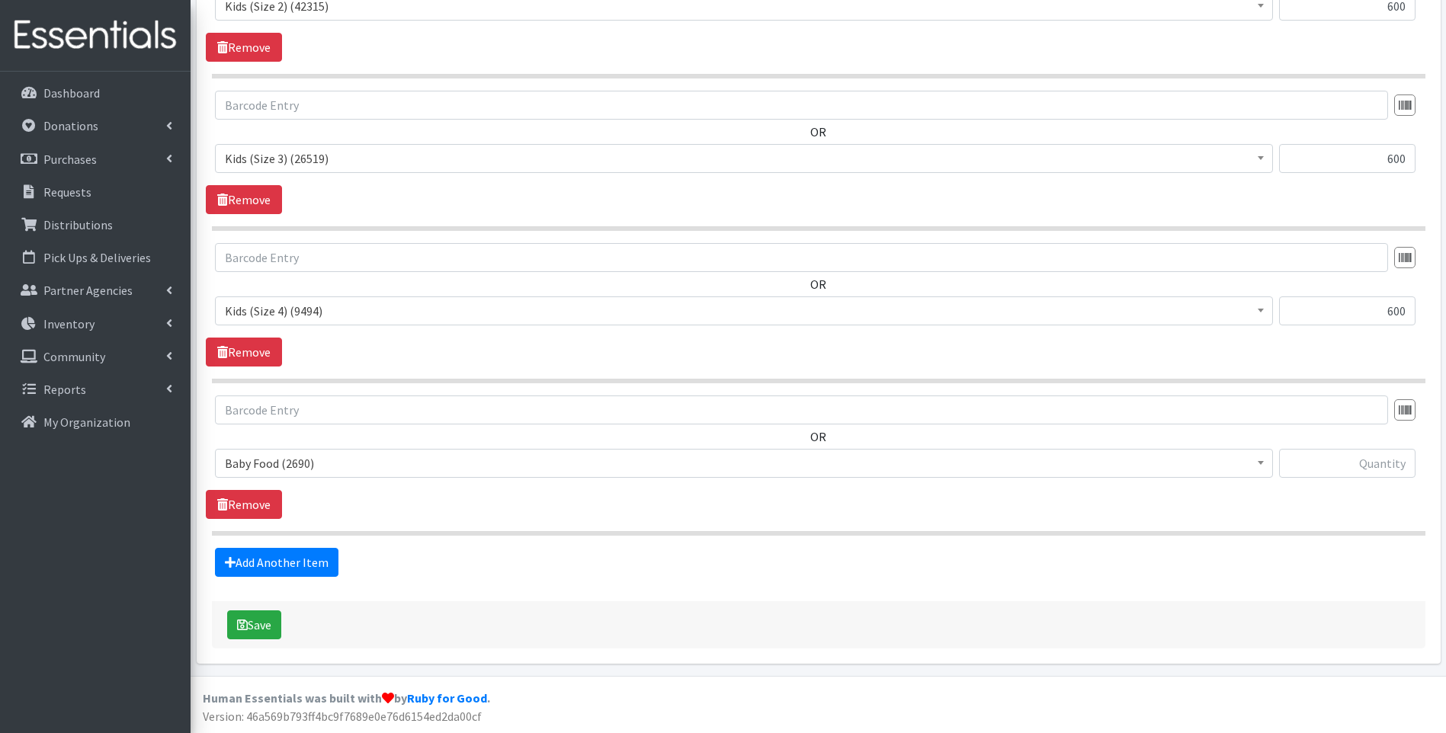
click at [470, 460] on span "Baby Food (2690)" at bounding box center [744, 463] width 1038 height 21
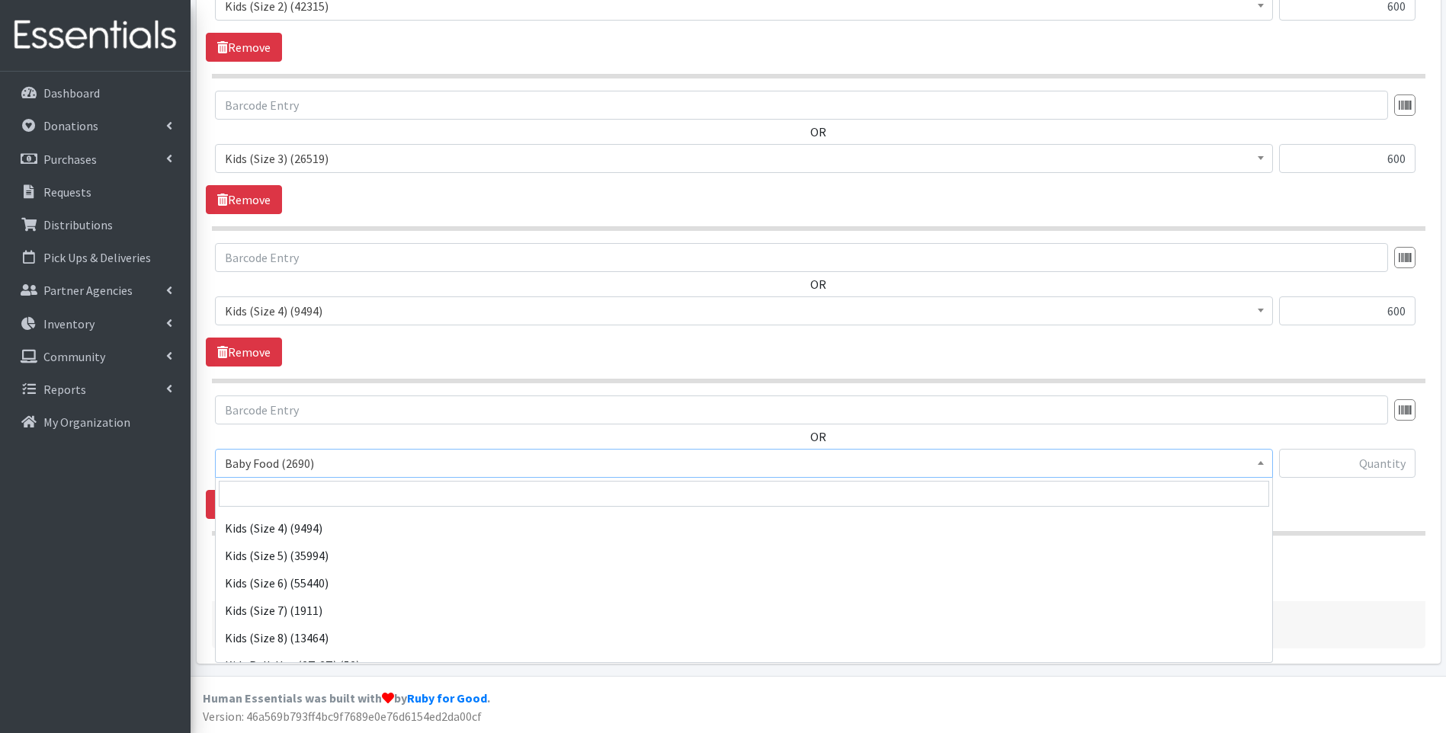
scroll to position [305, 0]
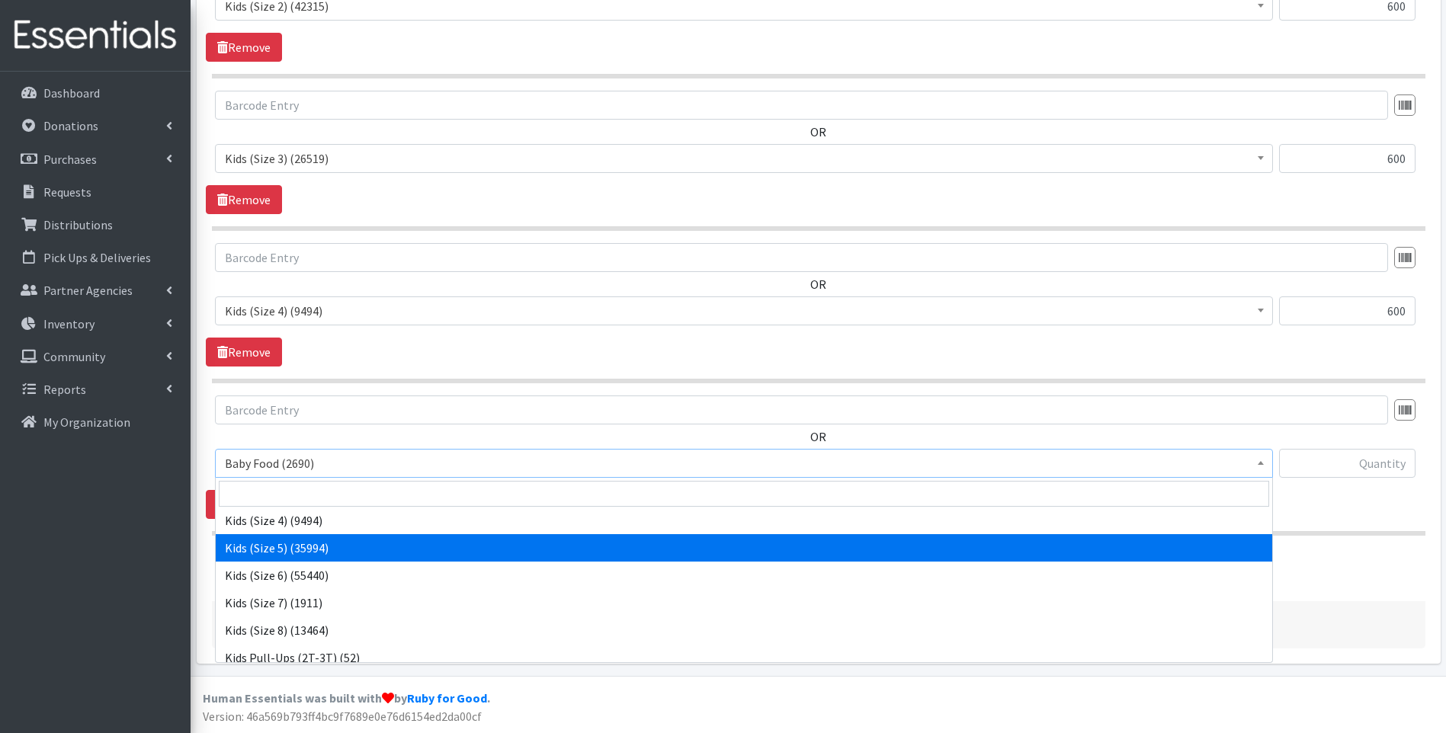
select select "10042"
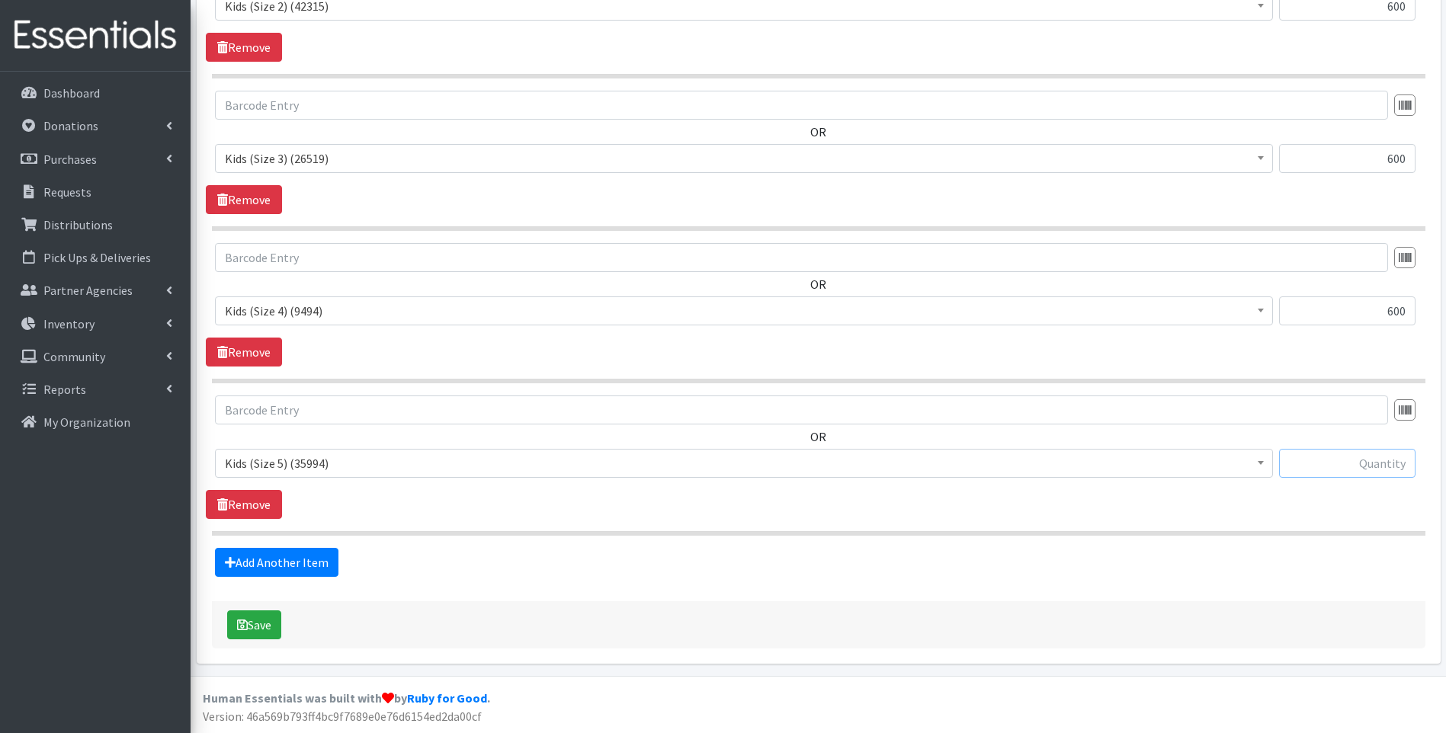
click at [1348, 460] on input "text" at bounding box center [1347, 463] width 136 height 29
type input "600"
click at [262, 559] on link "Add Another Item" at bounding box center [276, 562] width 123 height 29
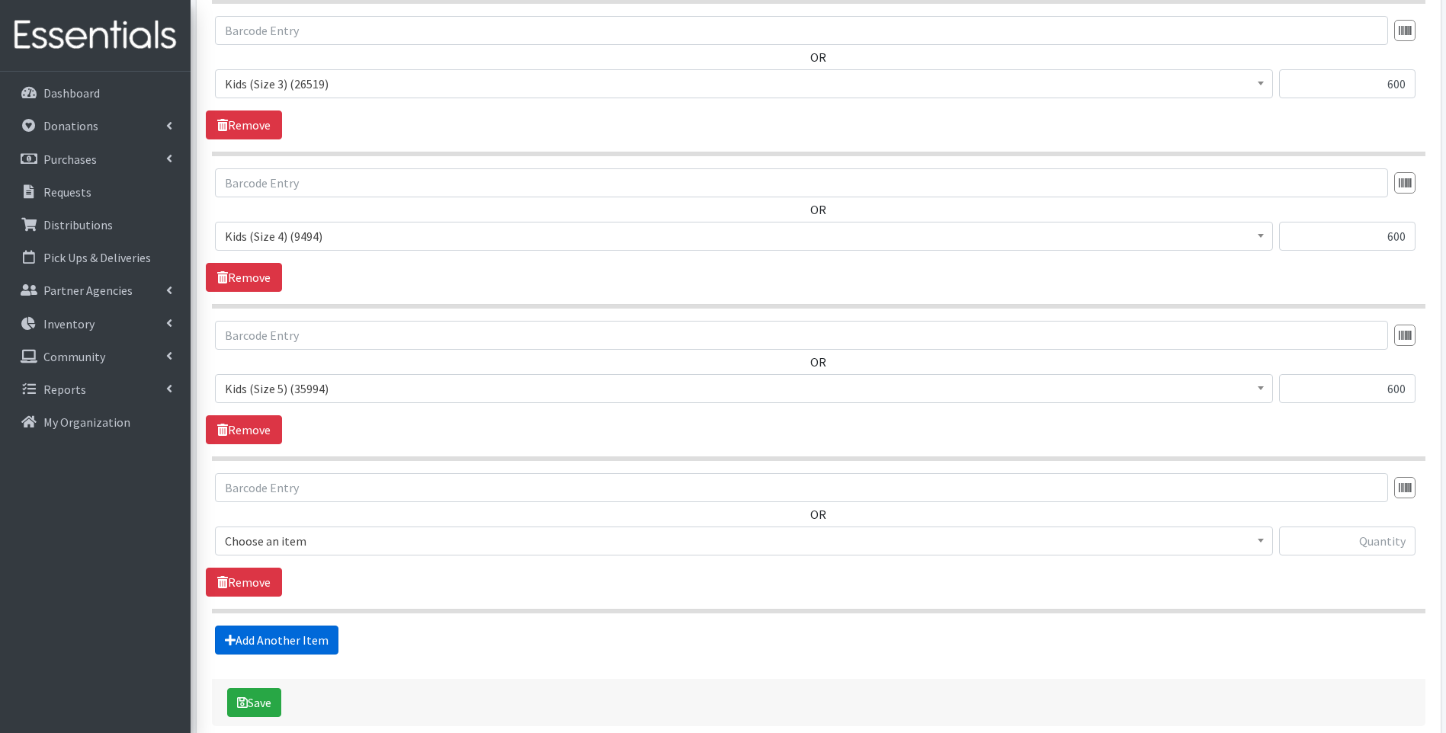
scroll to position [1147, 0]
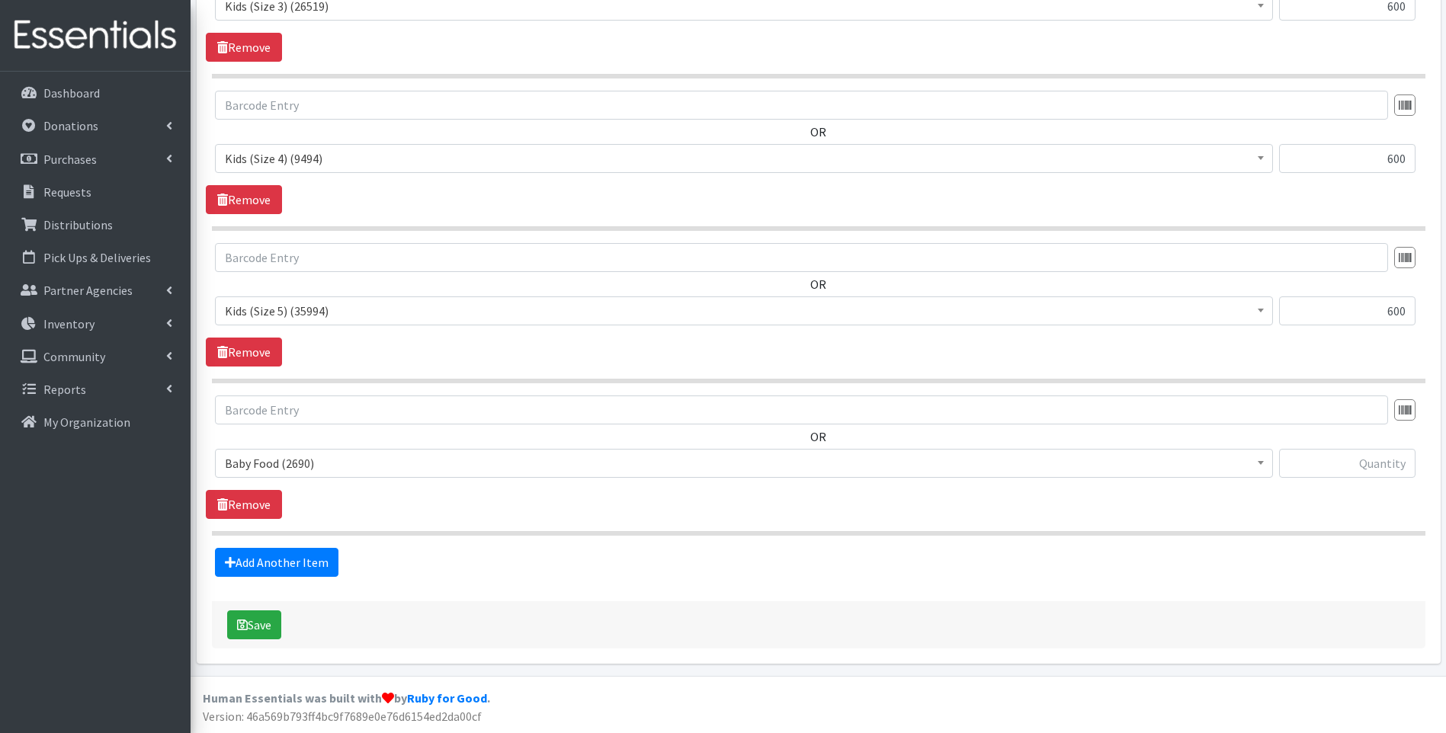
click at [354, 470] on span "Baby Food (2690)" at bounding box center [744, 463] width 1038 height 21
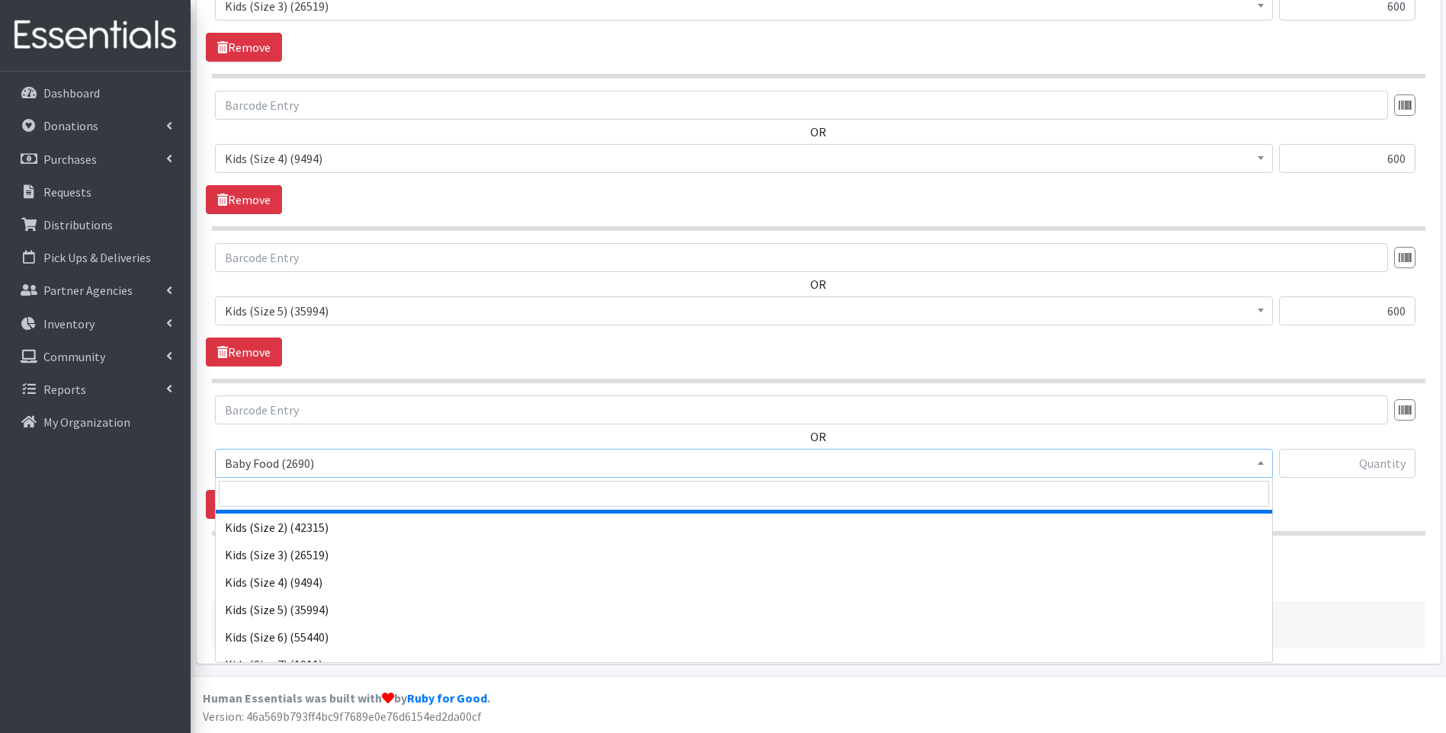
scroll to position [305, 0]
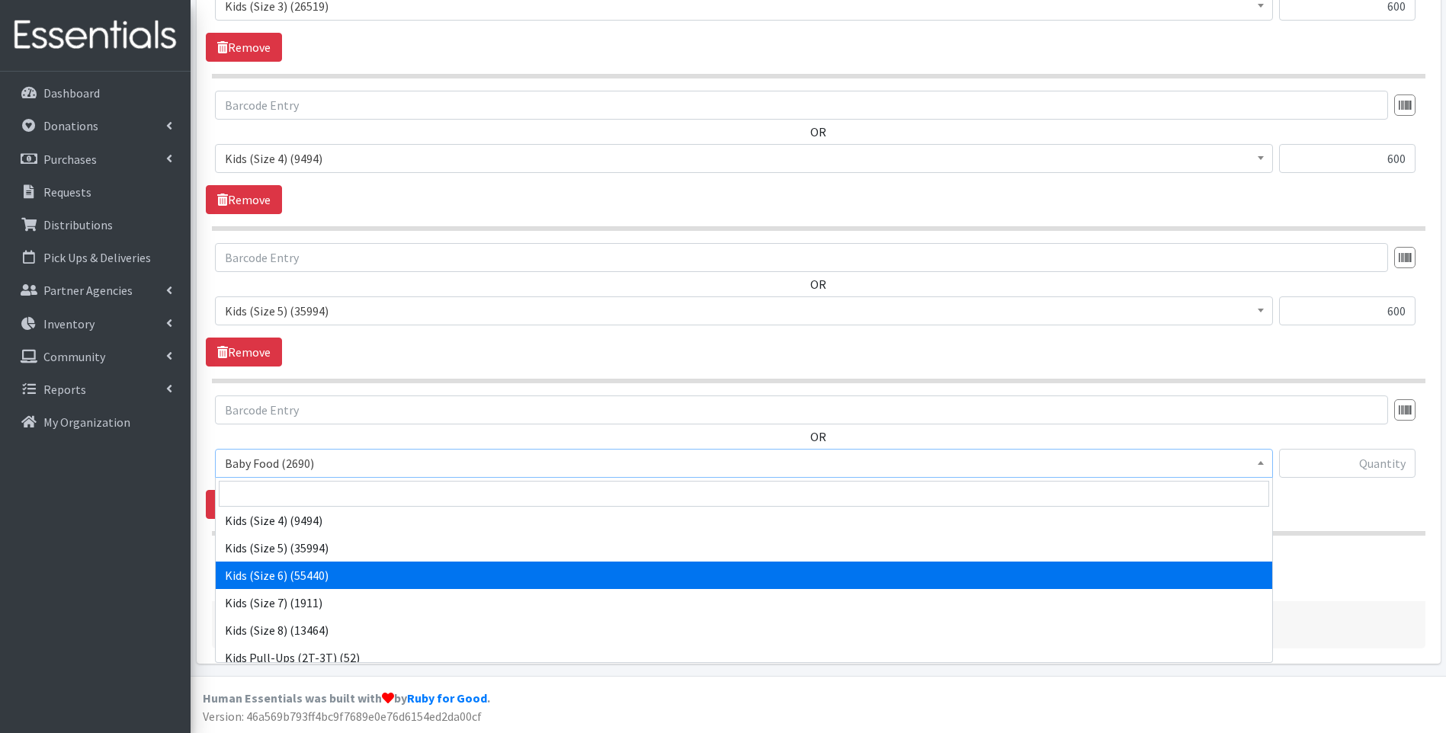
select select "10062"
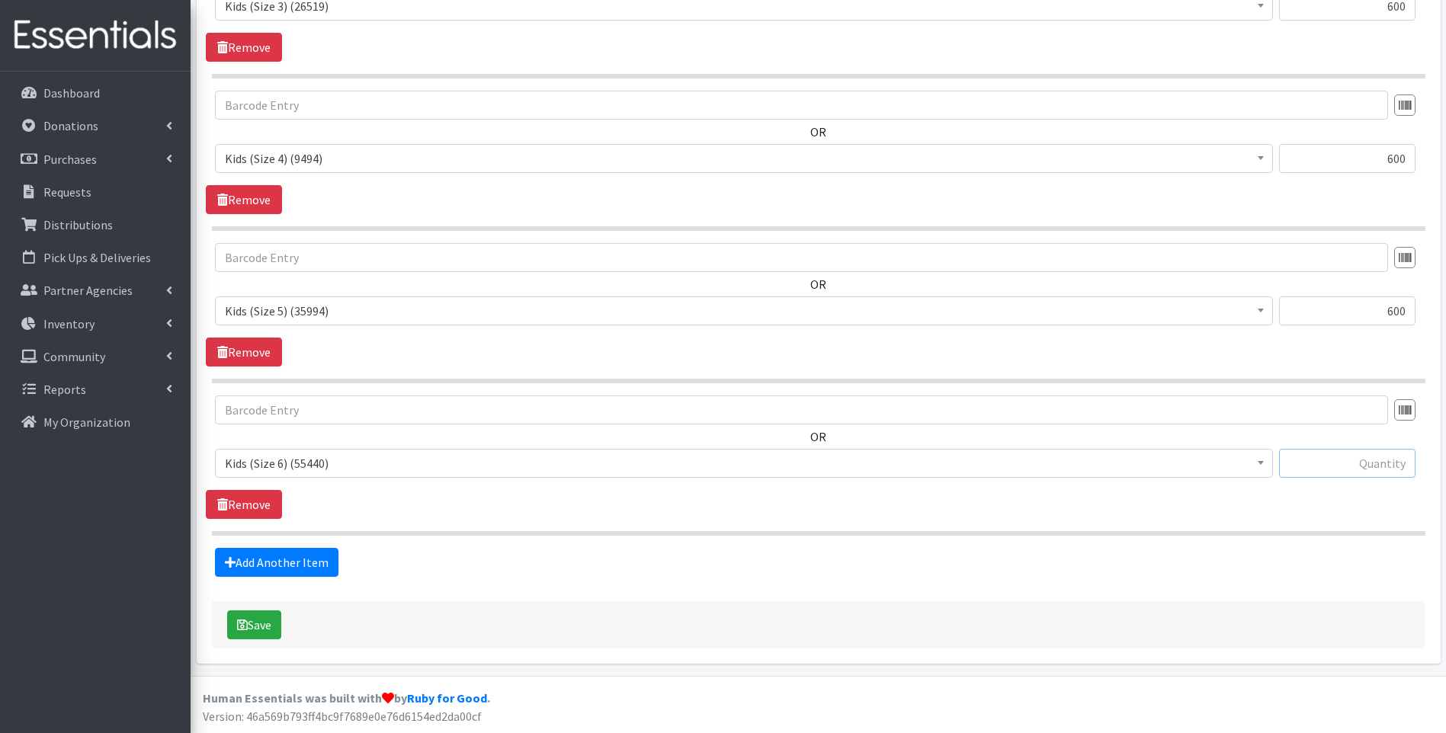
drag, startPoint x: 1373, startPoint y: 454, endPoint x: 1348, endPoint y: 470, distance: 29.8
click at [1373, 455] on input "text" at bounding box center [1347, 463] width 136 height 29
type input "546"
click at [294, 574] on link "Add Another Item" at bounding box center [276, 562] width 123 height 29
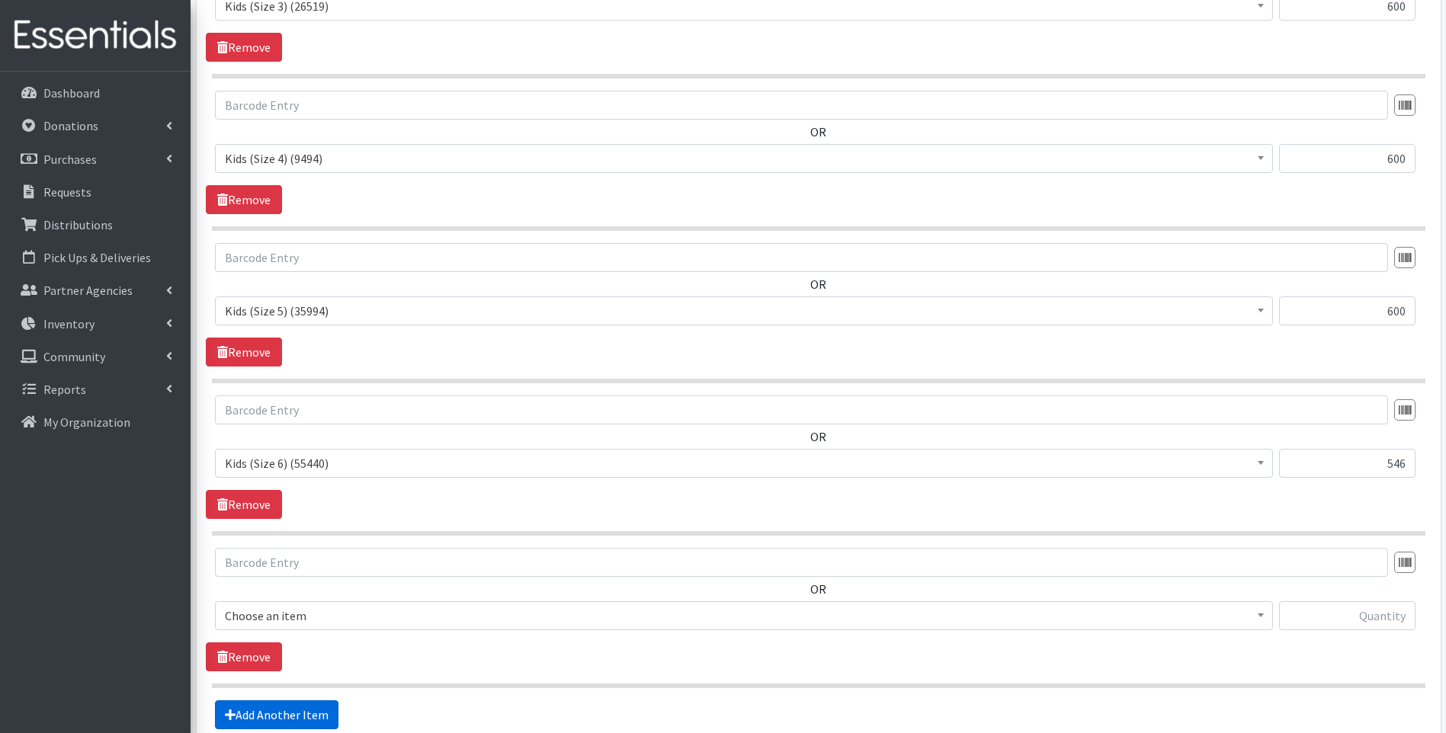
scroll to position [1299, 0]
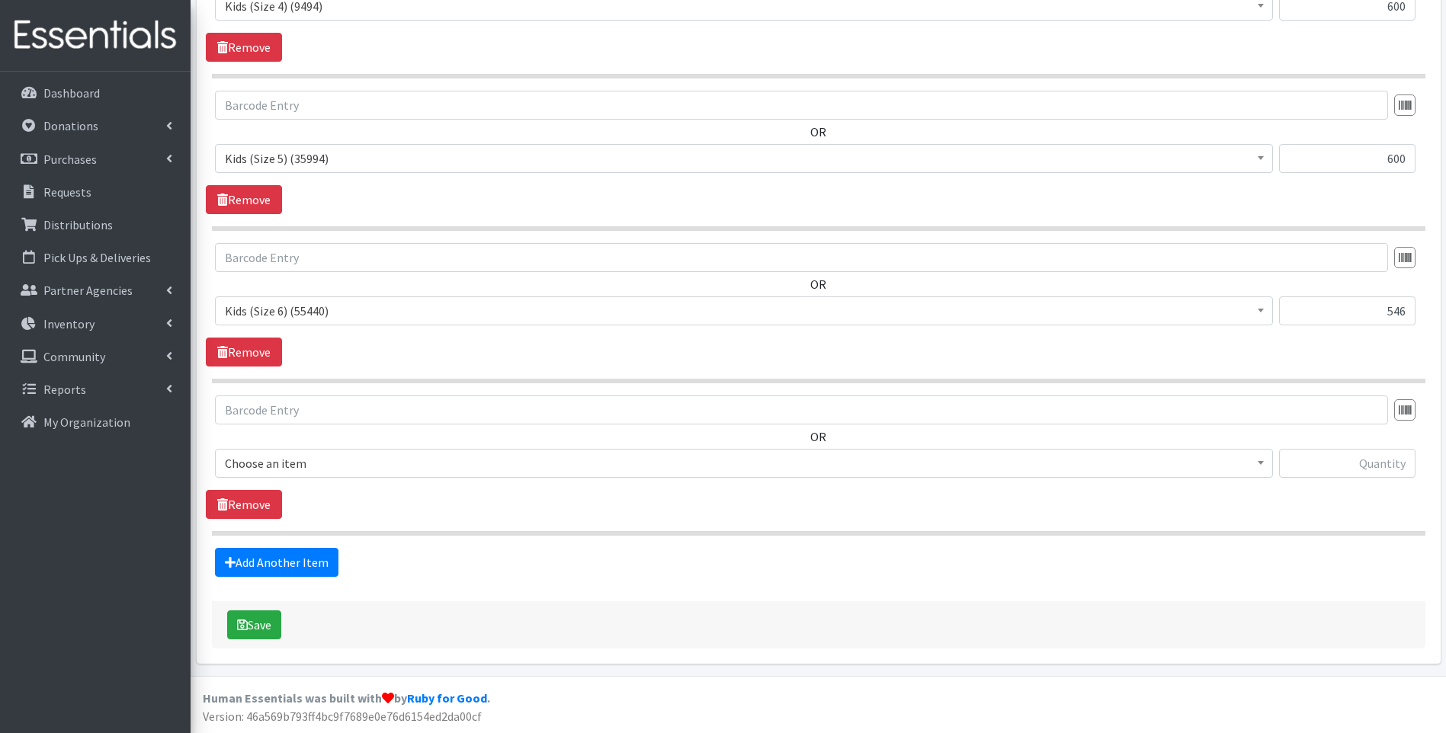
click at [416, 465] on span "Choose an item" at bounding box center [744, 463] width 1038 height 21
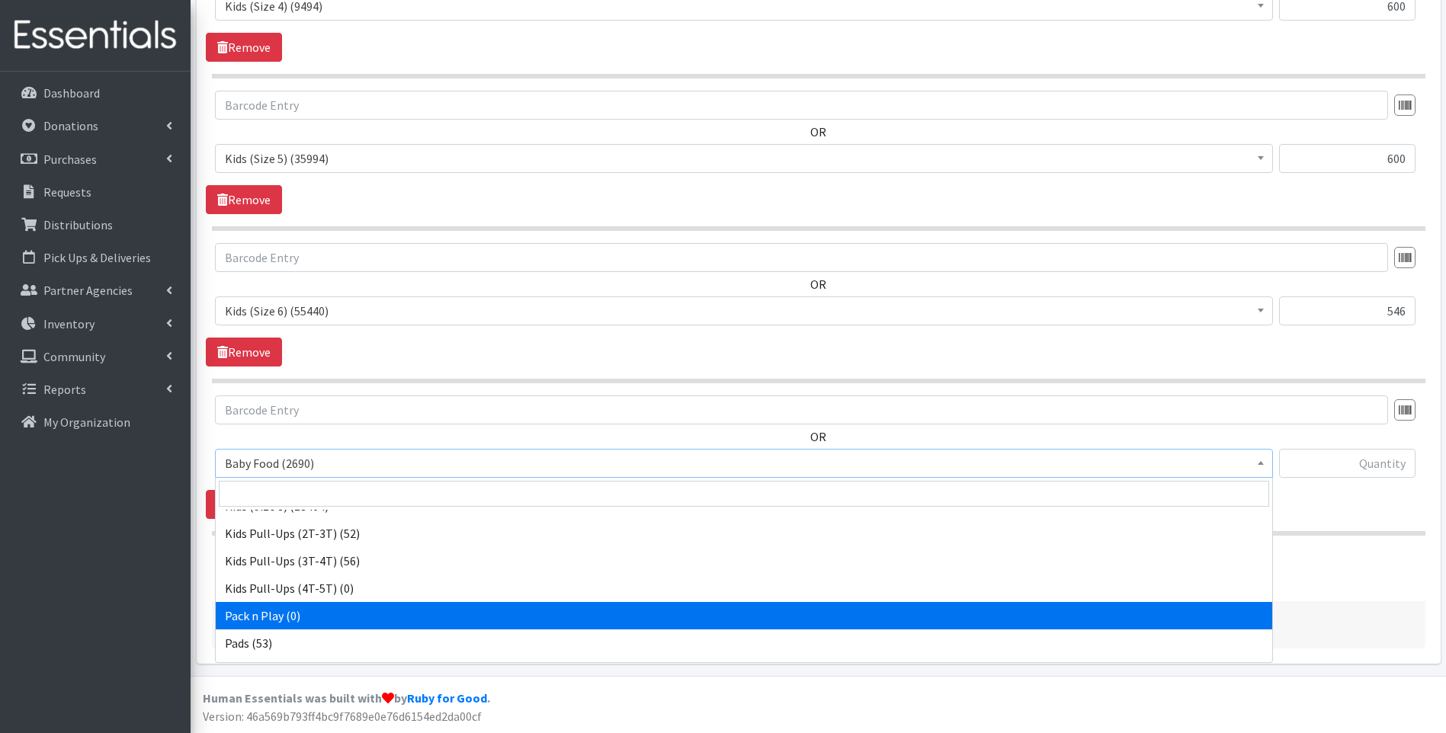
scroll to position [479, 0]
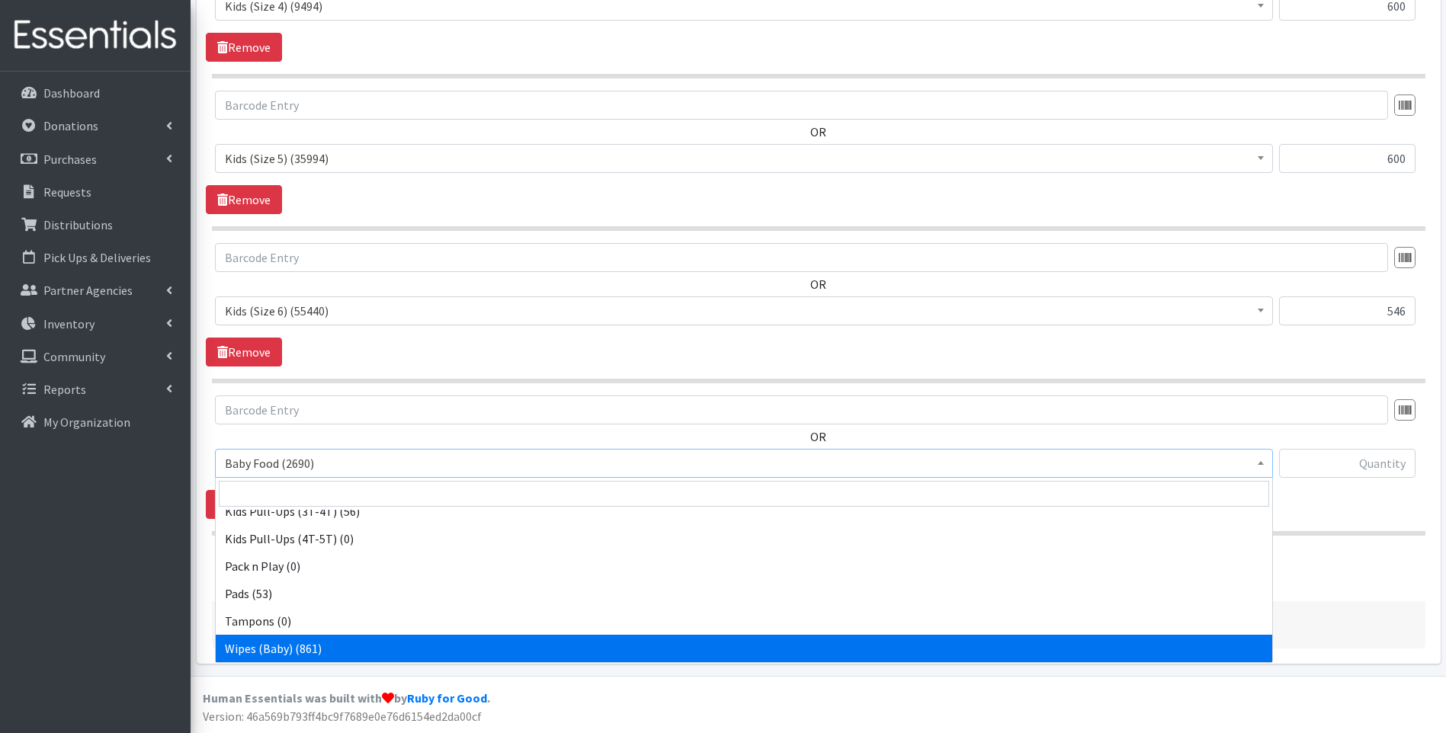
select select "10041"
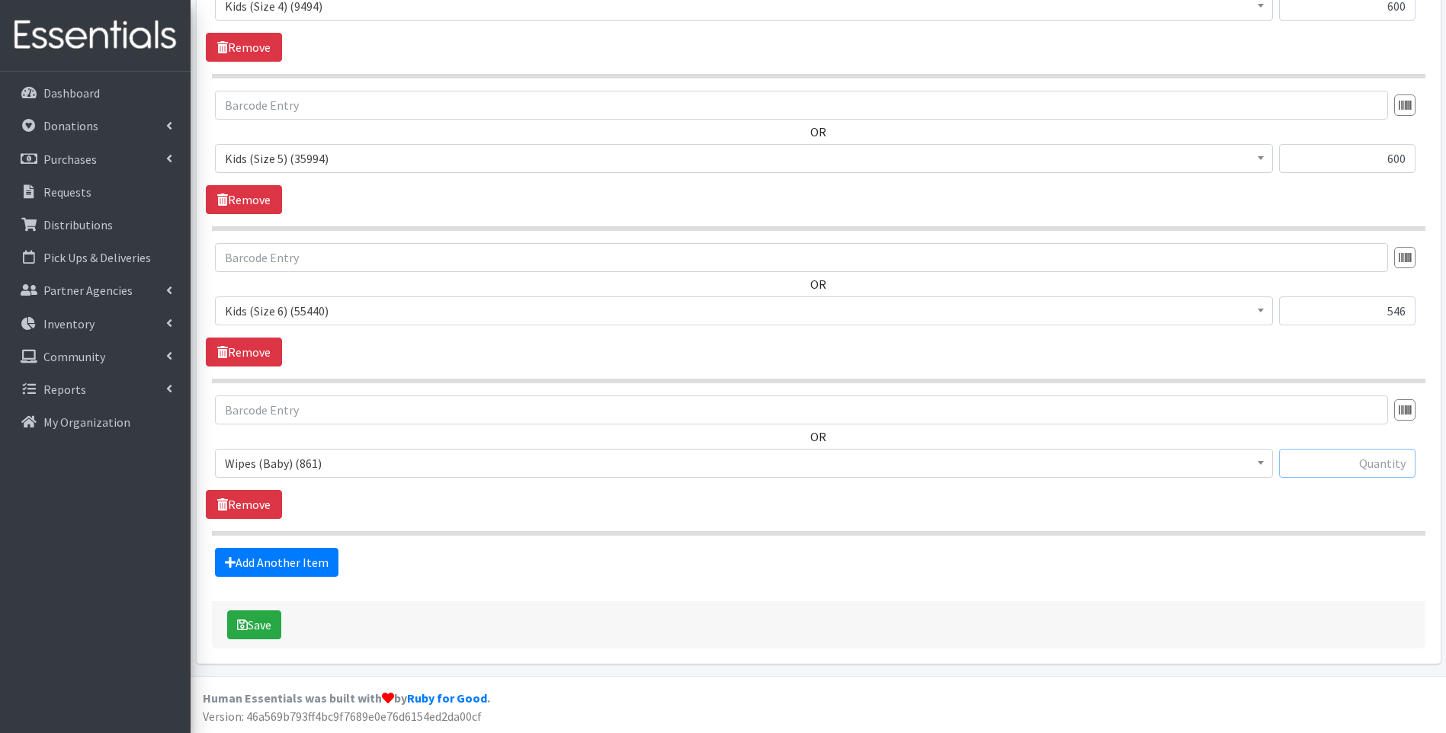
click at [1357, 466] on input "text" at bounding box center [1347, 463] width 136 height 29
type input "72"
click at [995, 606] on div "Save" at bounding box center [819, 624] width 1214 height 47
click at [260, 617] on button "Save" at bounding box center [254, 625] width 54 height 29
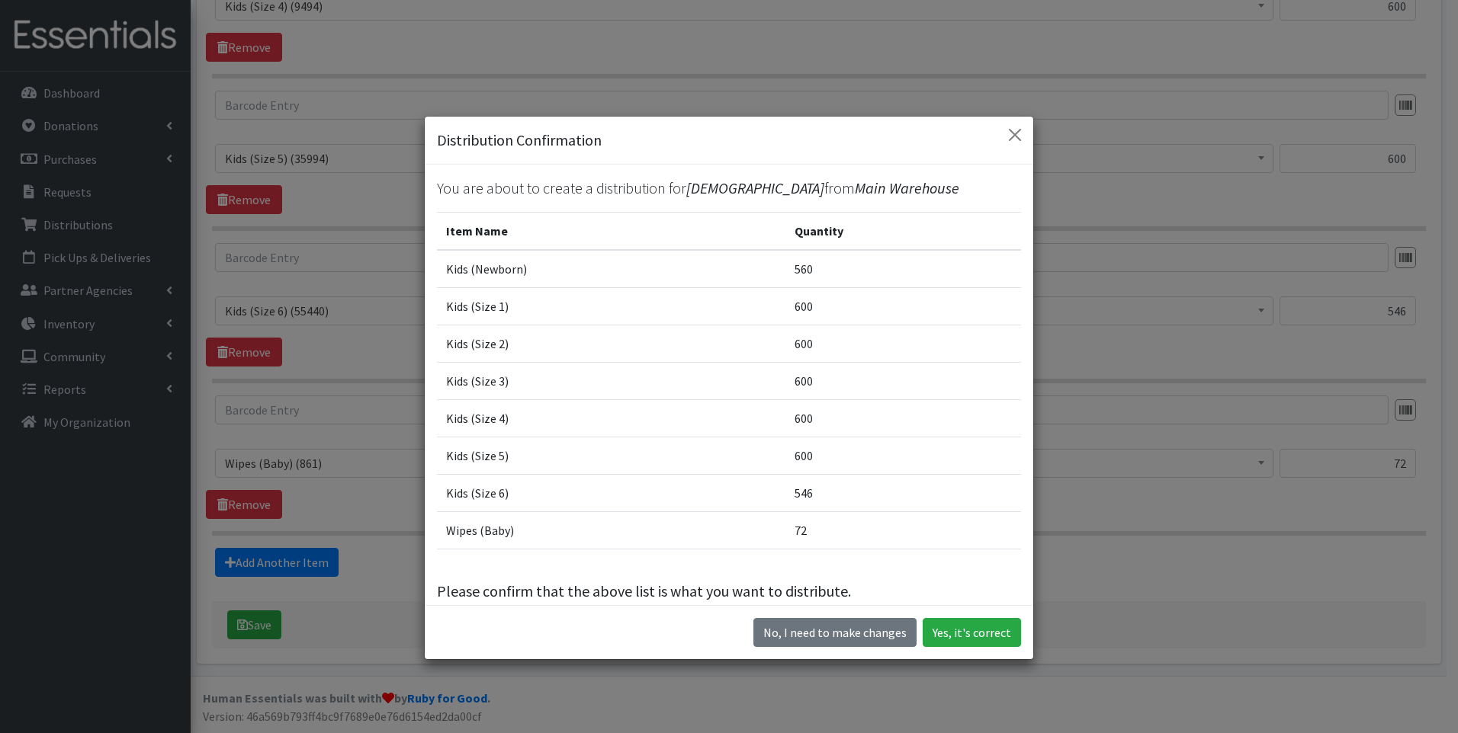
click at [967, 614] on div "No, I need to make changes Yes, it's correct" at bounding box center [729, 632] width 608 height 54
click at [974, 624] on button "Yes, it's correct" at bounding box center [971, 632] width 98 height 29
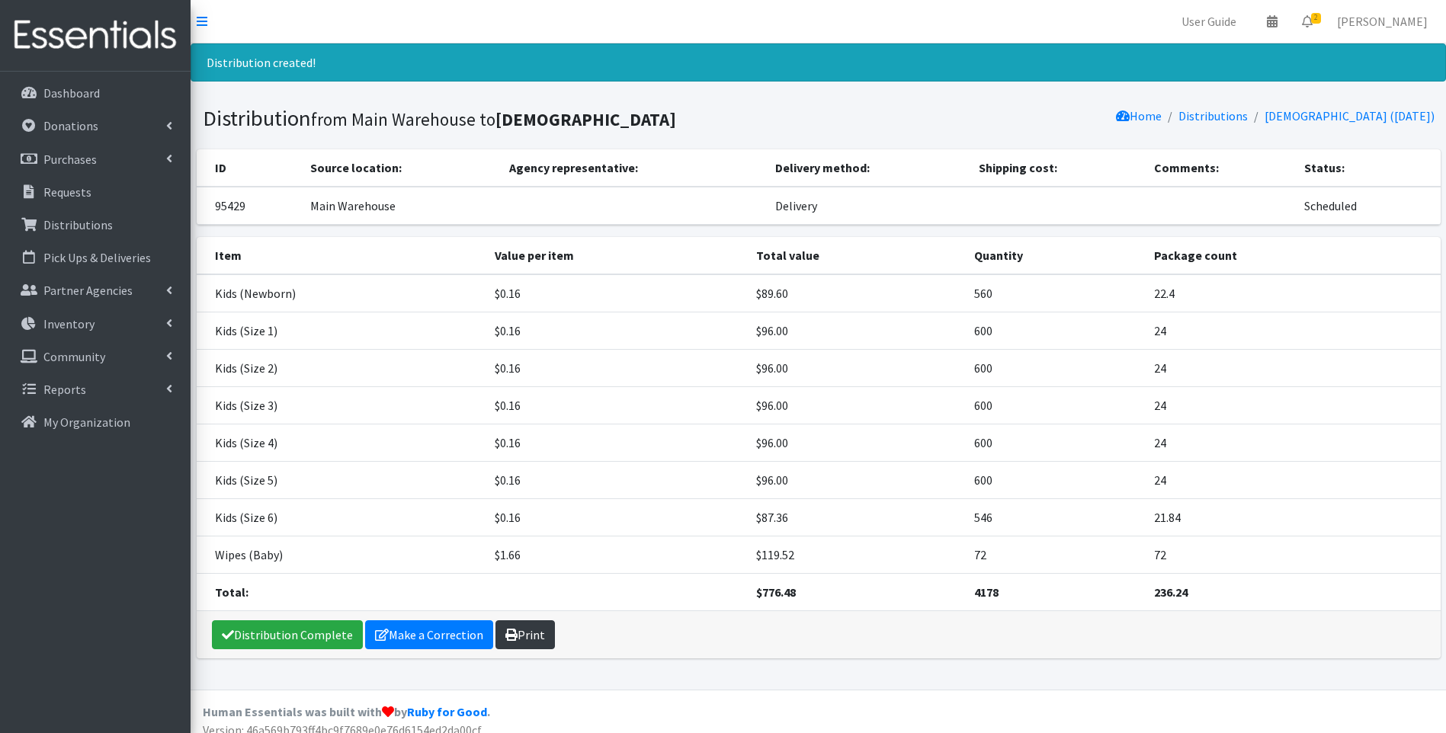
click at [523, 642] on link "Print" at bounding box center [525, 635] width 59 height 29
click at [232, 628] on link "Distribution Complete" at bounding box center [287, 635] width 151 height 29
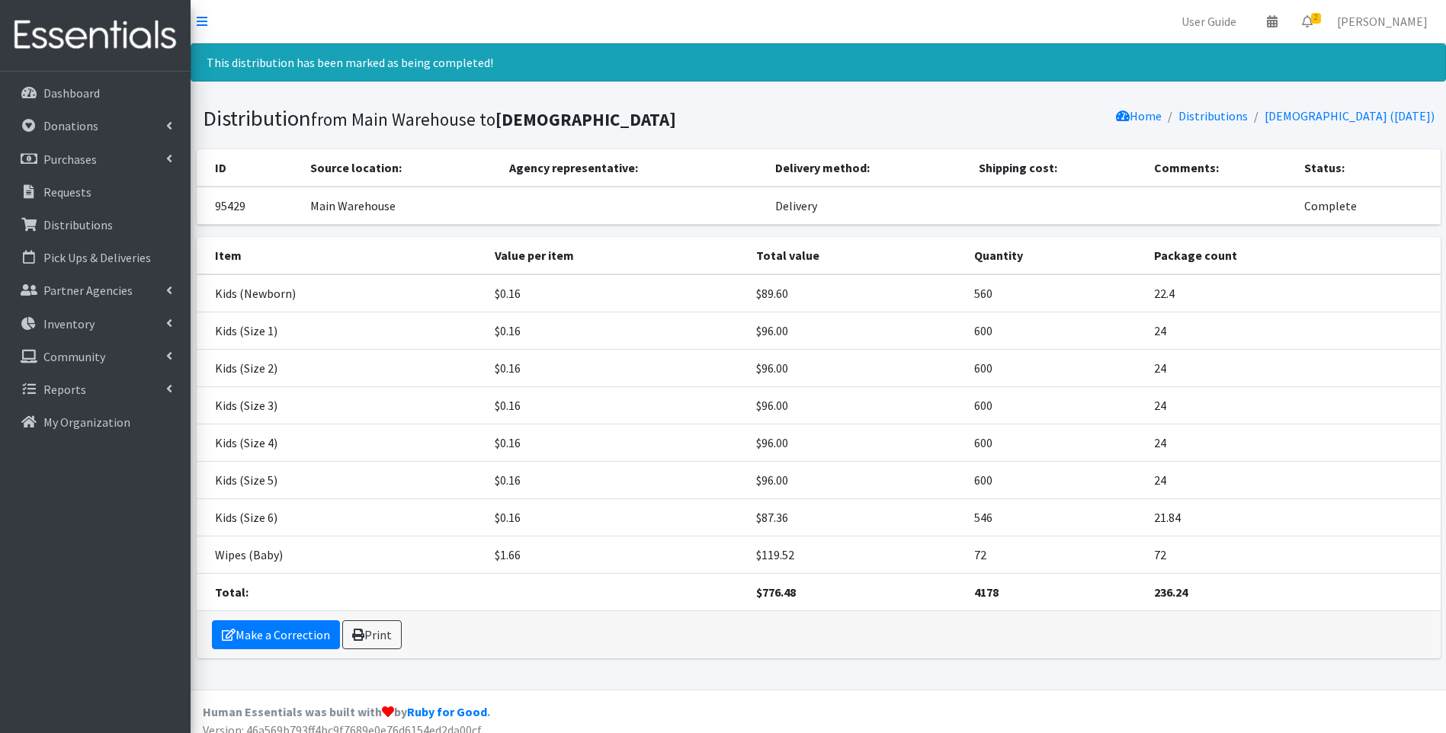
click at [78, 40] on img at bounding box center [95, 35] width 178 height 51
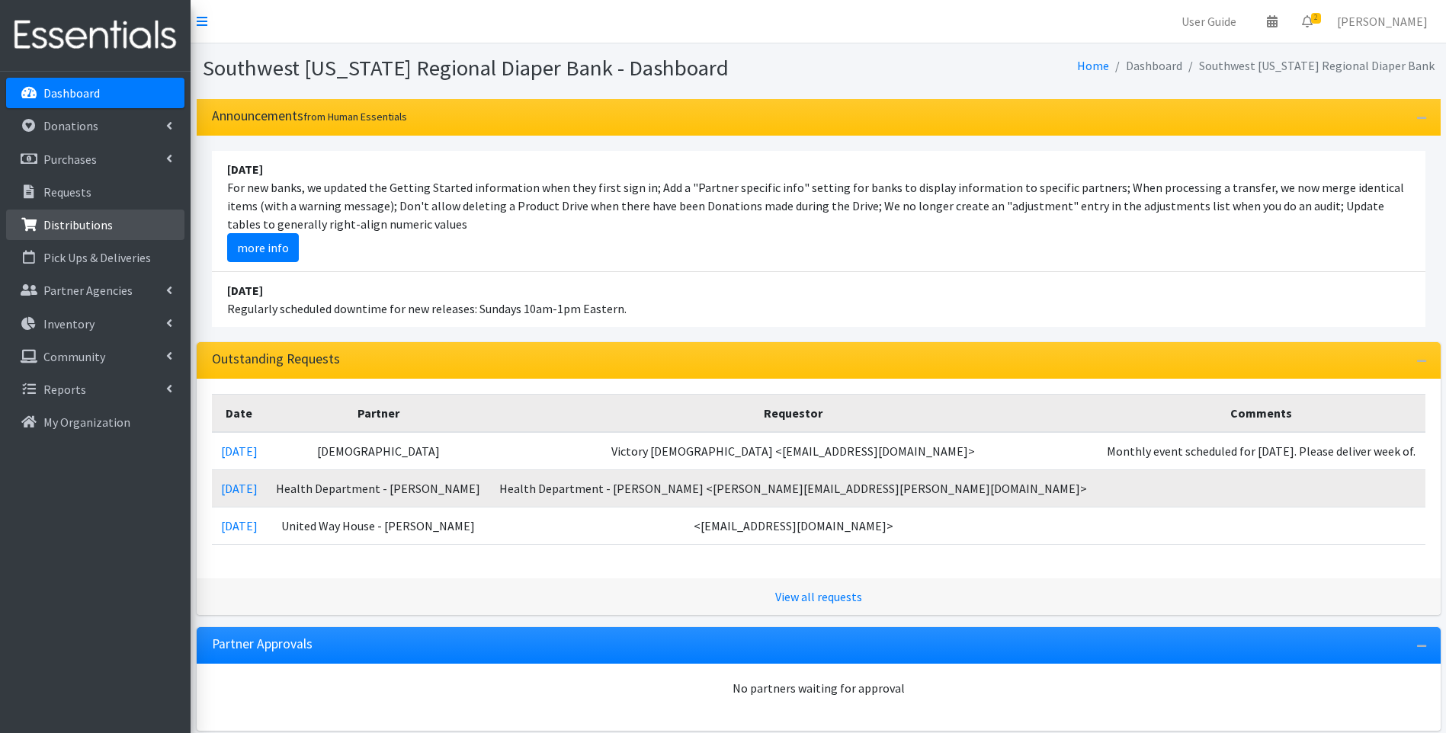
click at [87, 221] on p "Distributions" at bounding box center [77, 224] width 69 height 15
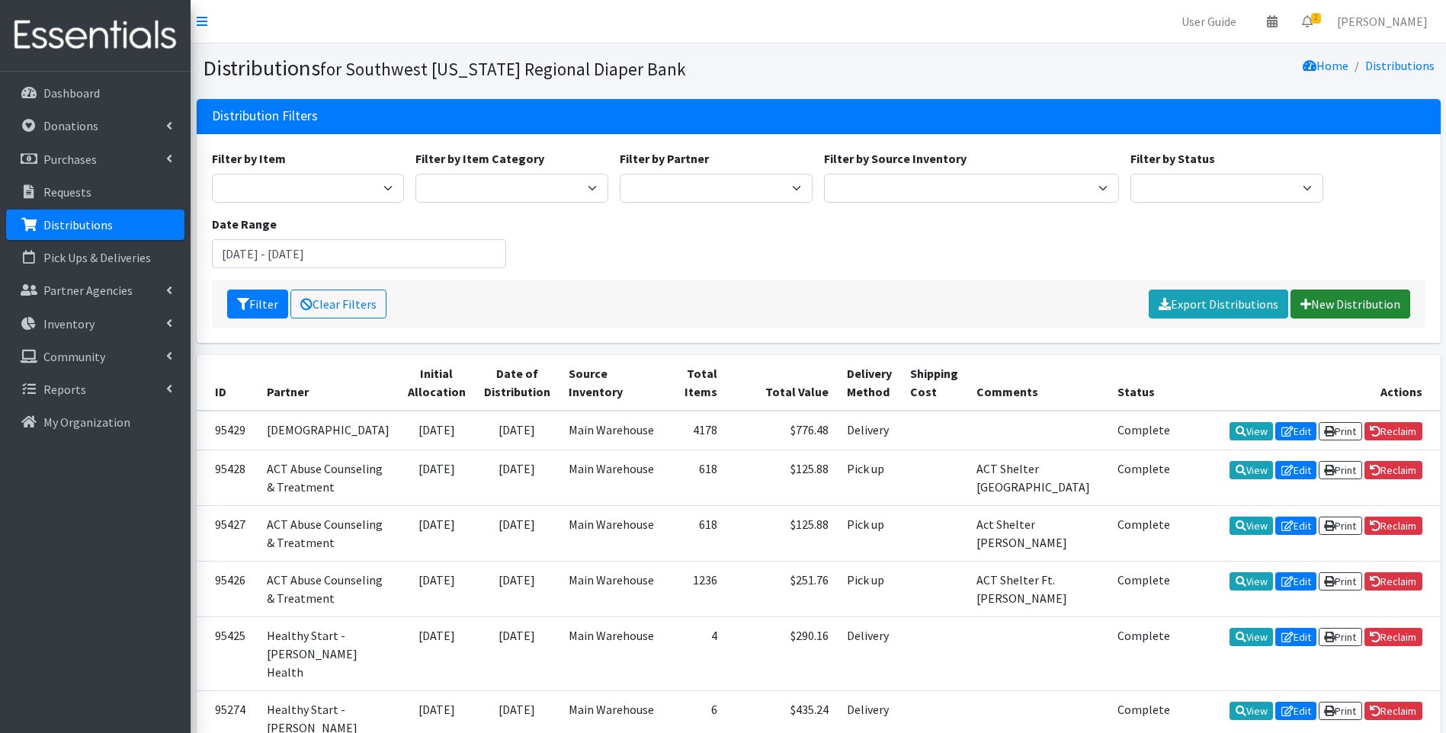
click at [1339, 303] on link "New Distribution" at bounding box center [1351, 304] width 120 height 29
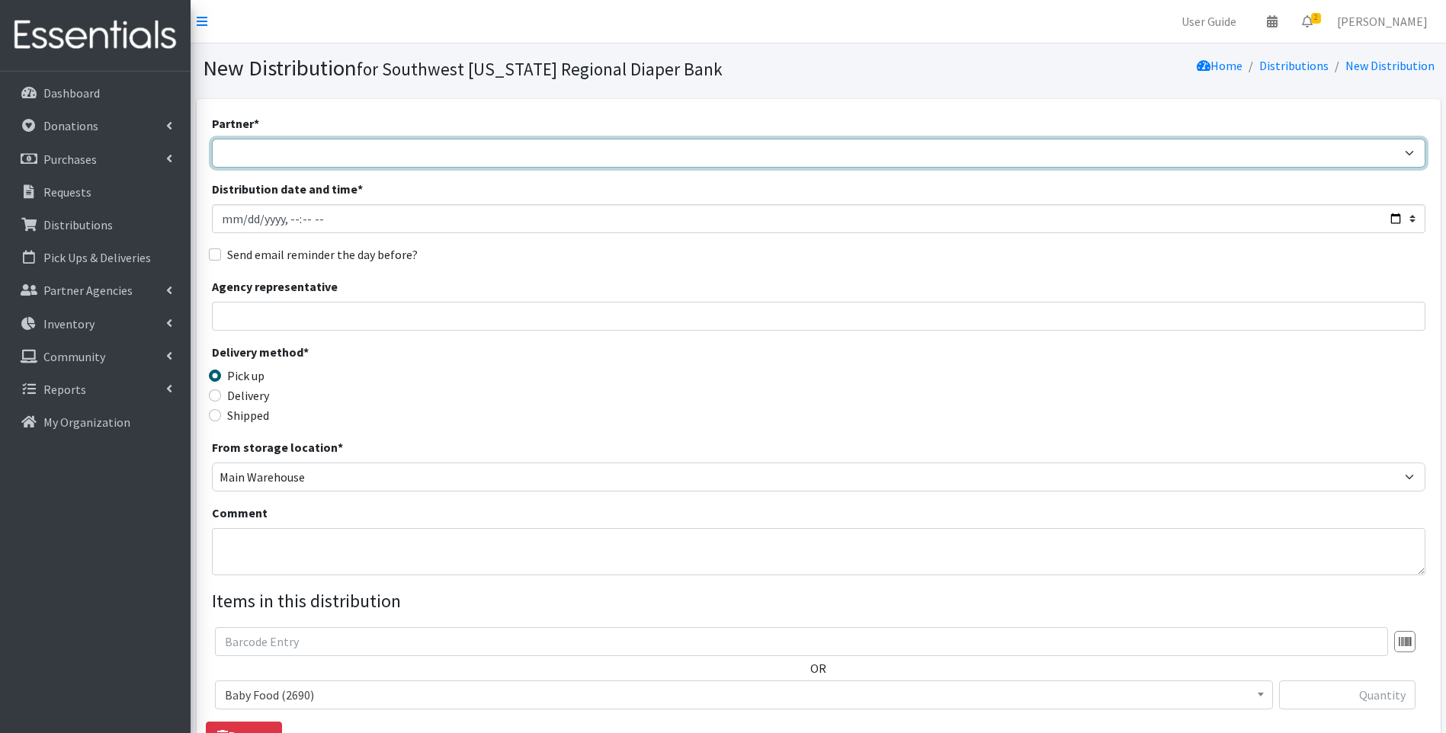
click at [451, 152] on select "ACT Abuse Counseling & Treatment Bayshore Fire Department [PERSON_NAME][GEOGRAP…" at bounding box center [819, 153] width 1214 height 29
select select "3824"
click at [212, 139] on select "ACT Abuse Counseling & Treatment Bayshore Fire Department [PERSON_NAME][GEOGRAP…" at bounding box center [819, 153] width 1214 height 29
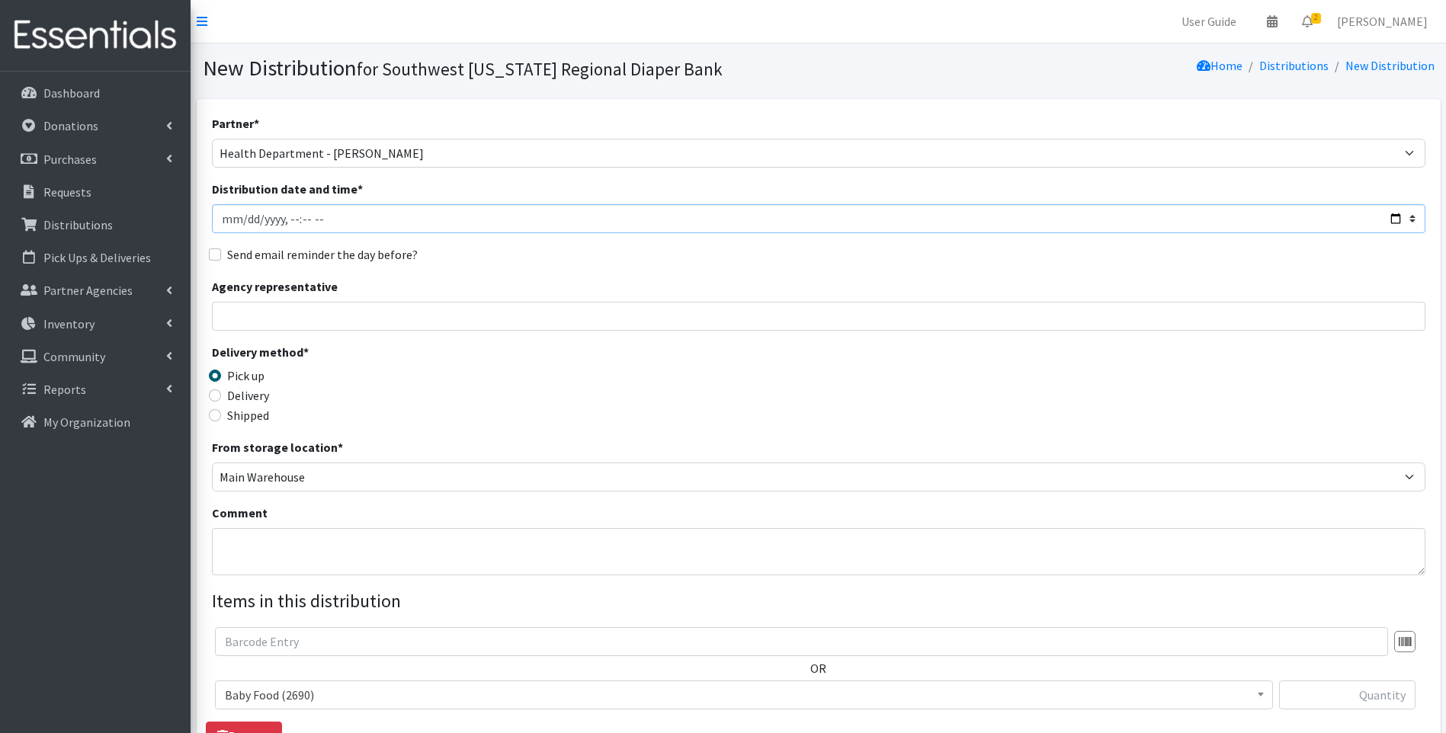
click at [1394, 221] on input "Distribution date and time *" at bounding box center [819, 218] width 1214 height 29
type input "[DATE]T10:00"
click at [579, 393] on div "Delivery method * Pick up Delivery Shipped Shipping cost" at bounding box center [819, 390] width 1214 height 95
click at [214, 402] on input "Delivery" at bounding box center [215, 396] width 12 height 12
radio input "true"
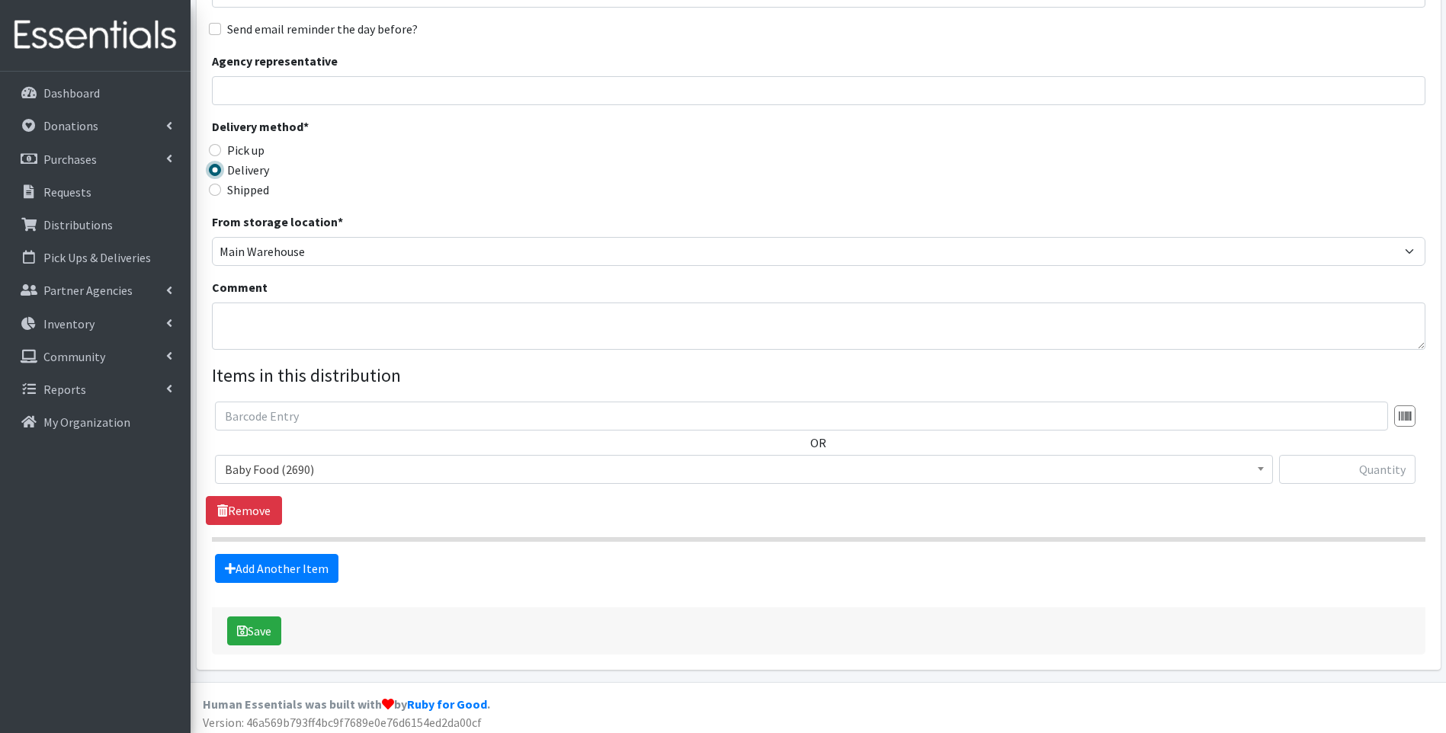
scroll to position [232, 0]
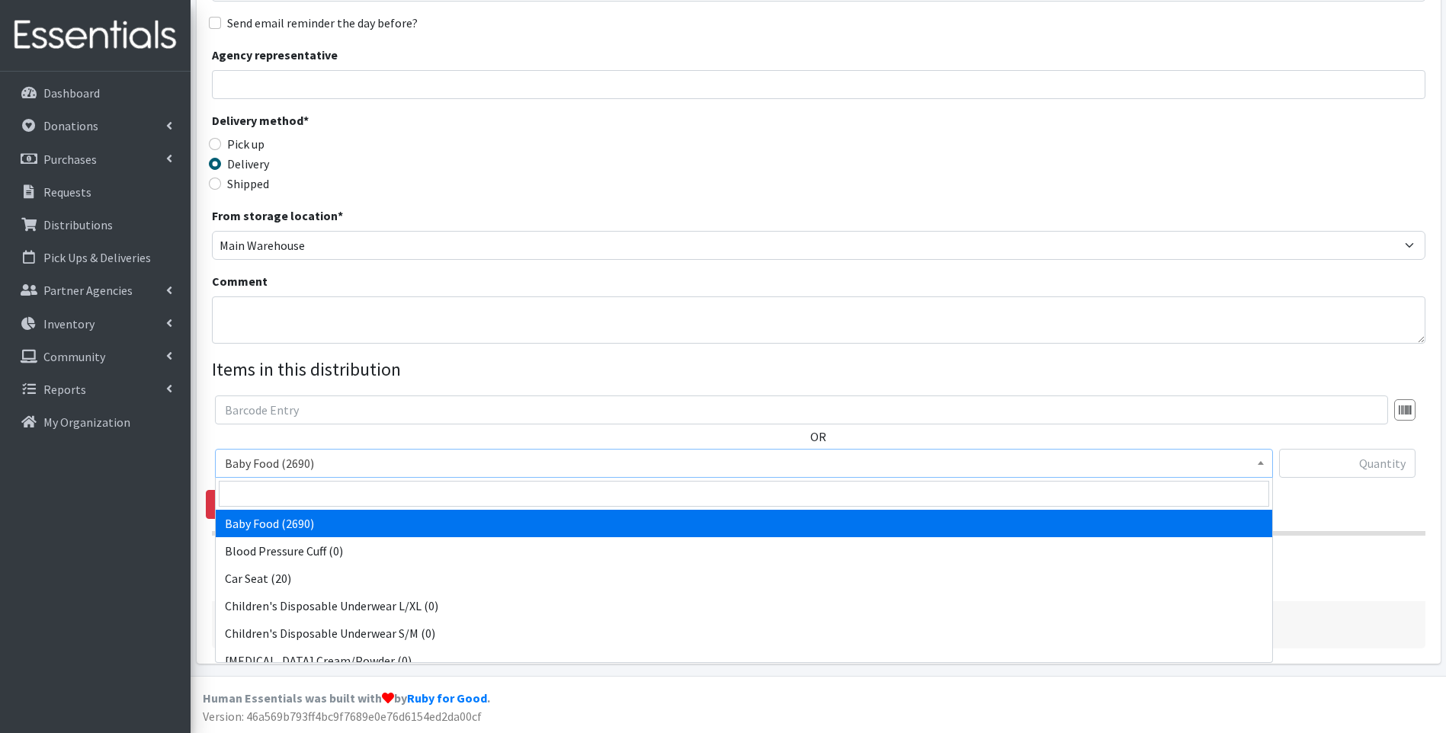
click at [332, 460] on span "Baby Food (2690)" at bounding box center [744, 463] width 1038 height 21
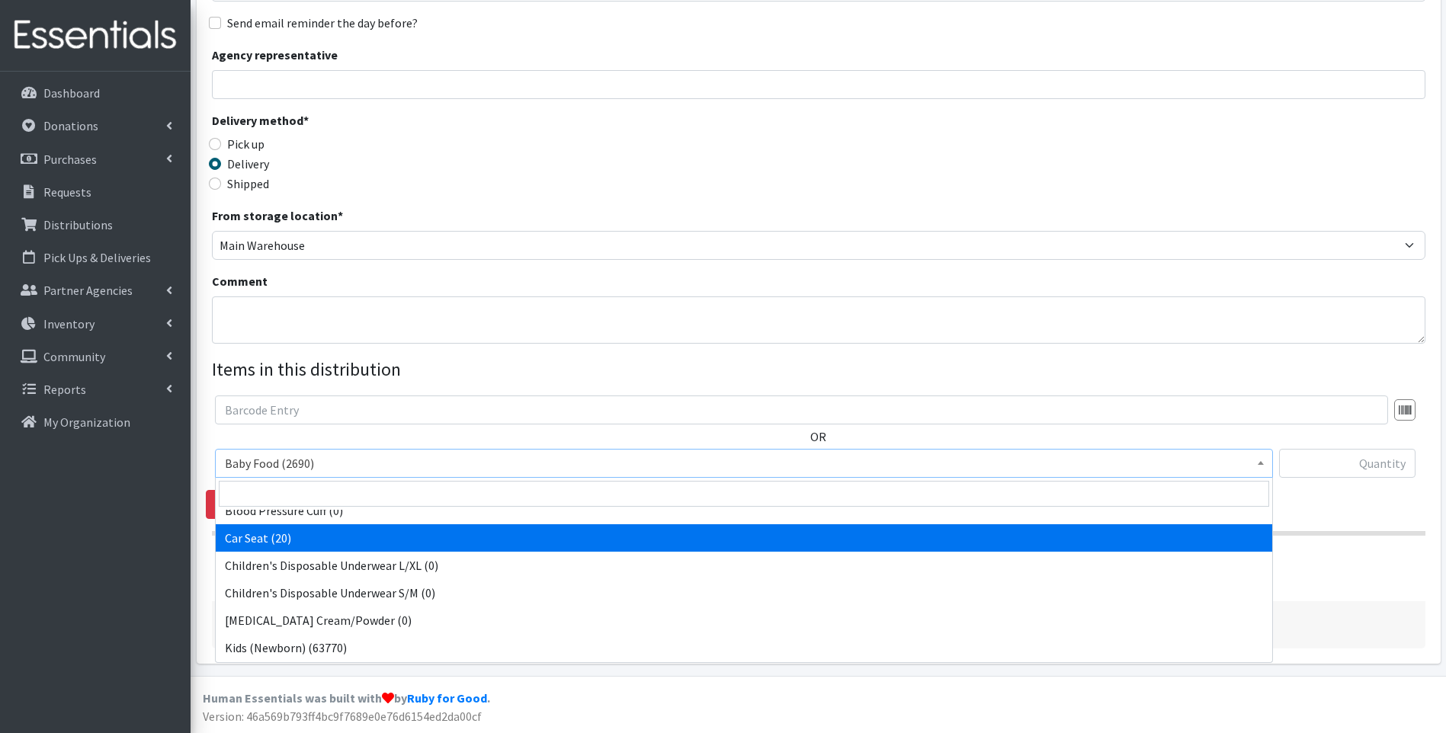
scroll to position [101, 0]
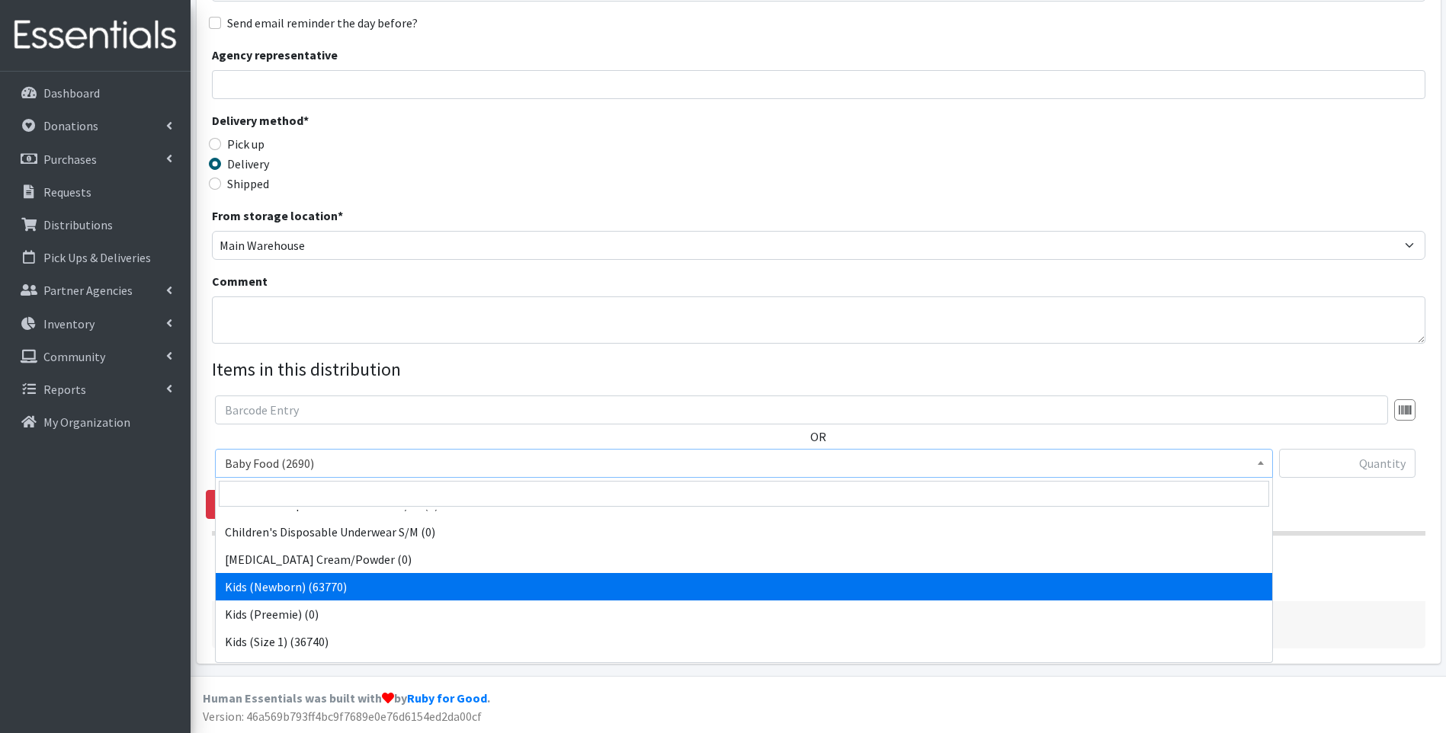
select select "10064"
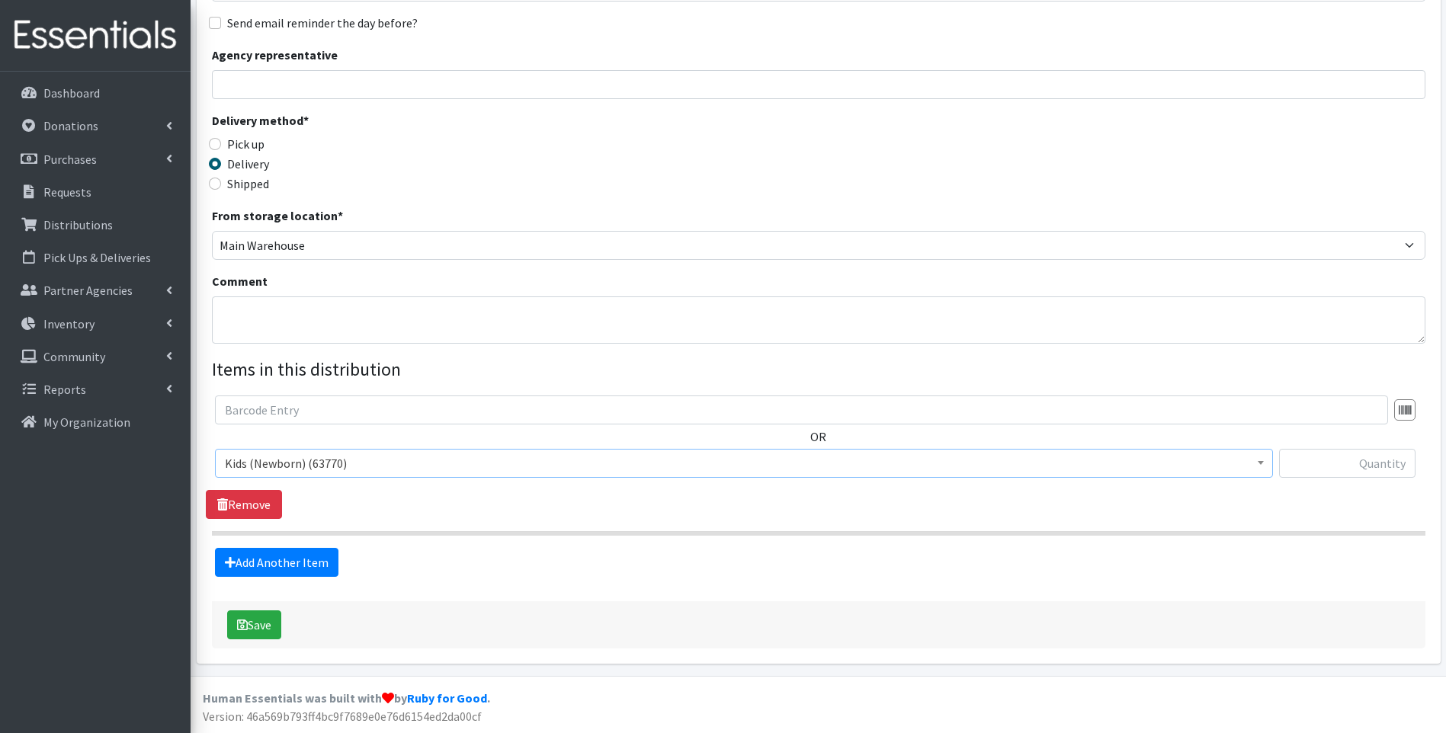
click at [1360, 447] on div "OR Baby Food (2690) Blood Pressure Cuff (0) Car Seat (20) Children's Disposable…" at bounding box center [818, 443] width 1225 height 95
click at [1361, 459] on input "text" at bounding box center [1347, 463] width 136 height 29
type input "672"
click at [298, 558] on link "Add Another Item" at bounding box center [276, 562] width 123 height 29
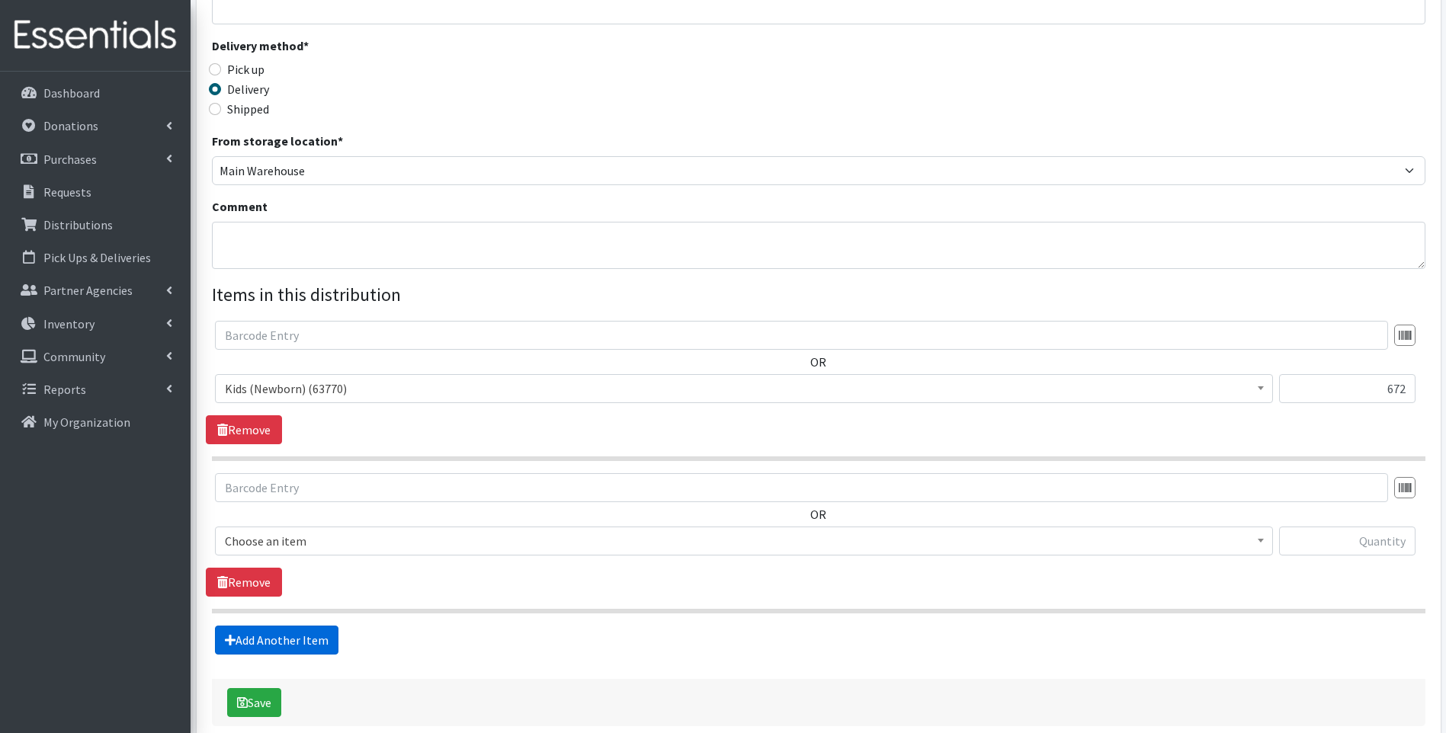
scroll to position [384, 0]
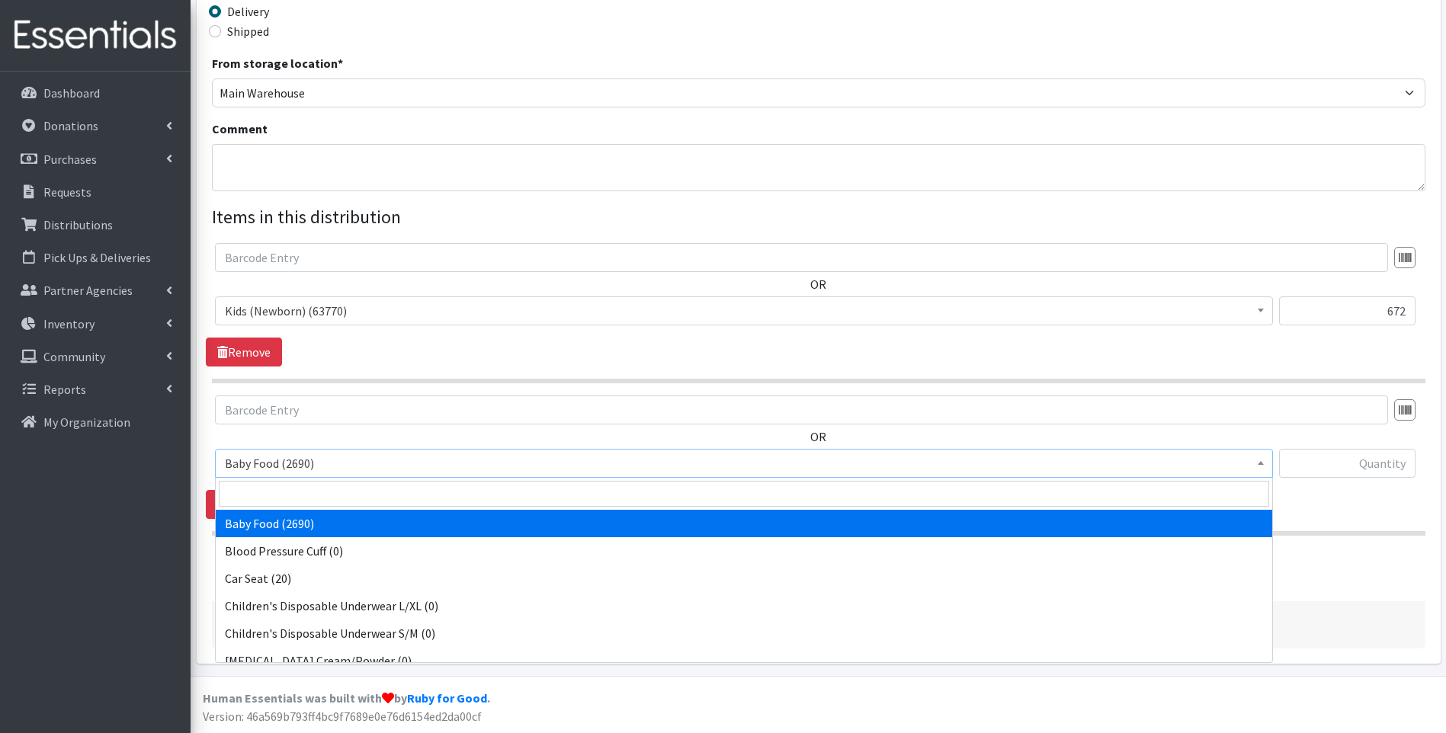
click at [369, 469] on span "Baby Food (2690)" at bounding box center [744, 463] width 1038 height 21
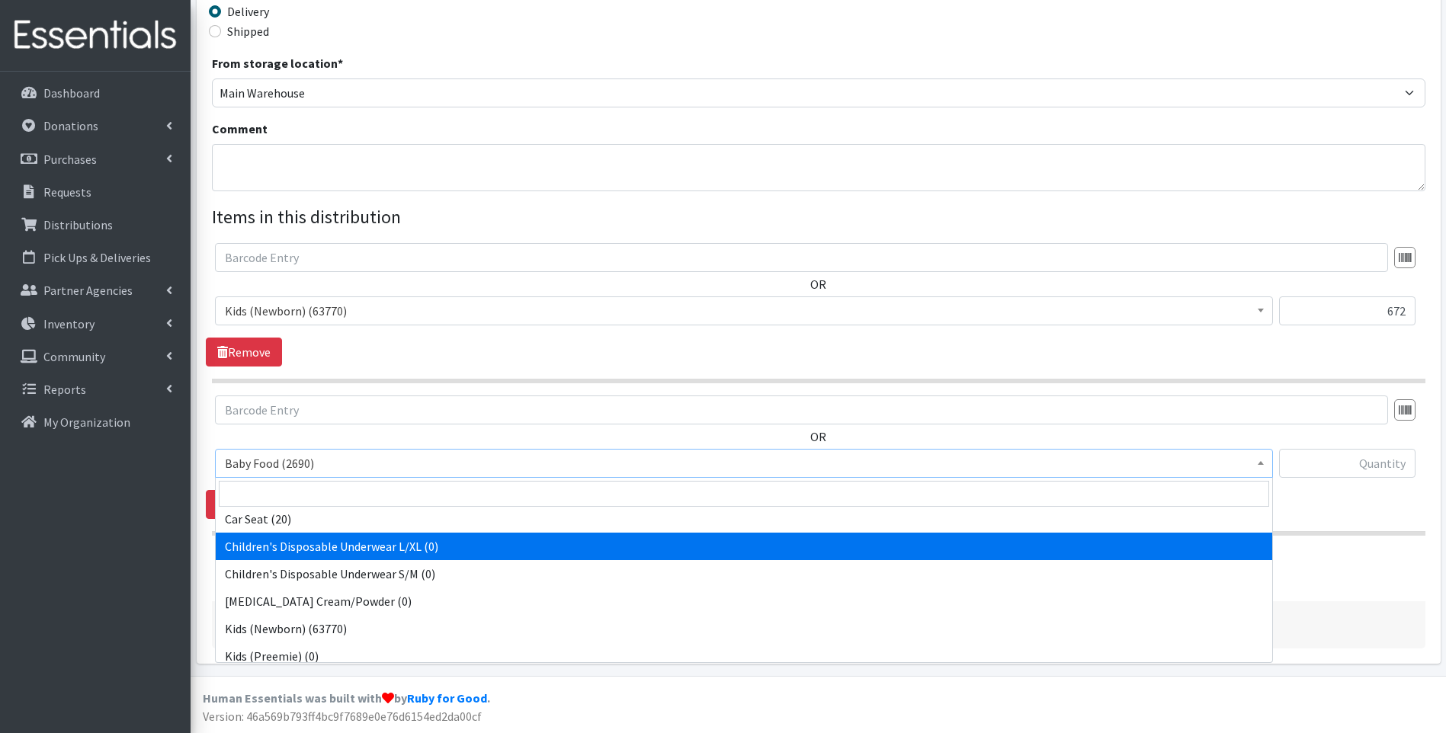
scroll to position [101, 0]
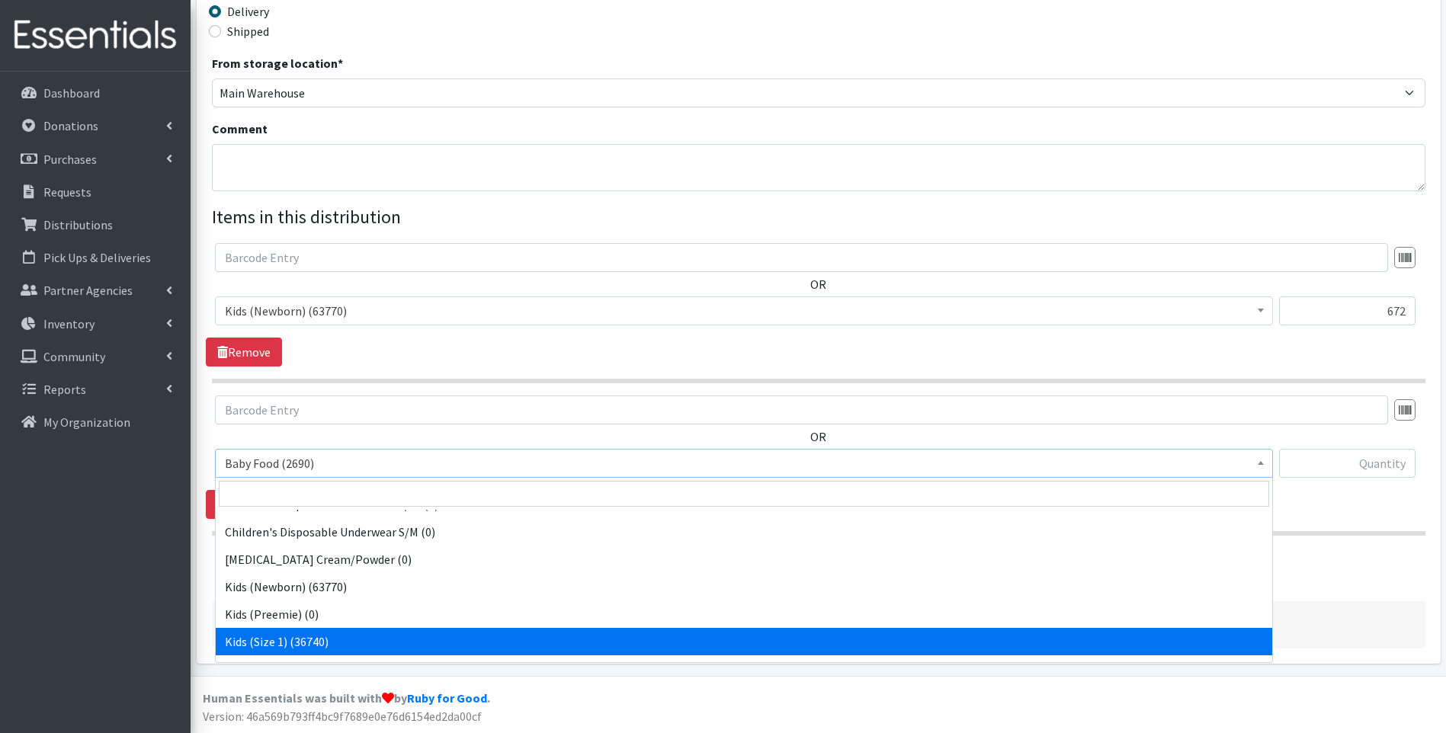
select select "10069"
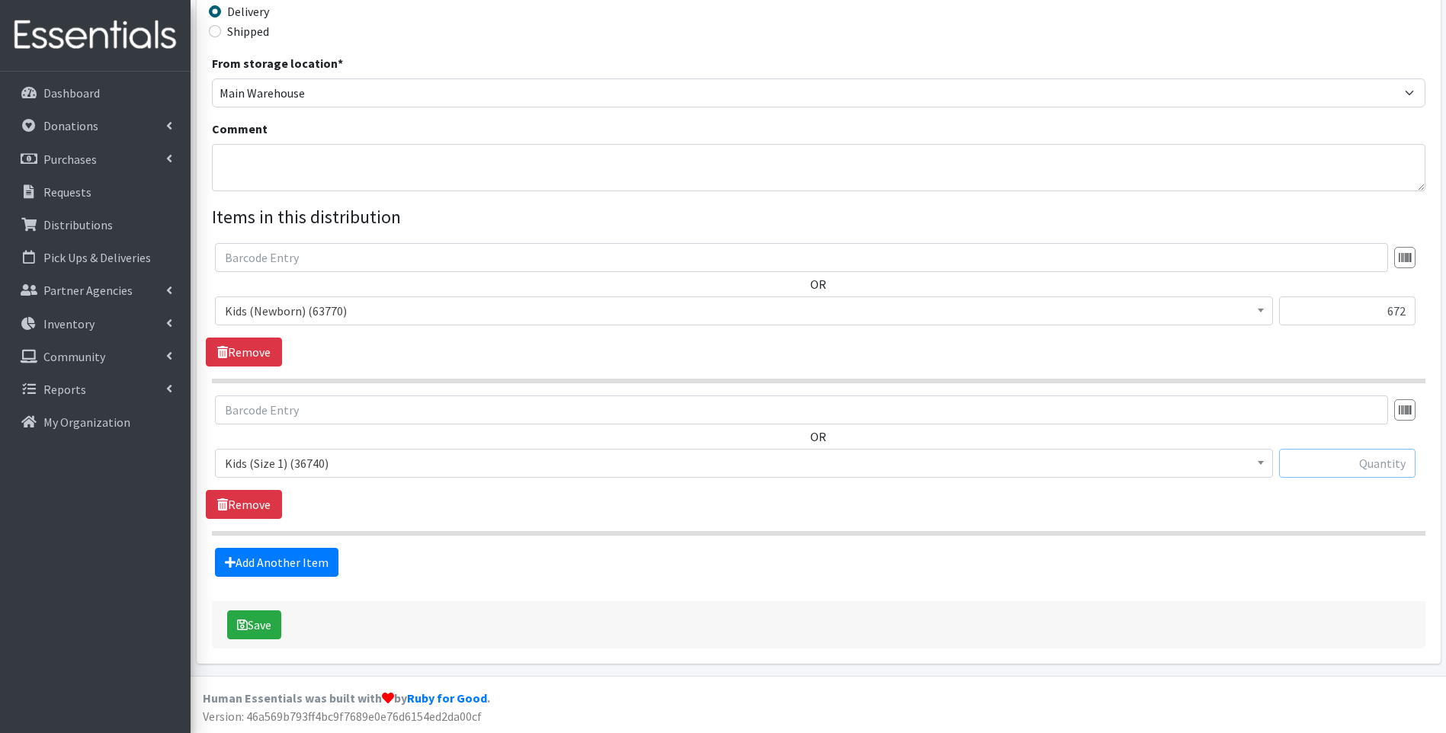
click at [1345, 463] on input "text" at bounding box center [1347, 463] width 136 height 29
type input "600"
click at [316, 555] on link "Add Another Item" at bounding box center [276, 562] width 123 height 29
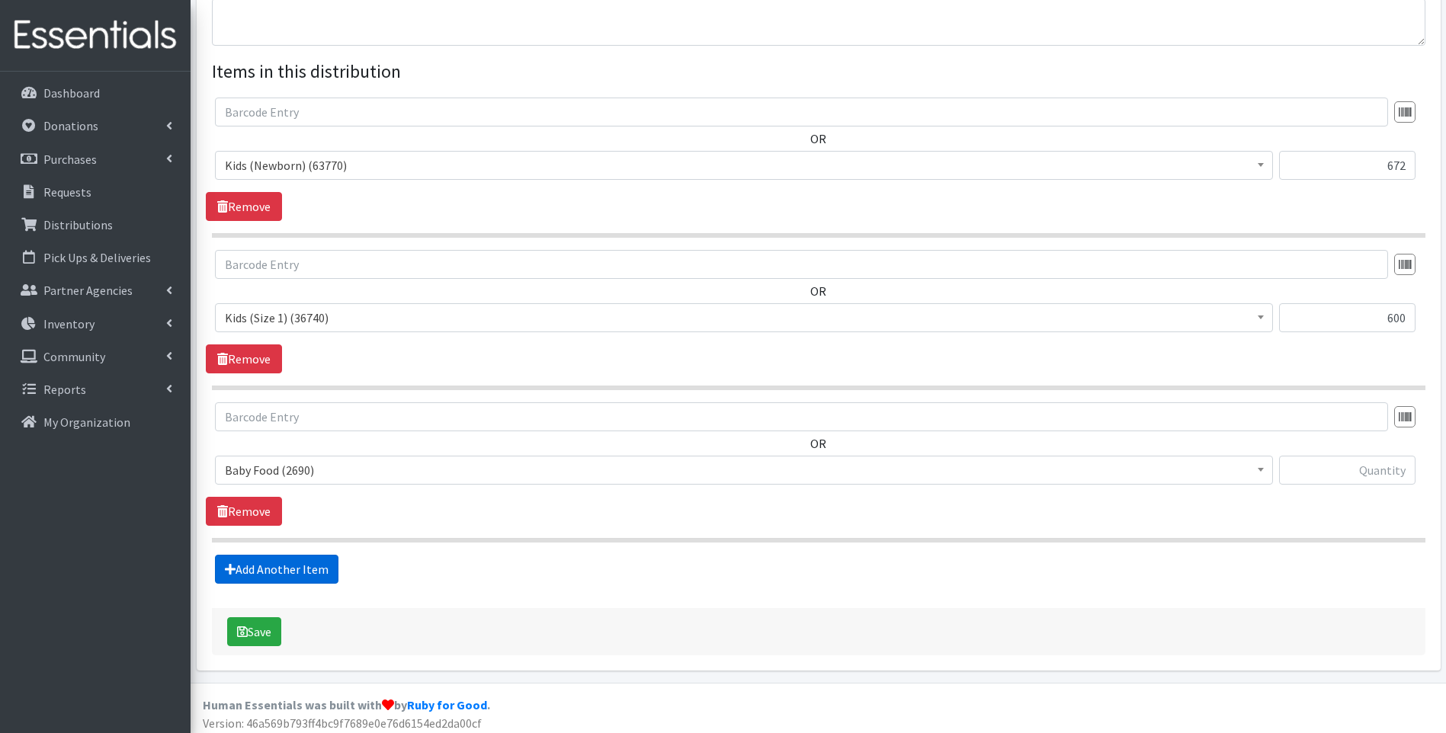
scroll to position [537, 0]
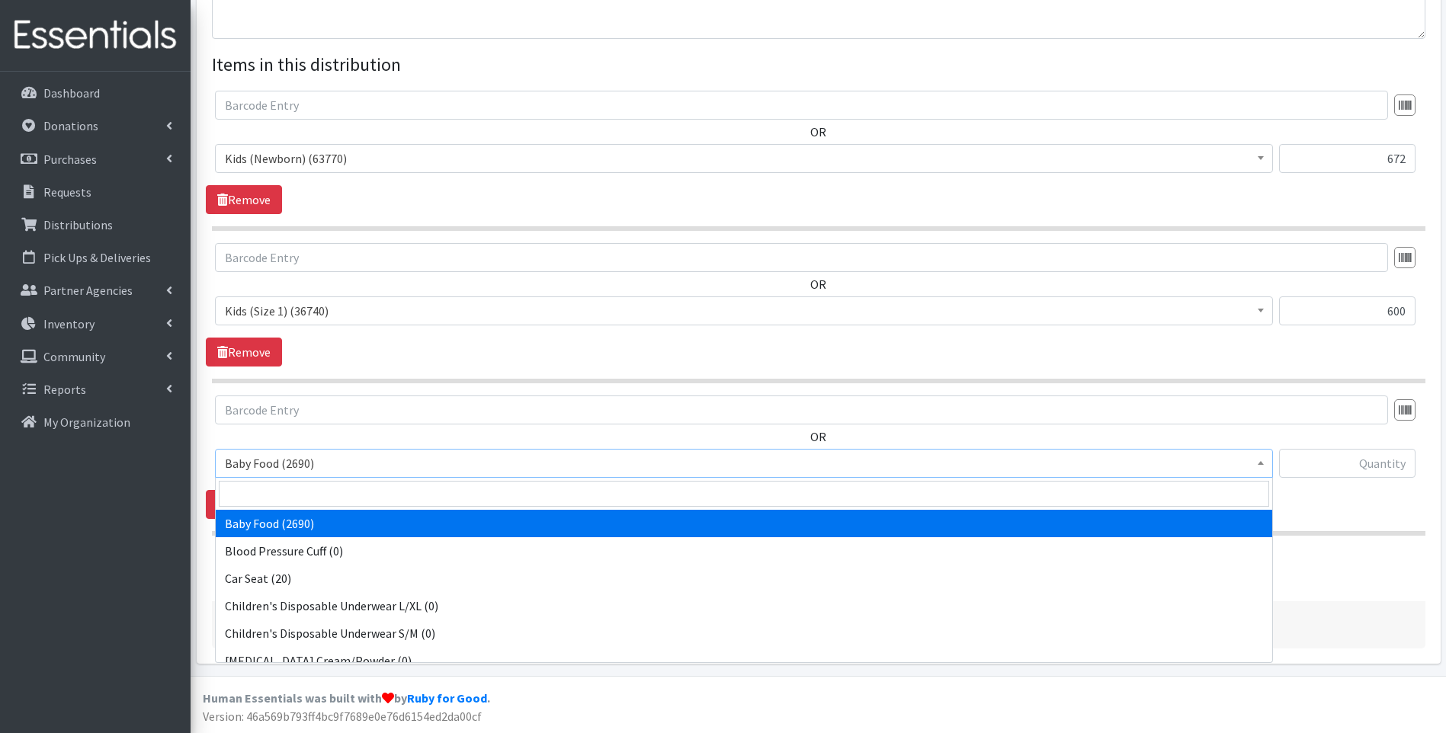
click at [361, 465] on span "Baby Food (2690)" at bounding box center [744, 463] width 1038 height 21
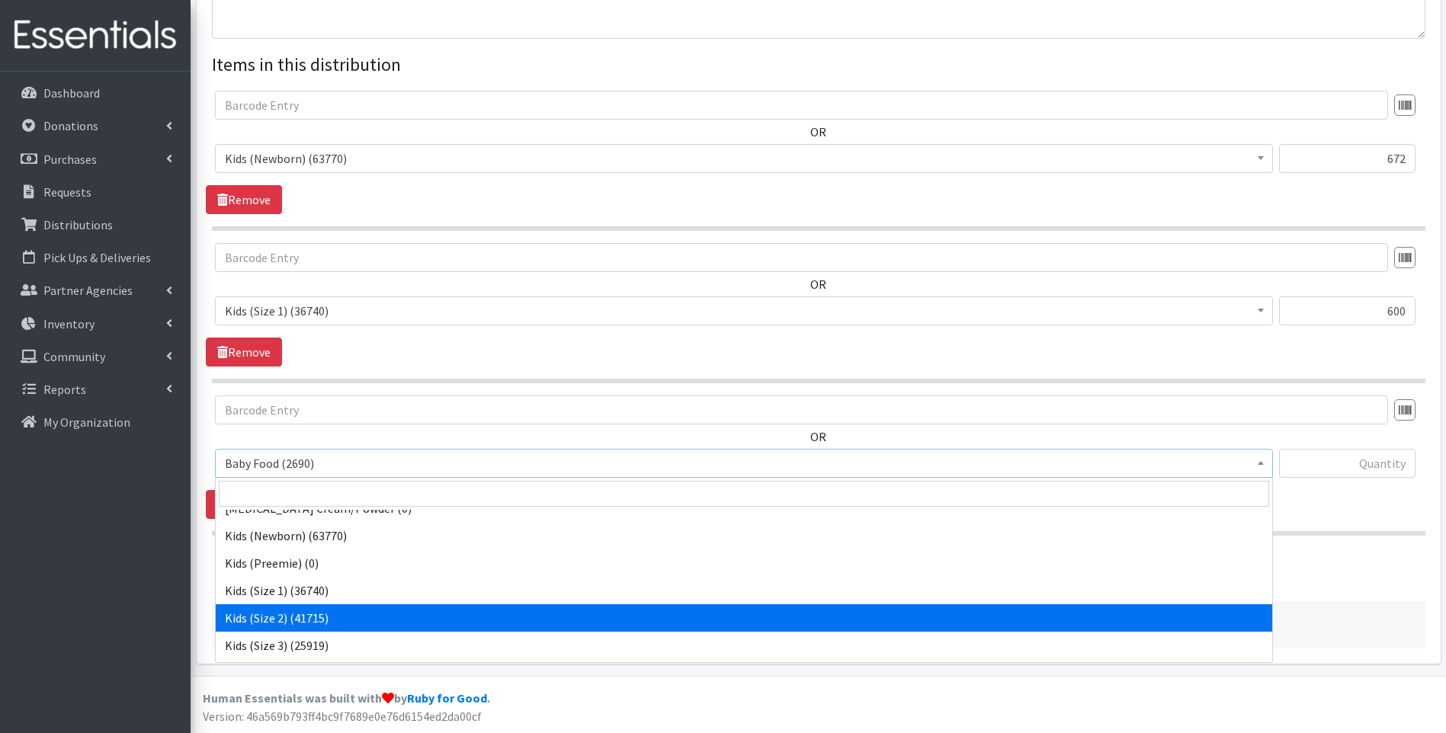
scroll to position [204, 0]
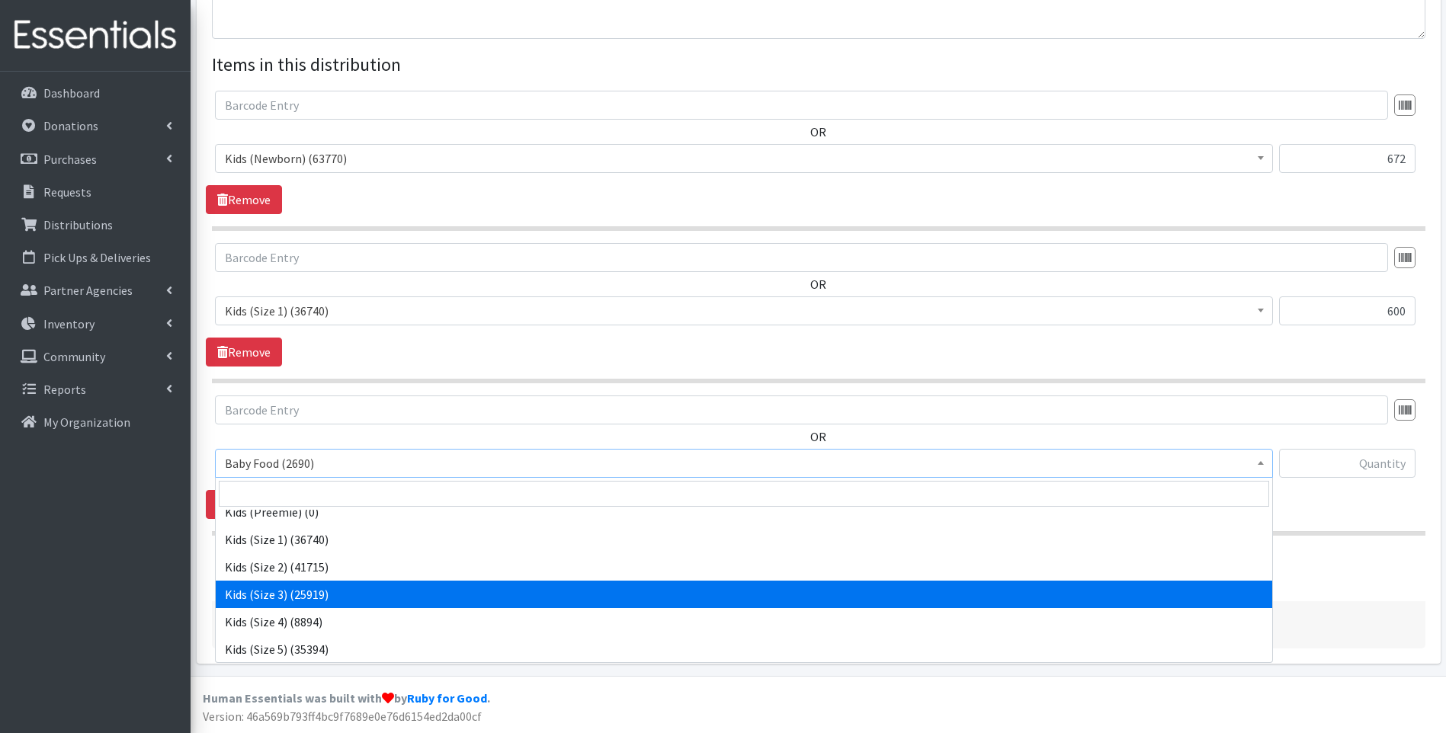
select select "10061"
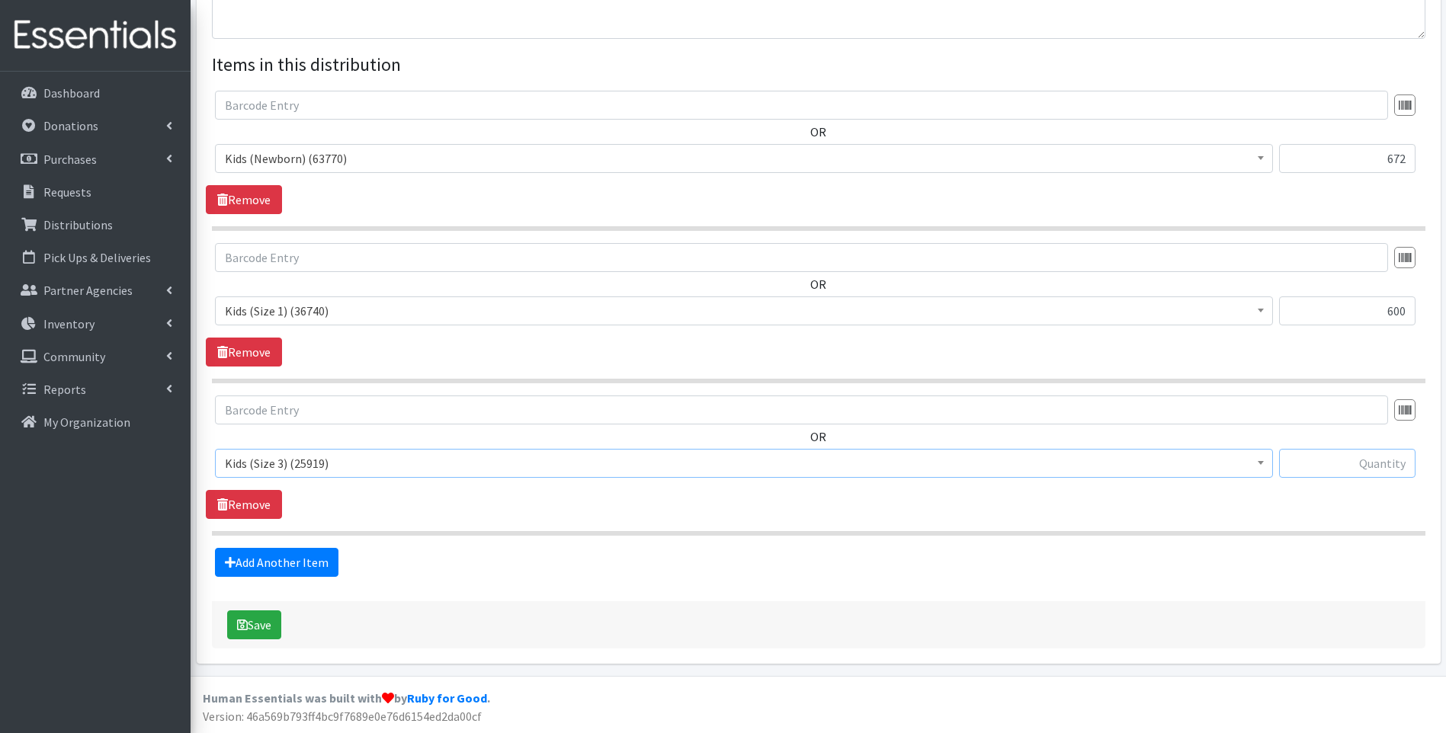
click at [1384, 463] on input "text" at bounding box center [1347, 463] width 136 height 29
type input "800"
click at [292, 571] on link "Add Another Item" at bounding box center [276, 562] width 123 height 29
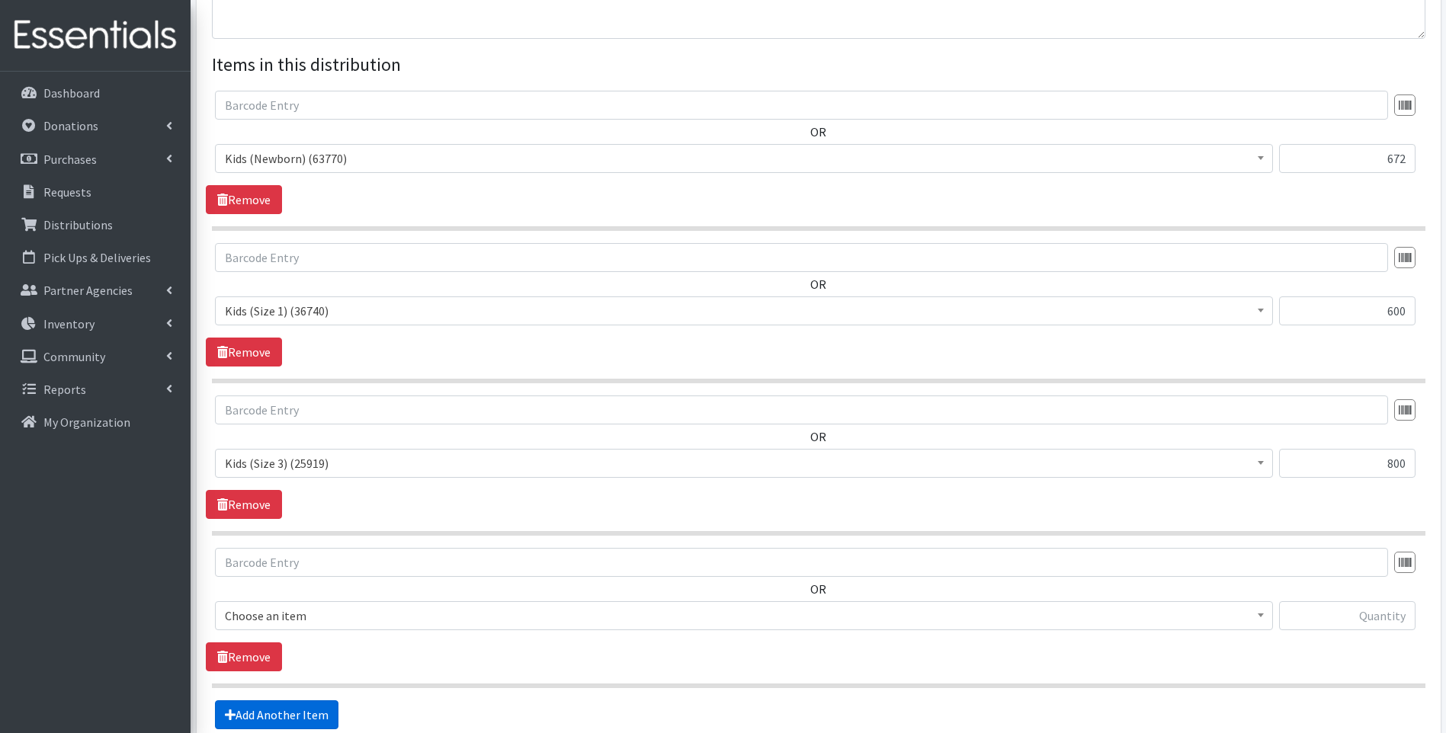
scroll to position [689, 0]
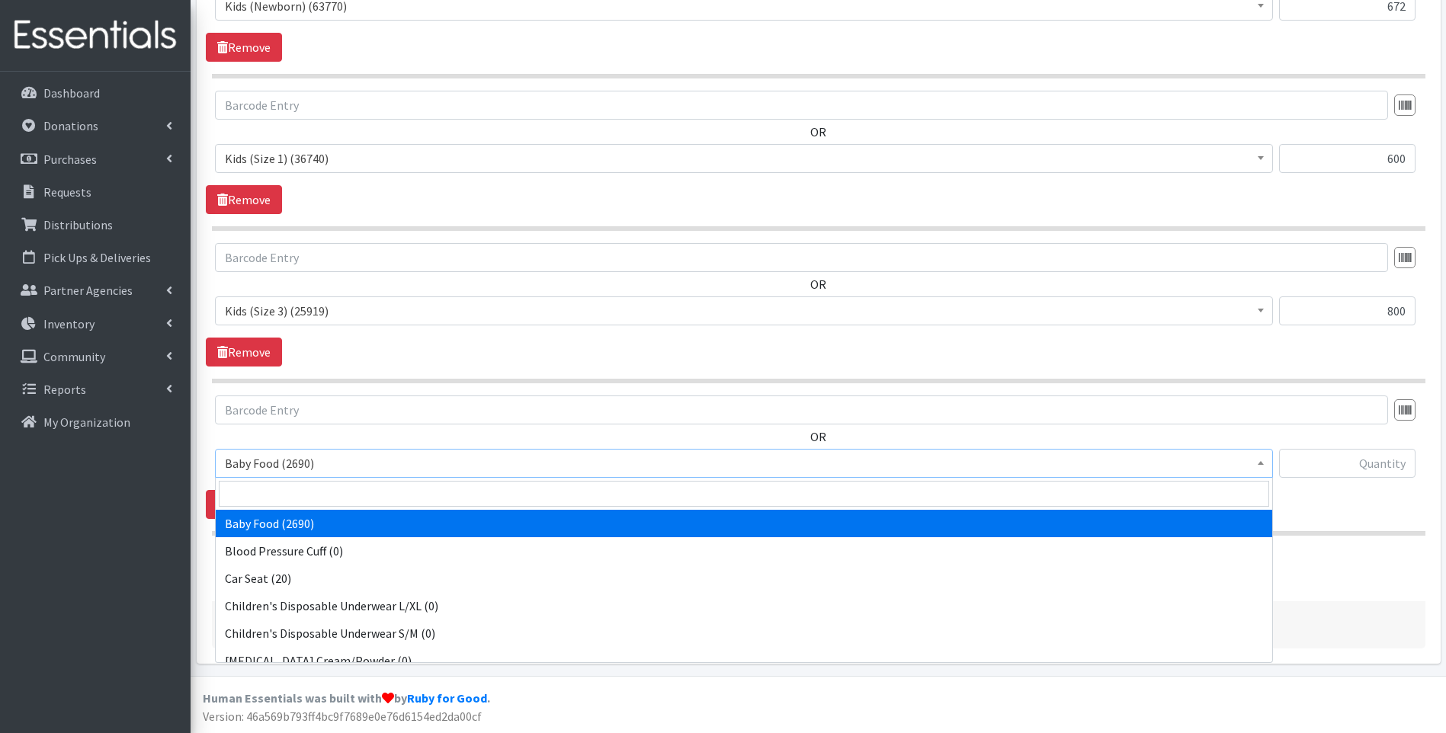
drag, startPoint x: 351, startPoint y: 466, endPoint x: 355, endPoint y: 504, distance: 38.3
click at [351, 467] on span "Baby Food (2690)" at bounding box center [744, 463] width 1038 height 21
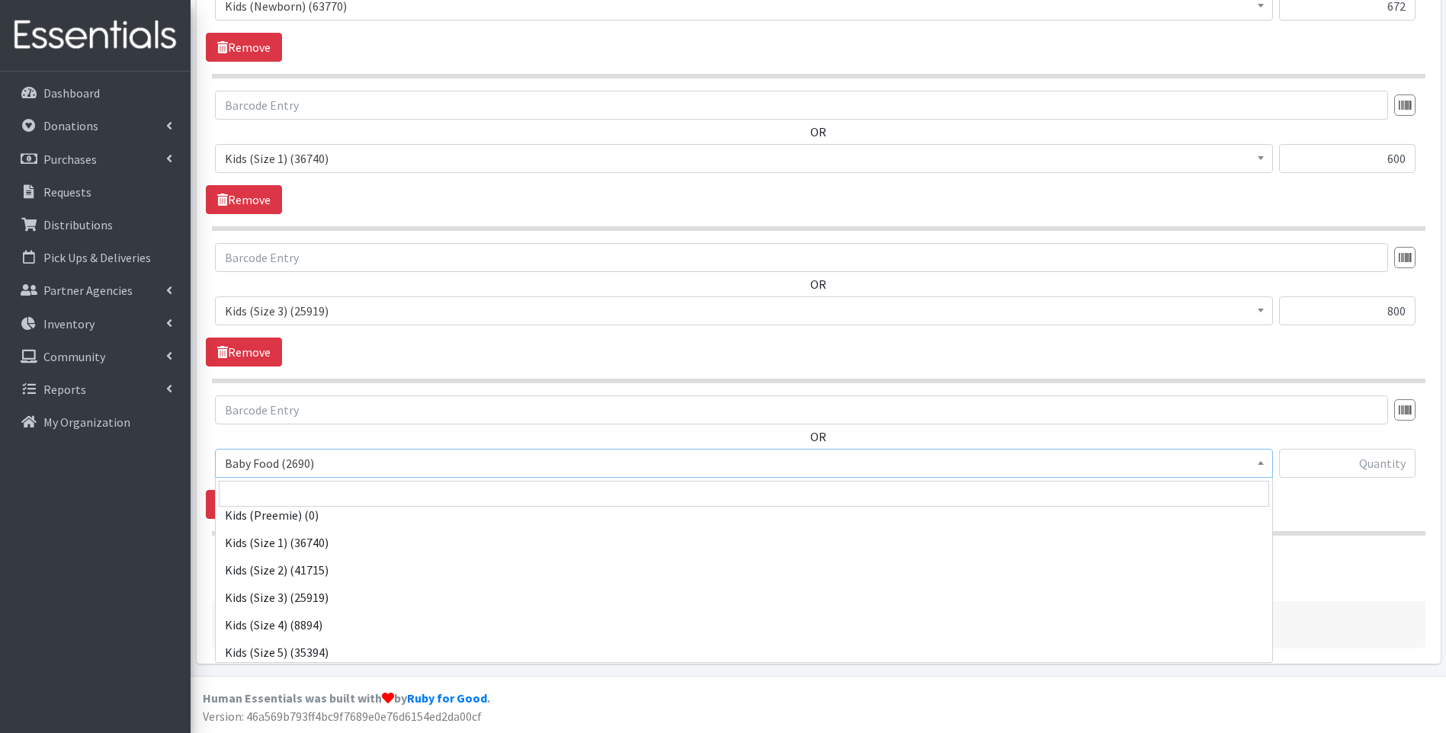
scroll to position [204, 0]
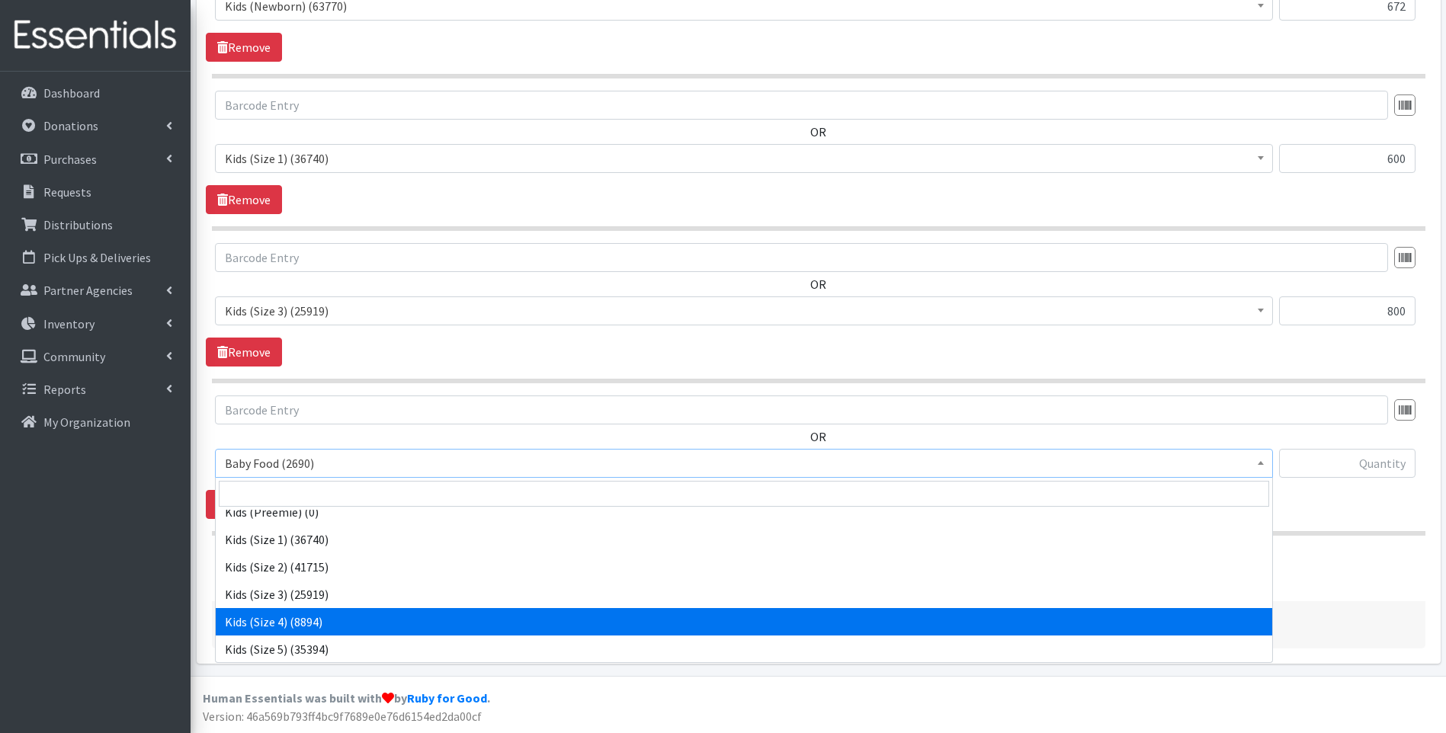
select select "10078"
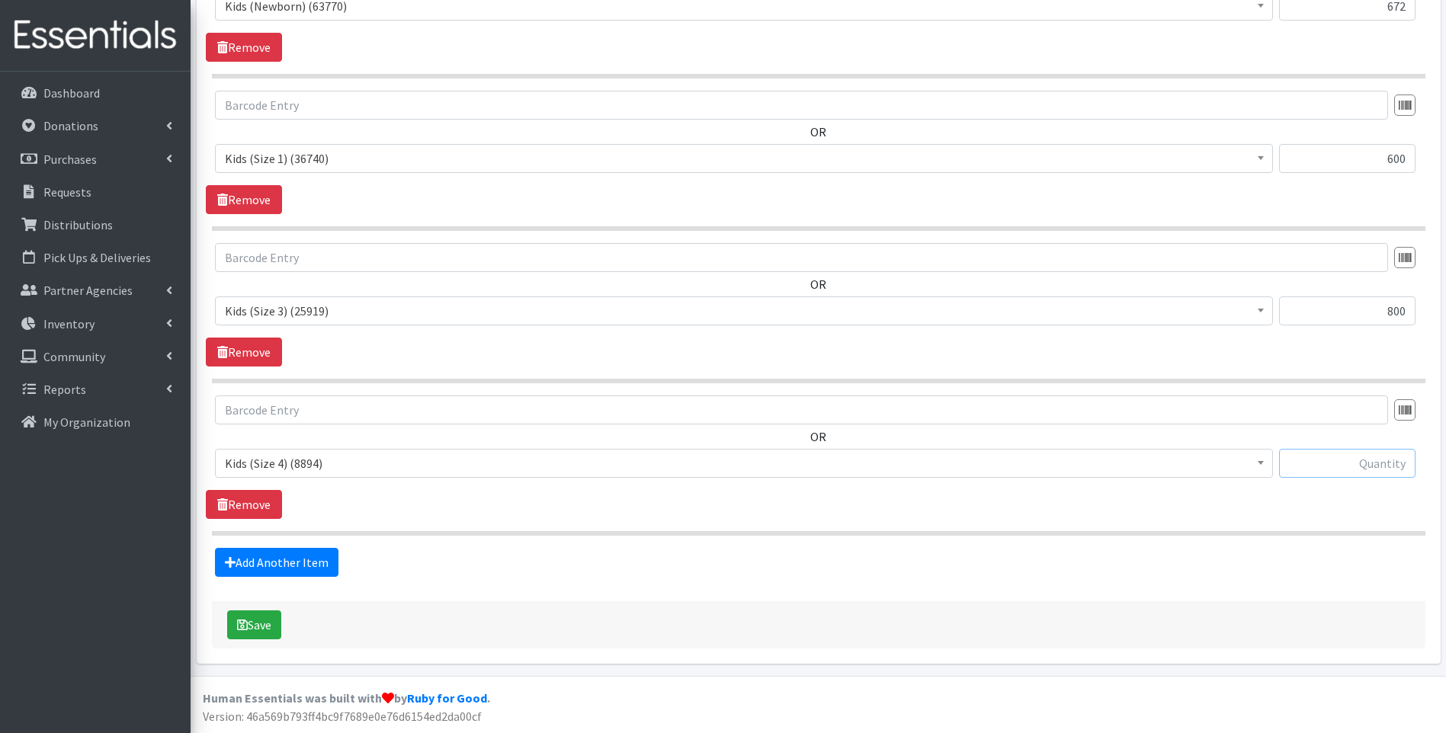
click at [1380, 467] on input "text" at bounding box center [1347, 463] width 136 height 29
type input "600"
click at [283, 557] on link "Add Another Item" at bounding box center [276, 562] width 123 height 29
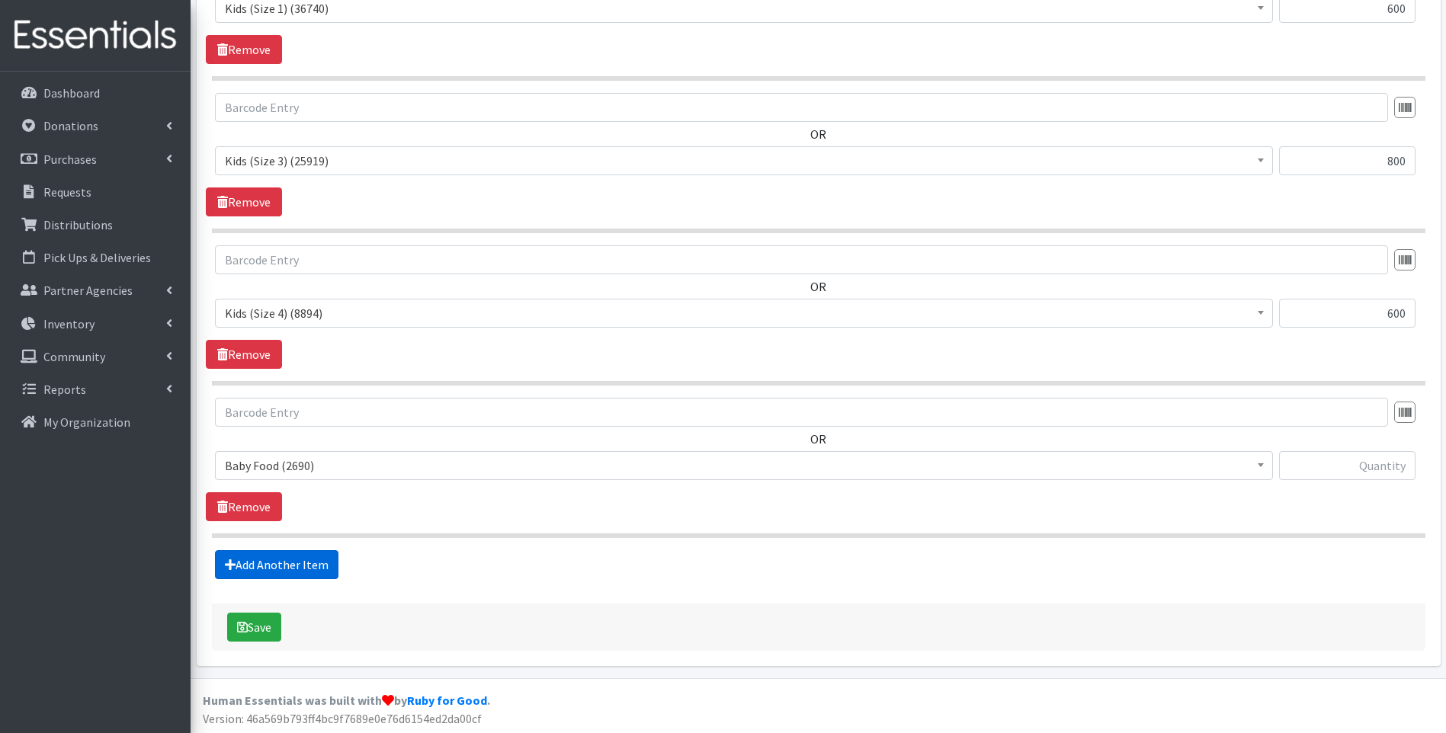
scroll to position [842, 0]
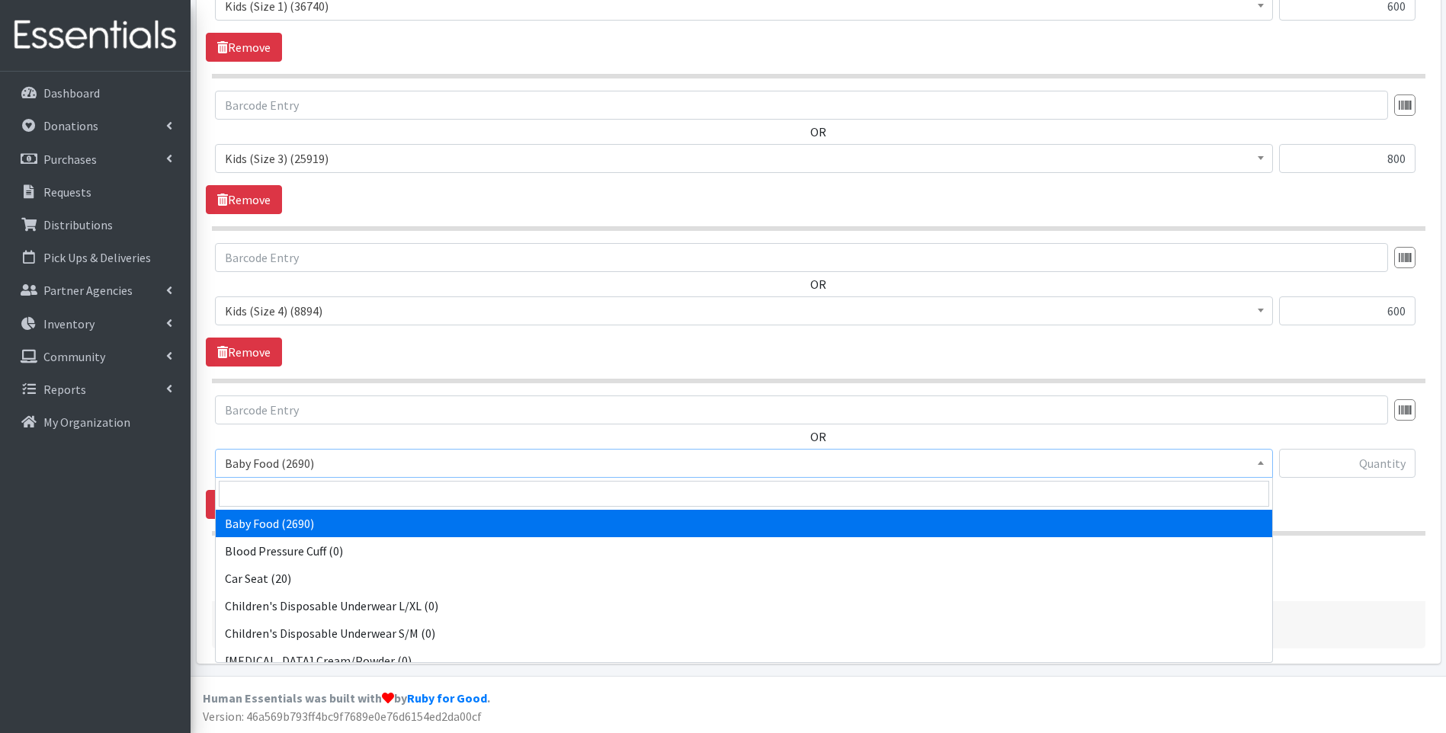
drag, startPoint x: 370, startPoint y: 460, endPoint x: 358, endPoint y: 505, distance: 46.6
click at [370, 460] on span "Baby Food (2690)" at bounding box center [744, 463] width 1038 height 21
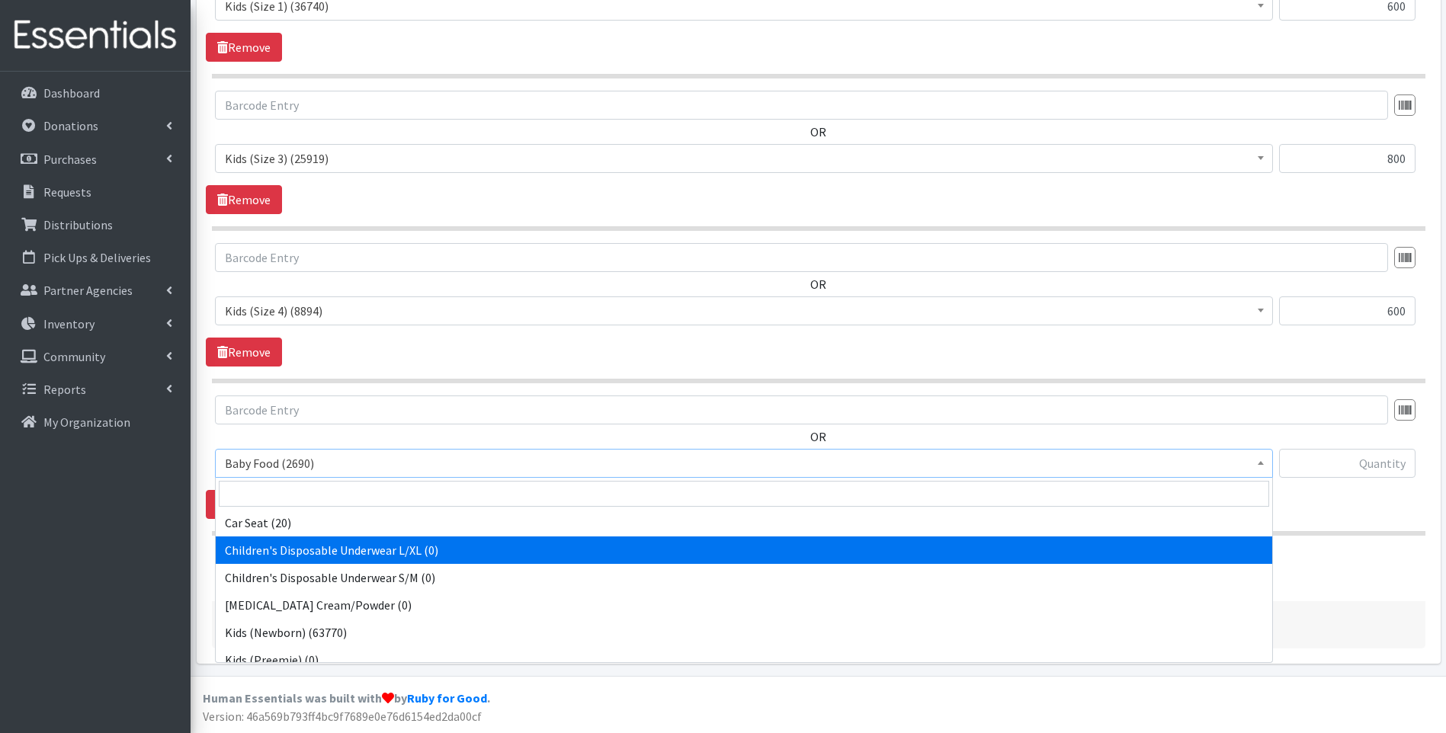
scroll to position [254, 0]
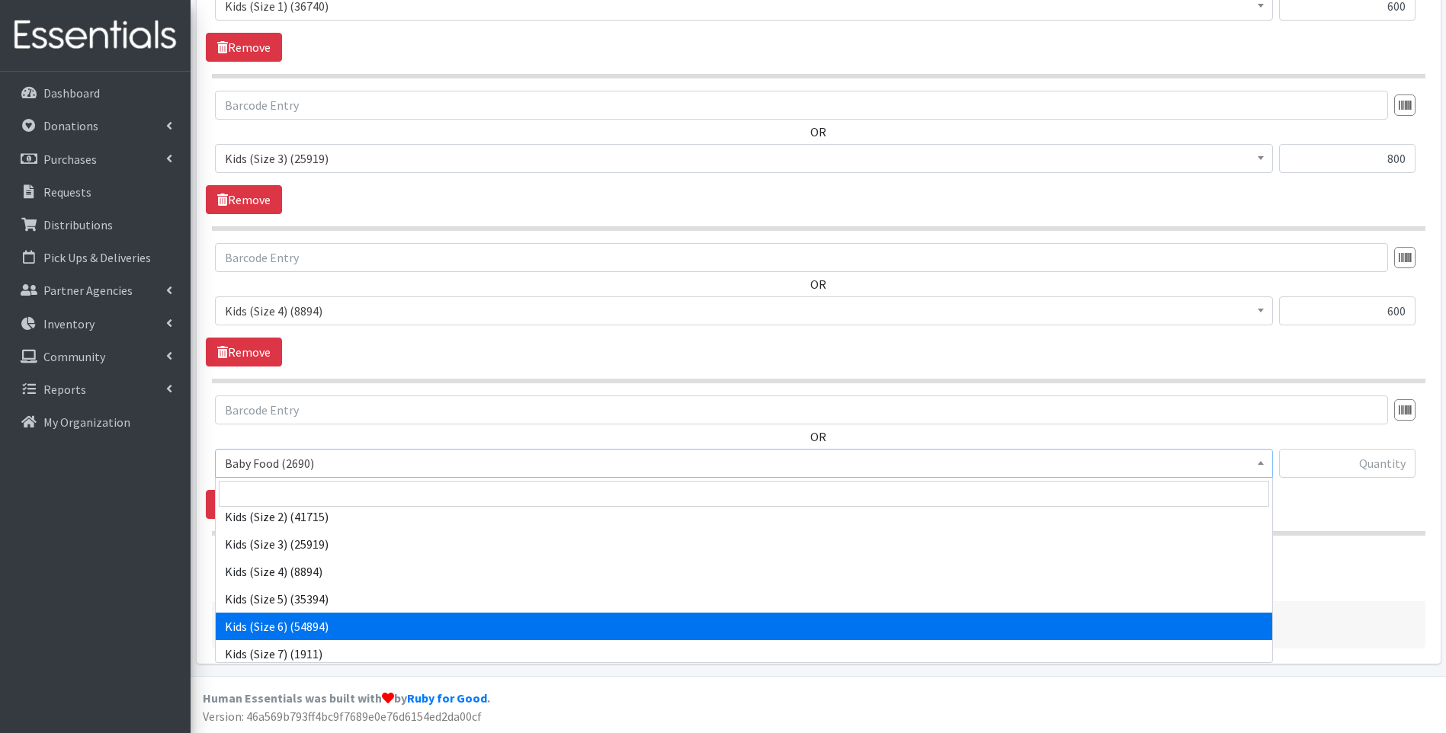
select select "10062"
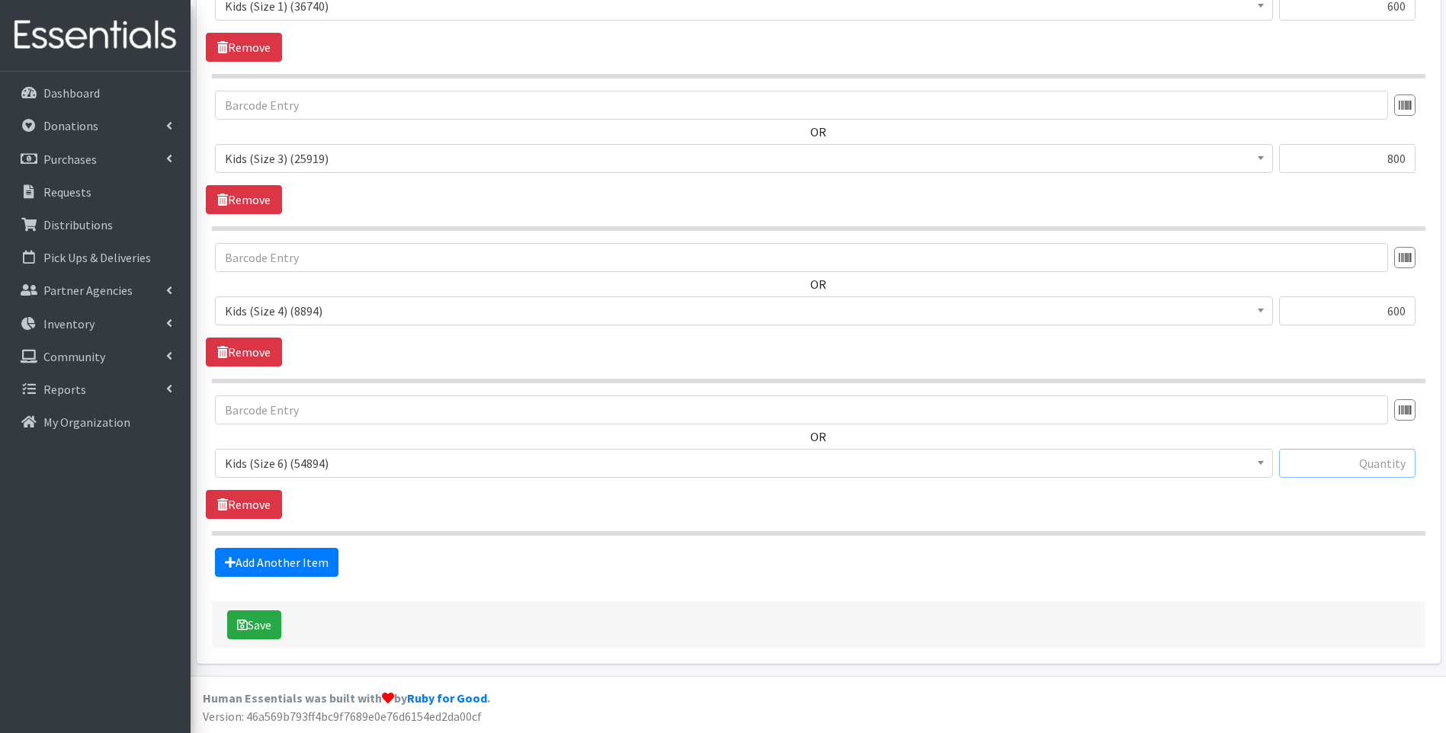
click at [1358, 471] on input "text" at bounding box center [1347, 463] width 136 height 29
type input "840"
click at [263, 626] on button "Save" at bounding box center [254, 625] width 54 height 29
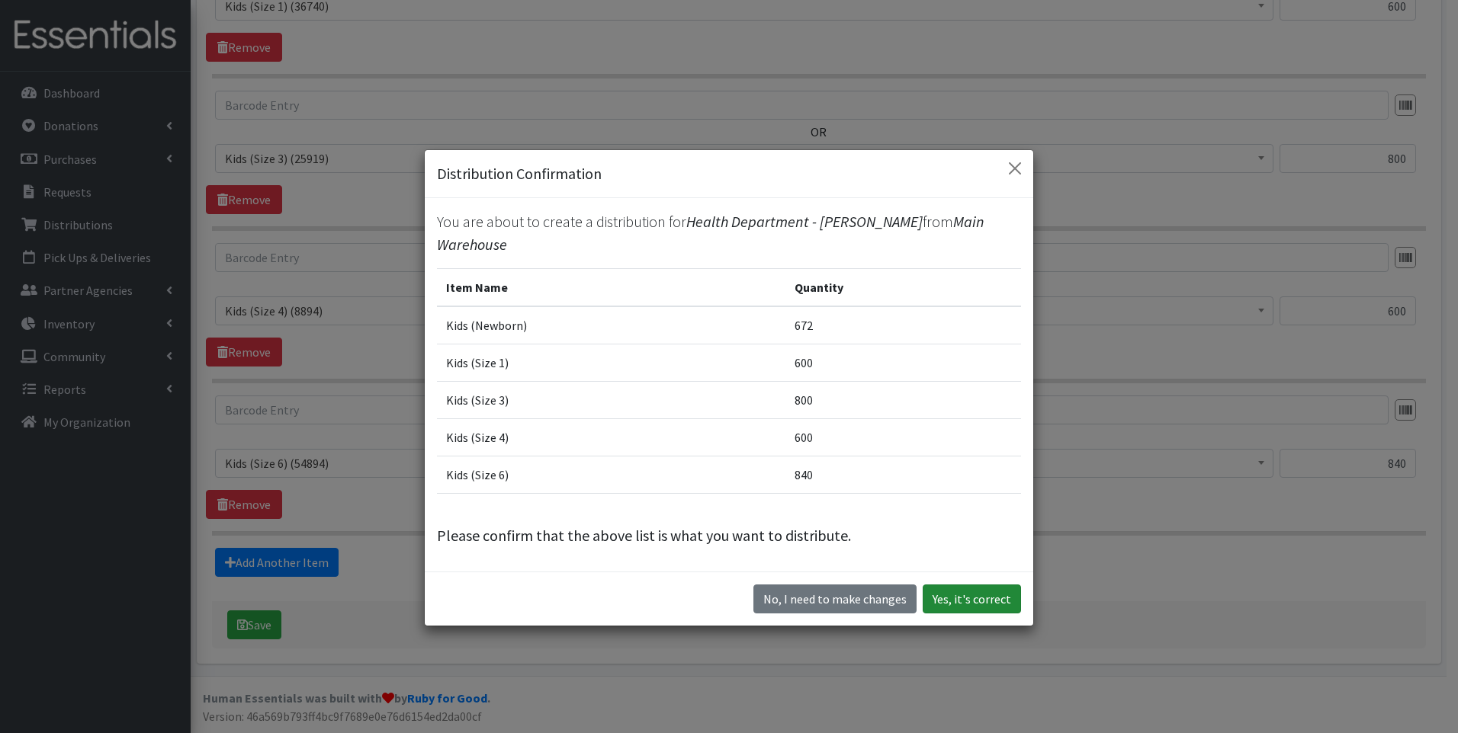
click at [984, 596] on button "Yes, it's correct" at bounding box center [971, 599] width 98 height 29
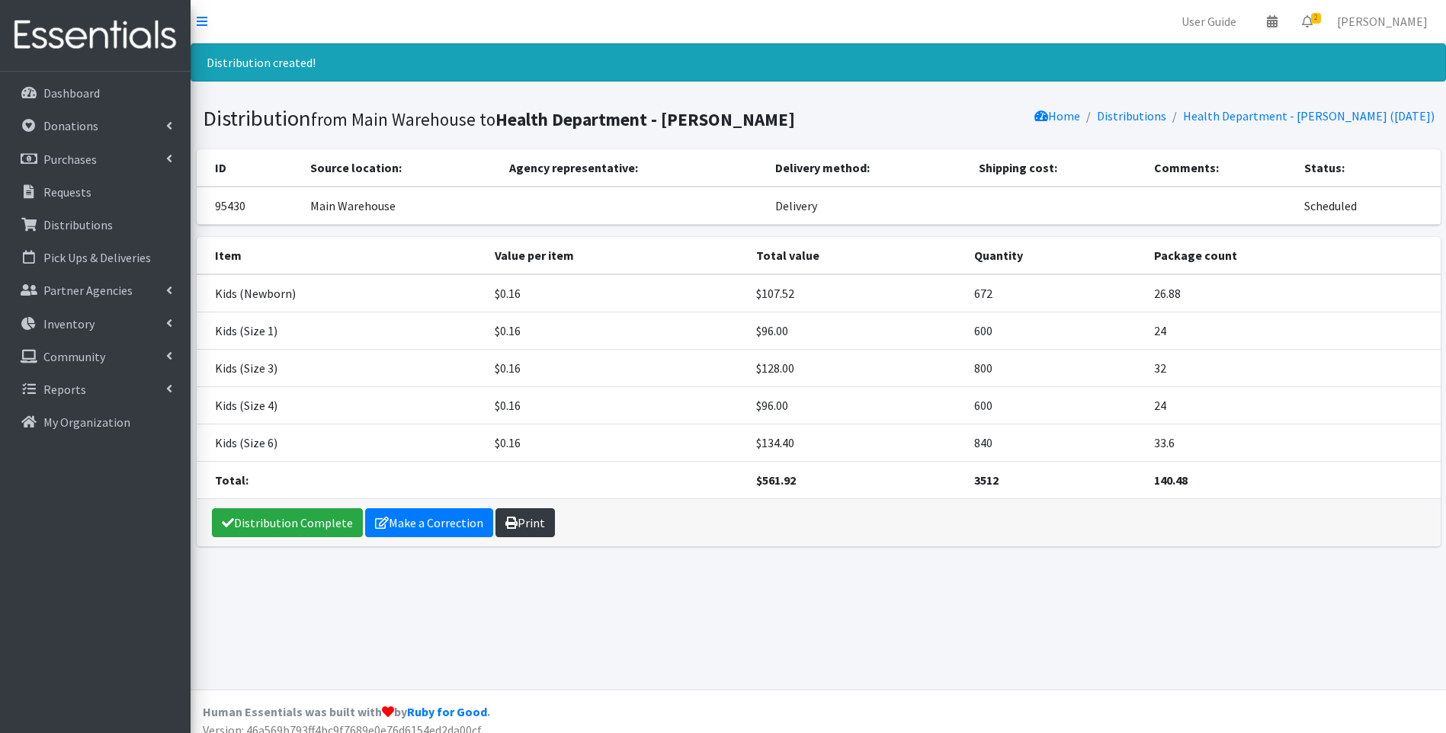
click at [513, 516] on link "Print" at bounding box center [525, 522] width 59 height 29
click at [267, 515] on link "Distribution Complete" at bounding box center [287, 522] width 151 height 29
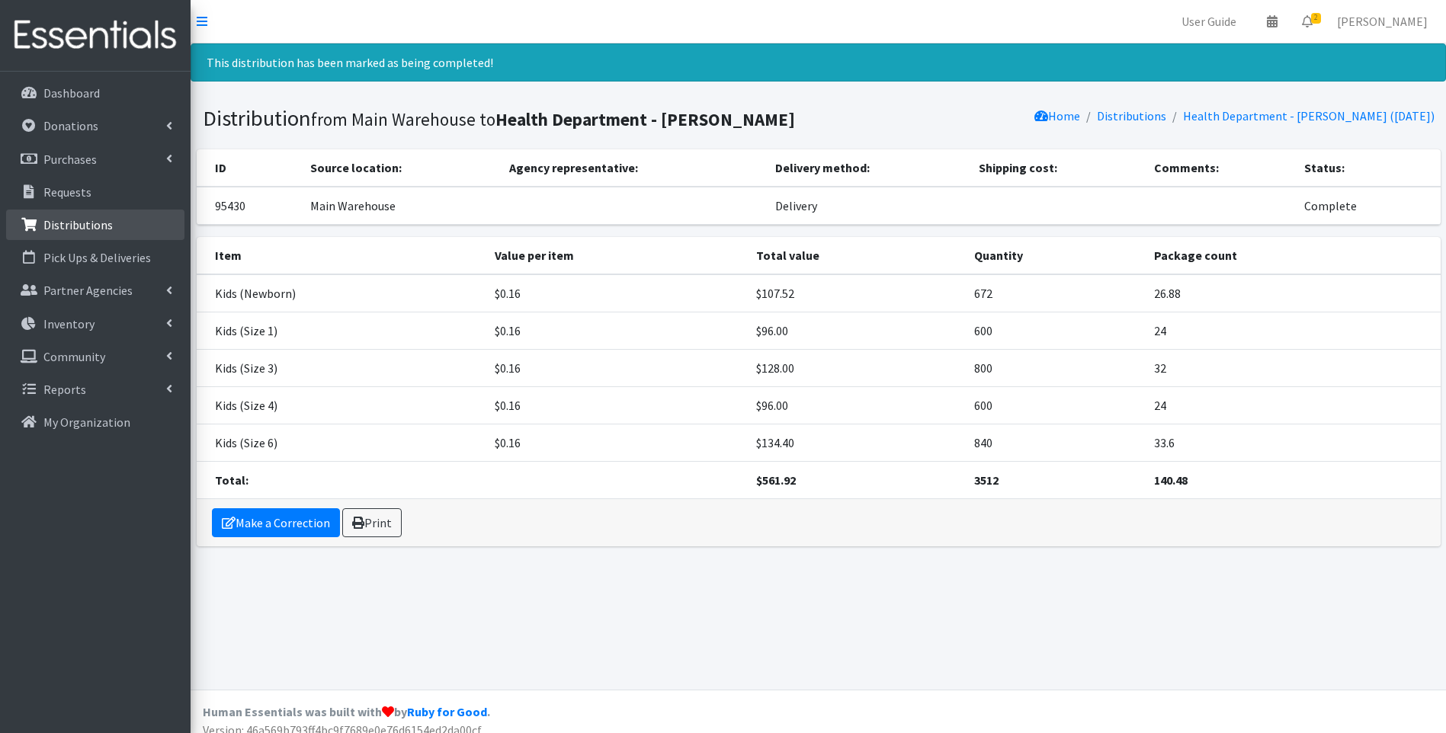
click at [66, 225] on p "Distributions" at bounding box center [77, 224] width 69 height 15
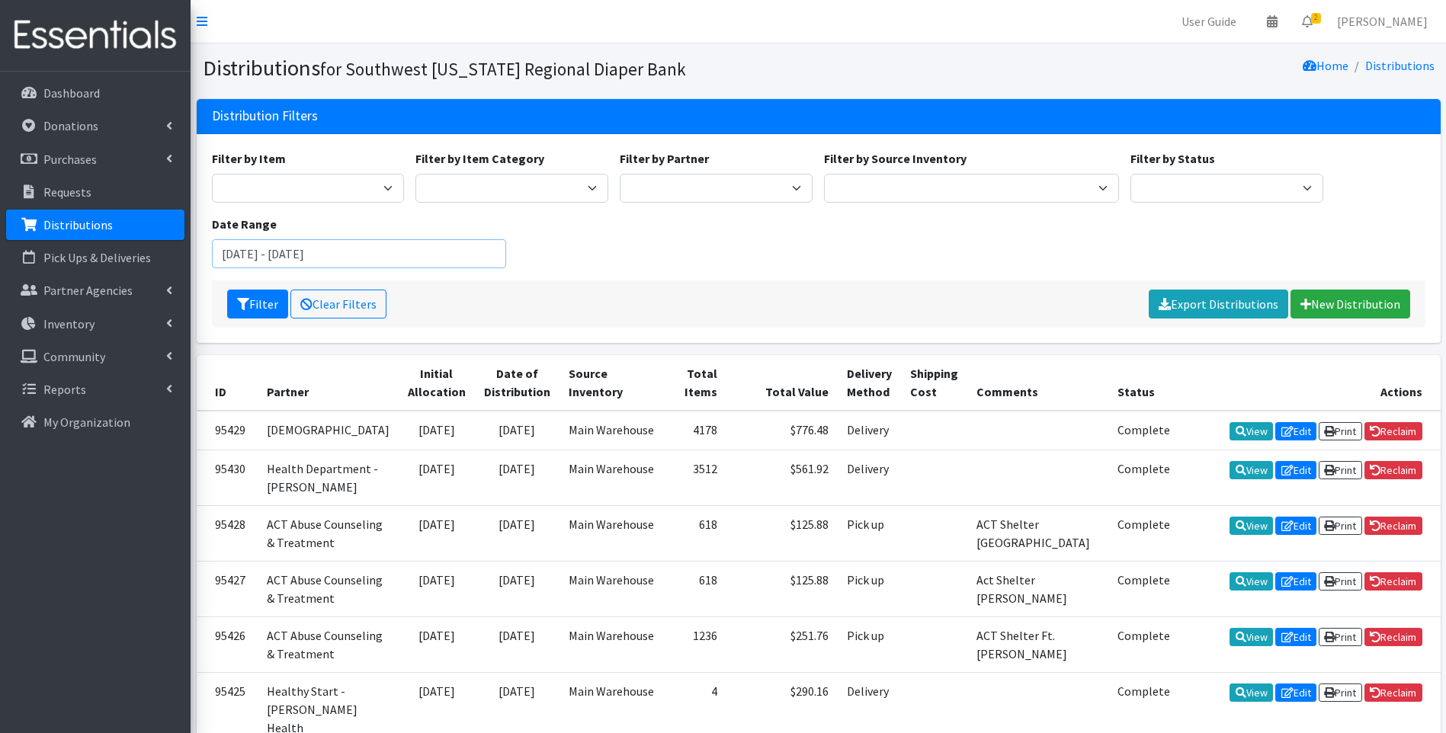
click at [423, 249] on input "[DATE] - [DATE]" at bounding box center [359, 253] width 295 height 29
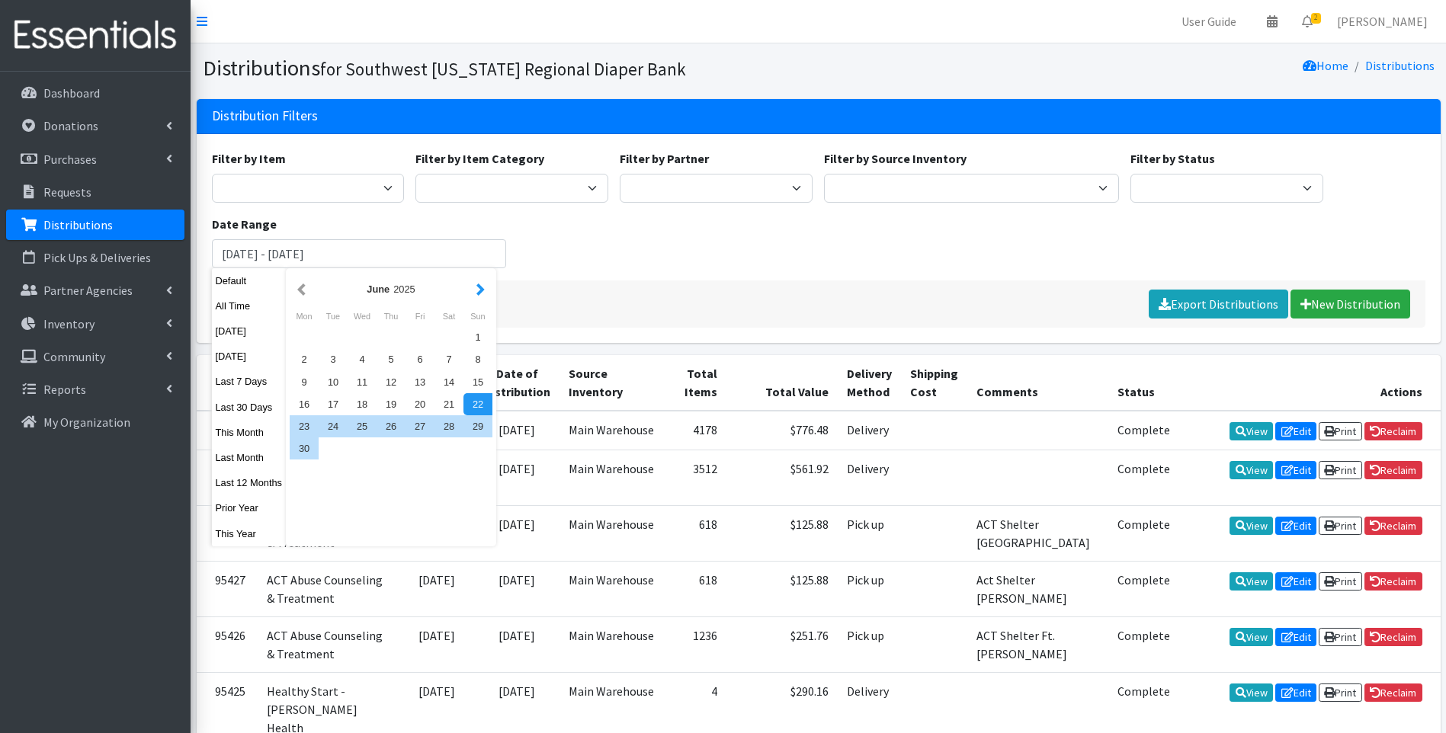
click at [476, 293] on button "button" at bounding box center [481, 289] width 16 height 19
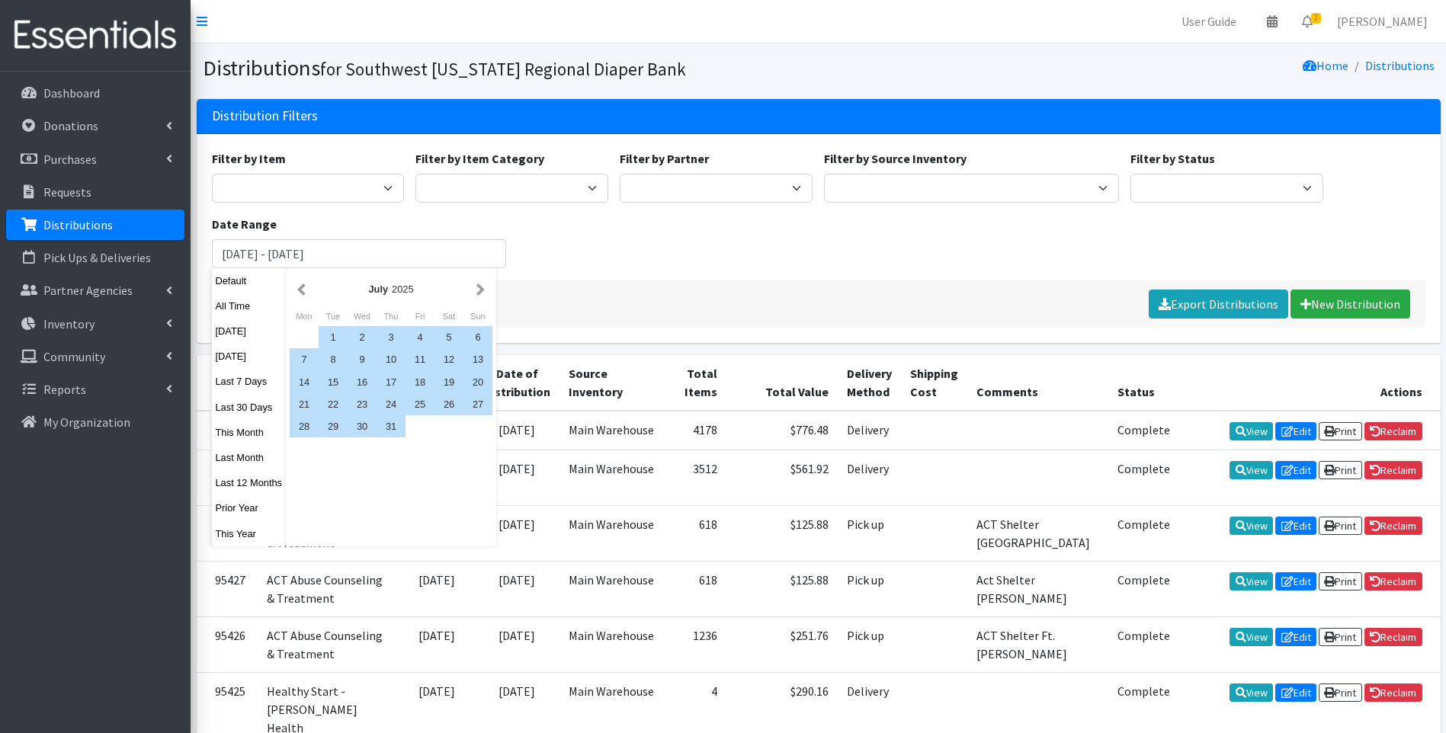
click at [476, 293] on button "button" at bounding box center [481, 289] width 16 height 19
click at [416, 335] on div "1" at bounding box center [420, 337] width 29 height 22
click at [481, 424] on div "31" at bounding box center [477, 426] width 29 height 22
type input "[DATE] - [DATE]"
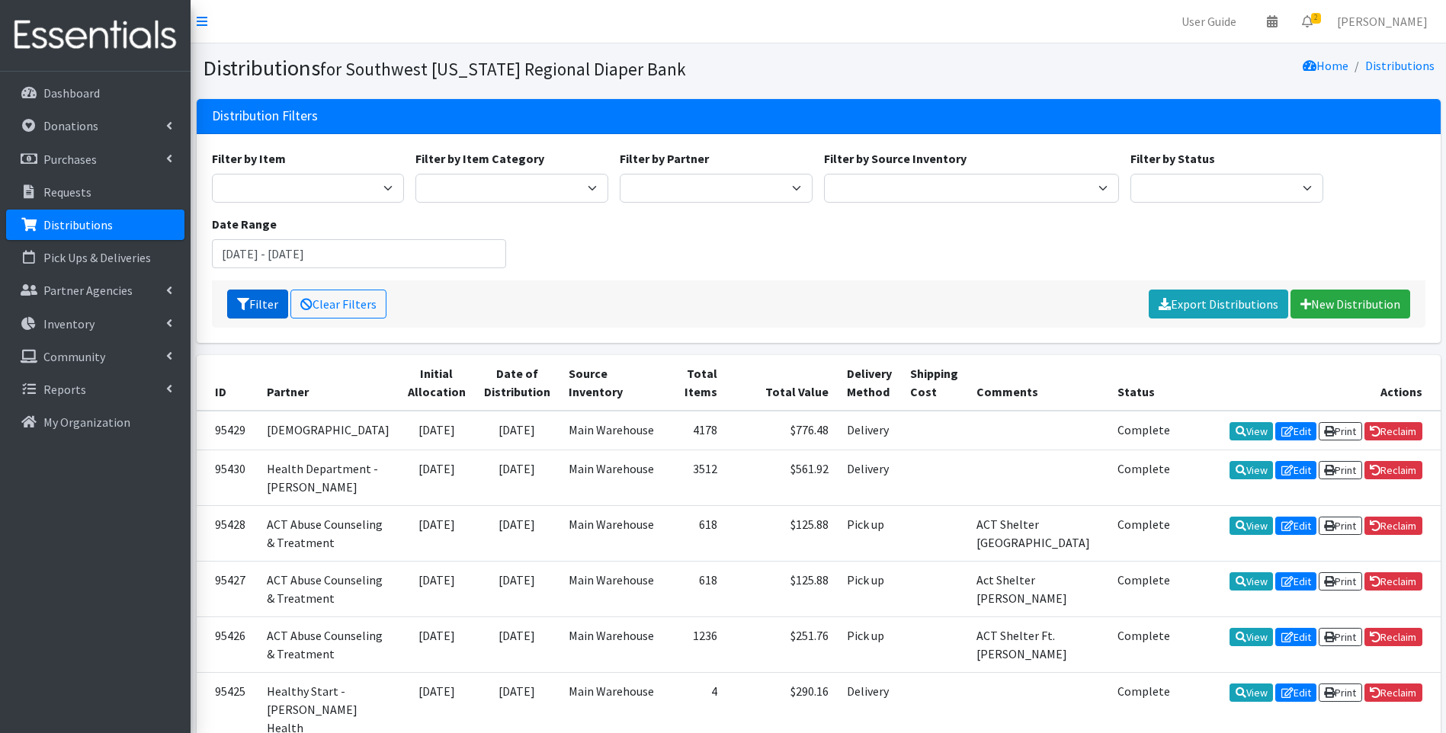
click at [266, 299] on button "Filter" at bounding box center [257, 304] width 61 height 29
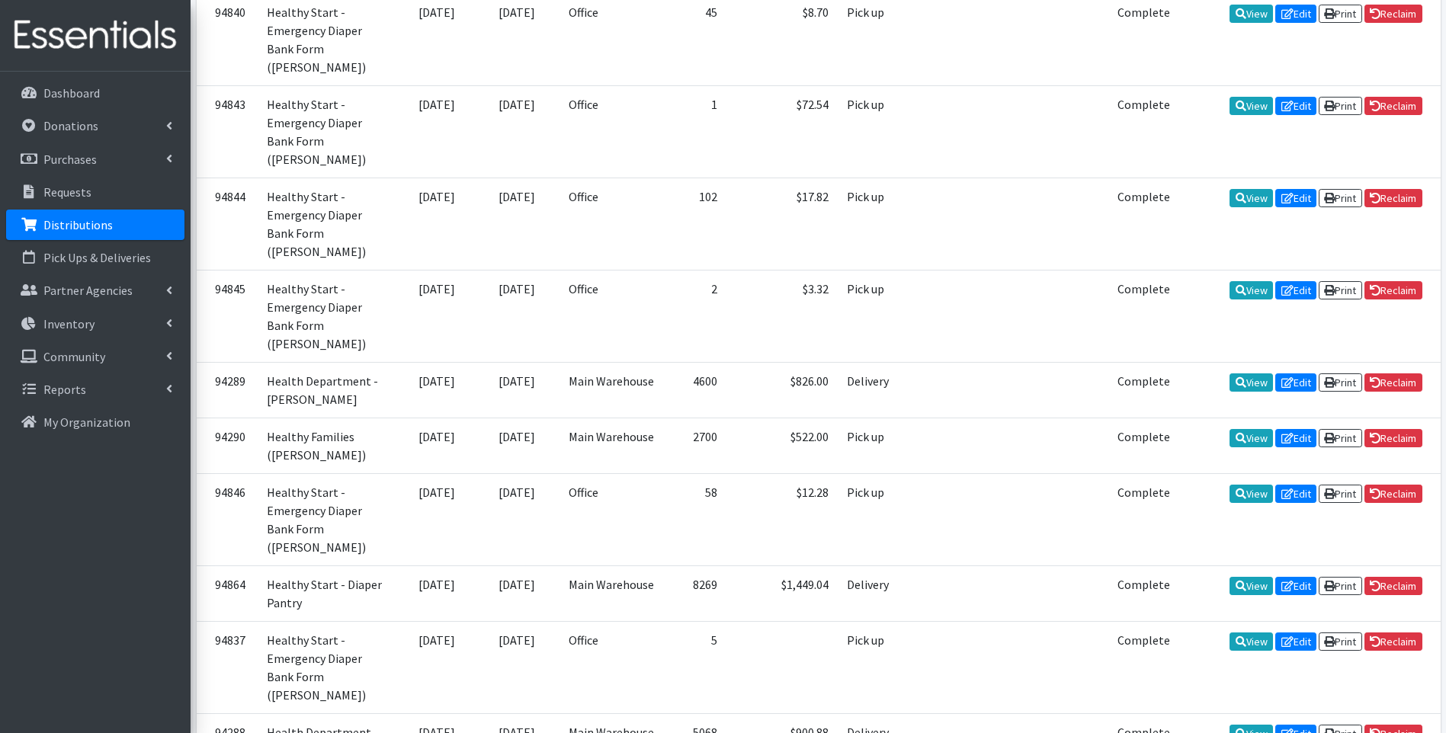
scroll to position [3211, 0]
